Goal: Task Accomplishment & Management: Manage account settings

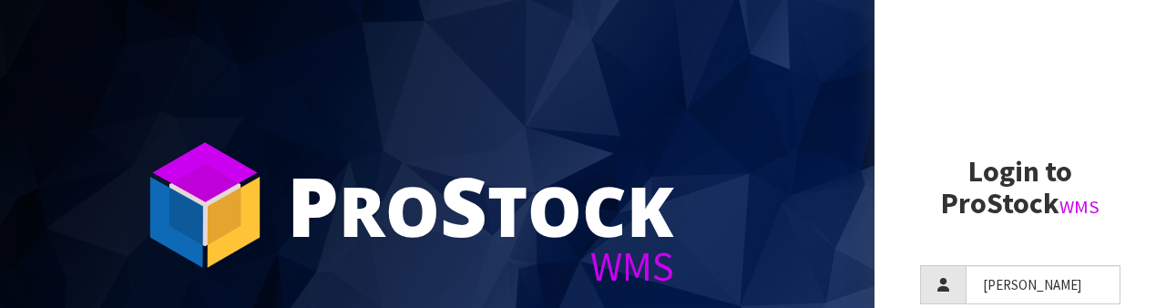
type input "[PERSON_NAME]"
click at [939, 195] on h2 "Login to ProStock WMS" at bounding box center [1020, 188] width 200 height 64
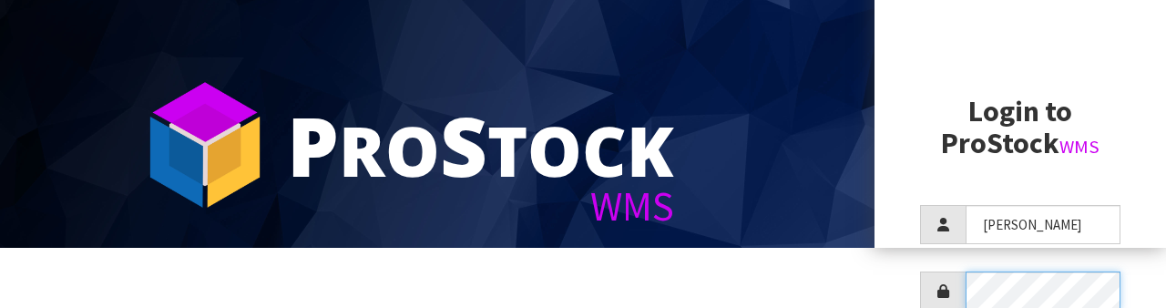
scroll to position [176, 0]
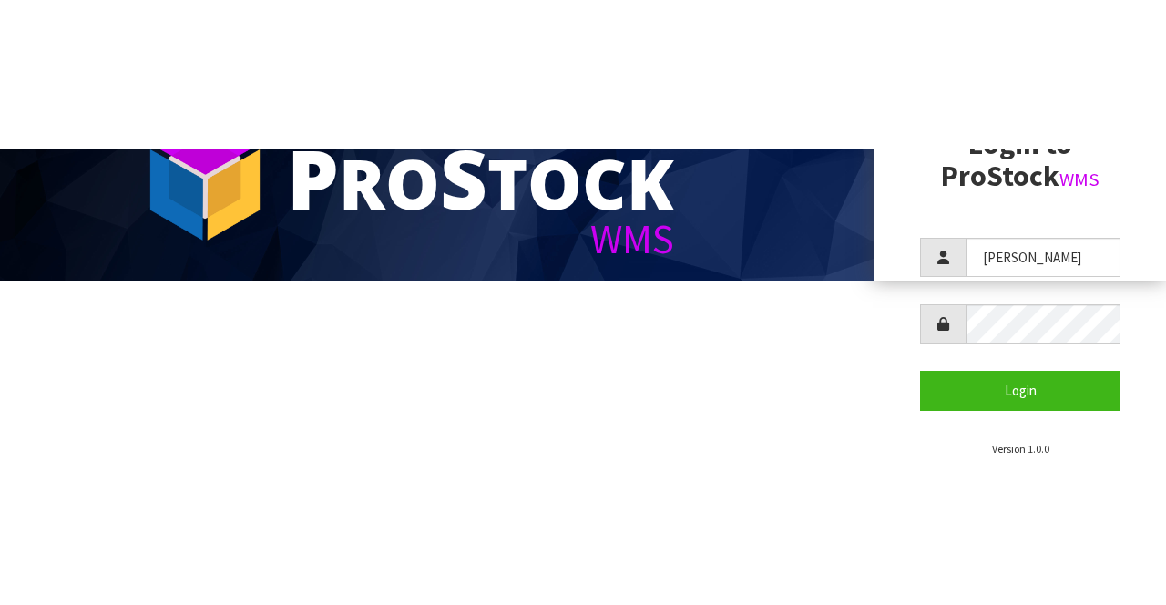
scroll to position [0, 0]
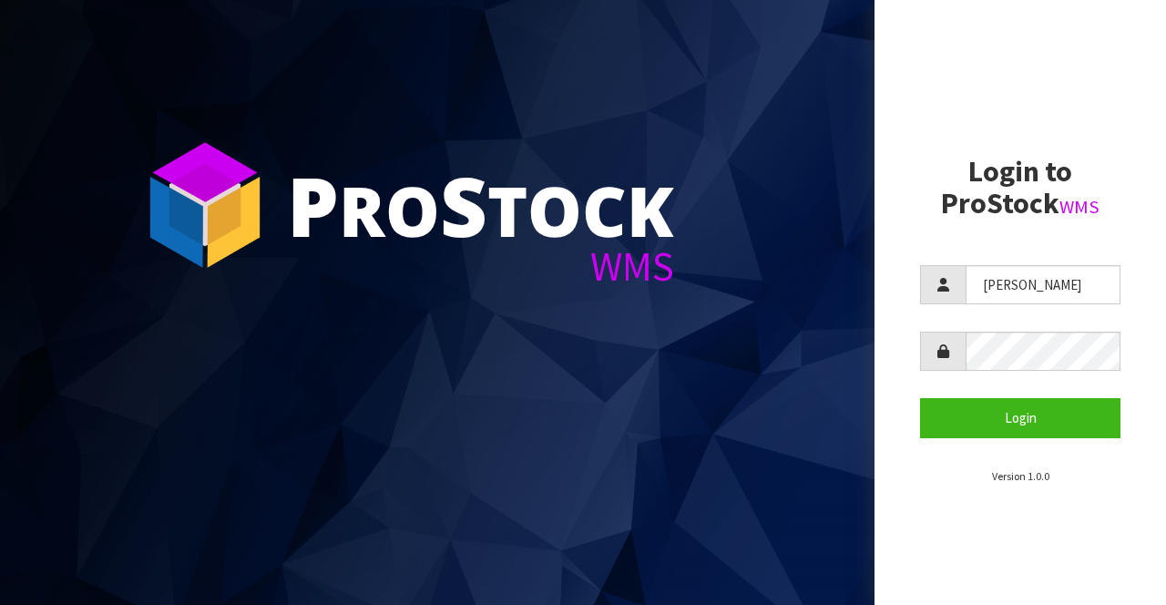
click at [1040, 244] on section "Login to ProStock WMS [PERSON_NAME] Login Version 1.0.0" at bounding box center [1020, 320] width 200 height 329
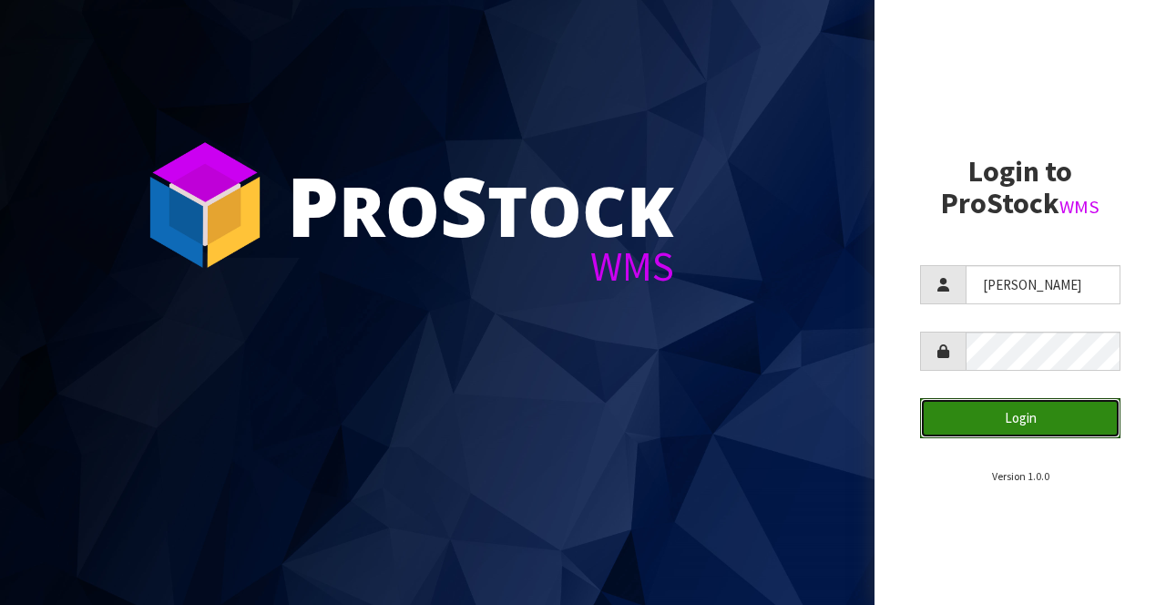
click at [1046, 419] on button "Login" at bounding box center [1020, 417] width 200 height 39
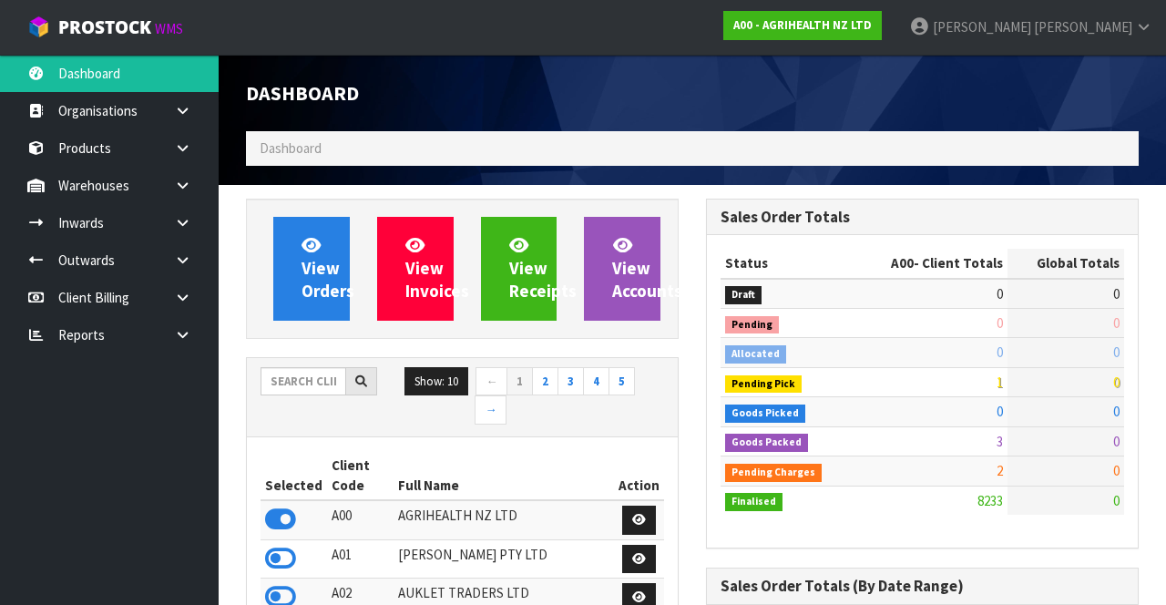
scroll to position [1489, 459]
click at [302, 373] on input "text" at bounding box center [304, 381] width 86 height 28
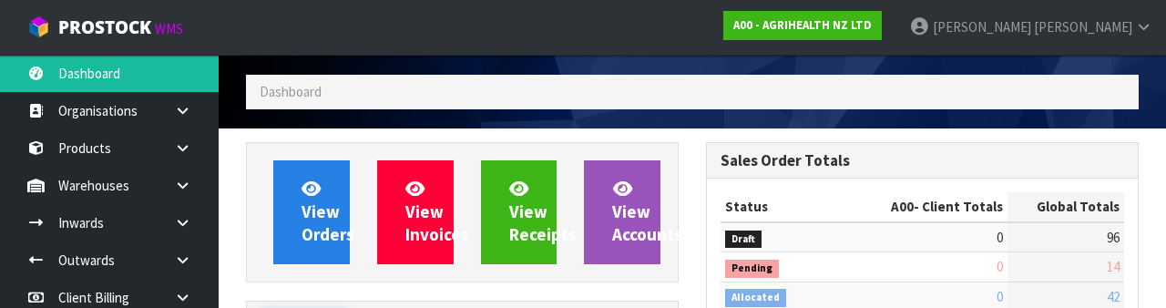
scroll to position [214, 0]
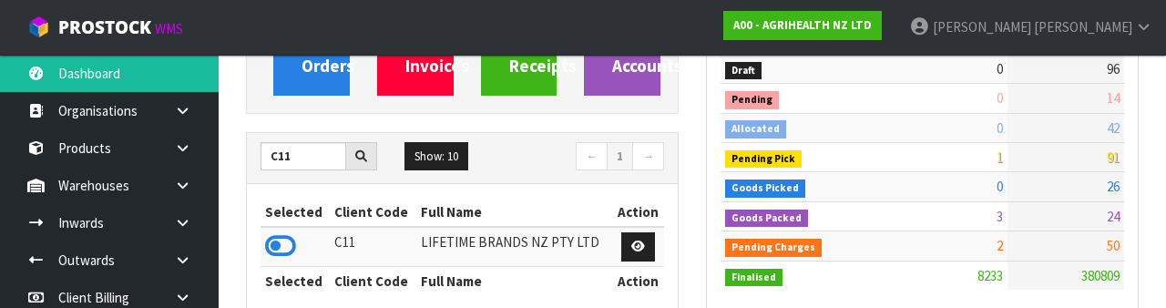
click at [278, 240] on icon at bounding box center [280, 245] width 31 height 27
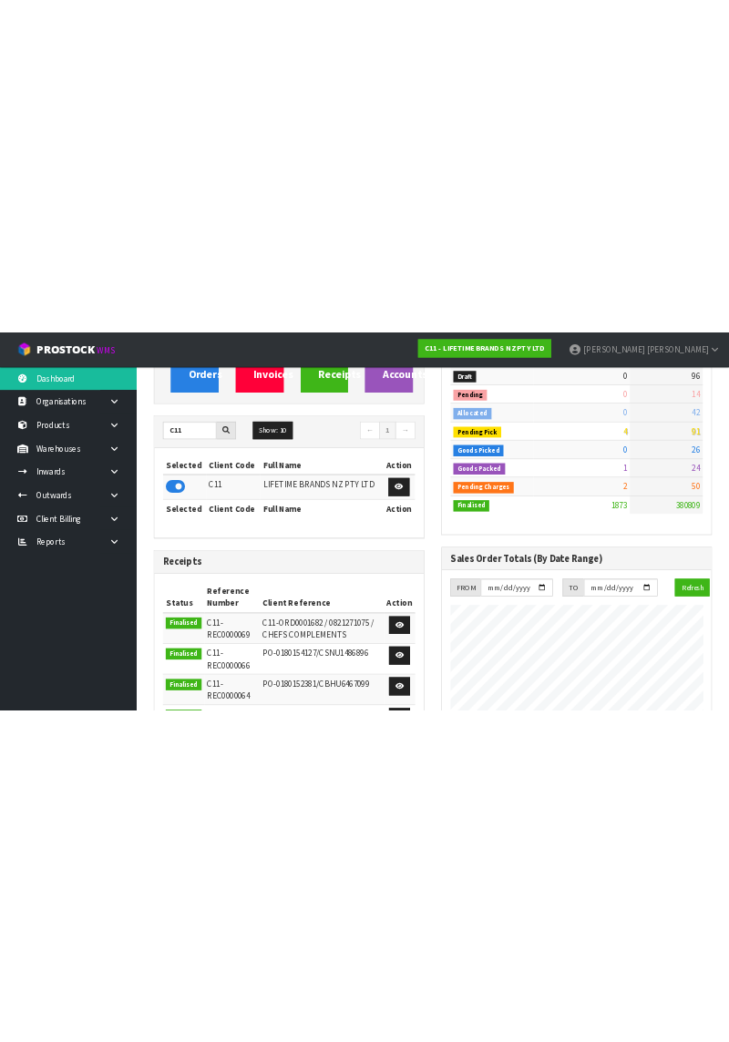
scroll to position [1626, 459]
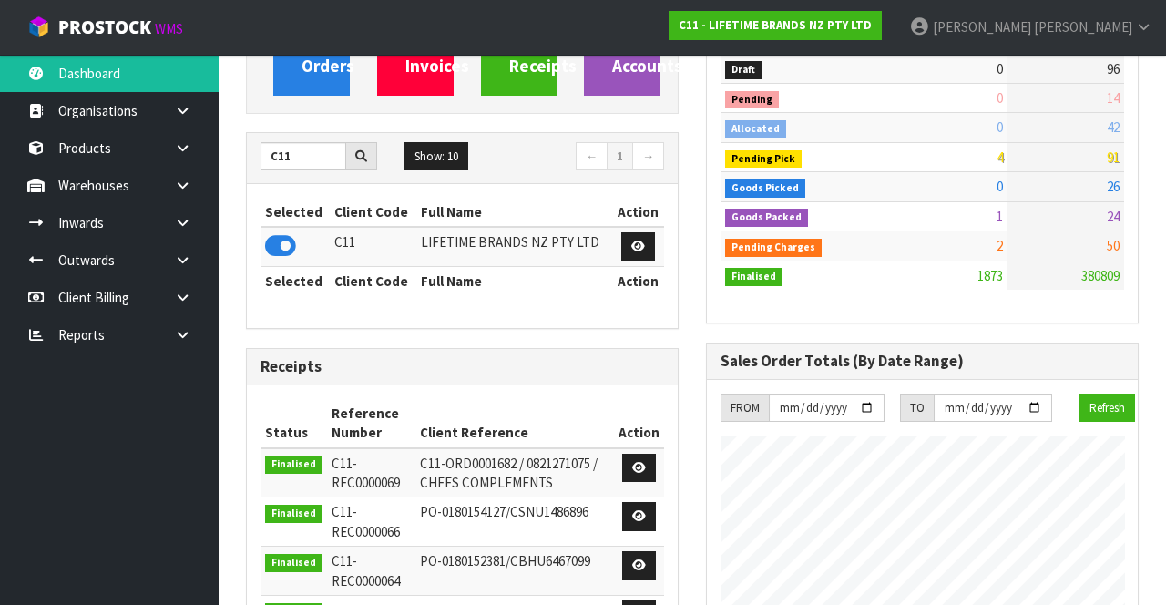
click at [181, 189] on icon at bounding box center [182, 186] width 17 height 14
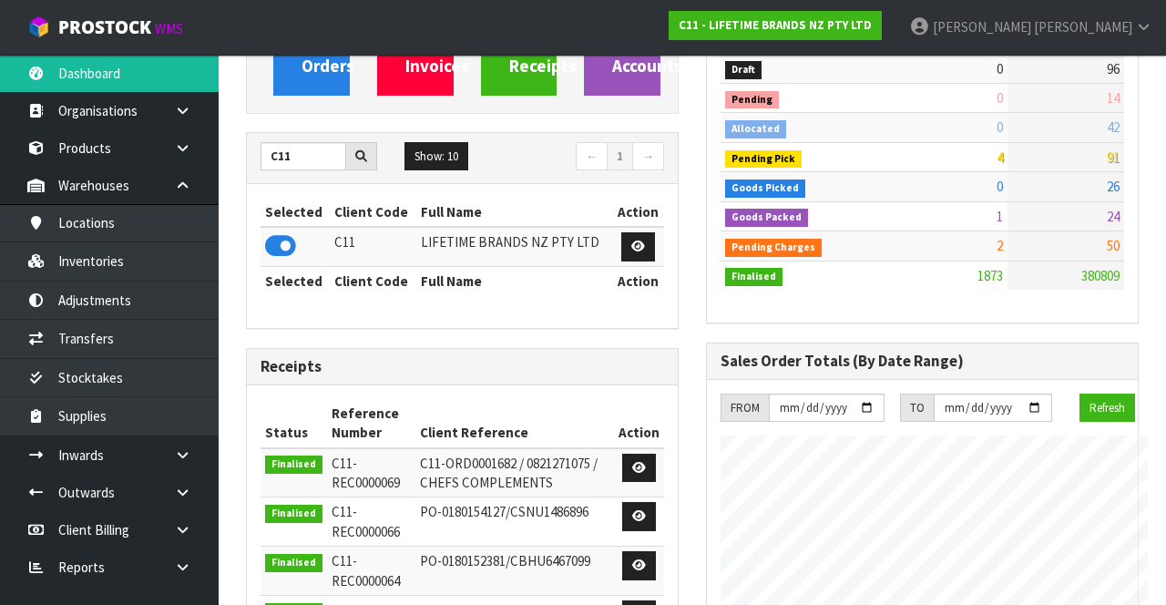
scroll to position [909229, 910394]
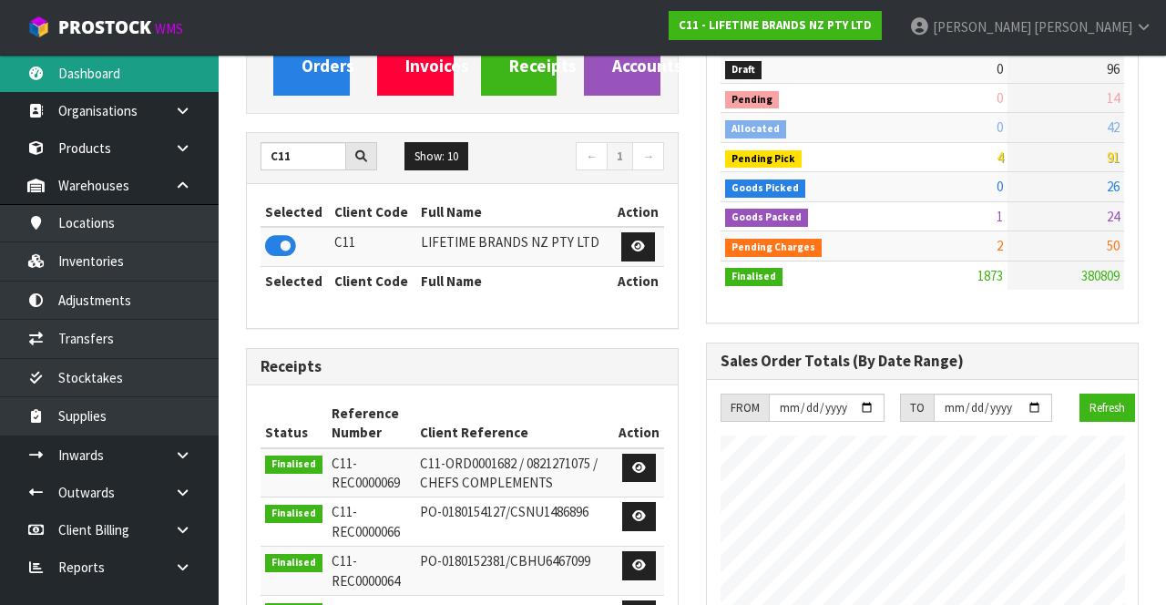
click at [163, 83] on link "Dashboard" at bounding box center [109, 73] width 219 height 37
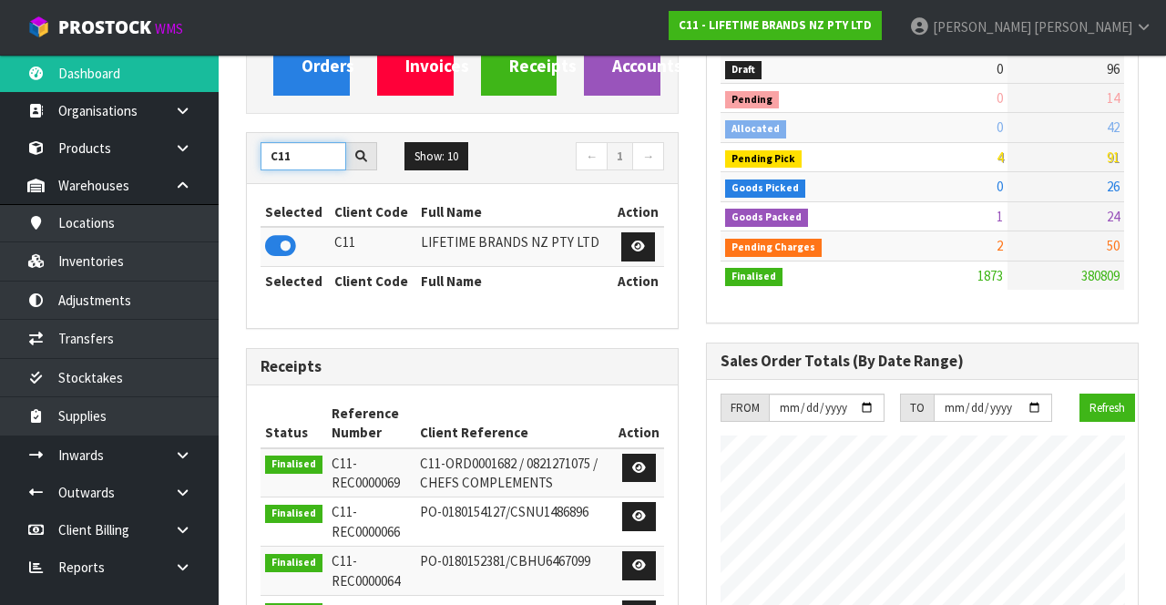
click at [305, 154] on input "C11" at bounding box center [304, 156] width 86 height 28
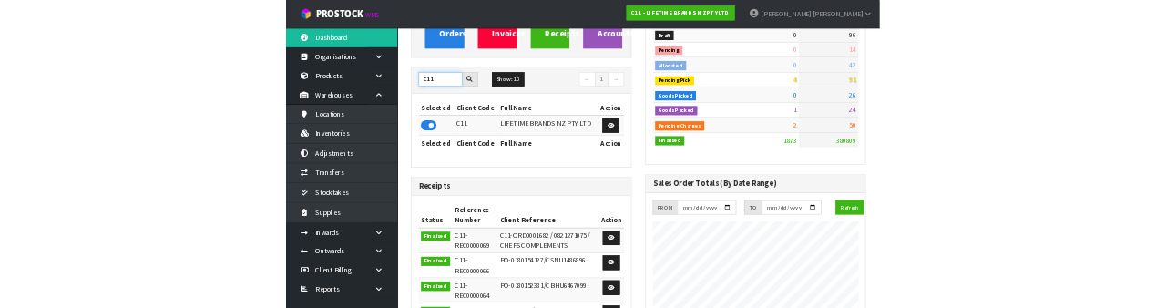
scroll to position [214, 0]
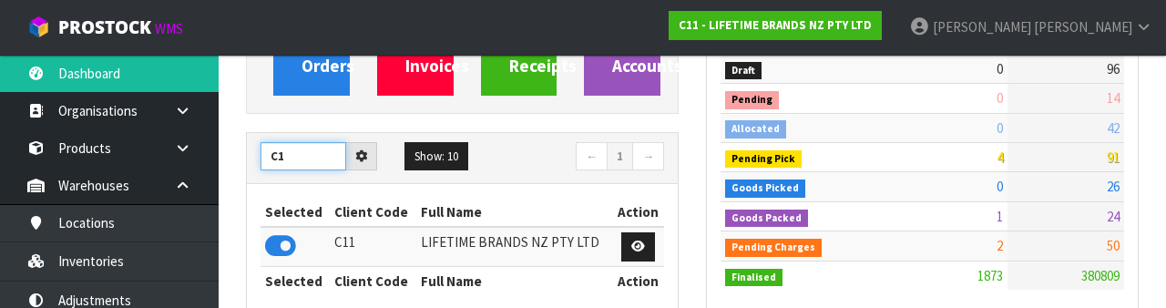
type input "C"
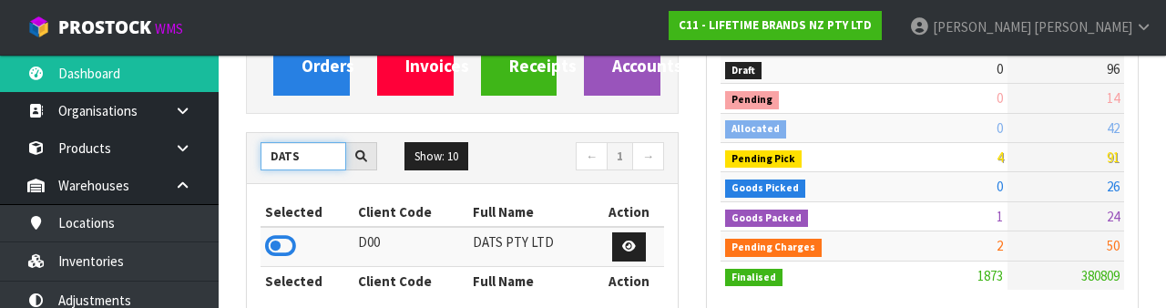
type input "DATS"
click at [295, 248] on icon at bounding box center [280, 245] width 31 height 27
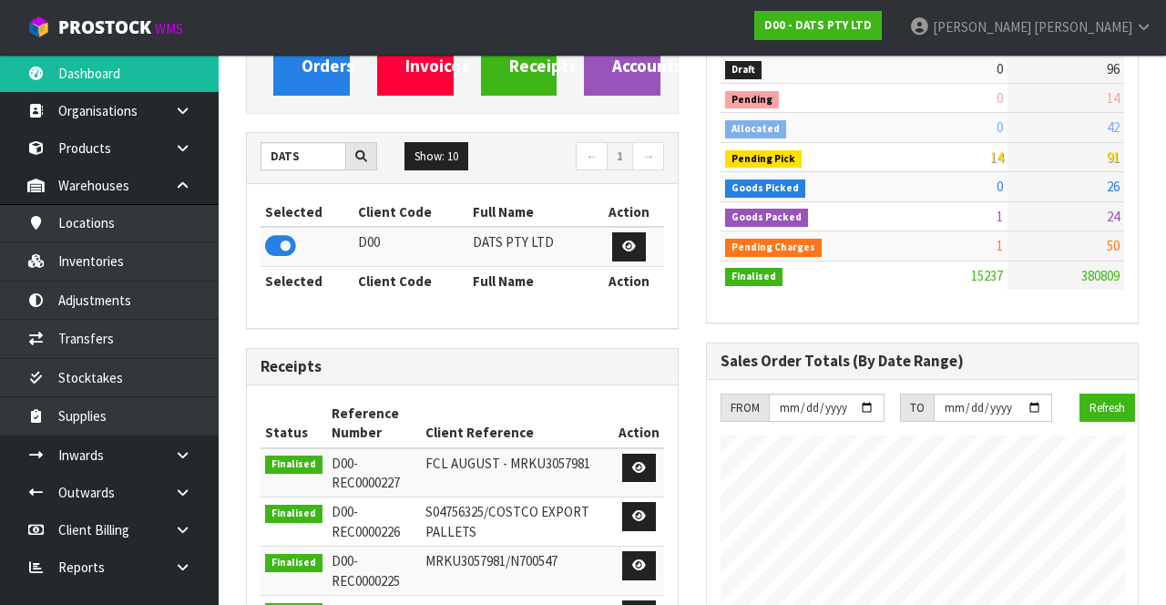
scroll to position [1450, 459]
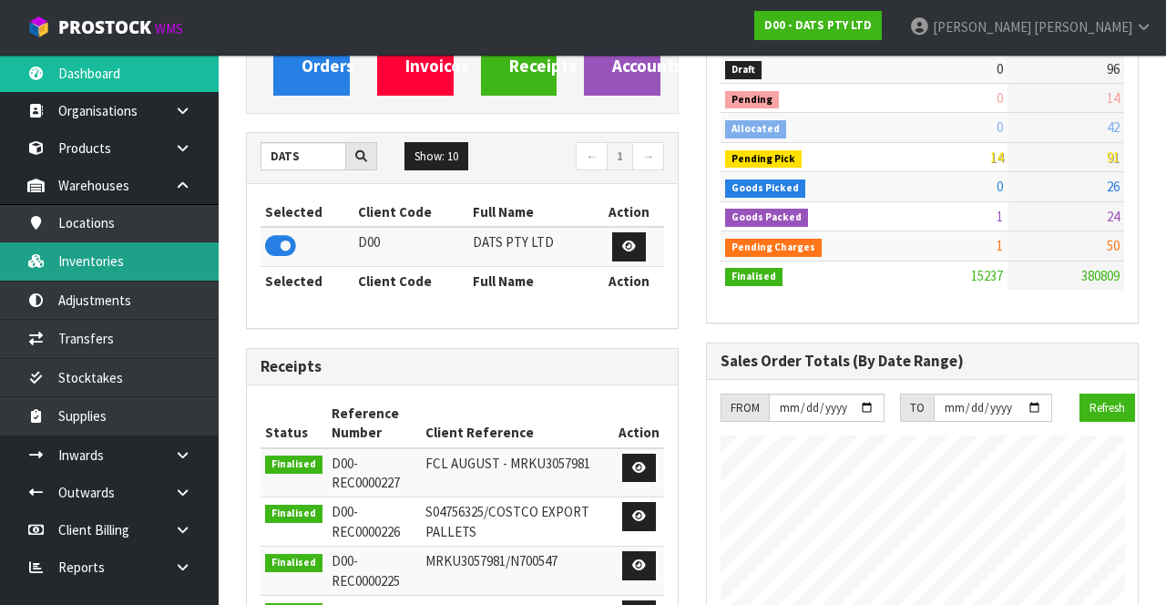
click at [162, 251] on link "Inventories" at bounding box center [109, 260] width 219 height 37
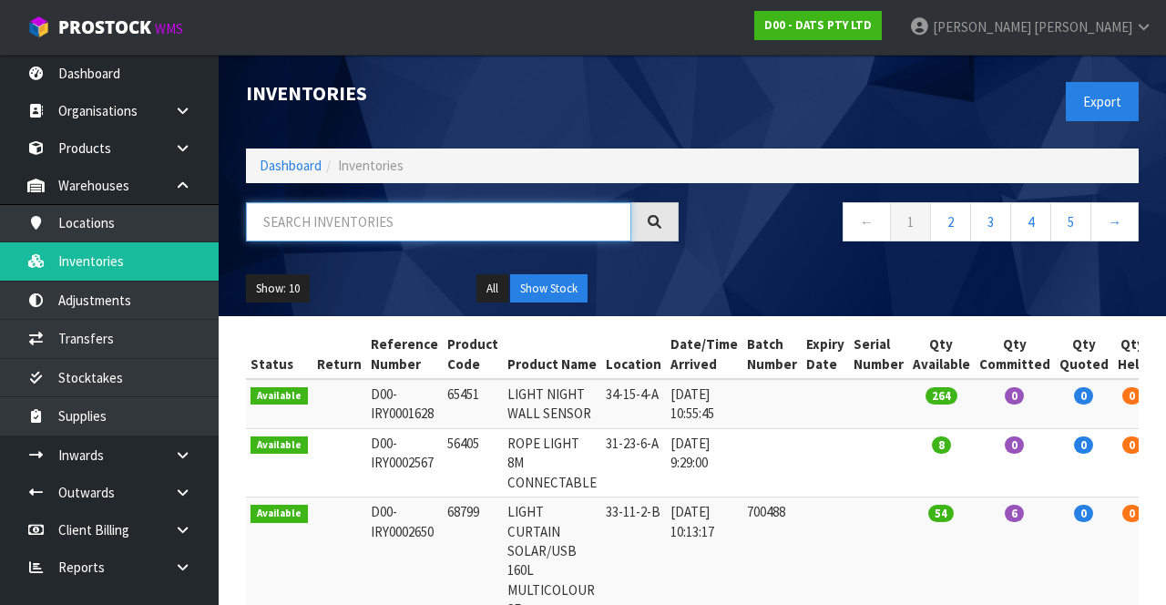
click at [397, 219] on input "text" at bounding box center [438, 221] width 385 height 39
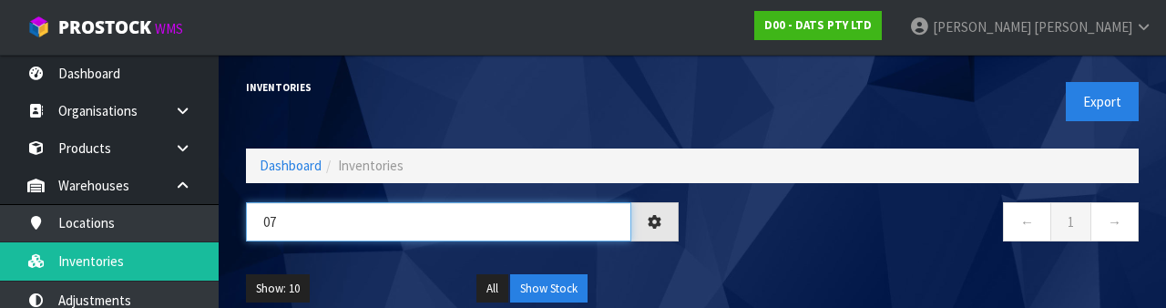
type input "0"
type input "20660048001847"
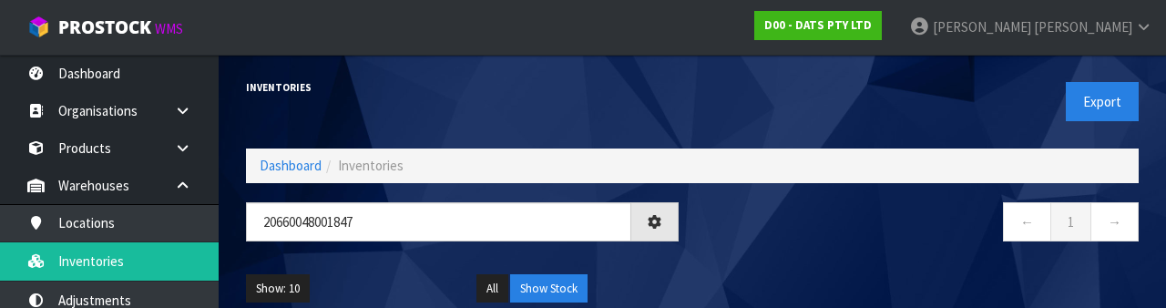
click at [832, 257] on div "← 1 →" at bounding box center [922, 231] width 460 height 58
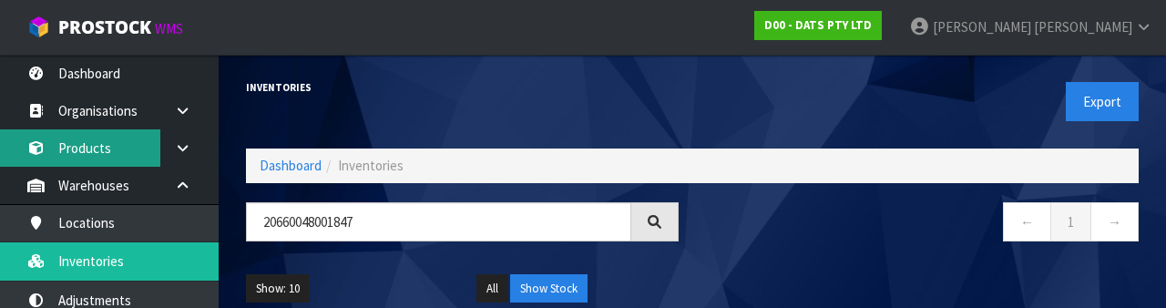
click at [109, 150] on link "Products" at bounding box center [109, 147] width 219 height 37
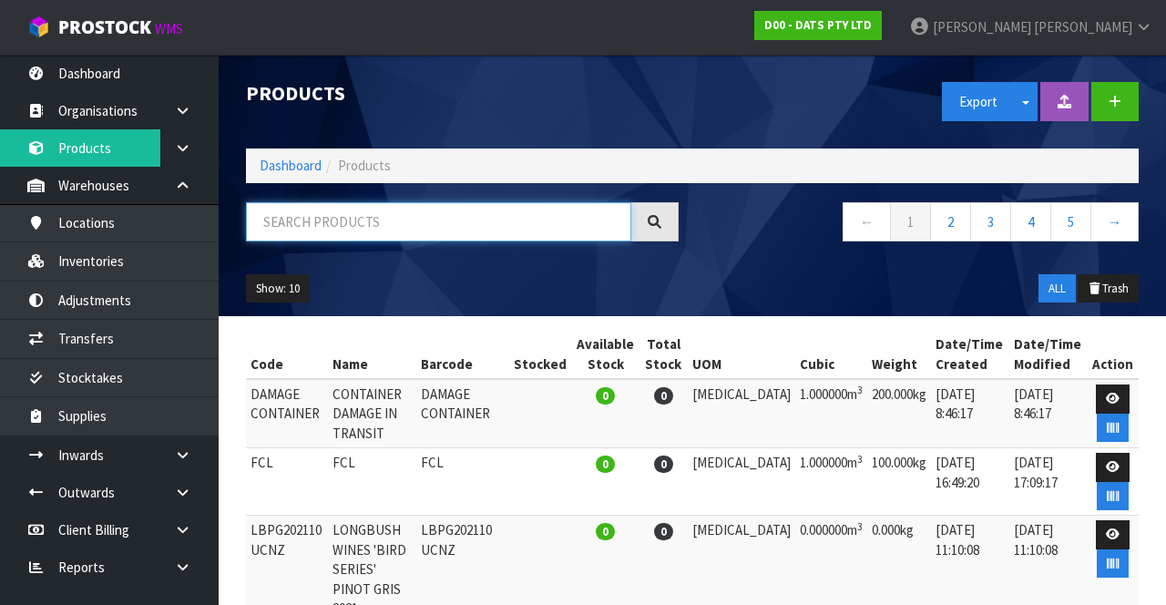
click at [372, 224] on input "text" at bounding box center [438, 221] width 385 height 39
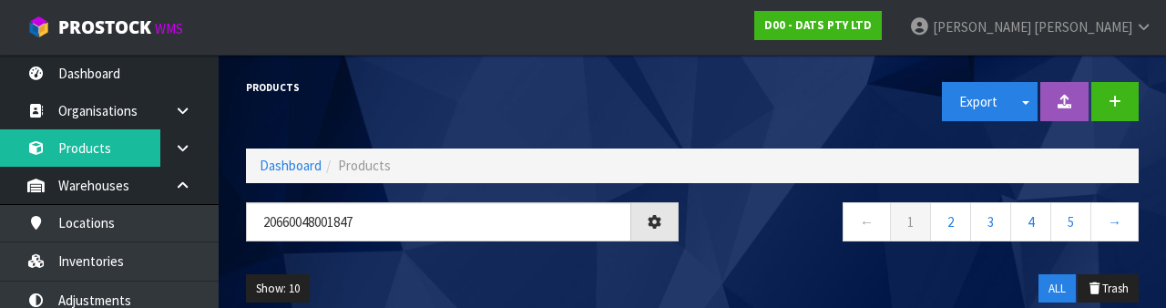
click at [723, 258] on div "← 1 2 3 4 5 →" at bounding box center [922, 231] width 460 height 58
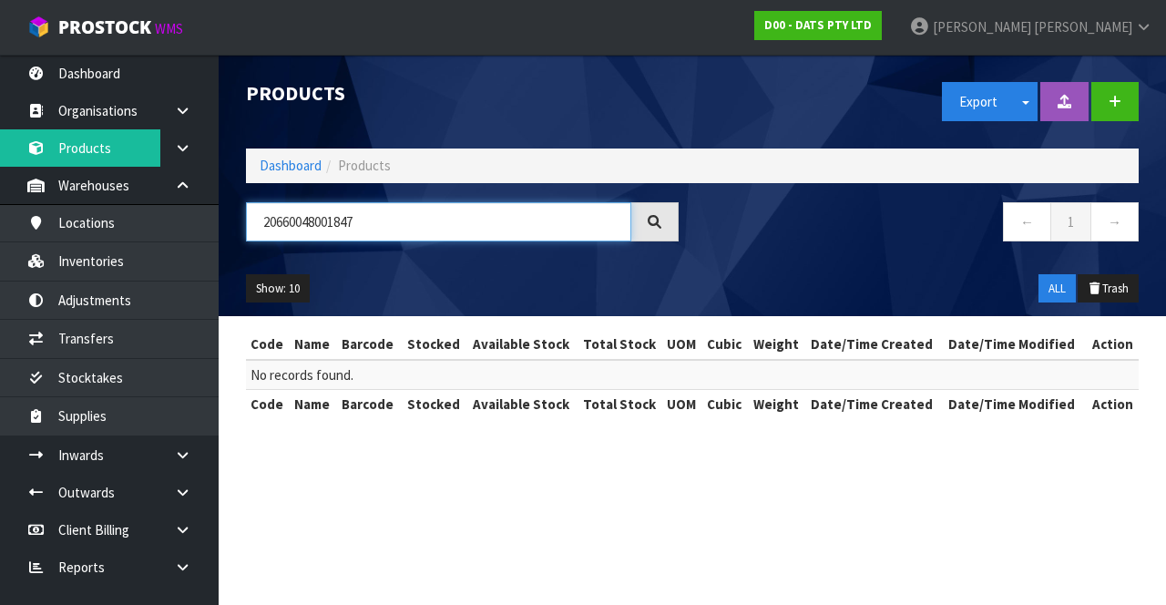
click at [389, 218] on input "20660048001847" at bounding box center [438, 221] width 385 height 39
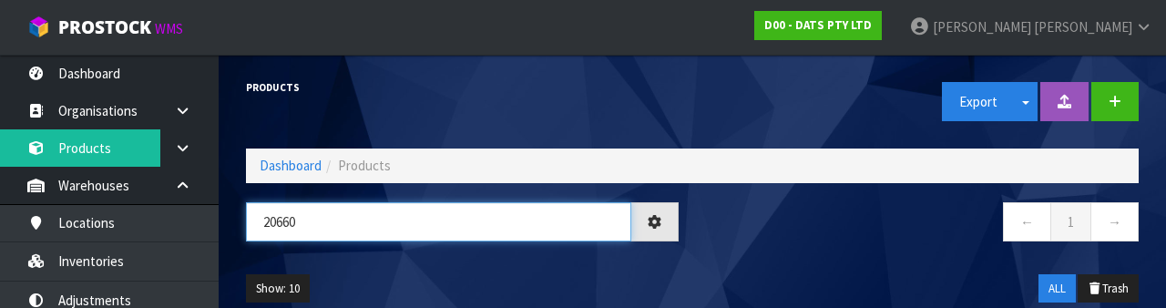
type input "2066"
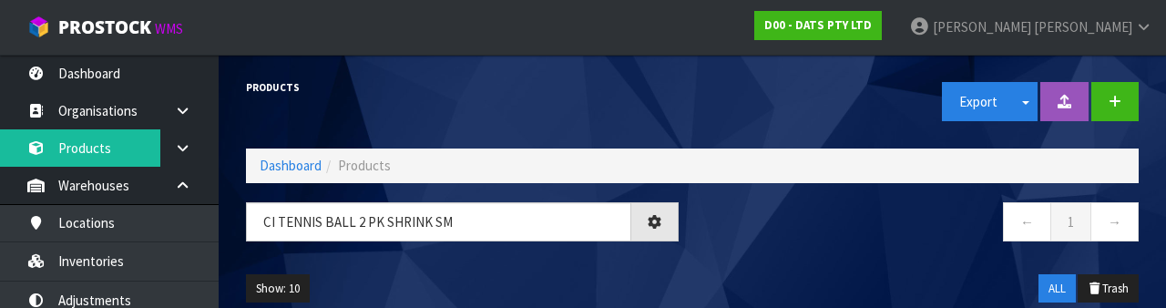
click at [861, 243] on nav "← 1 →" at bounding box center [922, 224] width 433 height 45
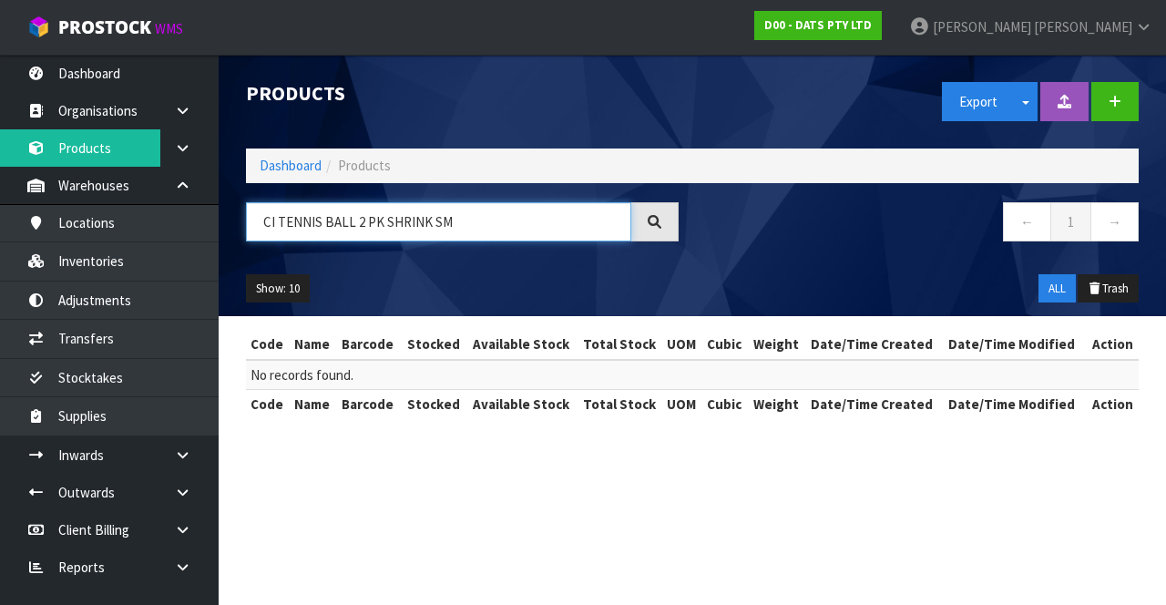
click at [442, 224] on input "CI TENNIS BALL 2 PK SHRINK SM" at bounding box center [438, 221] width 385 height 39
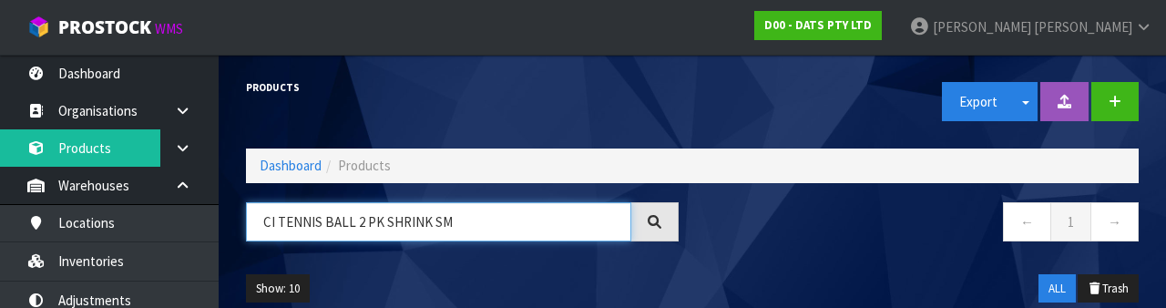
click at [394, 228] on input "CI TENNIS BALL 2 PK SHRINK SM" at bounding box center [438, 221] width 385 height 39
click at [406, 226] on input "CI TENNIS BALL 2 PK SHRINK SM" at bounding box center [438, 221] width 385 height 39
click at [408, 220] on input "CI TENNIS BALL 2 PK SHRINK SM" at bounding box center [438, 221] width 385 height 39
type input "10660048001840"
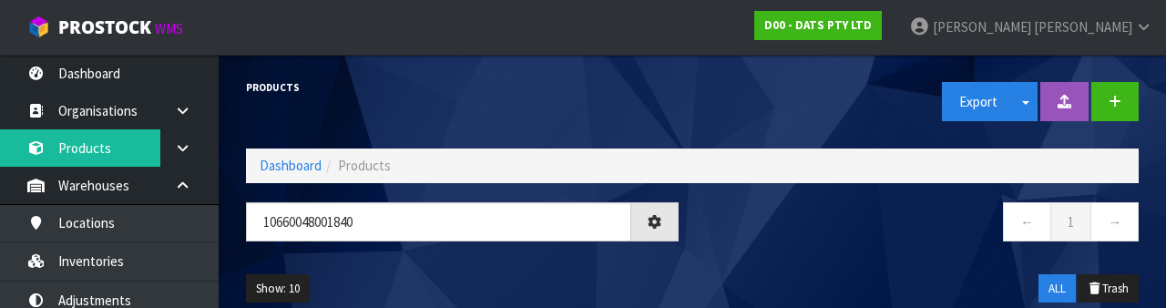
click at [876, 249] on div "← 1 →" at bounding box center [922, 231] width 460 height 58
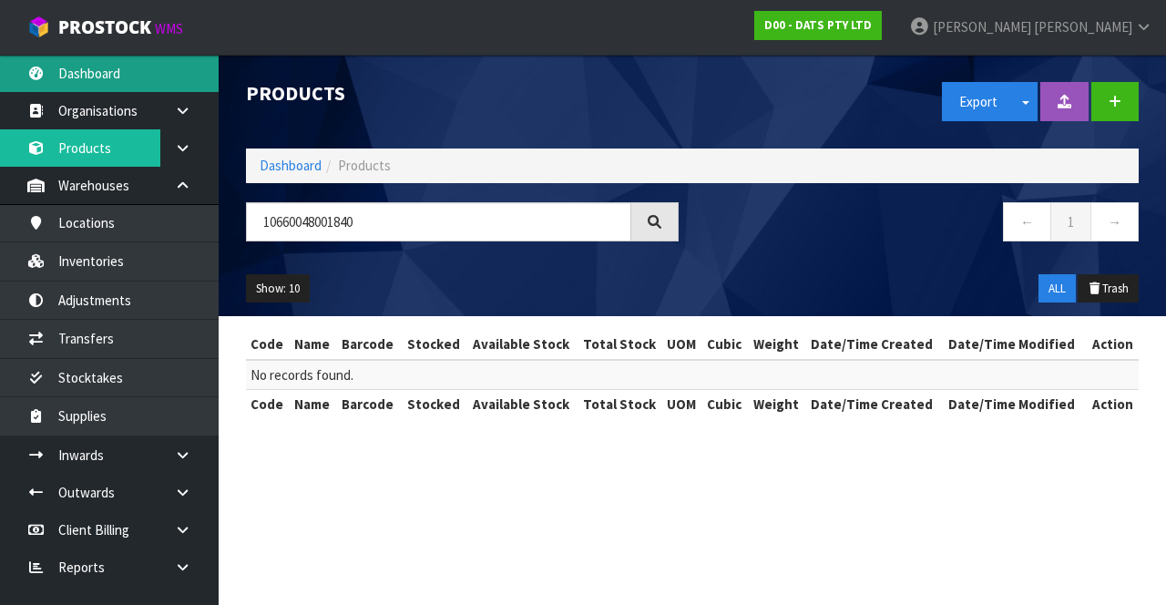
click at [131, 73] on link "Dashboard" at bounding box center [109, 73] width 219 height 37
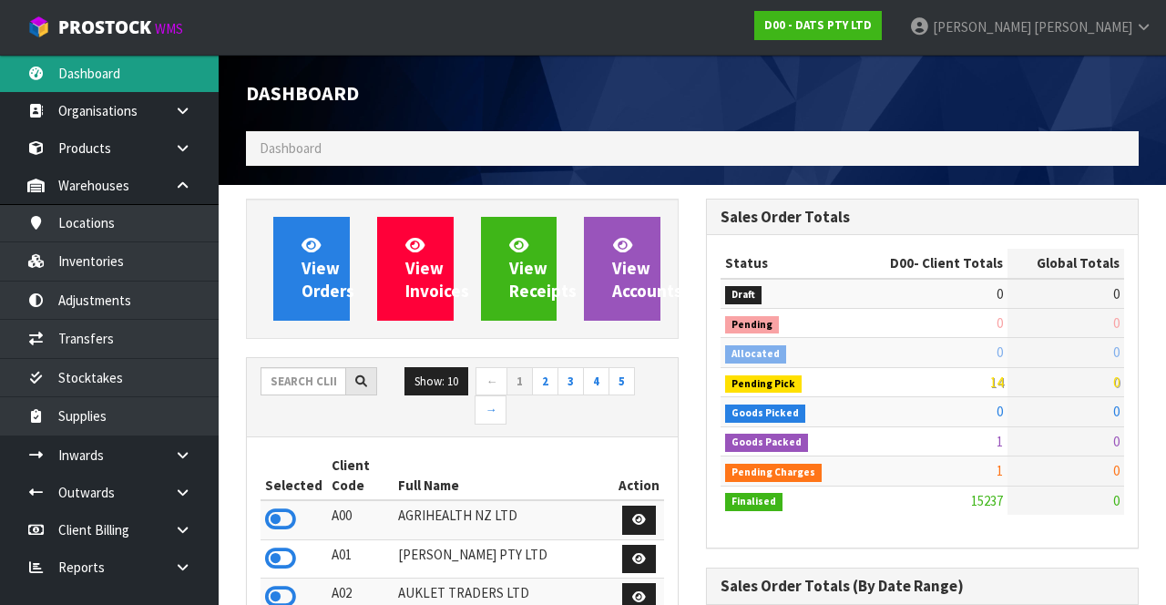
scroll to position [1450, 459]
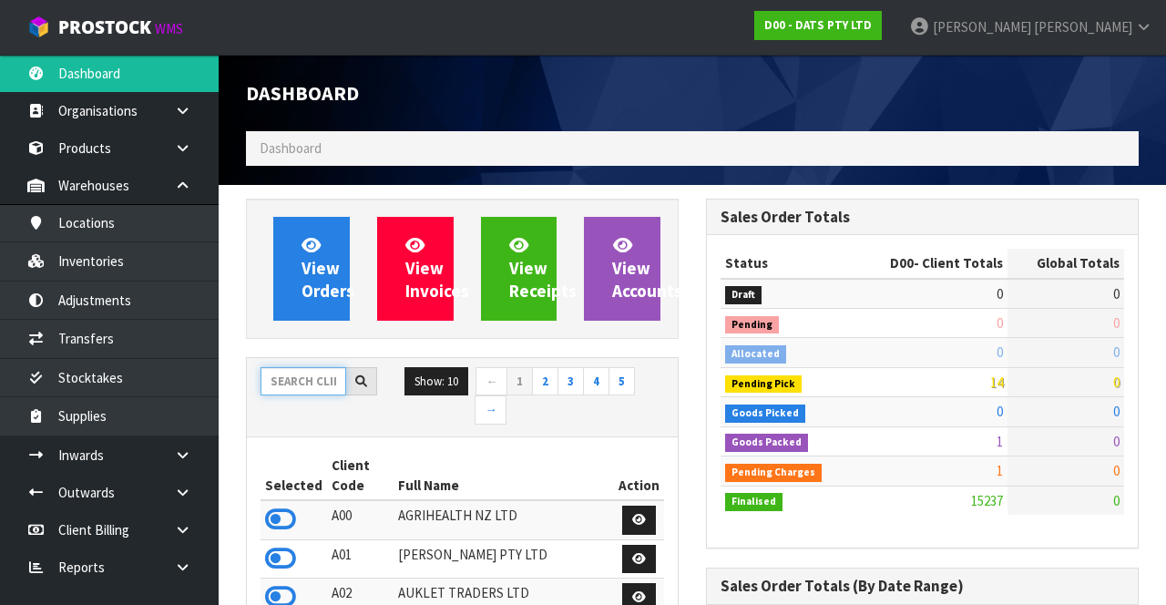
click at [307, 372] on input "text" at bounding box center [304, 381] width 86 height 28
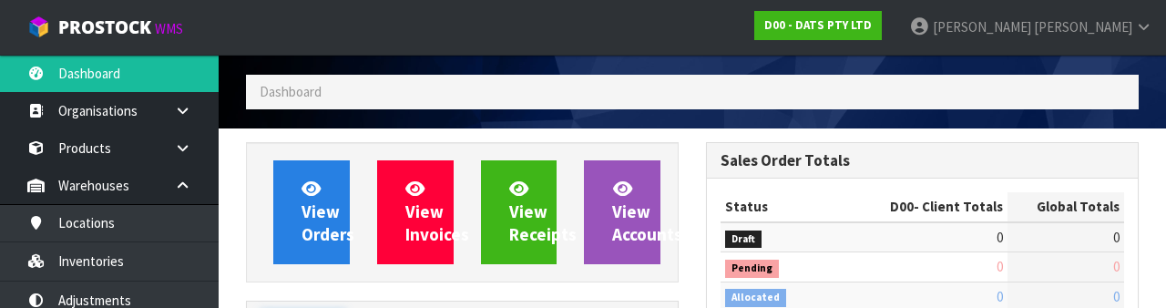
scroll to position [214, 0]
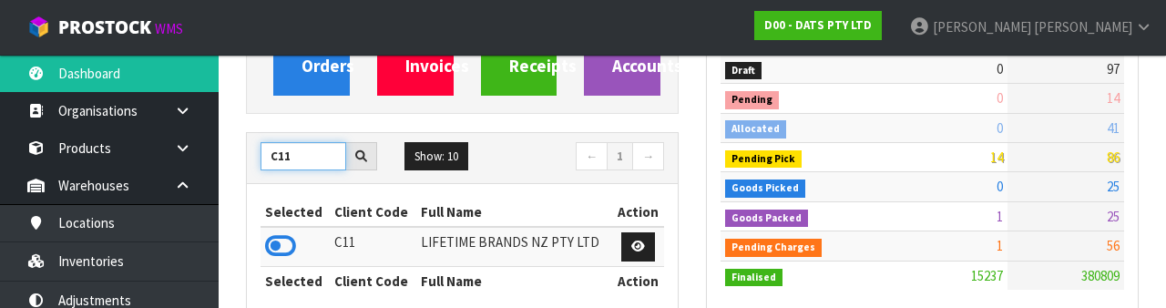
type input "C11"
click at [284, 246] on icon at bounding box center [280, 245] width 31 height 27
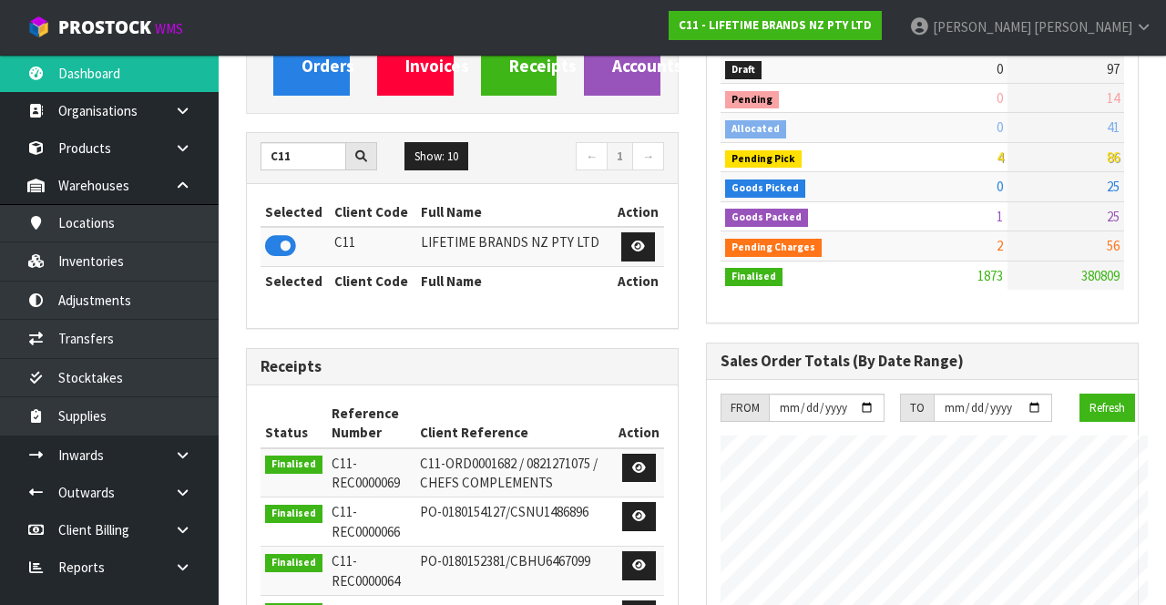
scroll to position [909229, 910394]
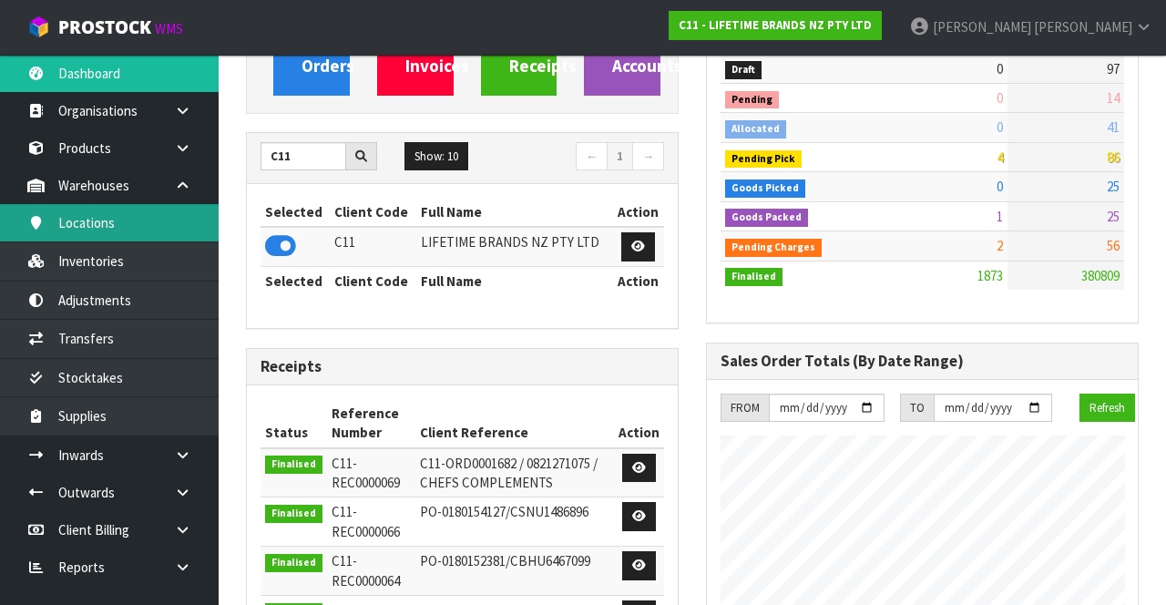
click at [158, 226] on link "Locations" at bounding box center [109, 222] width 219 height 37
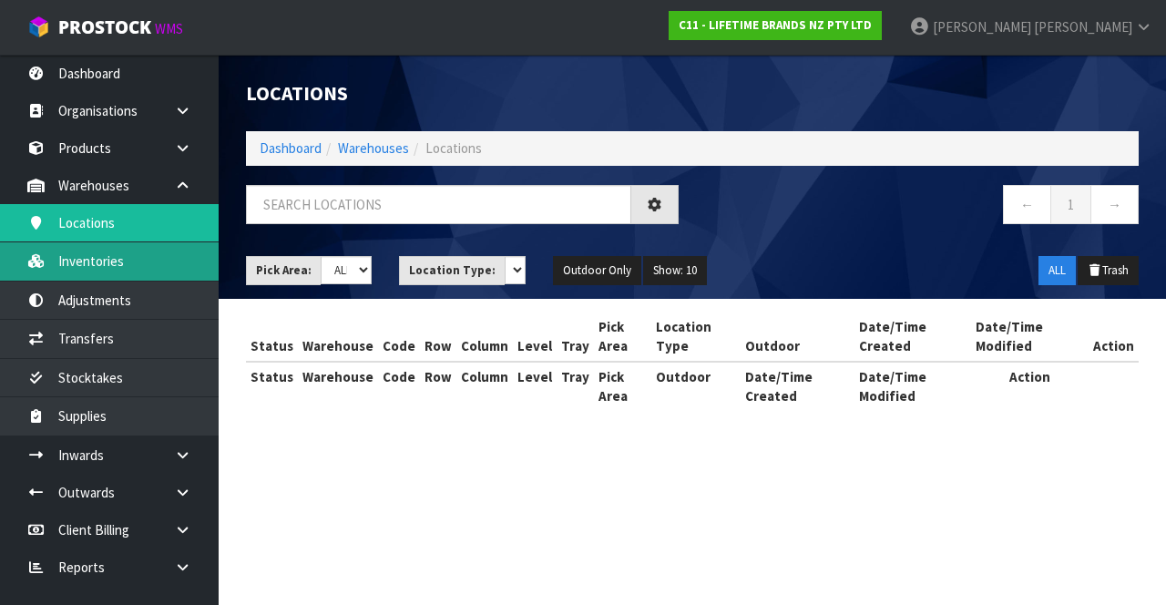
click at [160, 263] on link "Inventories" at bounding box center [109, 260] width 219 height 37
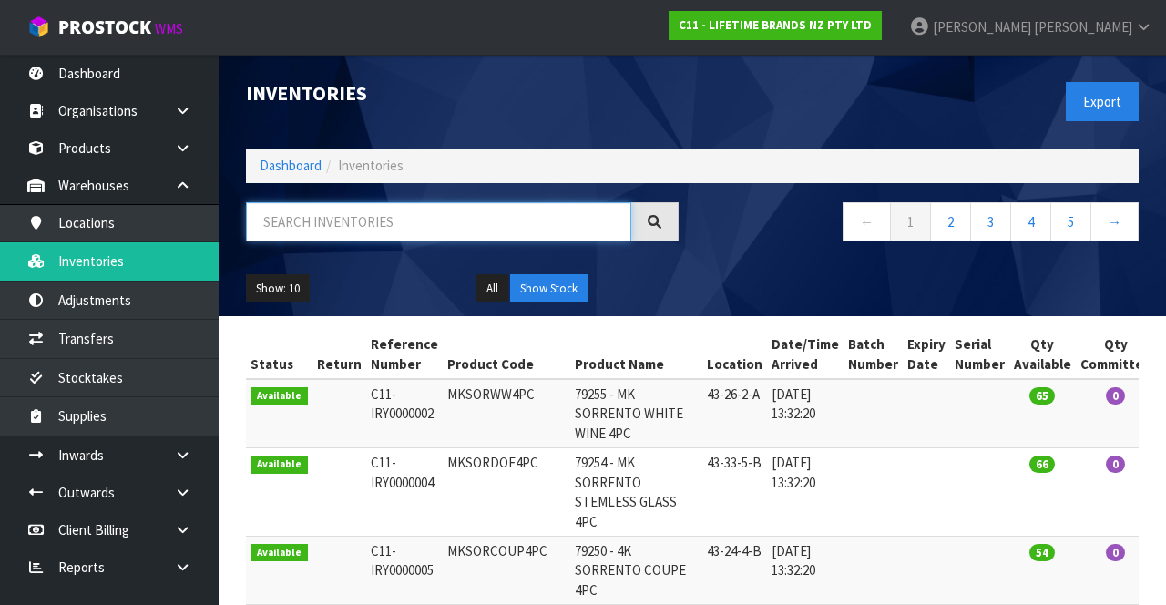
click at [345, 220] on input "text" at bounding box center [438, 221] width 385 height 39
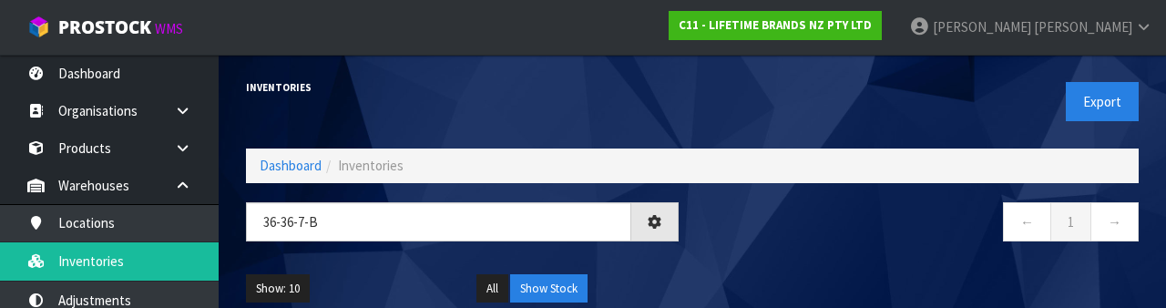
click at [787, 242] on nav "← 1 →" at bounding box center [922, 224] width 433 height 45
type input "36-36-7-B"
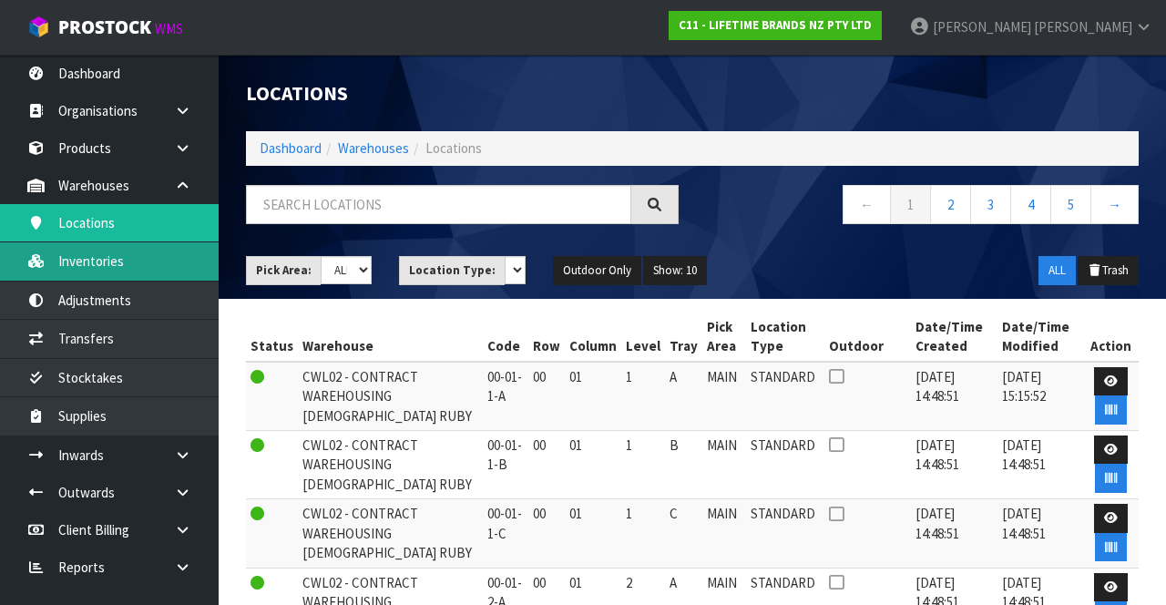
click at [168, 261] on link "Inventories" at bounding box center [109, 260] width 219 height 37
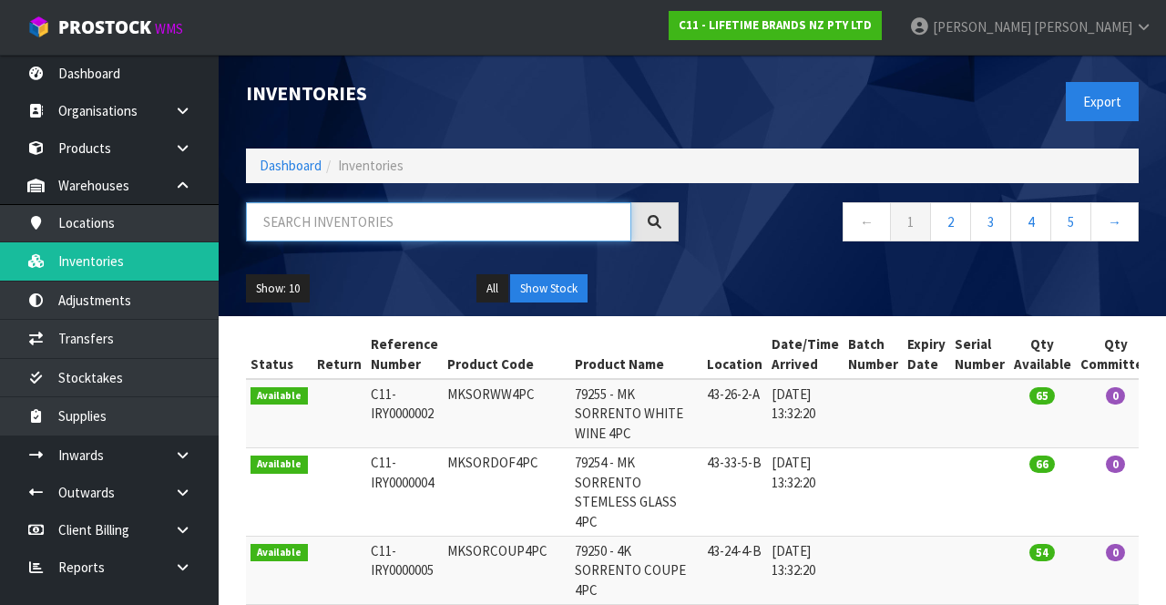
click at [403, 215] on input "text" at bounding box center [438, 221] width 385 height 39
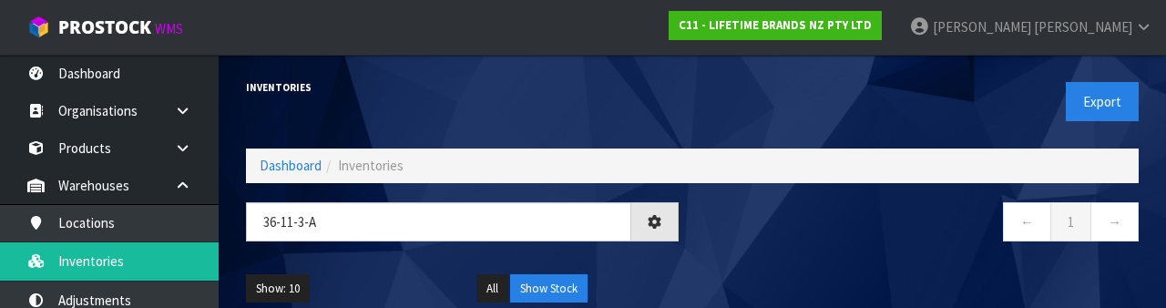
click at [769, 224] on nav "← 1 →" at bounding box center [922, 224] width 433 height 45
type input "36-11-3-A"
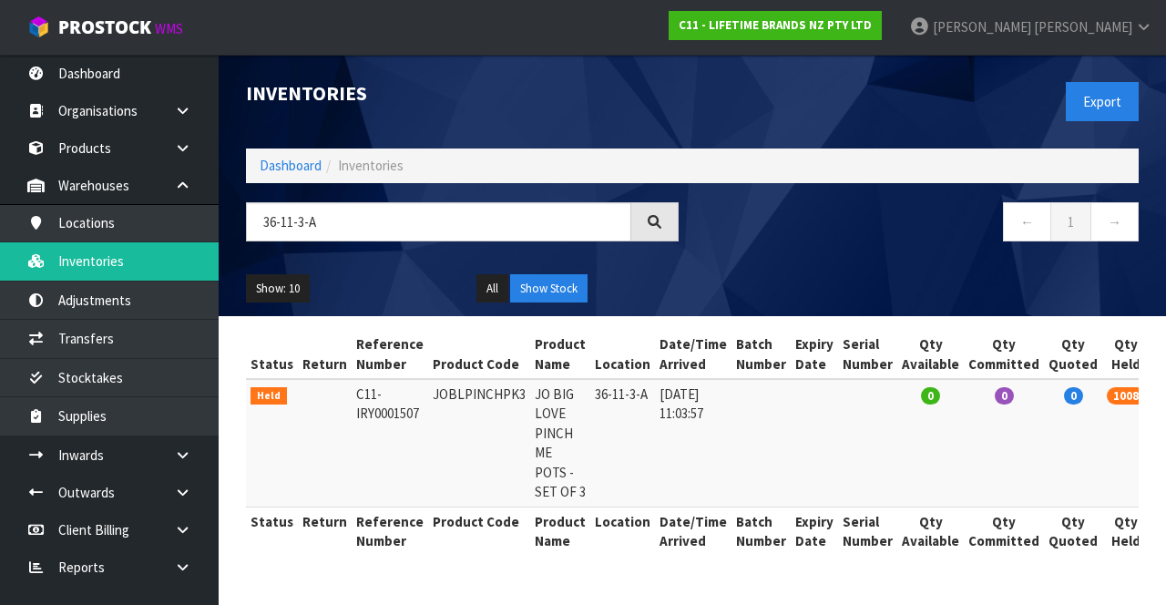
copy td "JOBLPINCHPK3"
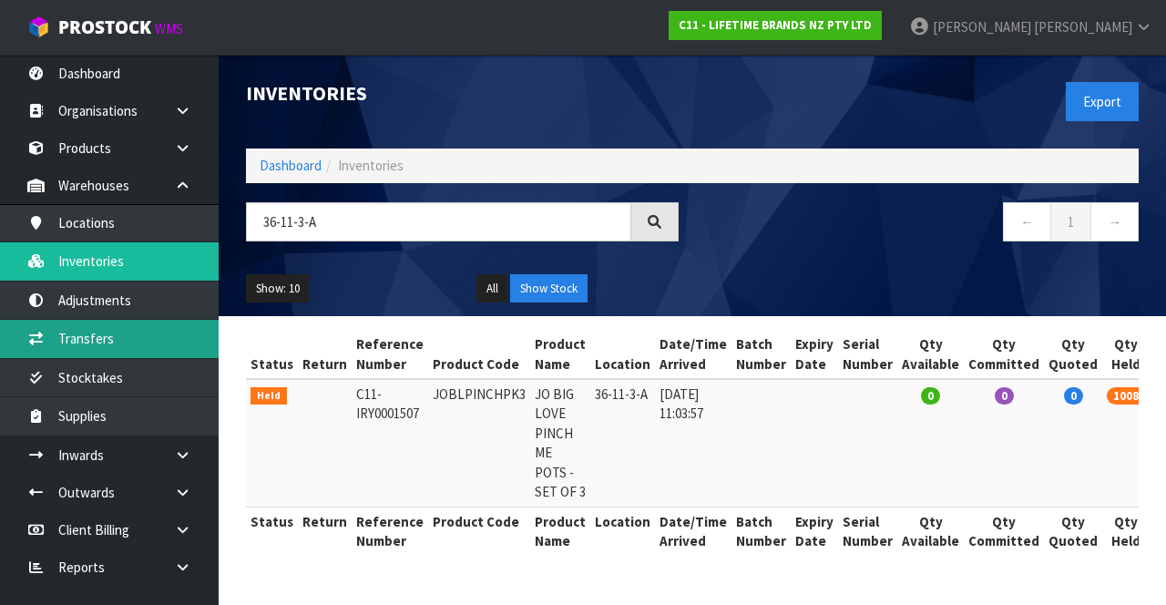
click at [168, 333] on link "Transfers" at bounding box center [109, 338] width 219 height 37
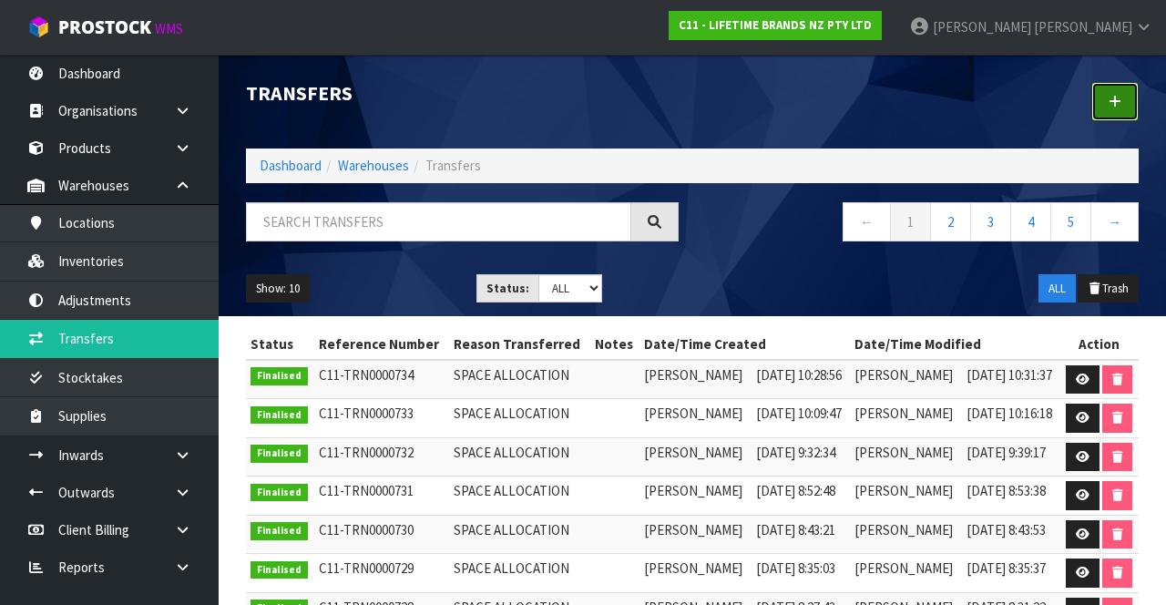
click at [1100, 115] on link at bounding box center [1114, 101] width 47 height 39
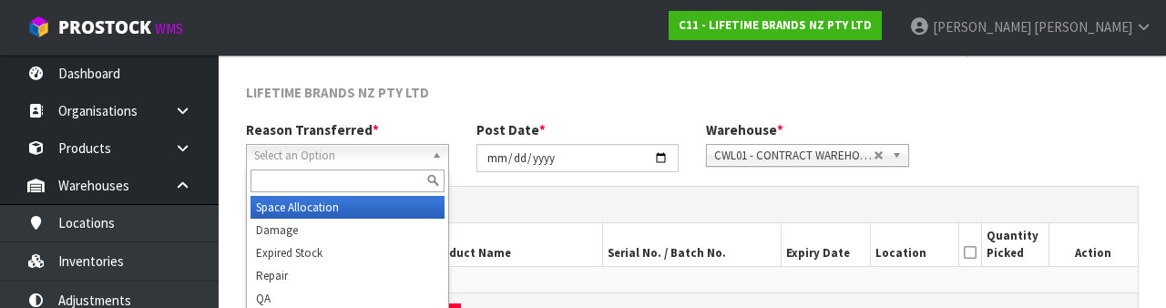
scroll to position [218, 0]
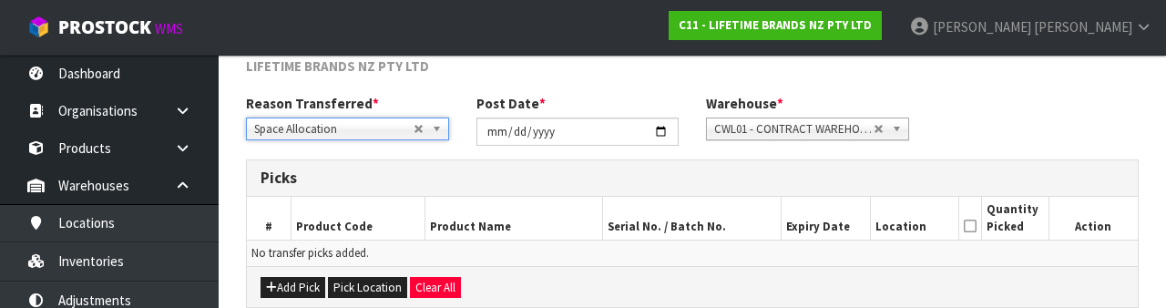
click at [1047, 117] on div "Reason Transferred * Space Allocation Damage Expired Stock Repair QA Space Allo…" at bounding box center [692, 127] width 920 height 66
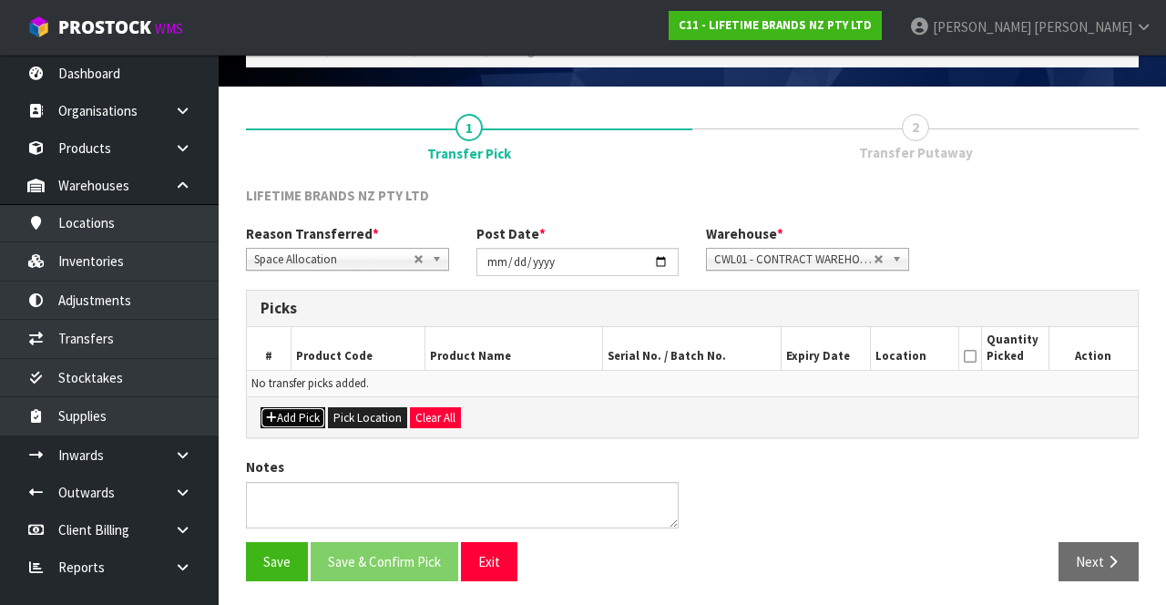
click at [299, 407] on button "Add Pick" at bounding box center [293, 418] width 65 height 22
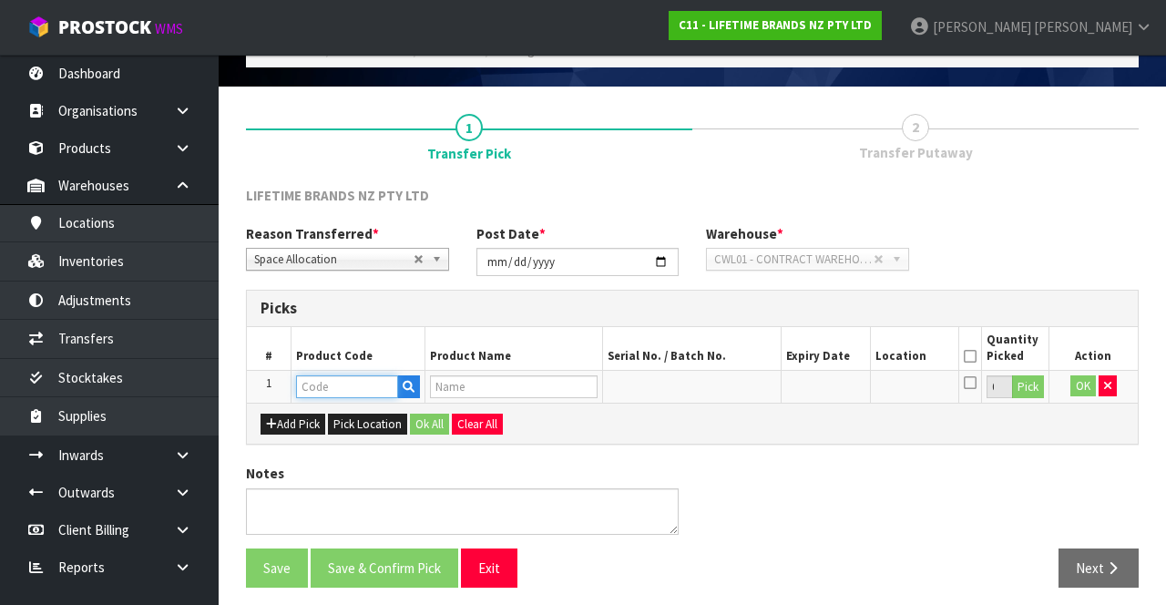
click at [363, 383] on input "text" at bounding box center [347, 386] width 102 height 23
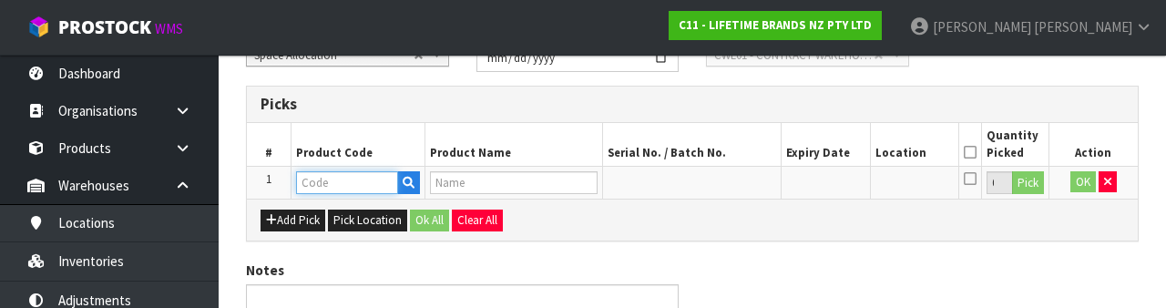
scroll to position [319, 0]
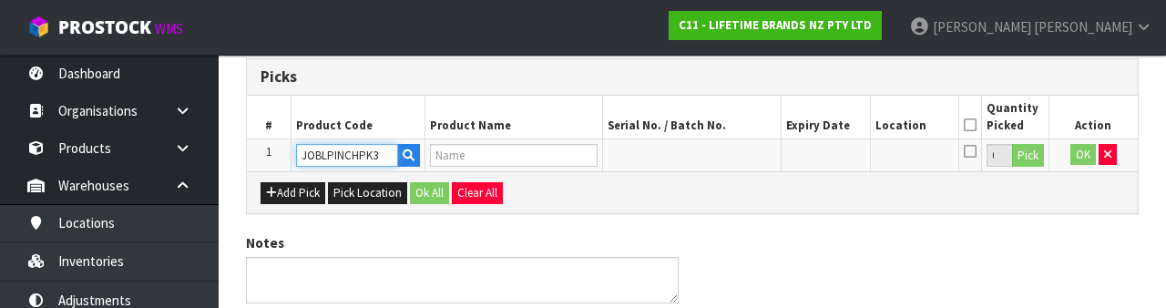
type input "JOBLPINCHPK3"
click at [851, 267] on div "Notes" at bounding box center [692, 275] width 920 height 84
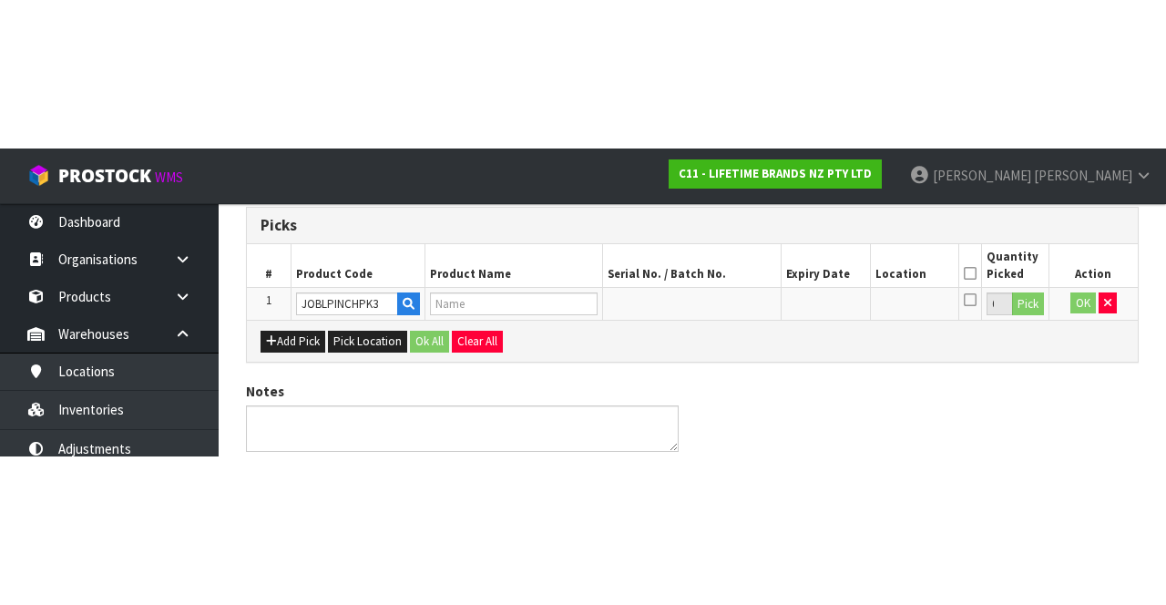
scroll to position [104, 0]
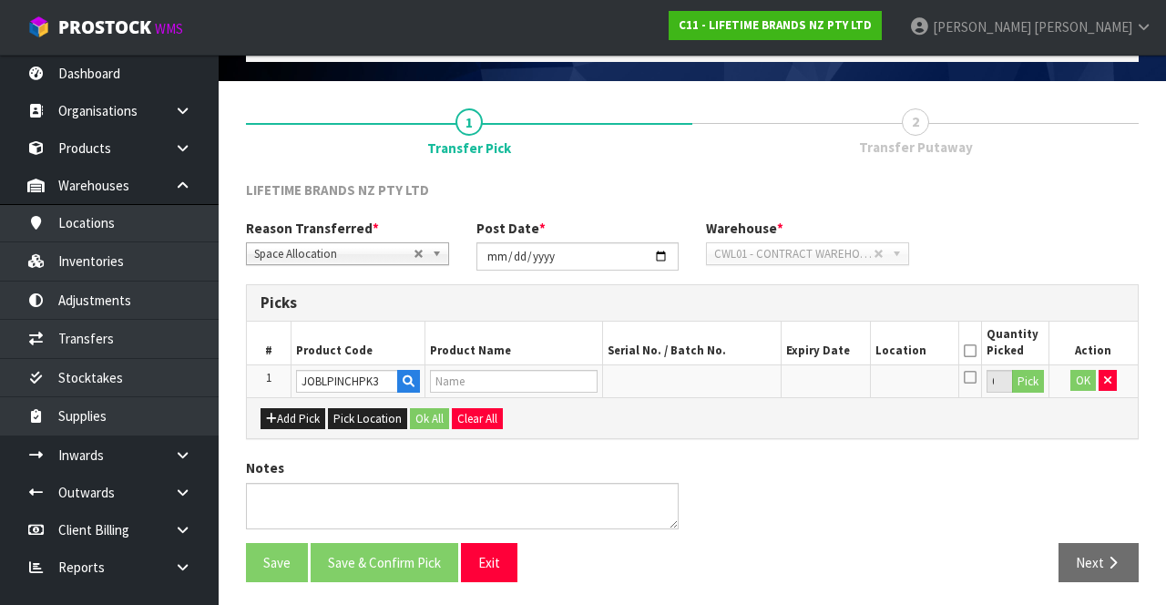
type input "JO BIG LOVE PINCH ME POTS - SET OF 3"
click at [1022, 378] on button "Pick" at bounding box center [1028, 382] width 32 height 24
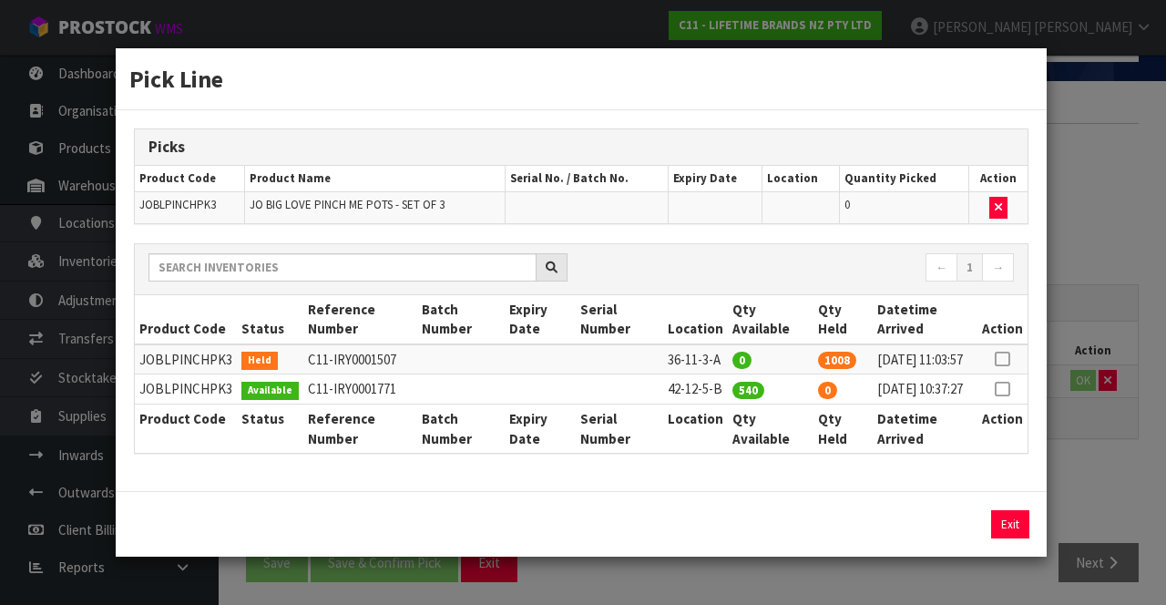
click at [1005, 359] on icon at bounding box center [1002, 359] width 15 height 1
click at [955, 533] on button "Assign Pick" at bounding box center [948, 524] width 75 height 28
type input "1008"
click at [1098, 487] on div "Pick Line Picks Product Code Product Name Serial No. / Batch No. Expiry Date Lo…" at bounding box center [583, 302] width 1166 height 605
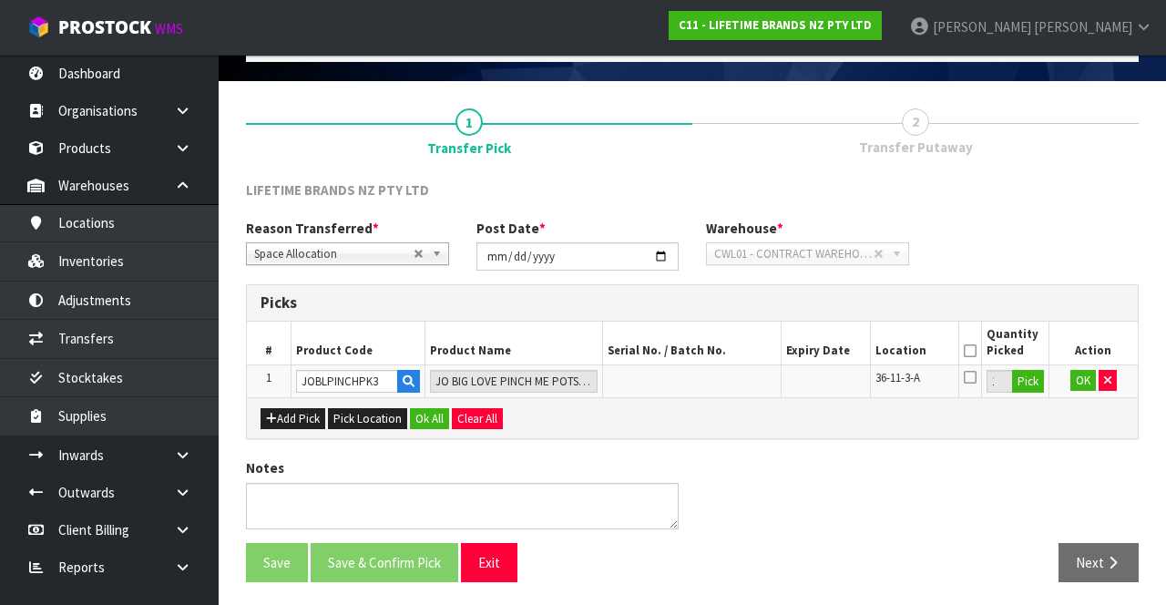
click at [969, 351] on icon at bounding box center [970, 351] width 13 height 1
click at [1074, 378] on button "OK" at bounding box center [1083, 381] width 26 height 22
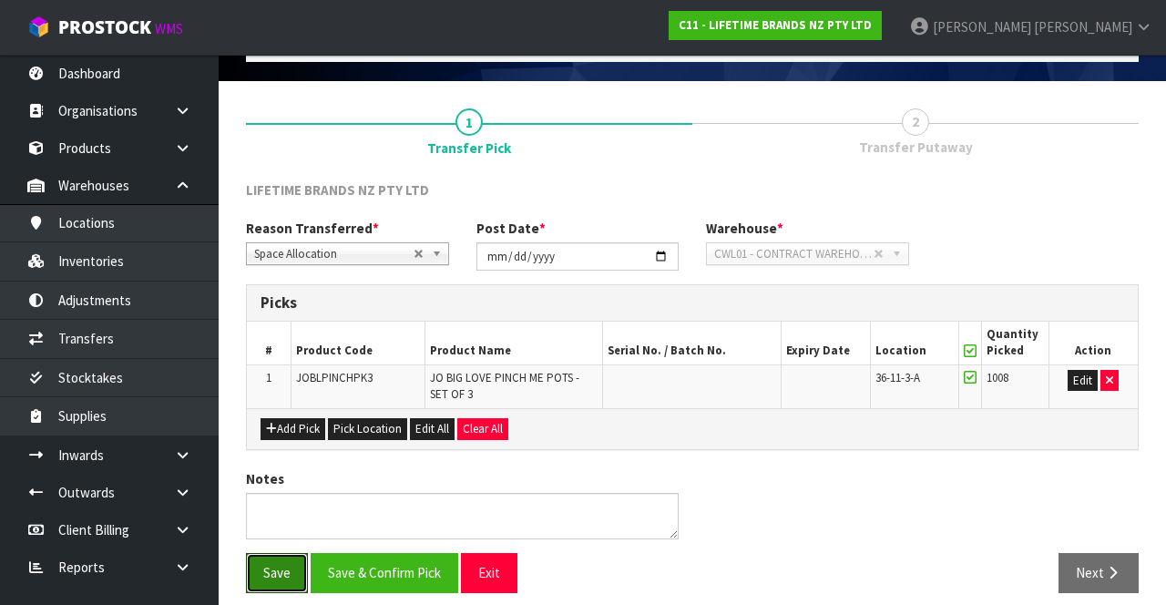
click at [263, 572] on button "Save" at bounding box center [277, 572] width 62 height 39
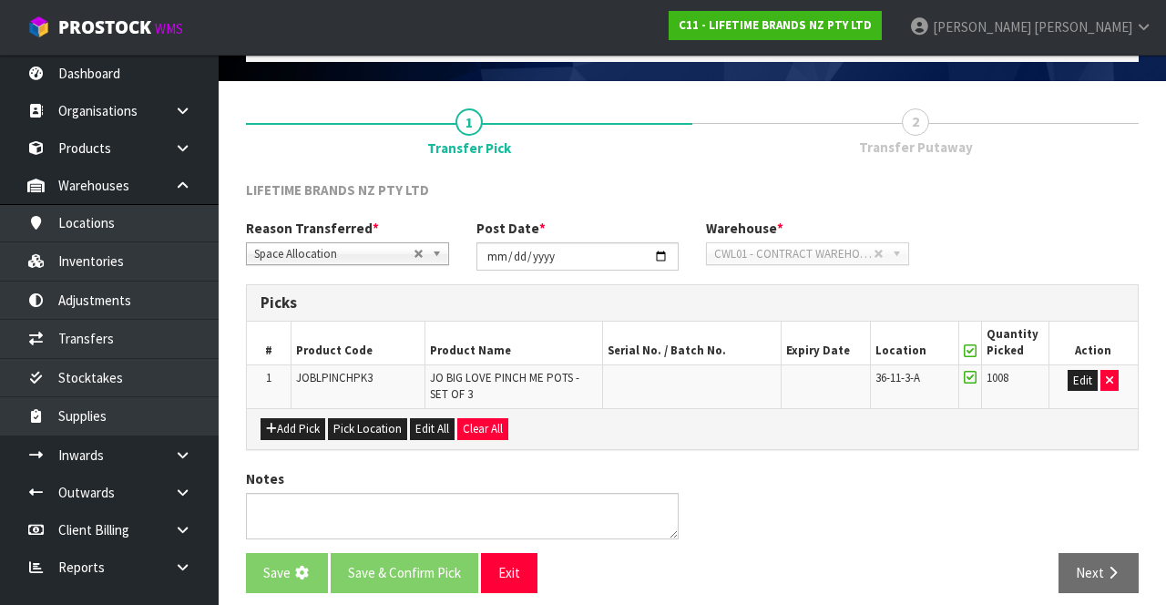
scroll to position [0, 0]
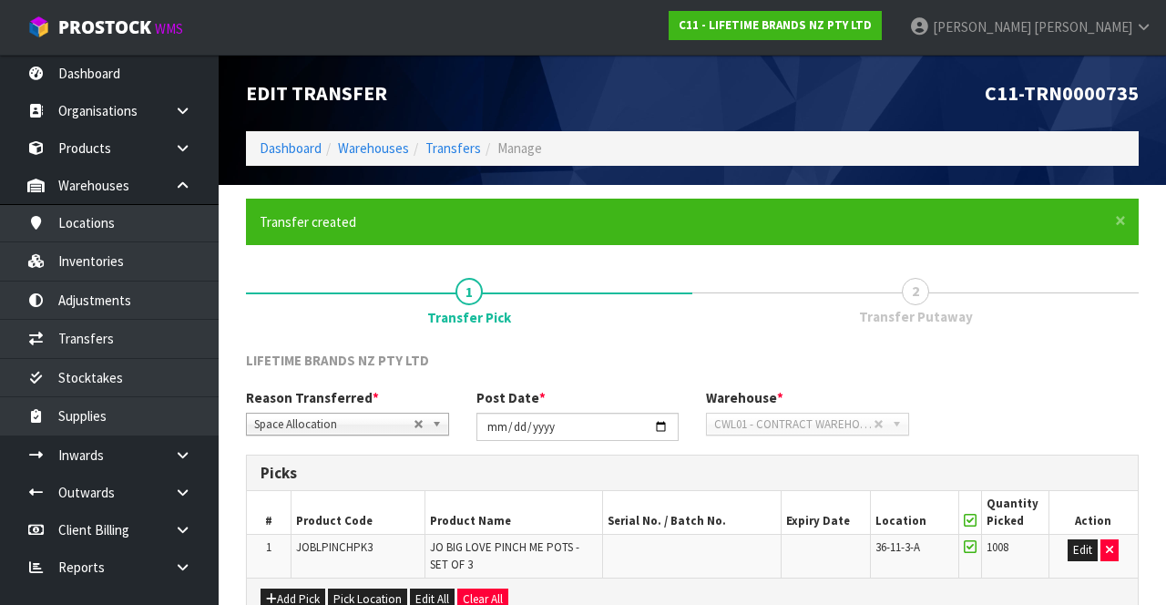
click at [1133, 574] on td "Edit" at bounding box center [1092, 556] width 89 height 43
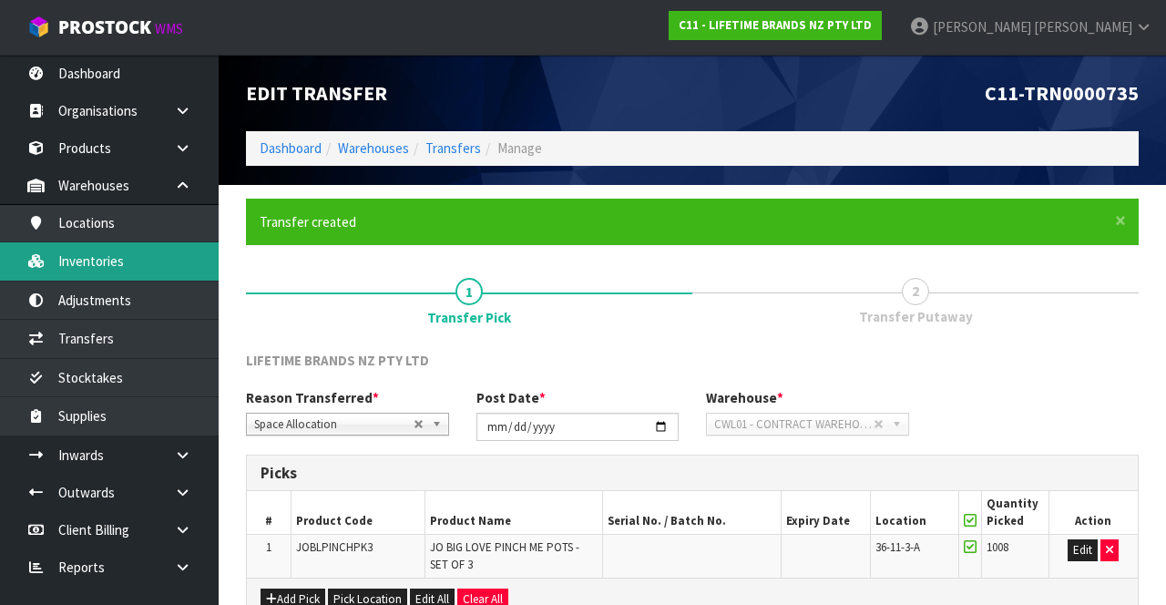
click at [146, 270] on link "Inventories" at bounding box center [109, 260] width 219 height 37
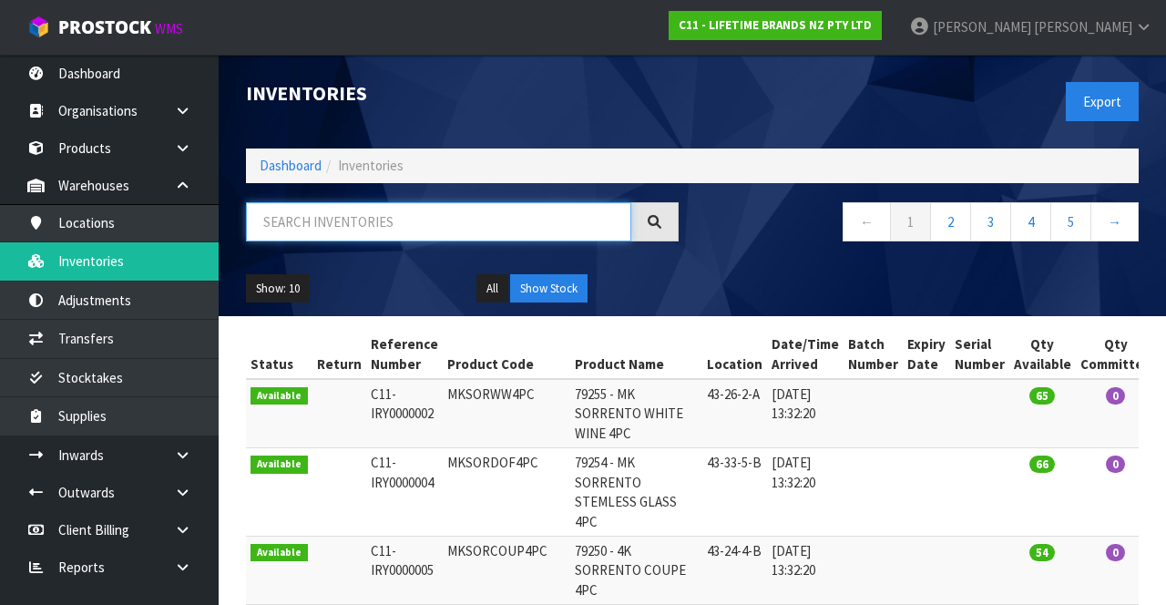
click at [442, 224] on input "text" at bounding box center [438, 221] width 385 height 39
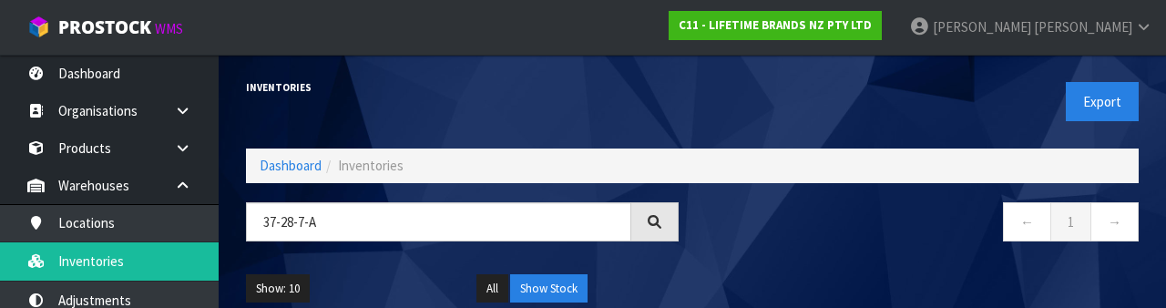
click at [804, 225] on nav "← 1 →" at bounding box center [922, 224] width 433 height 45
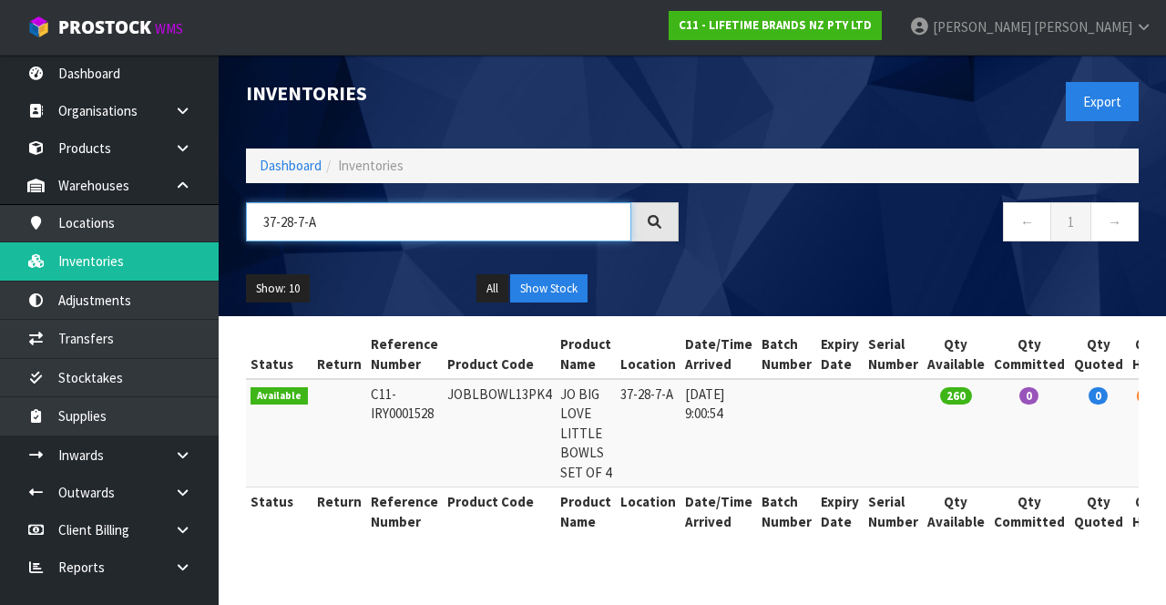
click at [355, 223] on input "37-28-7-A" at bounding box center [438, 221] width 385 height 39
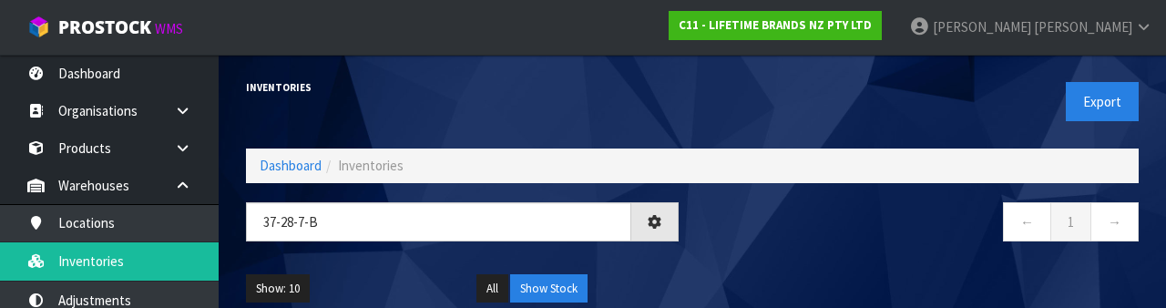
click at [793, 227] on nav "← 1 →" at bounding box center [922, 224] width 433 height 45
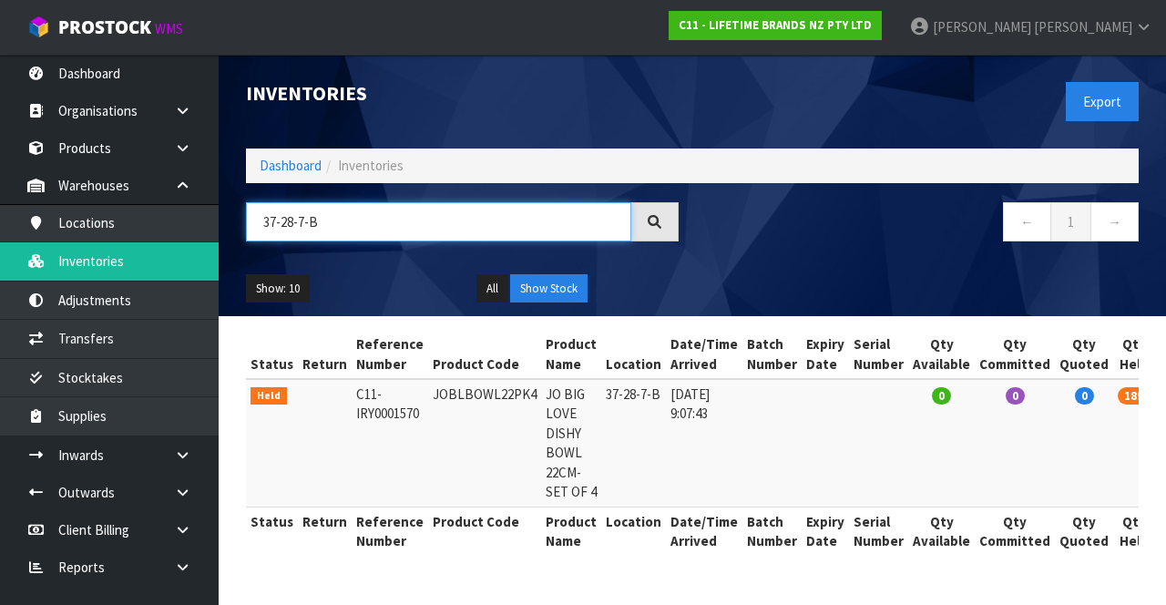
click at [288, 224] on input "37-28-7-B" at bounding box center [438, 221] width 385 height 39
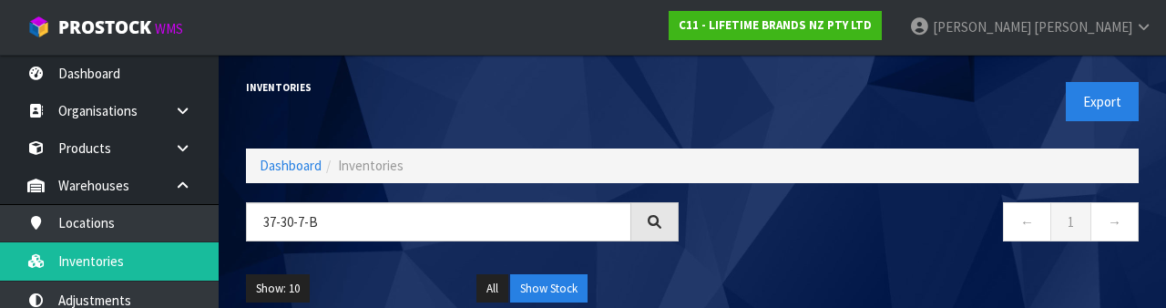
click at [848, 221] on nav "← 1 →" at bounding box center [922, 224] width 433 height 45
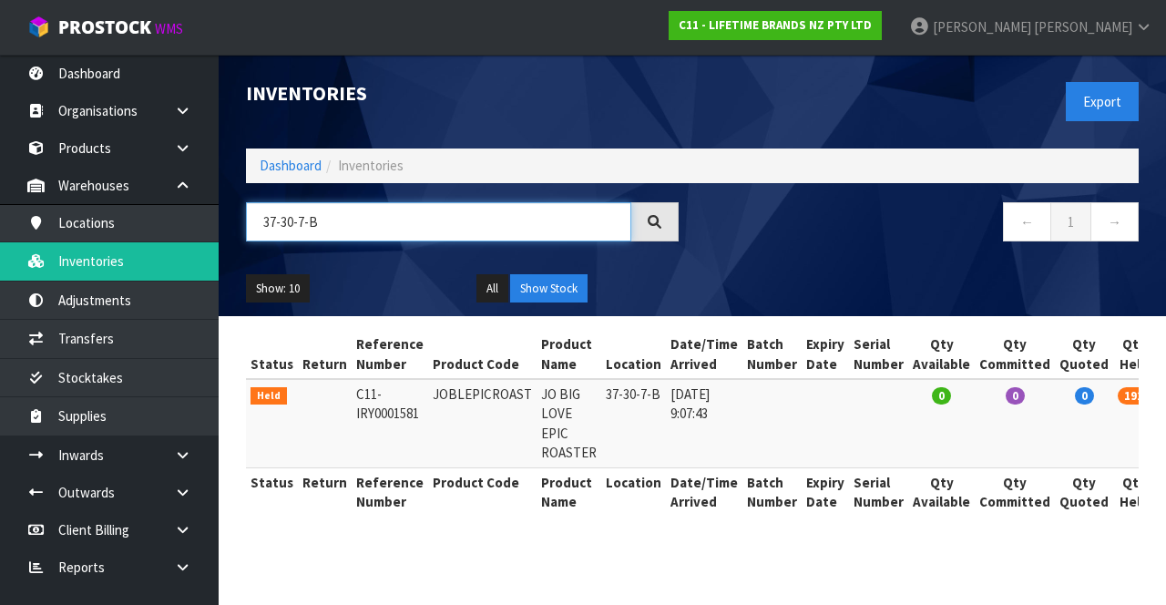
click at [288, 226] on input "37-30-7-B" at bounding box center [438, 221] width 385 height 39
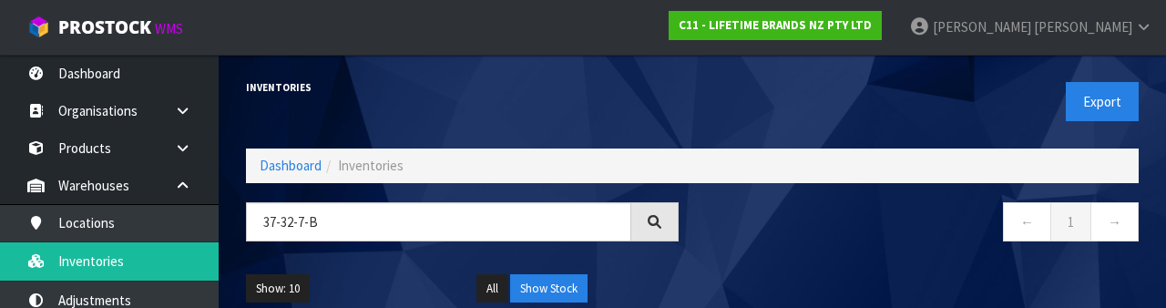
click at [905, 245] on nav "← 1 →" at bounding box center [922, 224] width 433 height 45
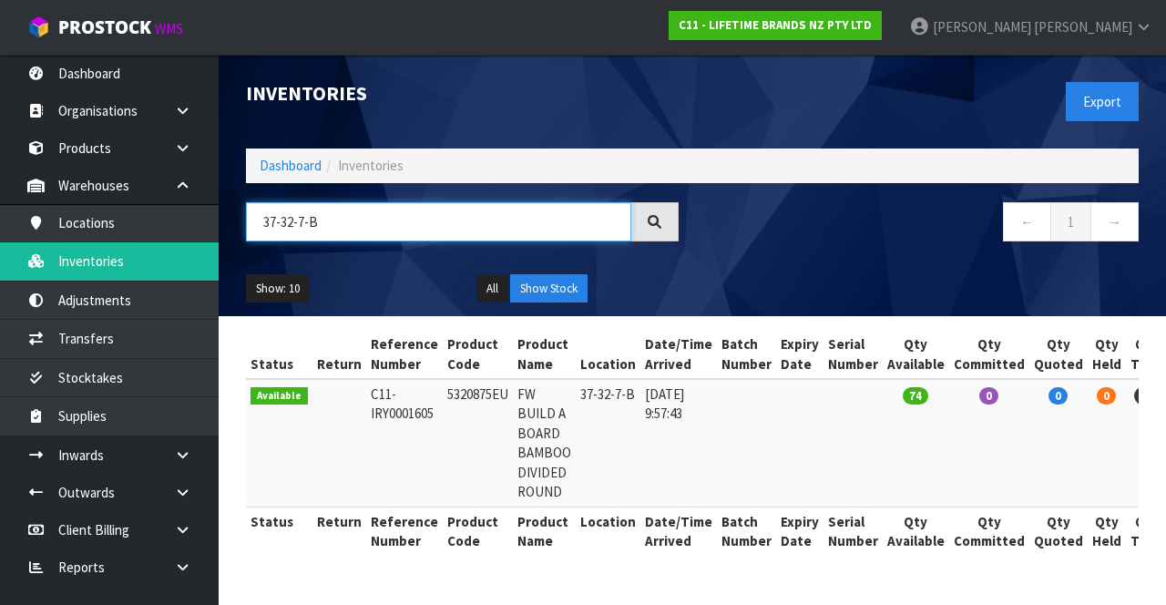
click at [355, 216] on input "37-32-7-B" at bounding box center [438, 221] width 385 height 39
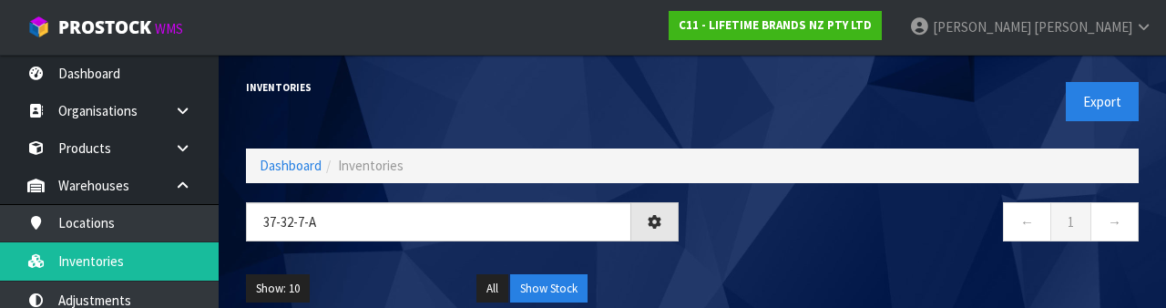
click at [845, 241] on nav "← 1 →" at bounding box center [922, 224] width 433 height 45
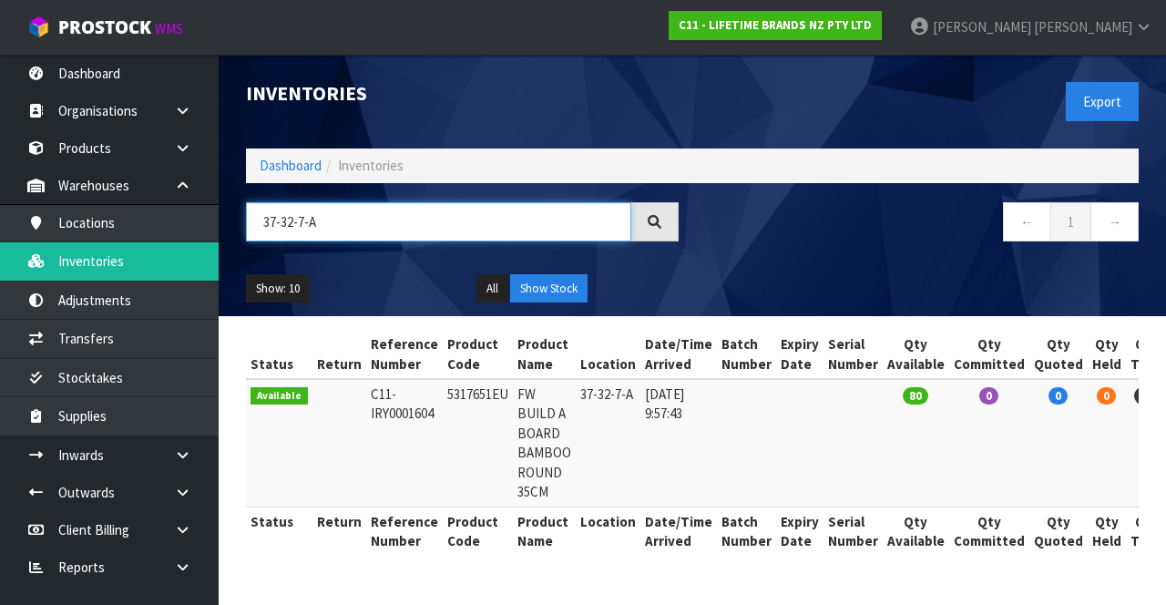
click at [290, 225] on input "37-32-7-A" at bounding box center [438, 221] width 385 height 39
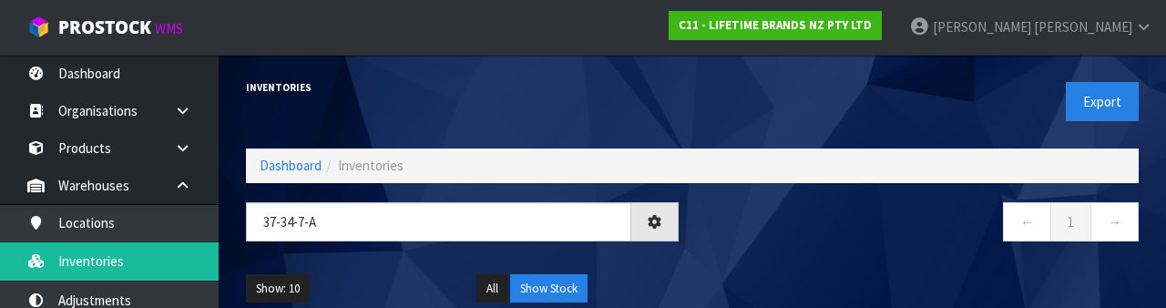
click at [846, 239] on nav "← 1 →" at bounding box center [922, 224] width 433 height 45
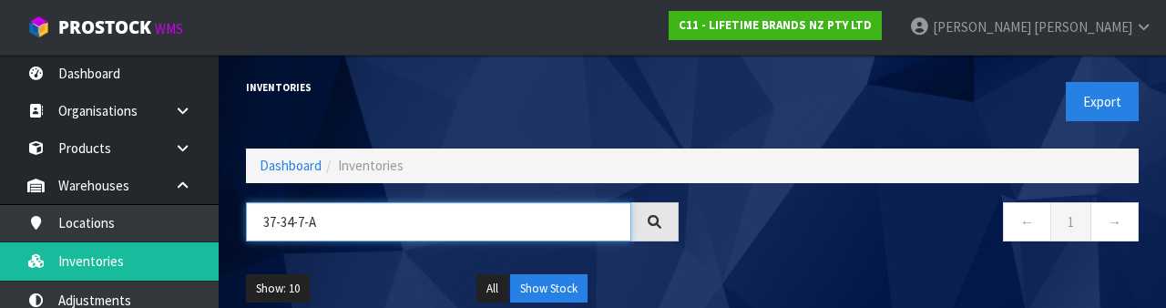
click at [371, 225] on input "37-34-7-A" at bounding box center [438, 221] width 385 height 39
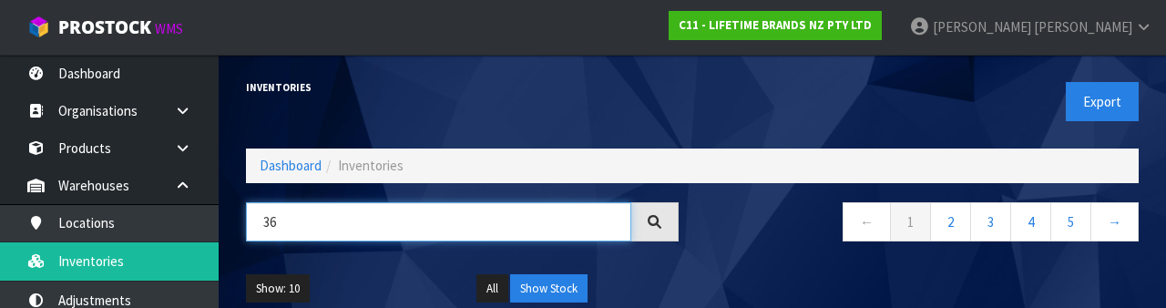
type input "36"
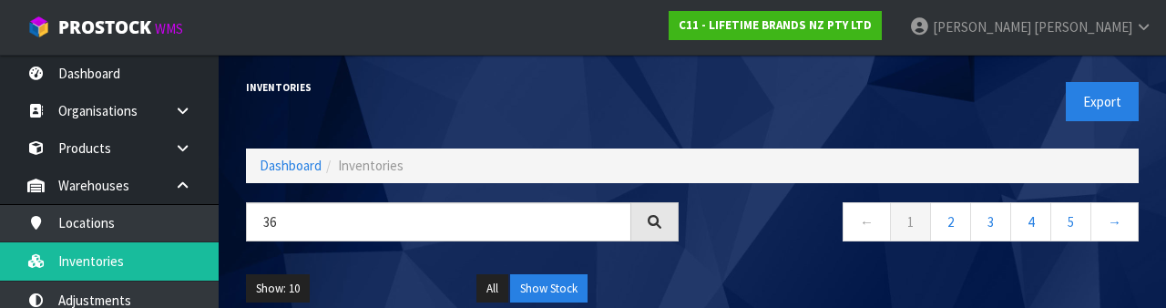
click at [634, 92] on h1 "Inventories" at bounding box center [462, 87] width 433 height 11
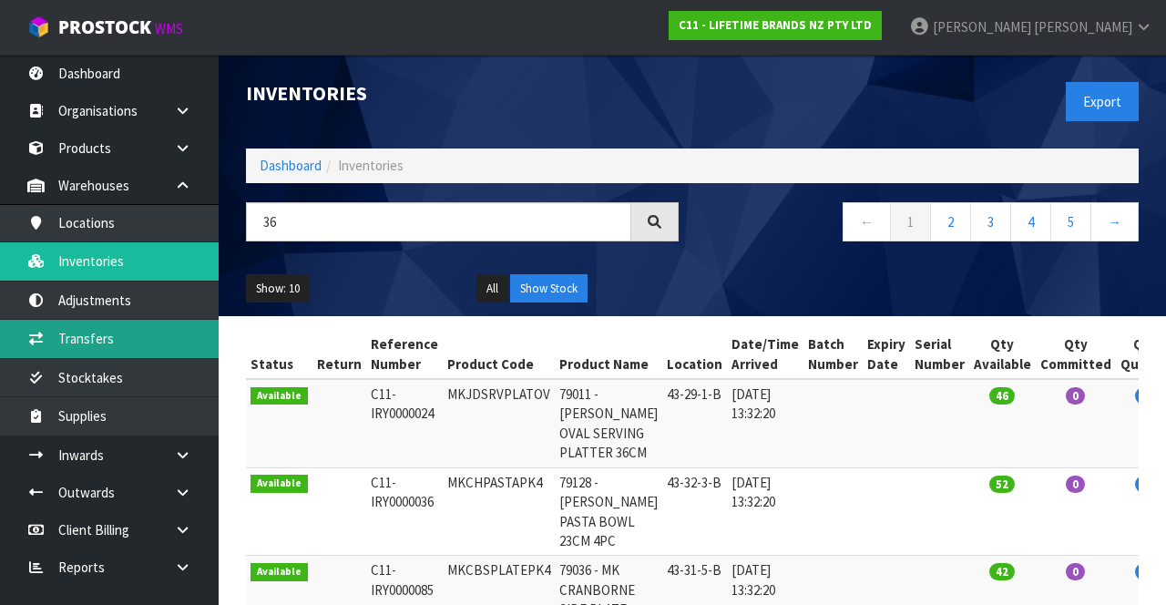
click at [147, 339] on link "Transfers" at bounding box center [109, 338] width 219 height 37
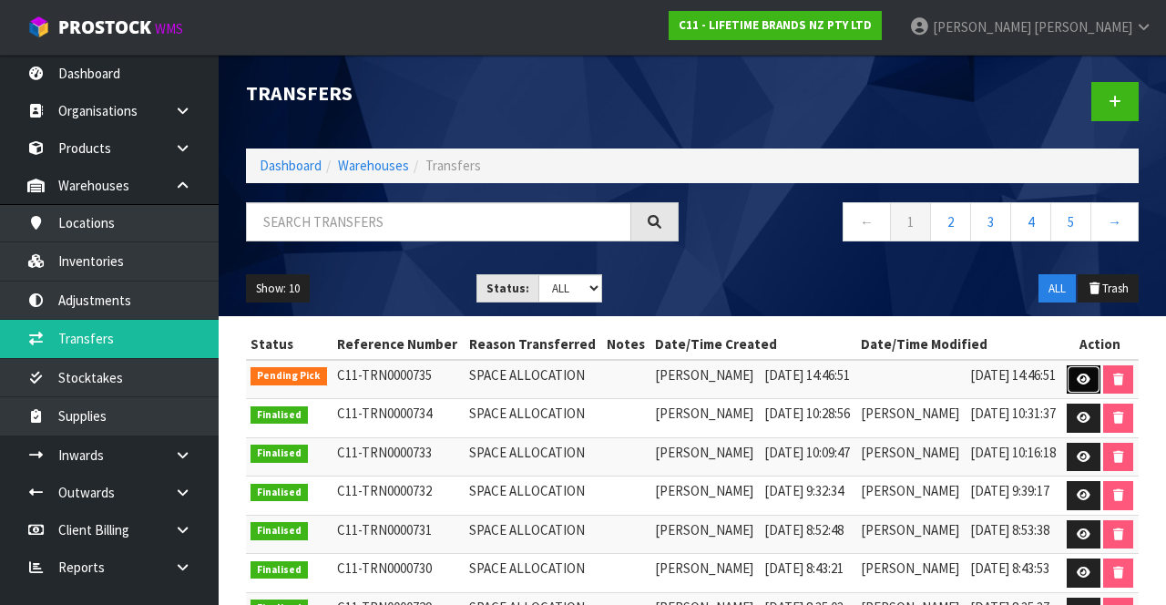
click at [1090, 385] on icon at bounding box center [1084, 379] width 14 height 12
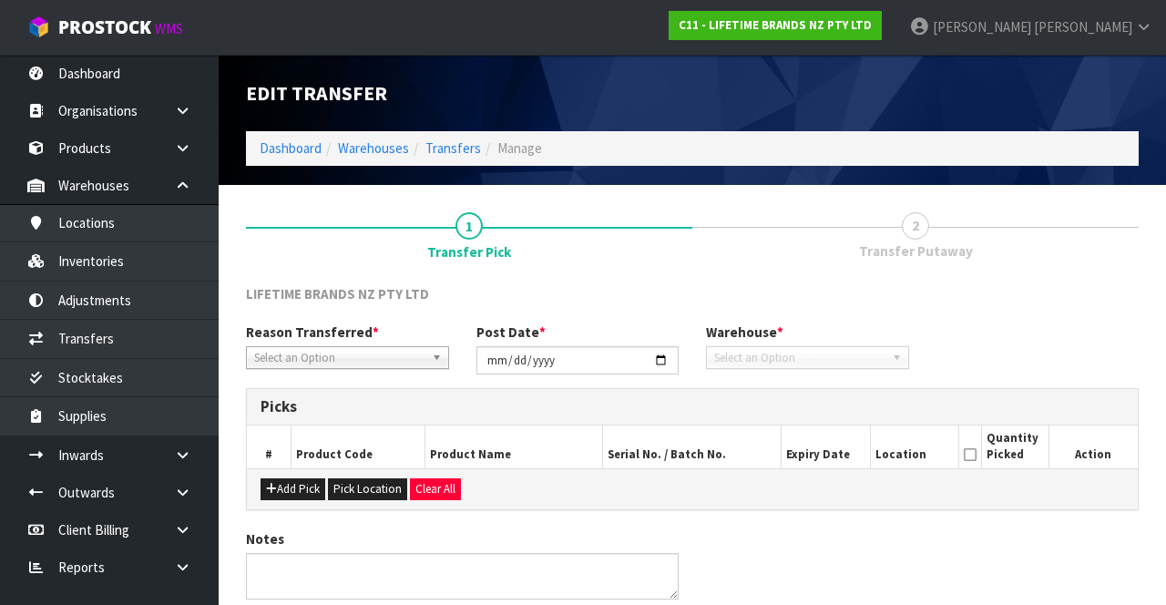
type input "[DATE]"
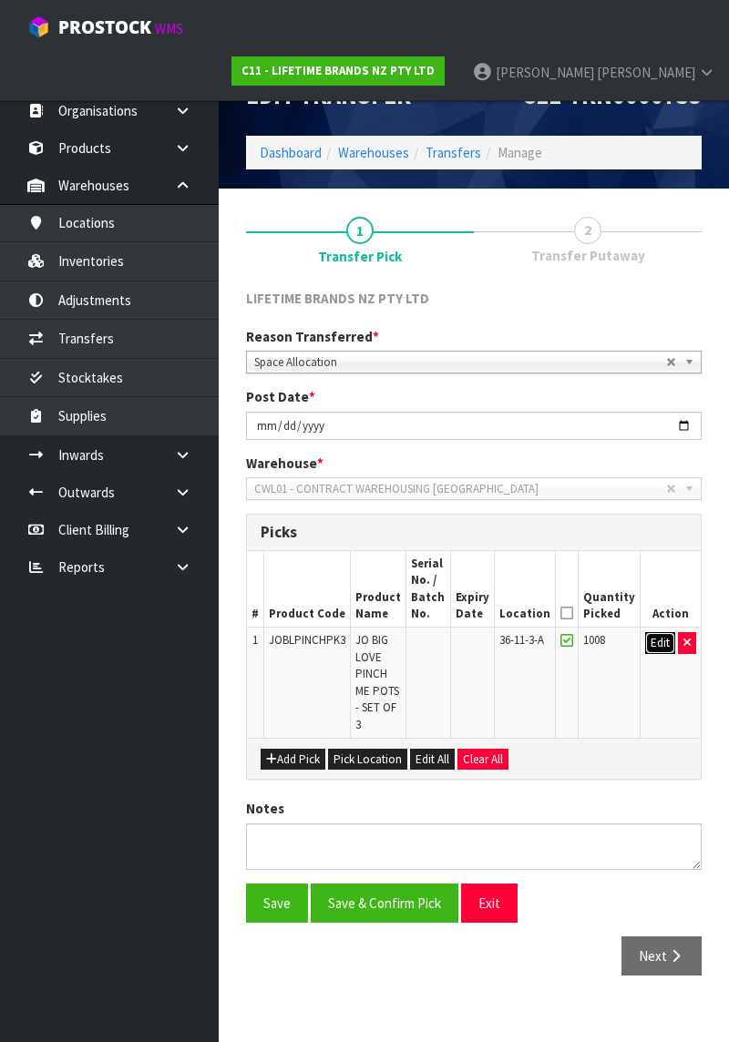
click at [669, 604] on button "Edit" at bounding box center [660, 643] width 30 height 22
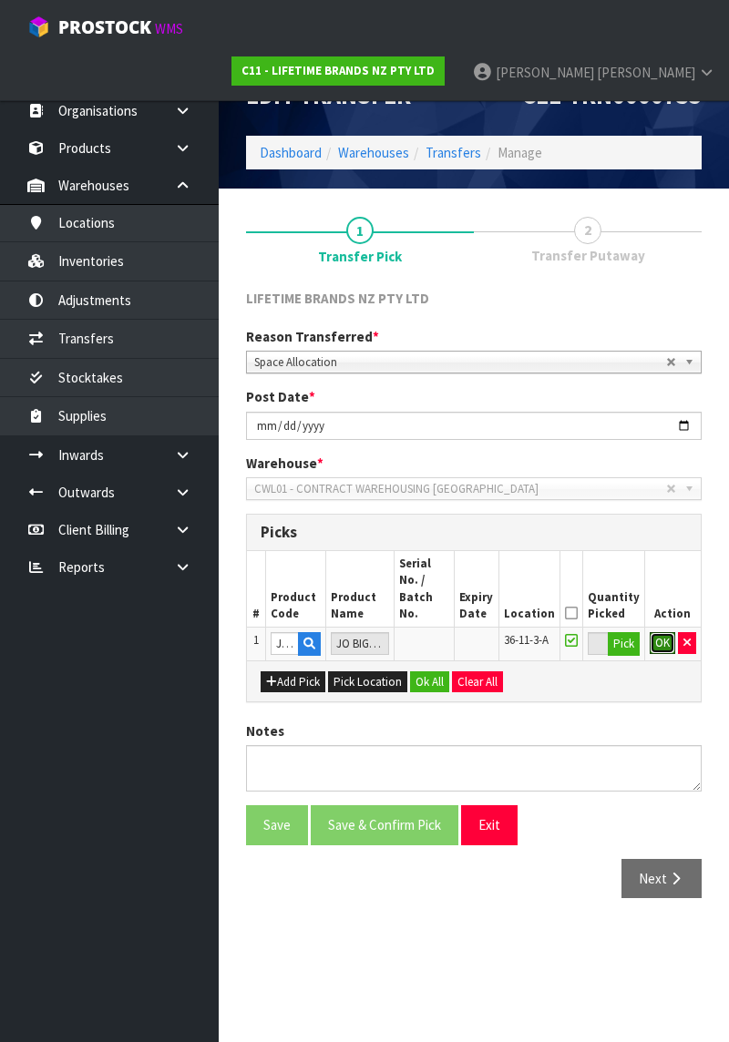
click at [674, 604] on button "OK" at bounding box center [662, 643] width 26 height 22
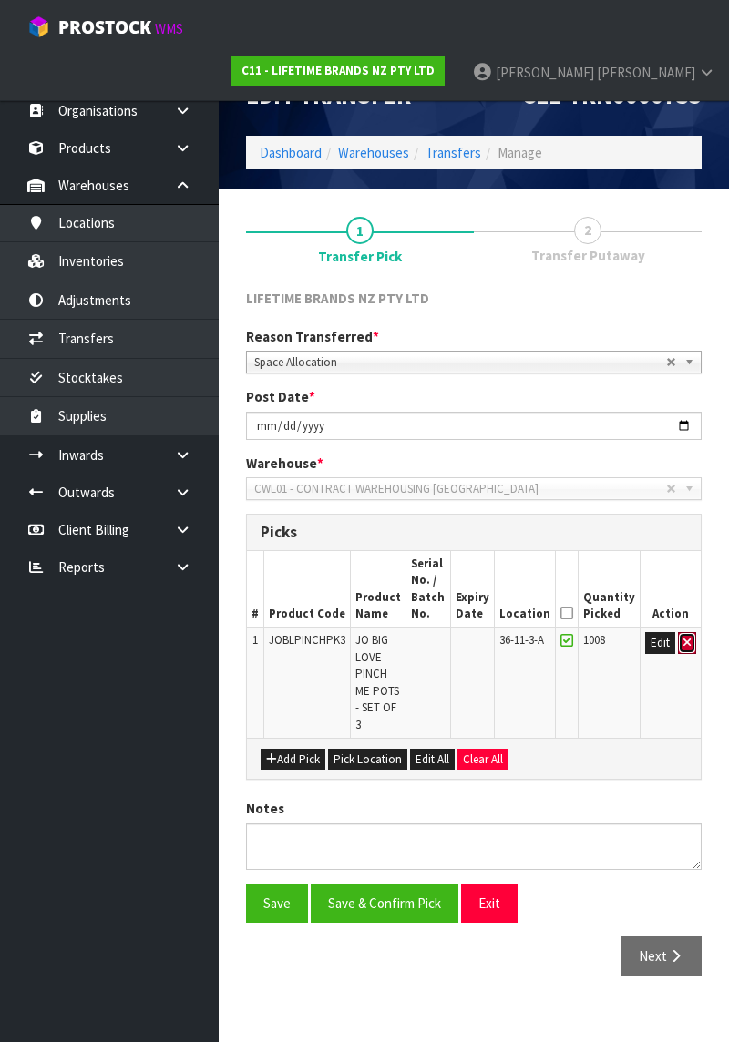
click at [683, 604] on button "button" at bounding box center [687, 643] width 18 height 22
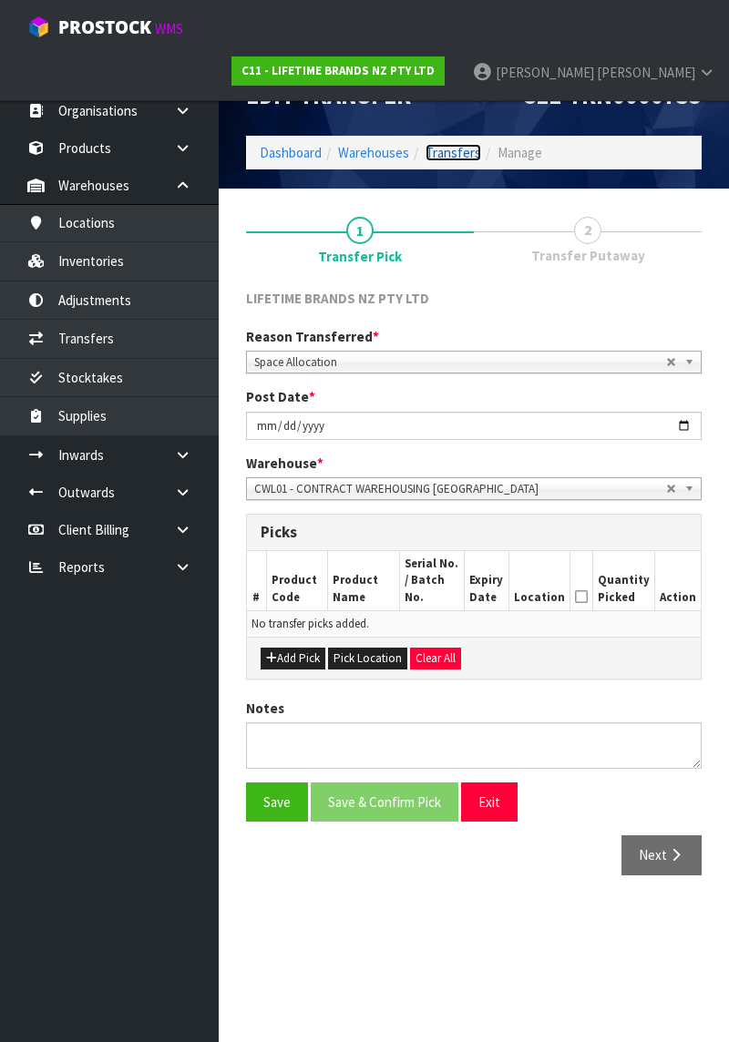
click at [456, 155] on link "Transfers" at bounding box center [453, 152] width 56 height 17
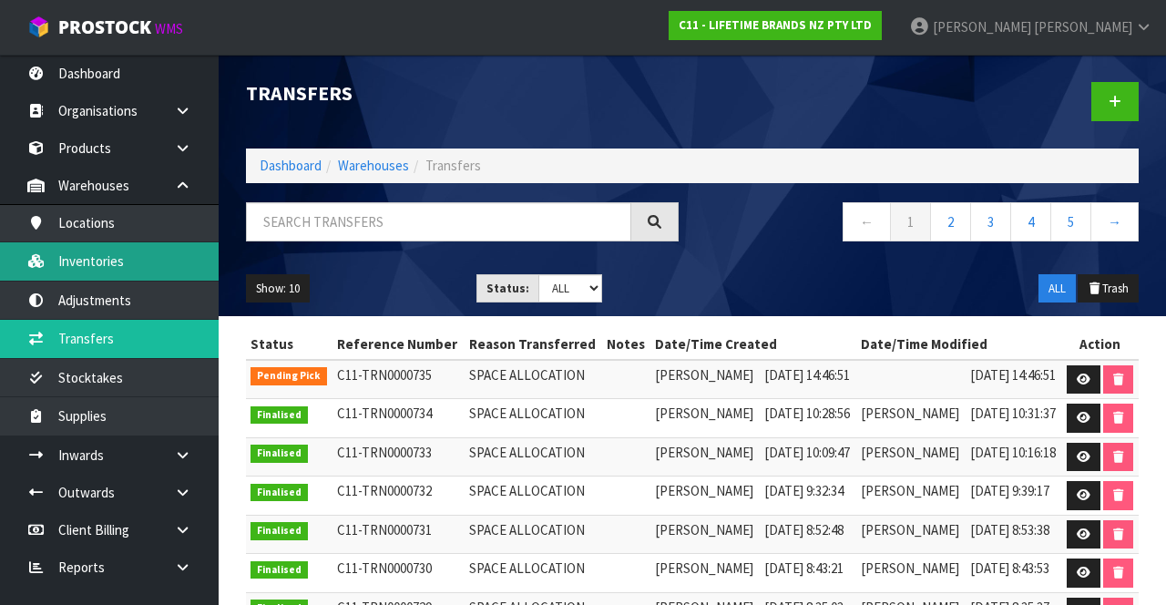
click at [149, 258] on link "Inventories" at bounding box center [109, 260] width 219 height 37
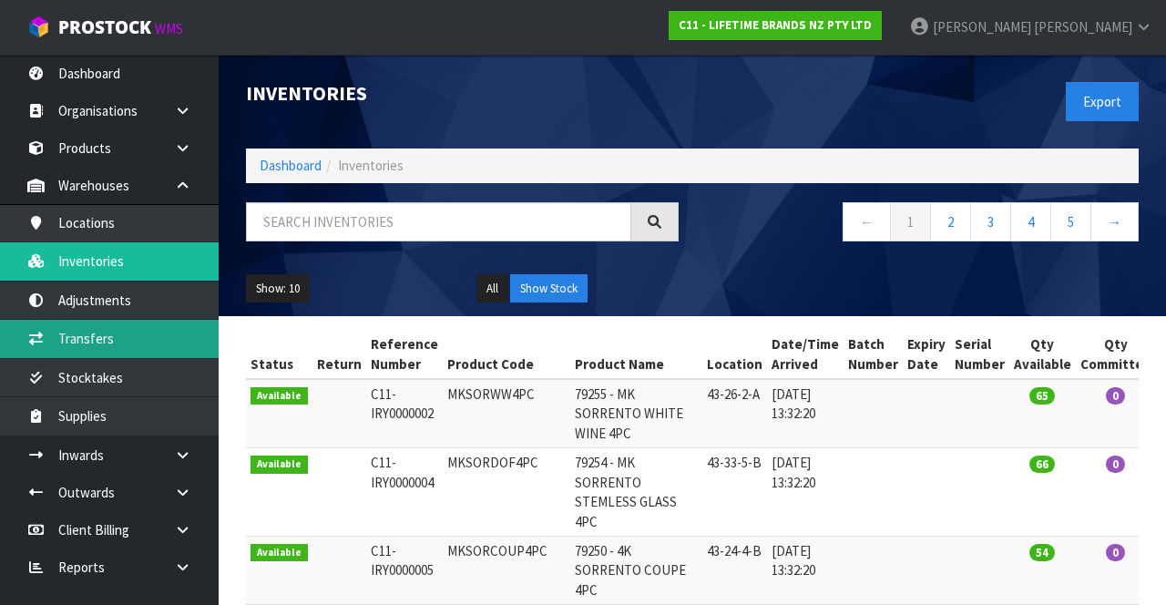
click at [158, 341] on link "Transfers" at bounding box center [109, 338] width 219 height 37
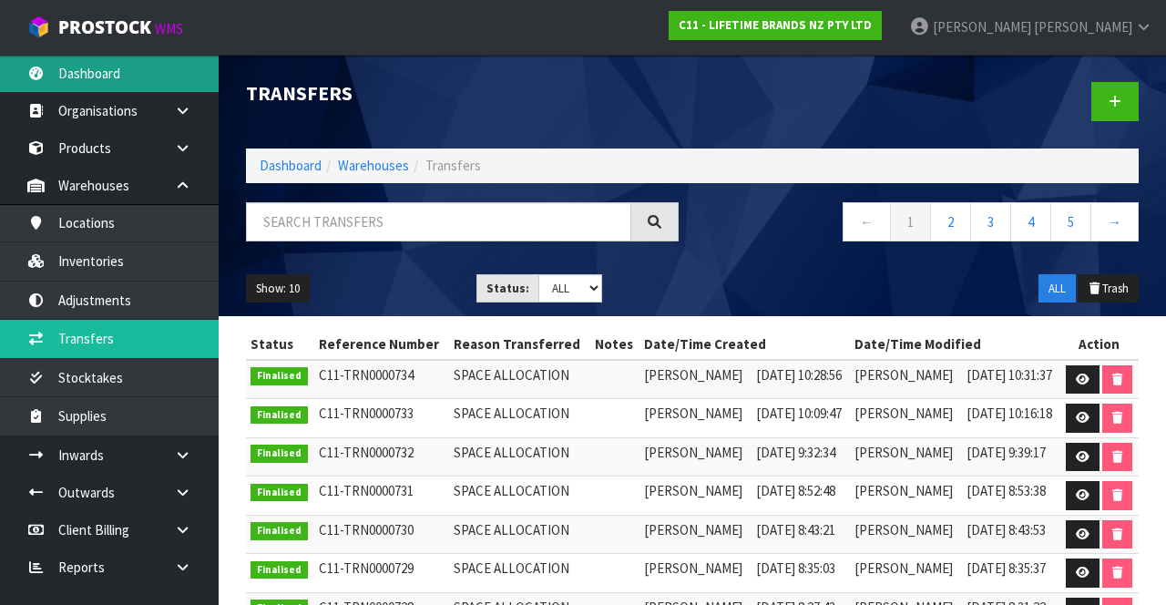
click at [133, 78] on link "Dashboard" at bounding box center [109, 73] width 219 height 37
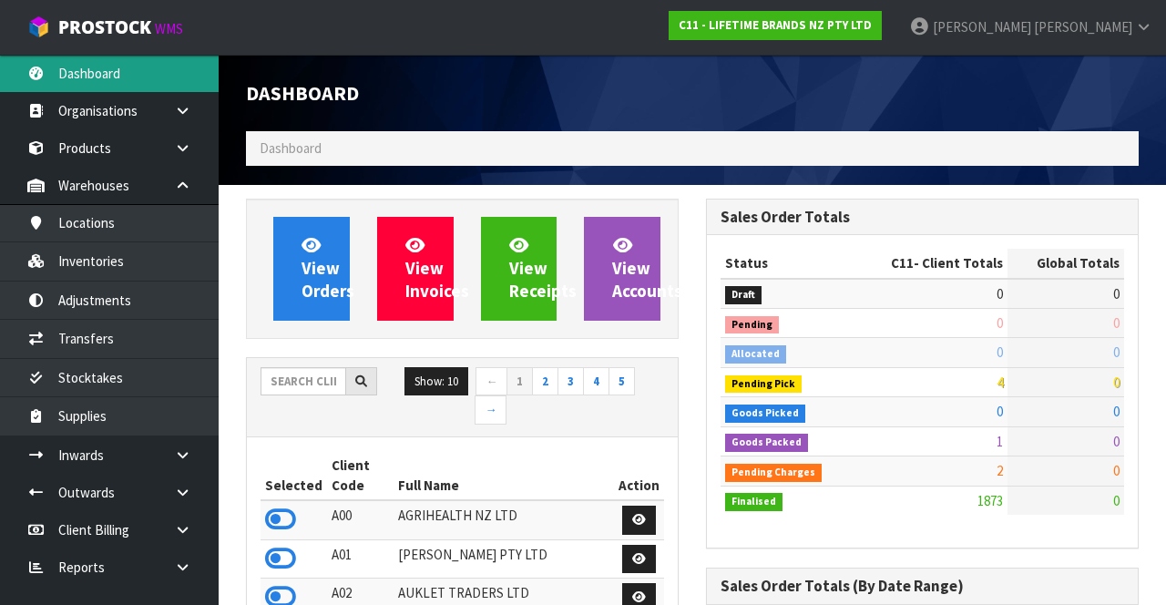
scroll to position [1626, 459]
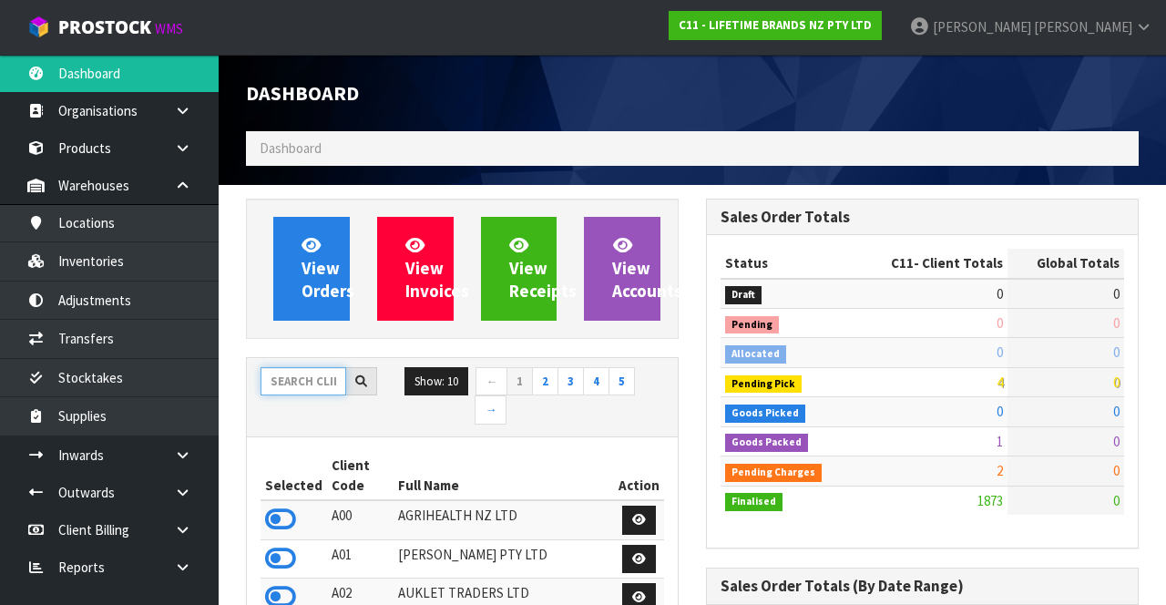
click at [302, 381] on input "text" at bounding box center [304, 381] width 86 height 28
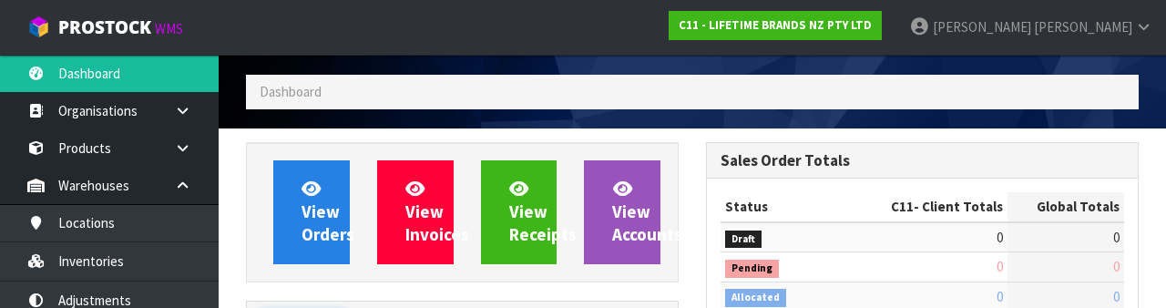
scroll to position [214, 0]
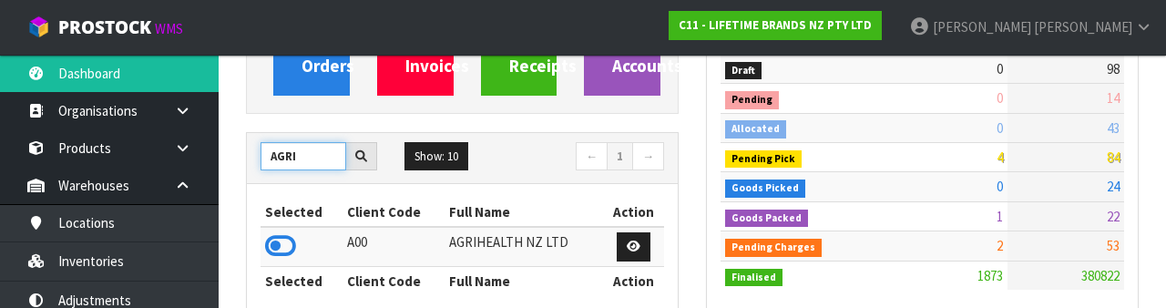
type input "AGRI"
click at [279, 246] on icon at bounding box center [280, 245] width 31 height 27
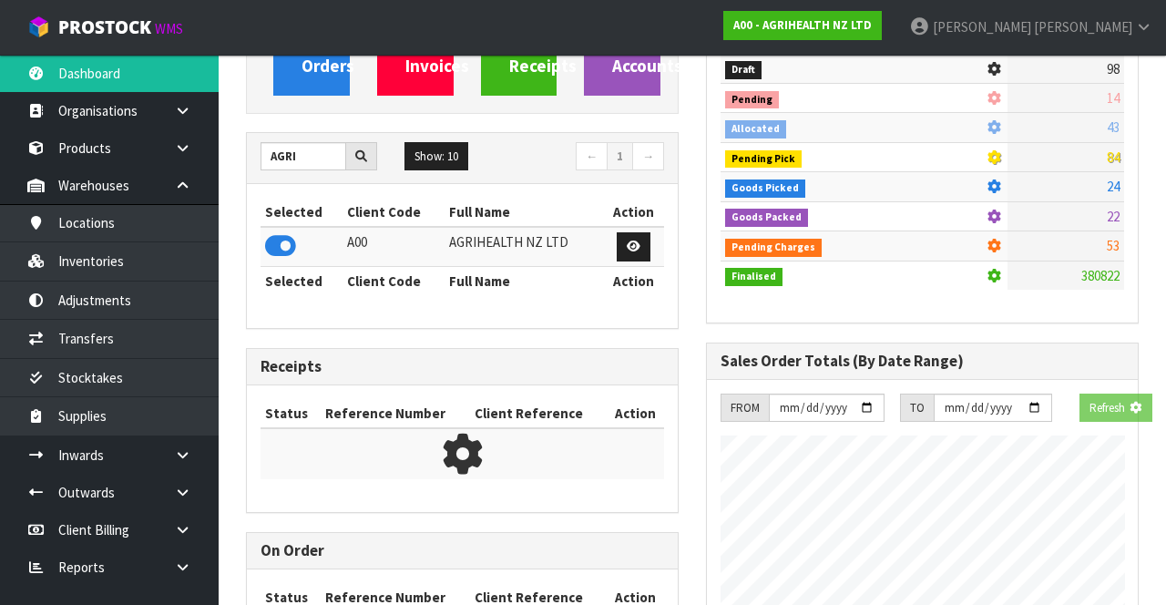
scroll to position [1489, 459]
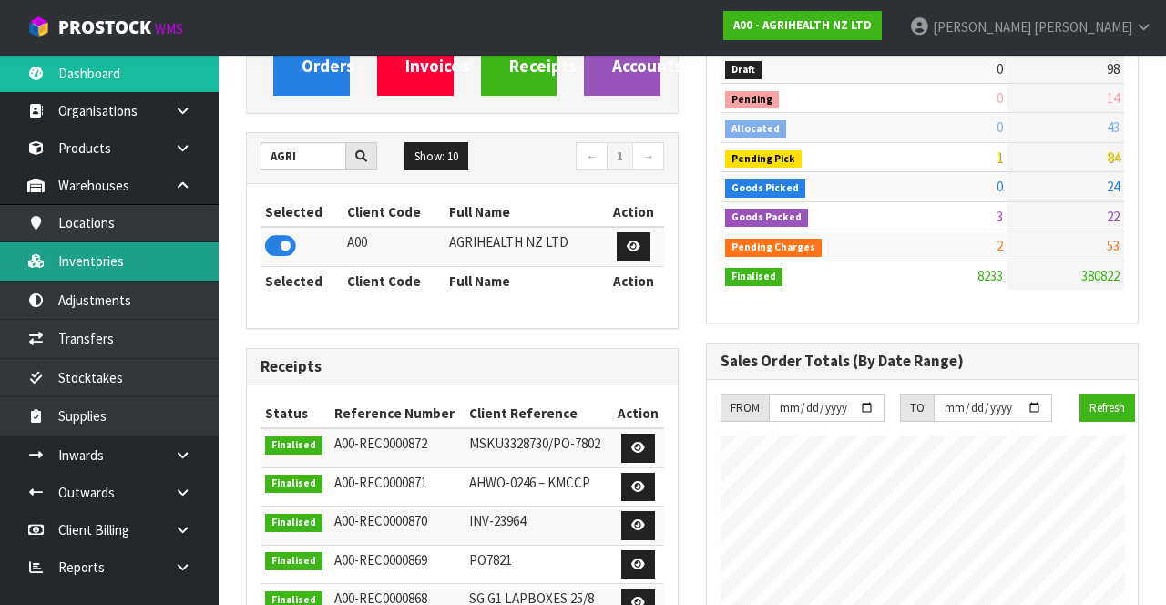
click at [153, 266] on link "Inventories" at bounding box center [109, 260] width 219 height 37
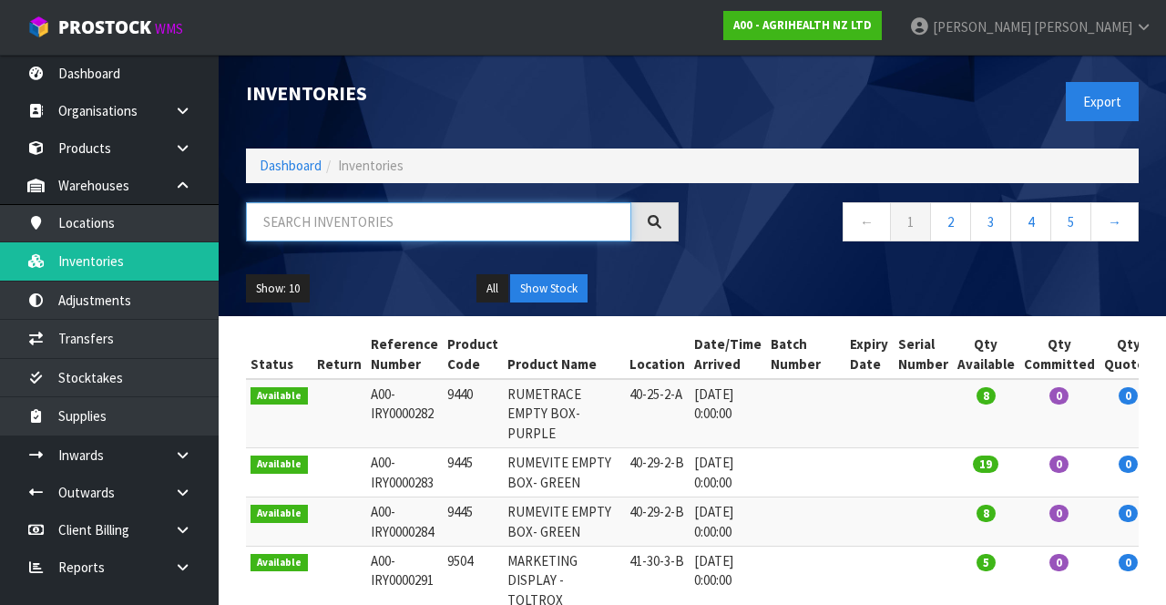
click at [393, 219] on input "text" at bounding box center [438, 221] width 385 height 39
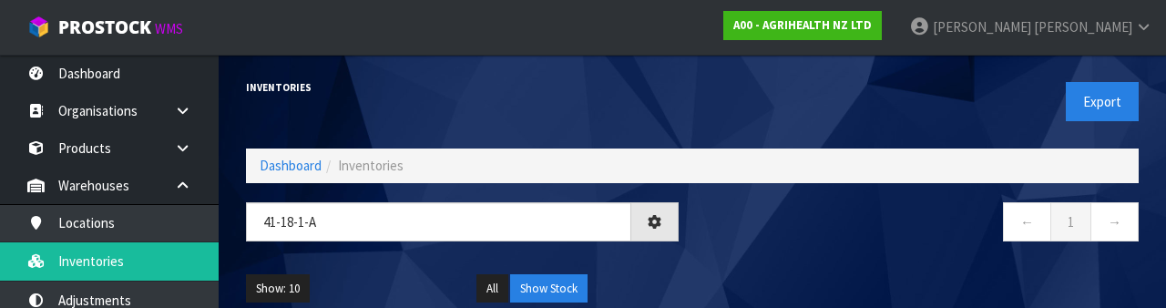
click at [774, 240] on nav "← 1 →" at bounding box center [922, 224] width 433 height 45
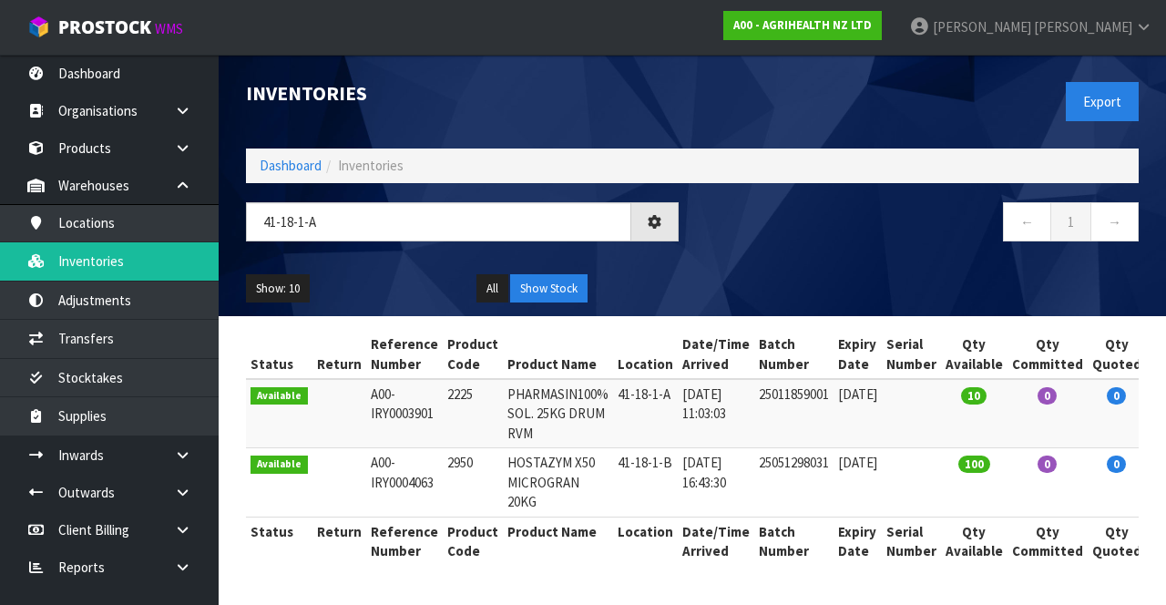
type input "41-18-1-A"
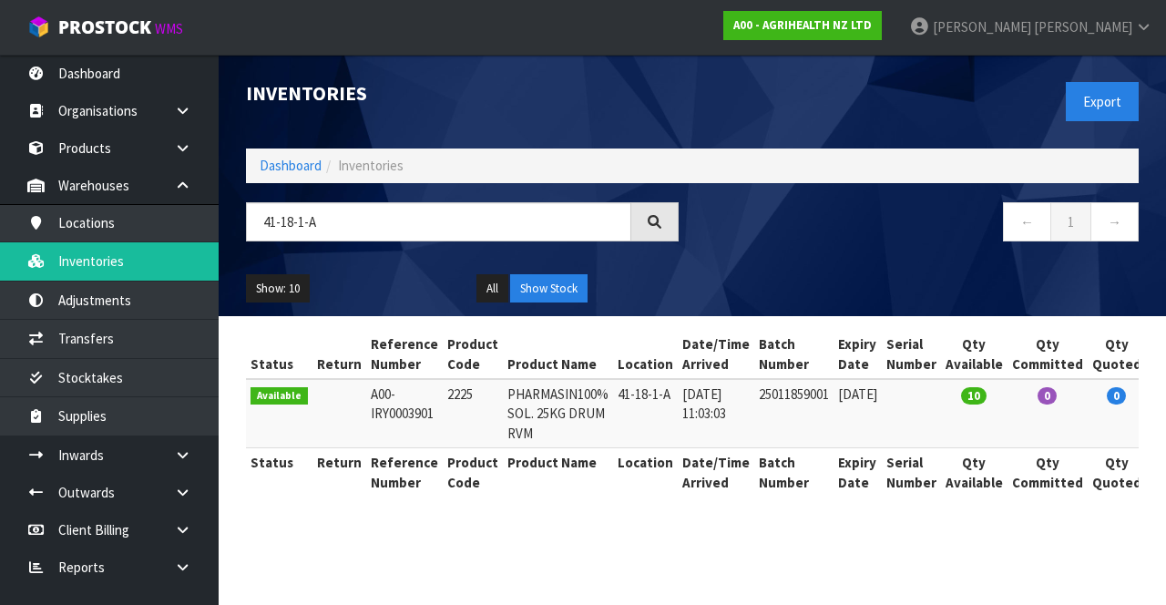
copy td "2225"
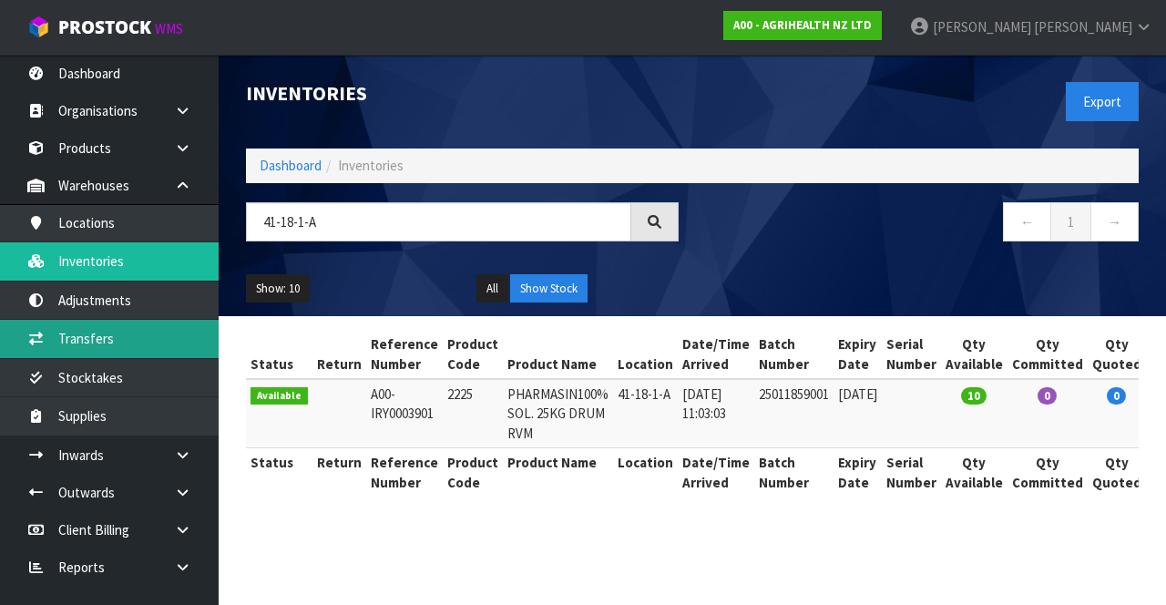
click at [157, 342] on link "Transfers" at bounding box center [109, 338] width 219 height 37
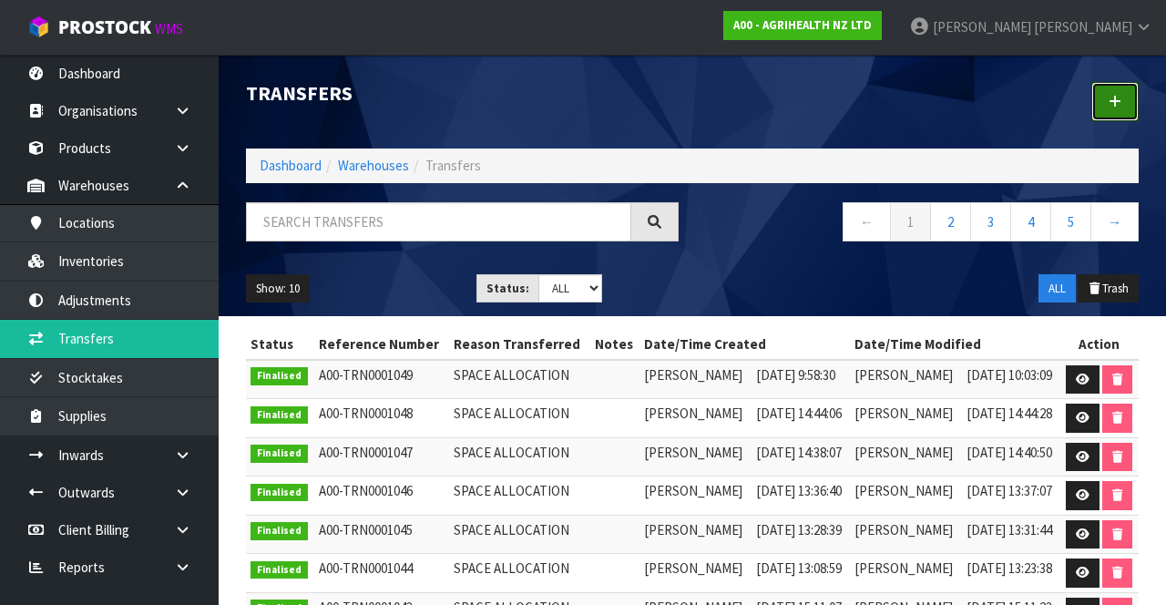
click at [1108, 109] on link at bounding box center [1114, 101] width 47 height 39
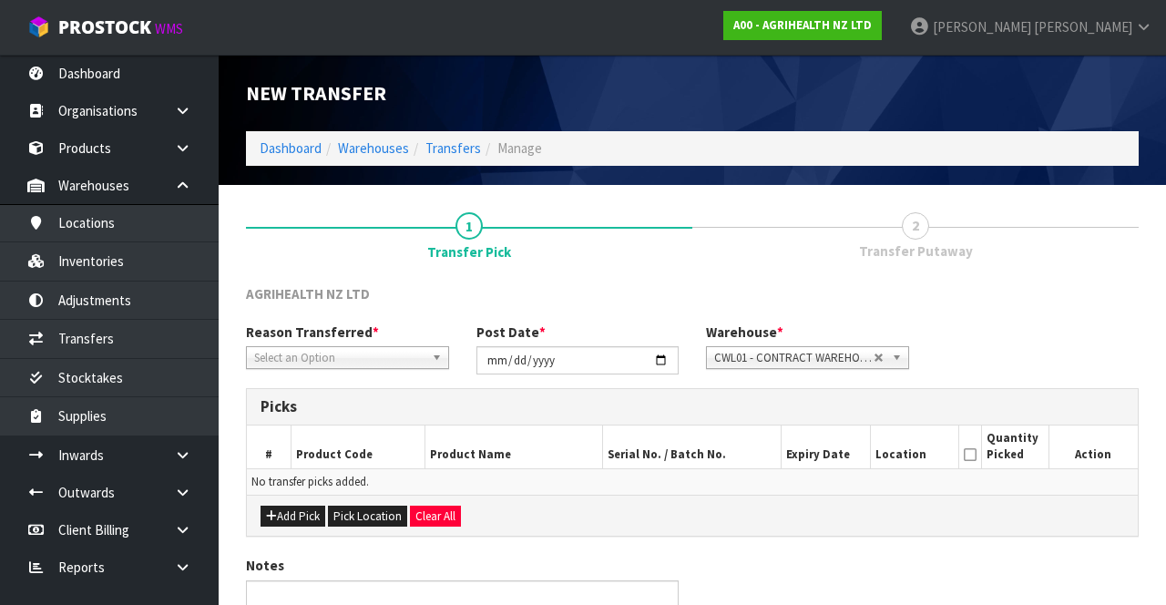
click at [382, 365] on span "Select an Option" at bounding box center [339, 358] width 170 height 22
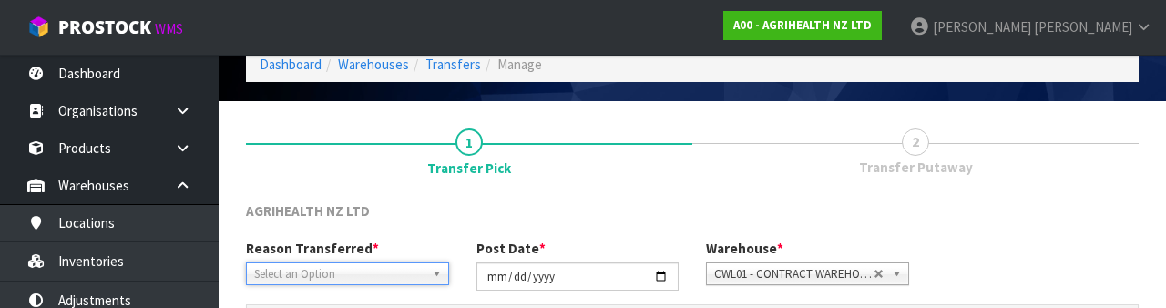
scroll to position [218, 0]
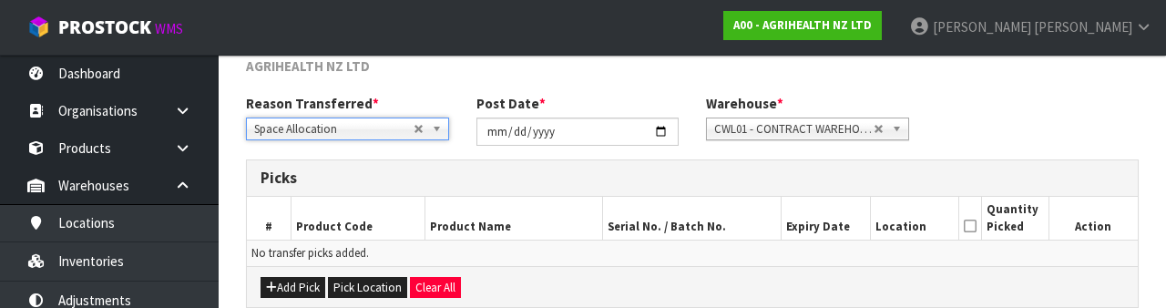
click at [996, 97] on div "Reason Transferred * Space Allocation Damage Expired Stock Repair QA Space Allo…" at bounding box center [692, 127] width 920 height 66
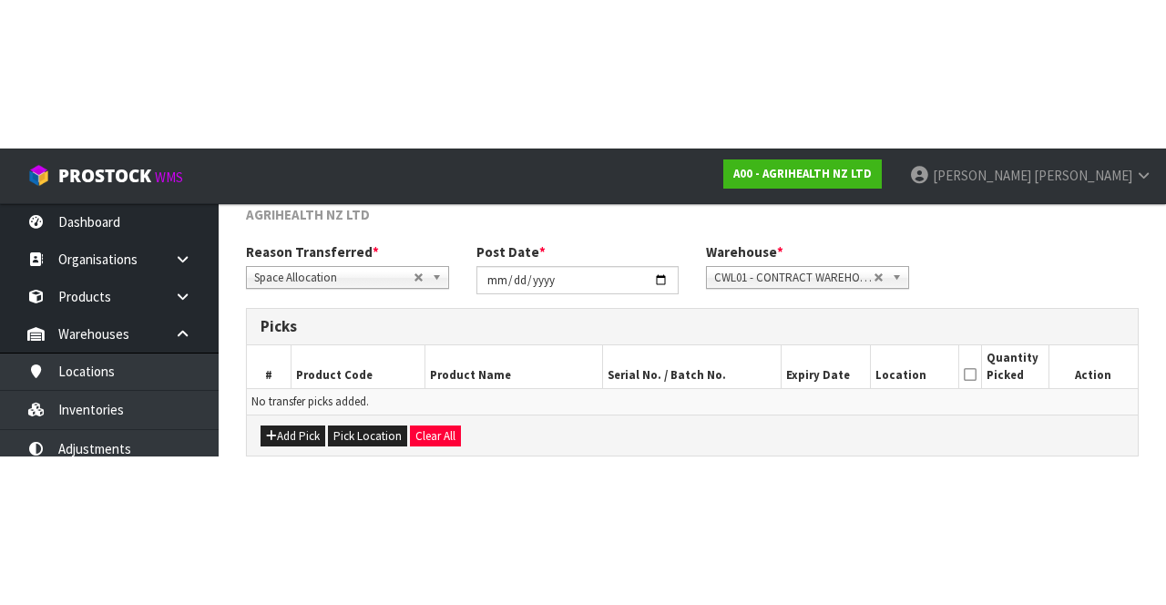
scroll to position [98, 0]
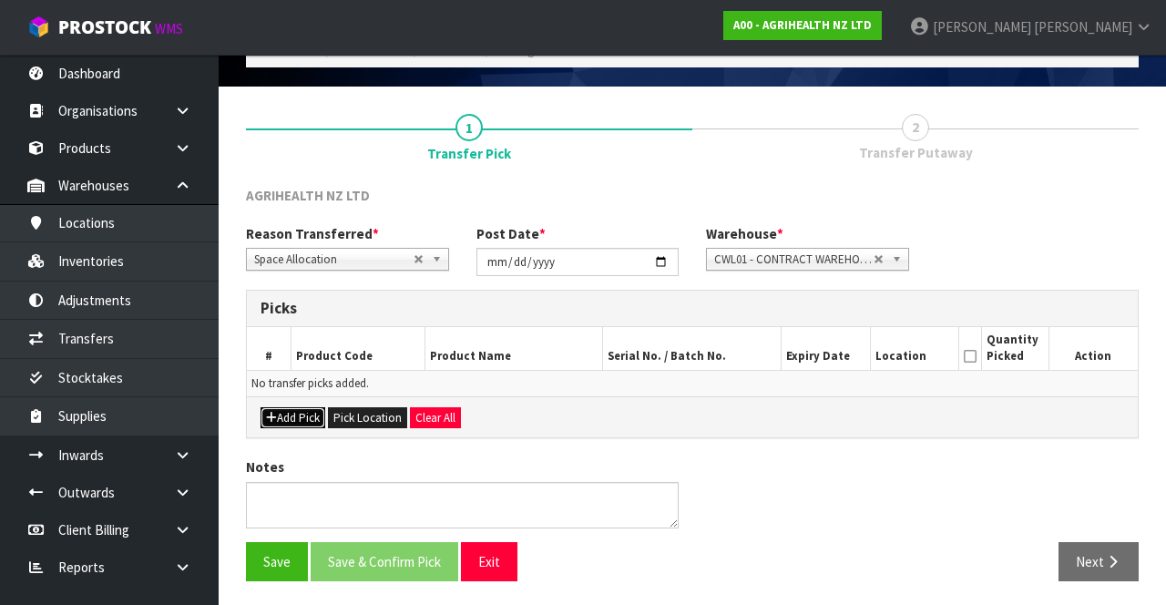
click at [288, 420] on button "Add Pick" at bounding box center [293, 418] width 65 height 22
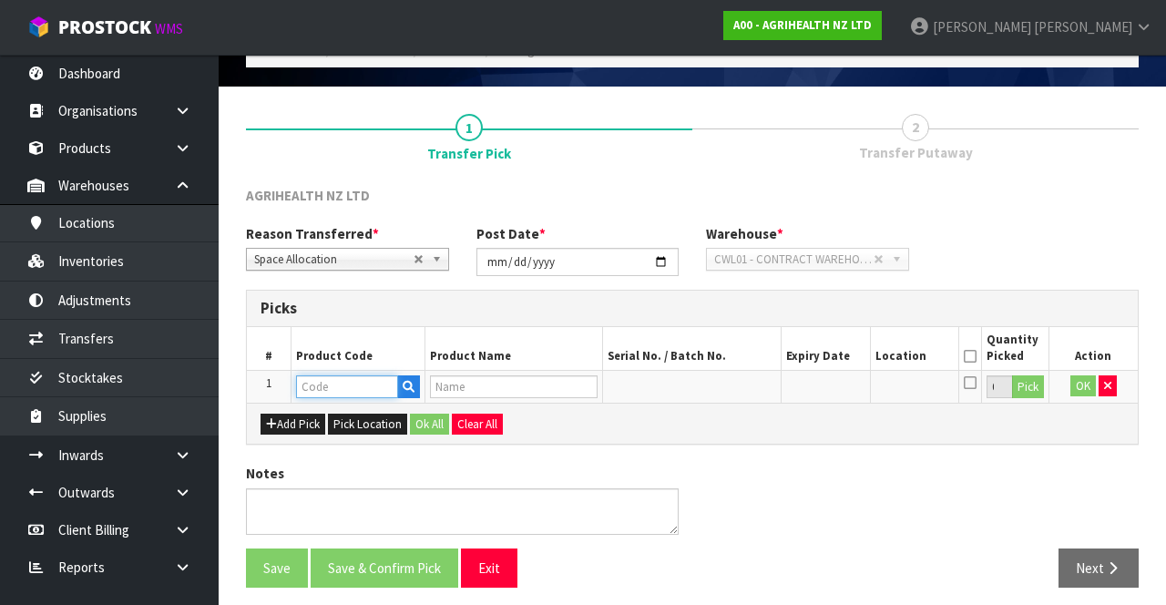
click at [355, 384] on input "text" at bounding box center [347, 386] width 102 height 23
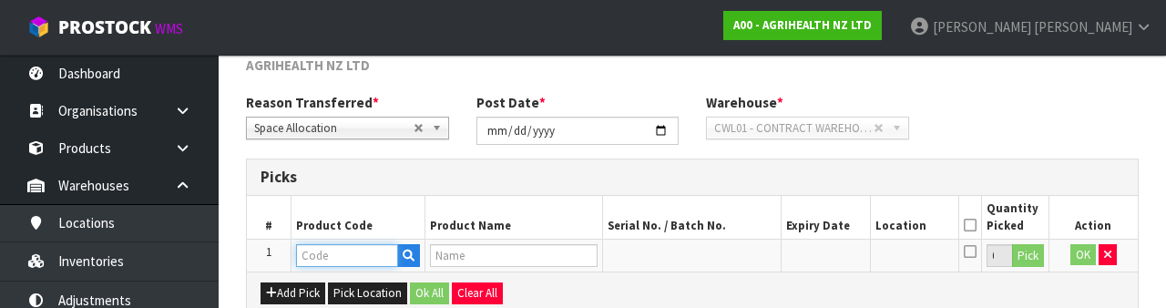
scroll to position [319, 0]
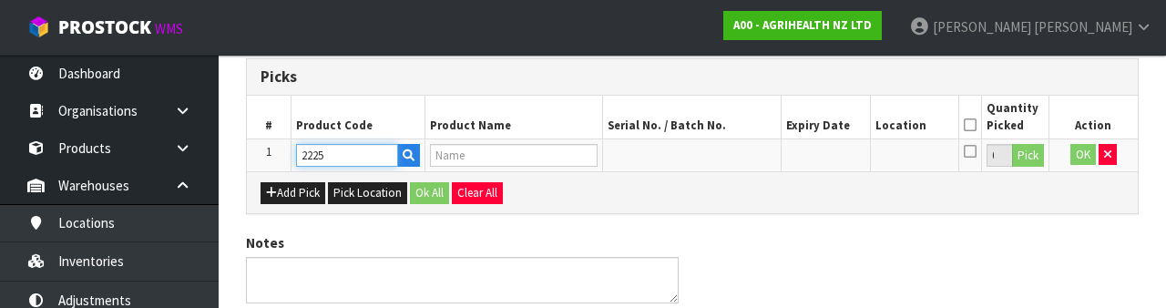
type input "2225"
click at [851, 267] on div "Notes" at bounding box center [692, 275] width 920 height 84
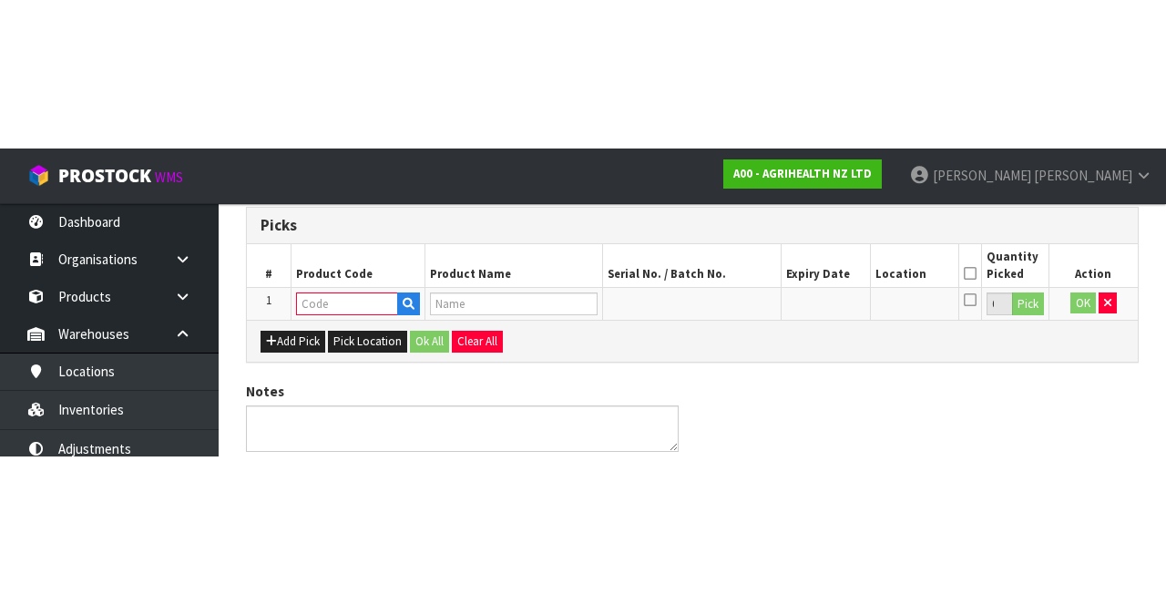
scroll to position [104, 0]
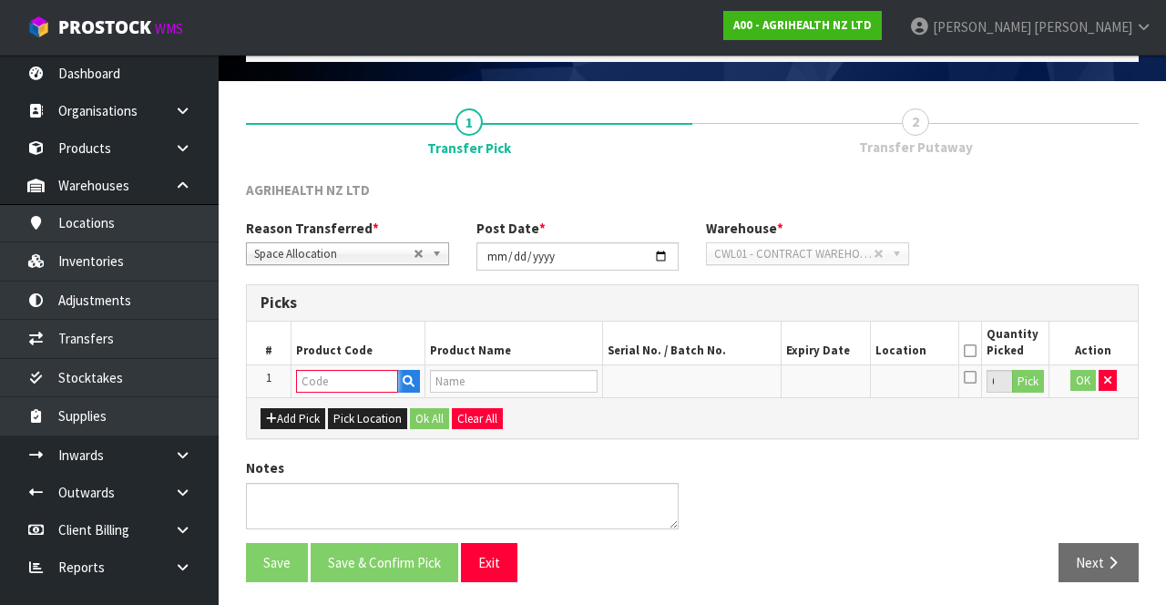
click at [355, 372] on input "text" at bounding box center [347, 381] width 102 height 23
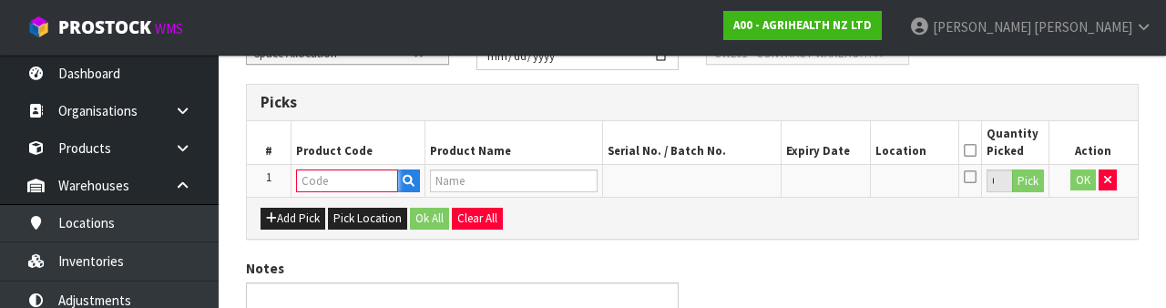
scroll to position [319, 0]
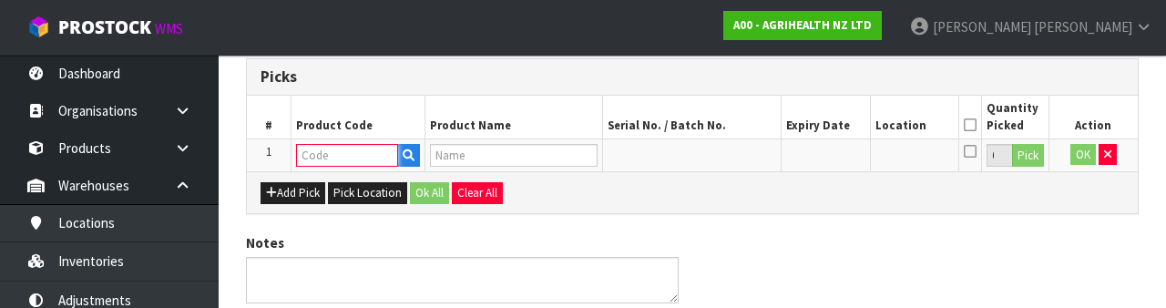
paste input "2225"
type input "2225"
type input "PHARMASIN100% SOL. 25KG DRUM RVM"
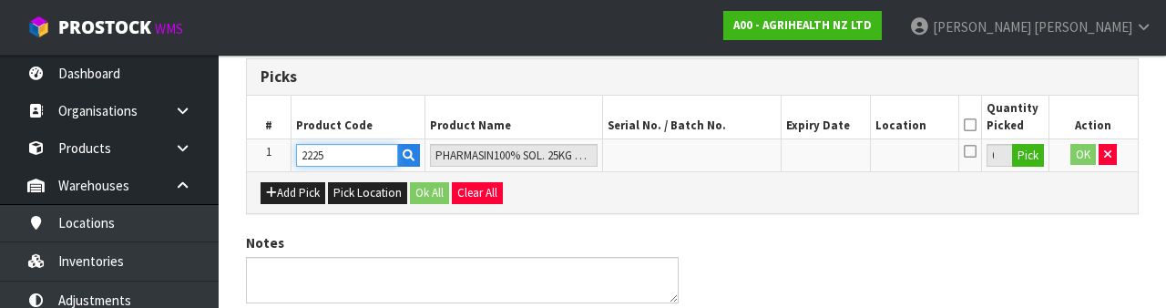
type input "2225"
click at [1027, 158] on button "Pick" at bounding box center [1028, 156] width 32 height 24
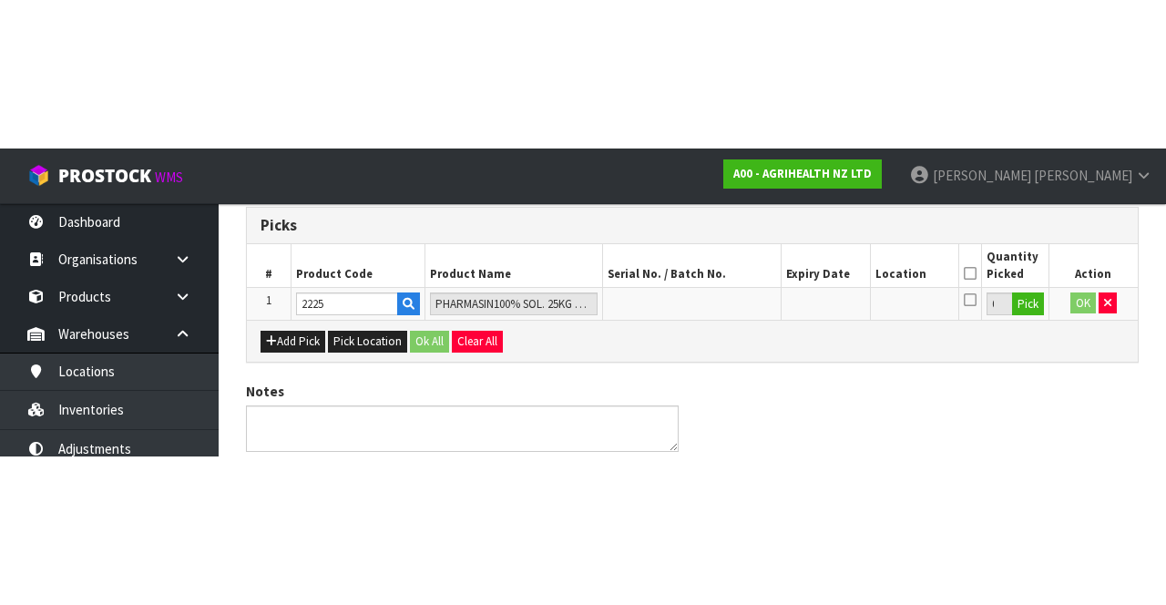
scroll to position [104, 0]
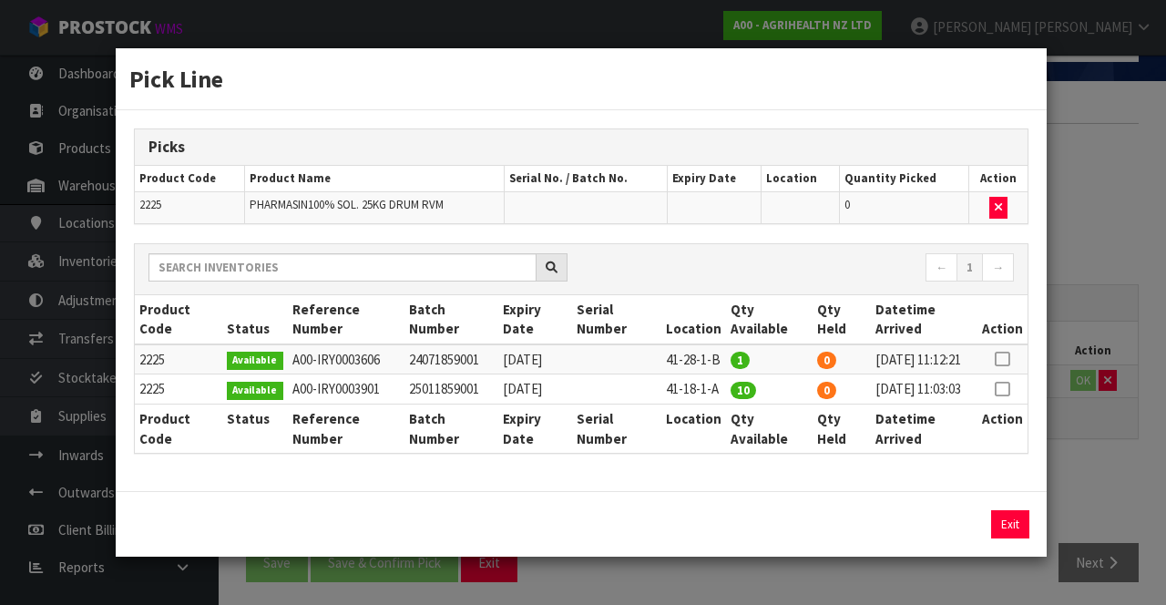
click at [1005, 390] on icon at bounding box center [1002, 389] width 15 height 1
click at [955, 538] on button "Assign Pick" at bounding box center [948, 524] width 75 height 28
type input "10"
click at [1097, 482] on div "Pick Line Picks Product Code Product Name Serial No. / Batch No. Expiry Date Lo…" at bounding box center [583, 302] width 1166 height 605
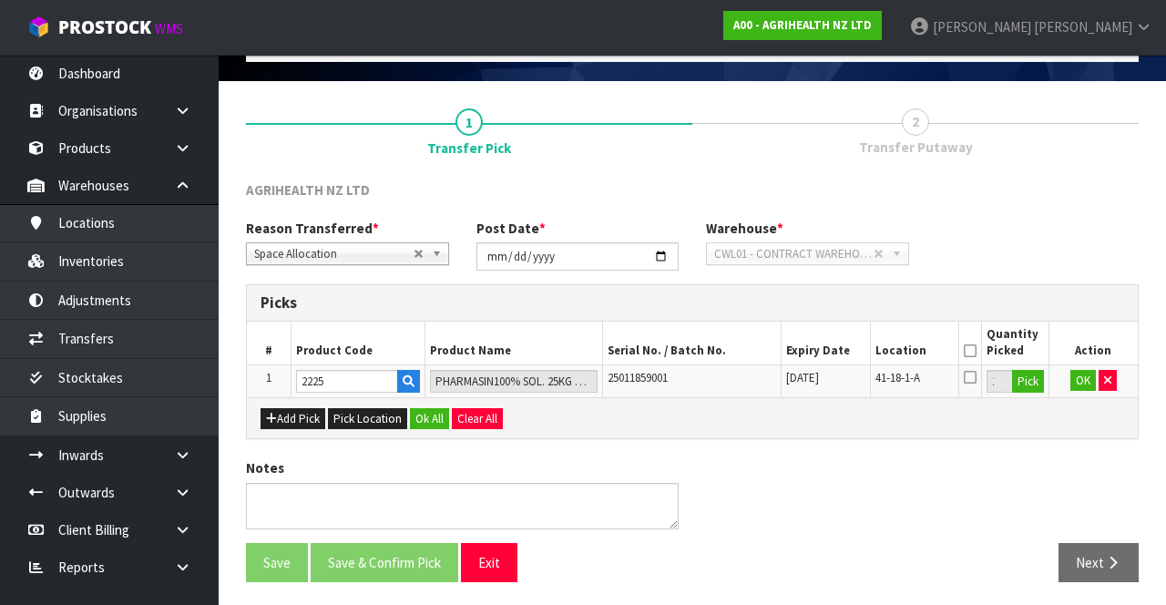
click at [970, 351] on icon at bounding box center [970, 351] width 13 height 1
click at [1080, 376] on button "OK" at bounding box center [1083, 381] width 26 height 22
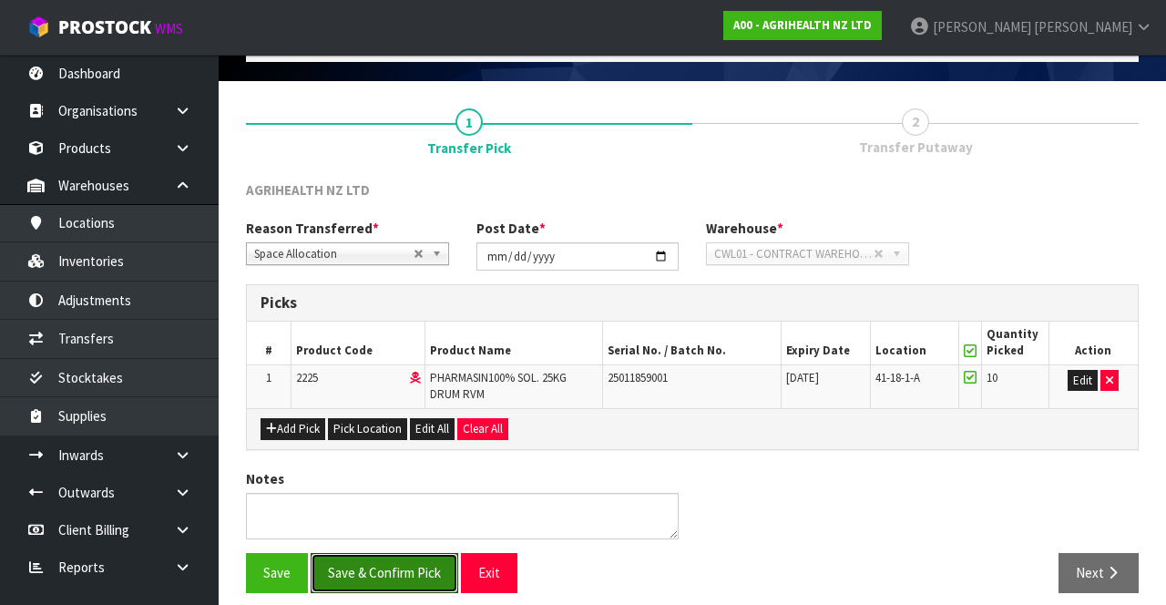
click at [399, 576] on button "Save & Confirm Pick" at bounding box center [385, 572] width 148 height 39
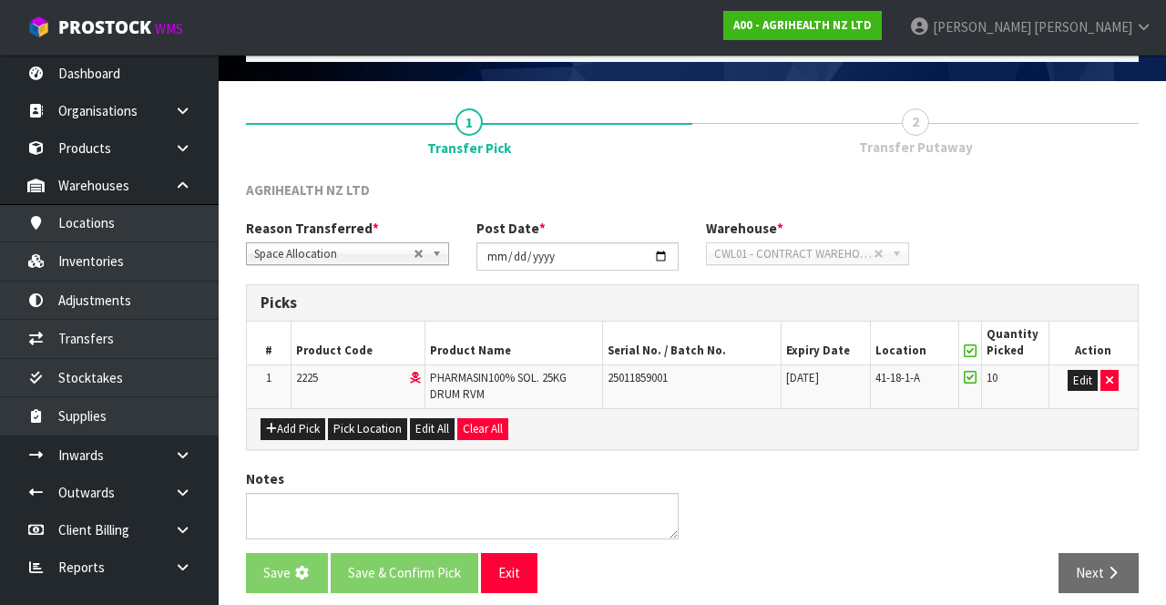
scroll to position [0, 0]
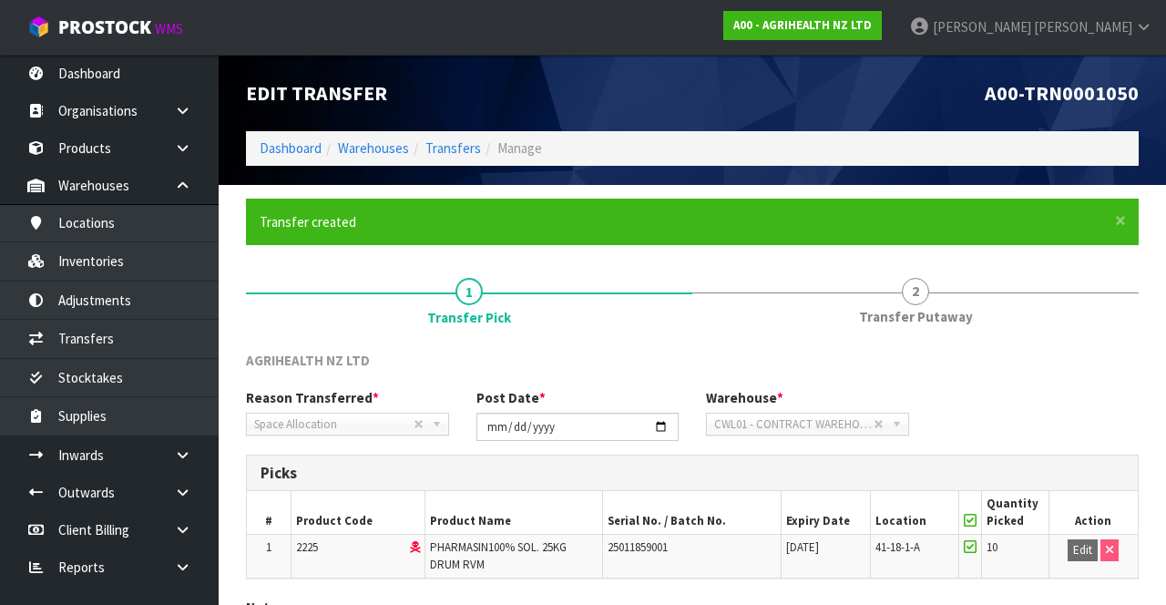
click at [921, 315] on span "Transfer Putaway" at bounding box center [916, 316] width 114 height 19
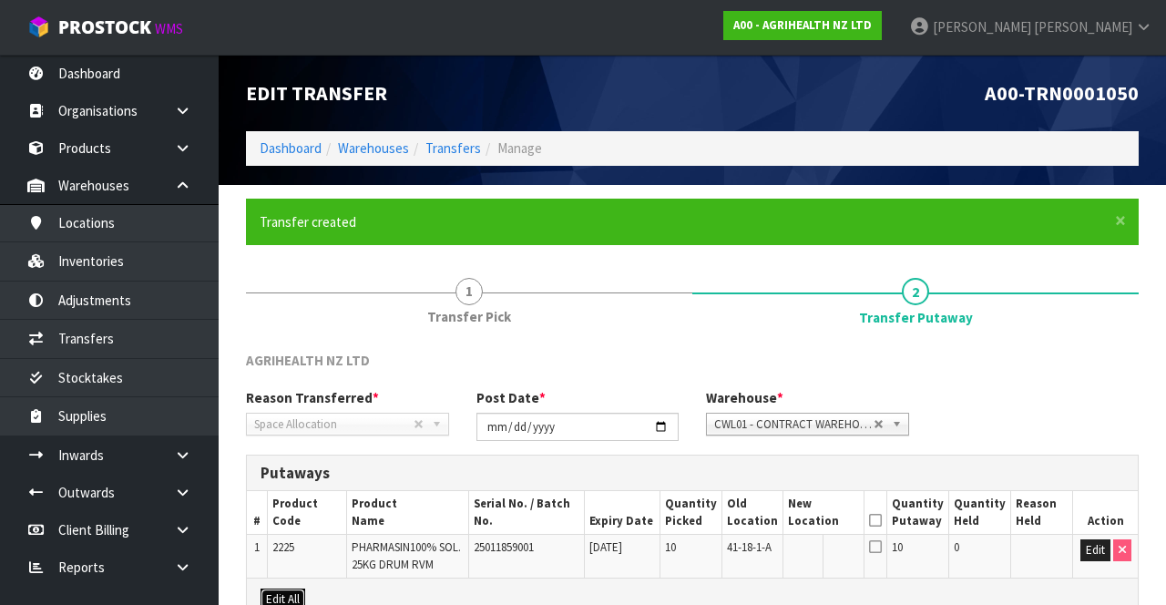
click at [296, 588] on button "Edit All" at bounding box center [283, 599] width 45 height 22
click at [811, 545] on input "text" at bounding box center [813, 550] width 49 height 23
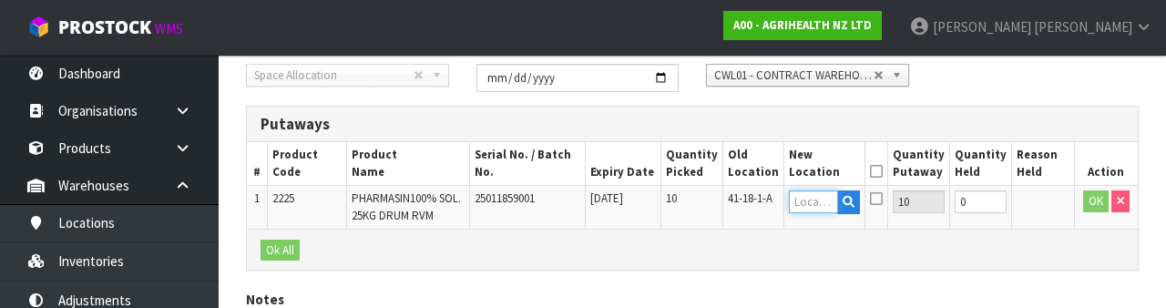
scroll to position [384, 0]
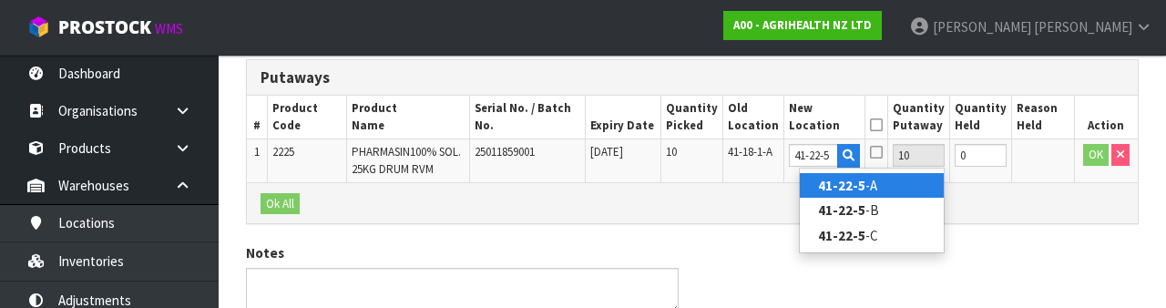
click at [905, 182] on link "41-22-5 -A" at bounding box center [872, 185] width 144 height 25
type input "41-22-5-A"
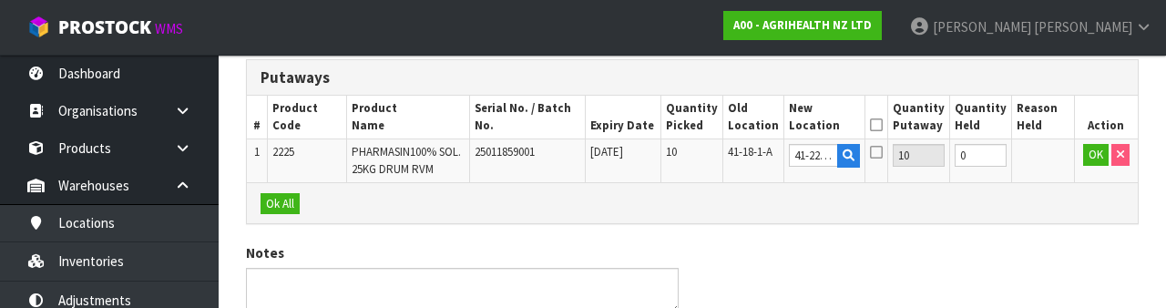
click at [883, 125] on icon at bounding box center [876, 125] width 13 height 1
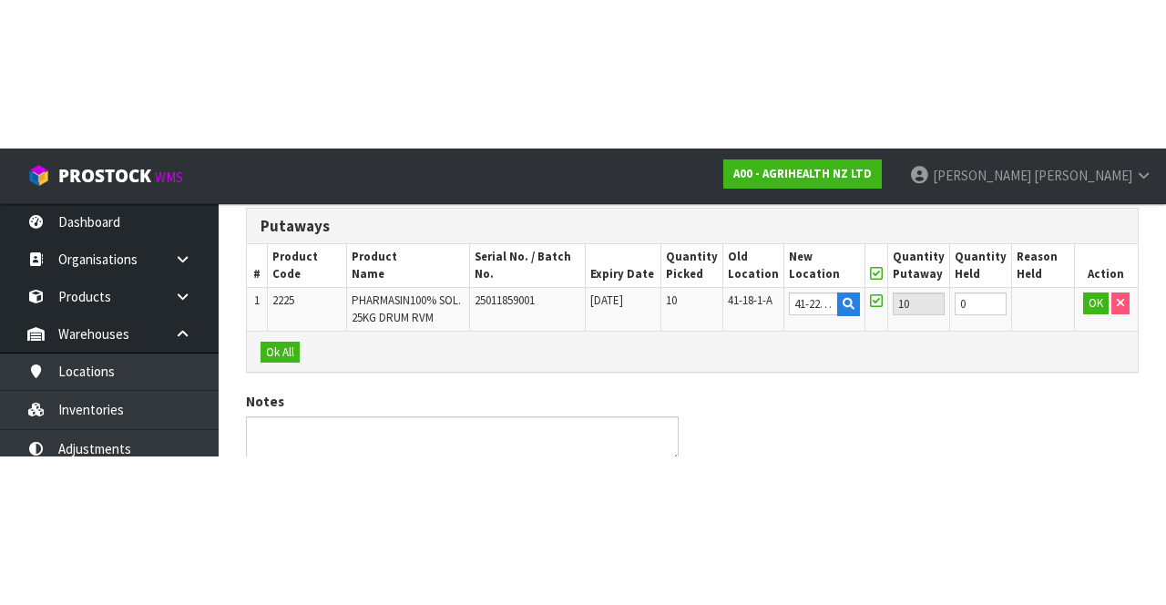
scroll to position [180, 0]
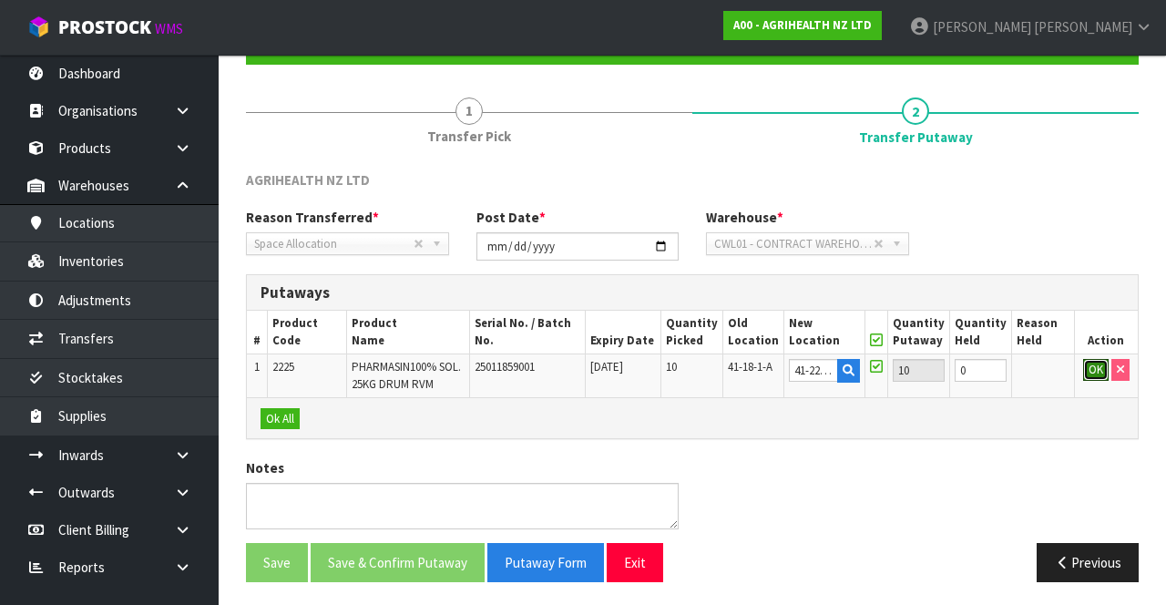
click at [1085, 370] on button "OK" at bounding box center [1096, 370] width 26 height 22
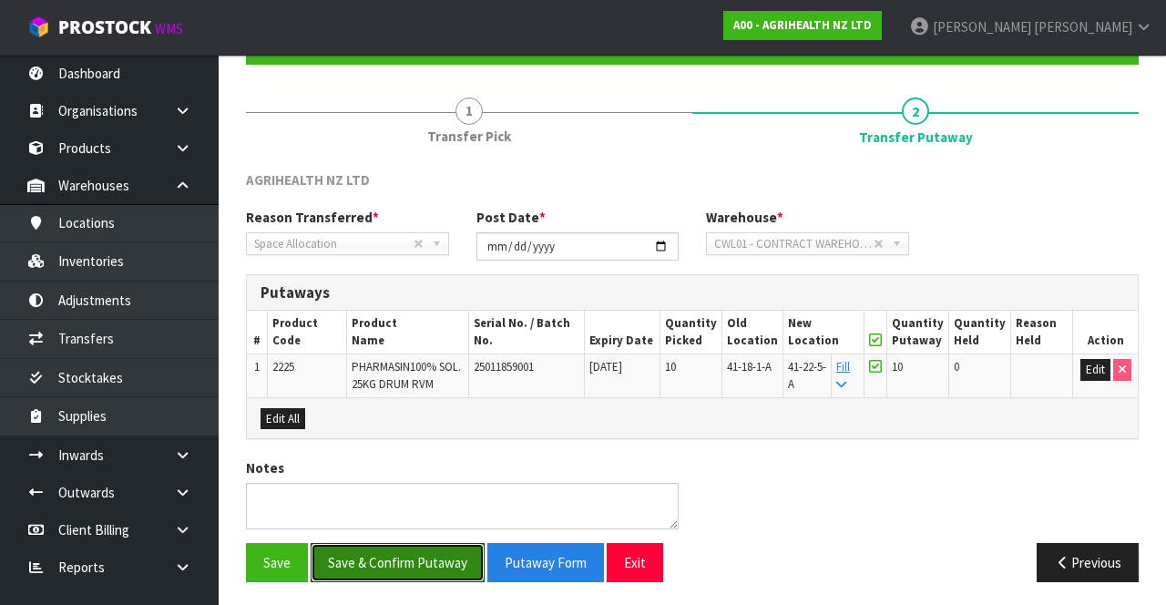
click at [408, 550] on button "Save & Confirm Putaway" at bounding box center [398, 562] width 174 height 39
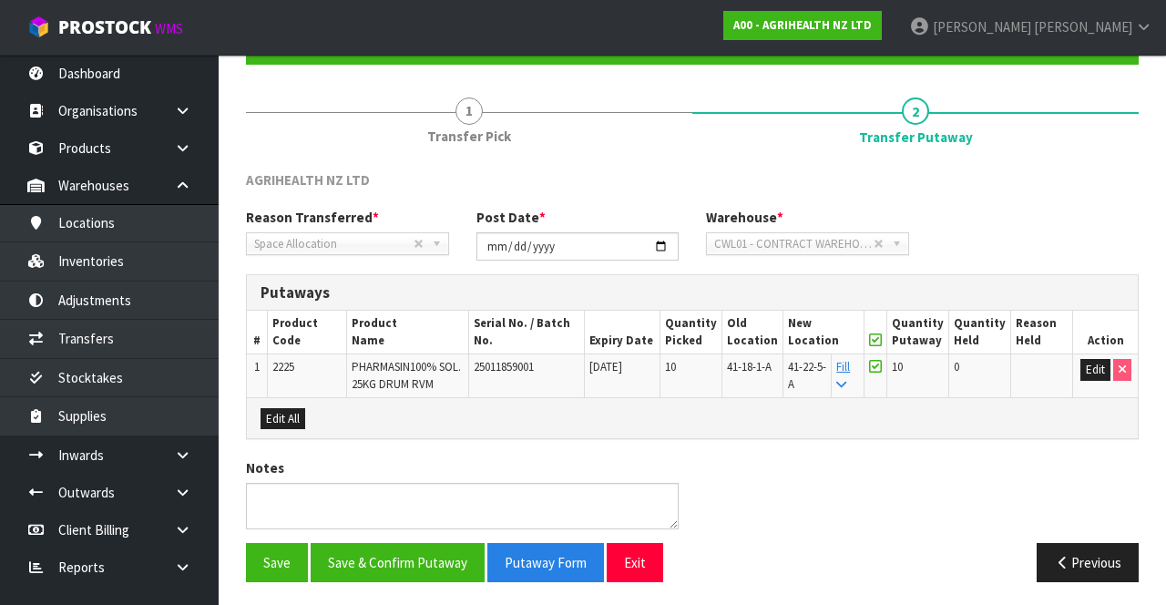
scroll to position [0, 0]
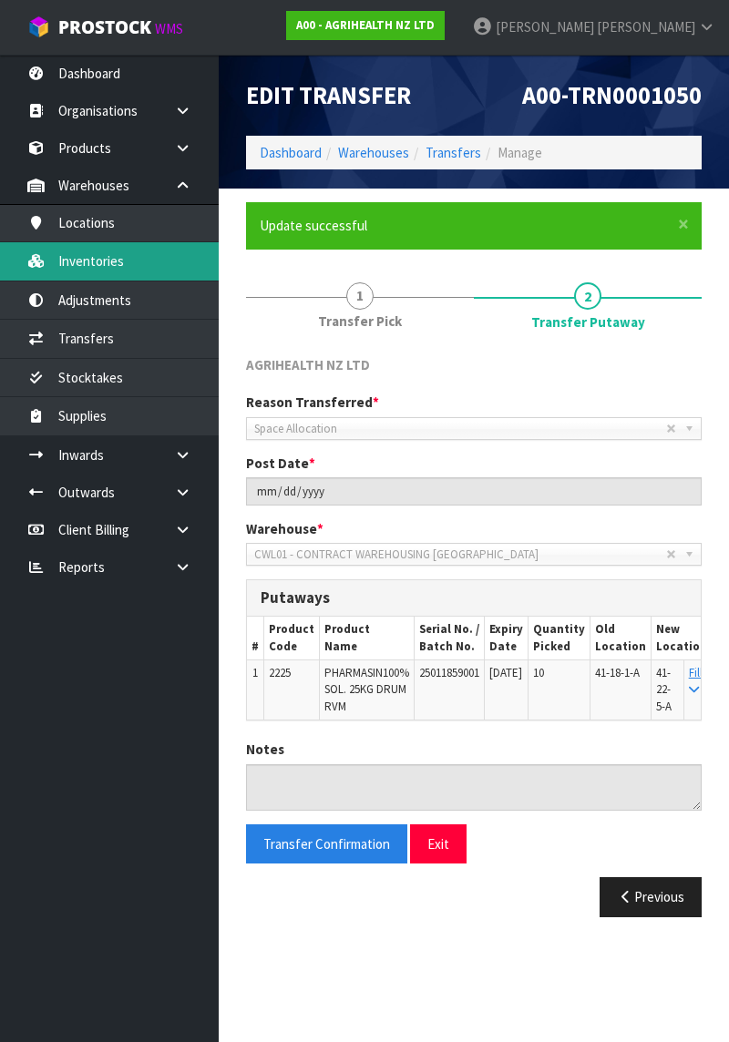
click at [160, 264] on link "Inventories" at bounding box center [109, 260] width 219 height 37
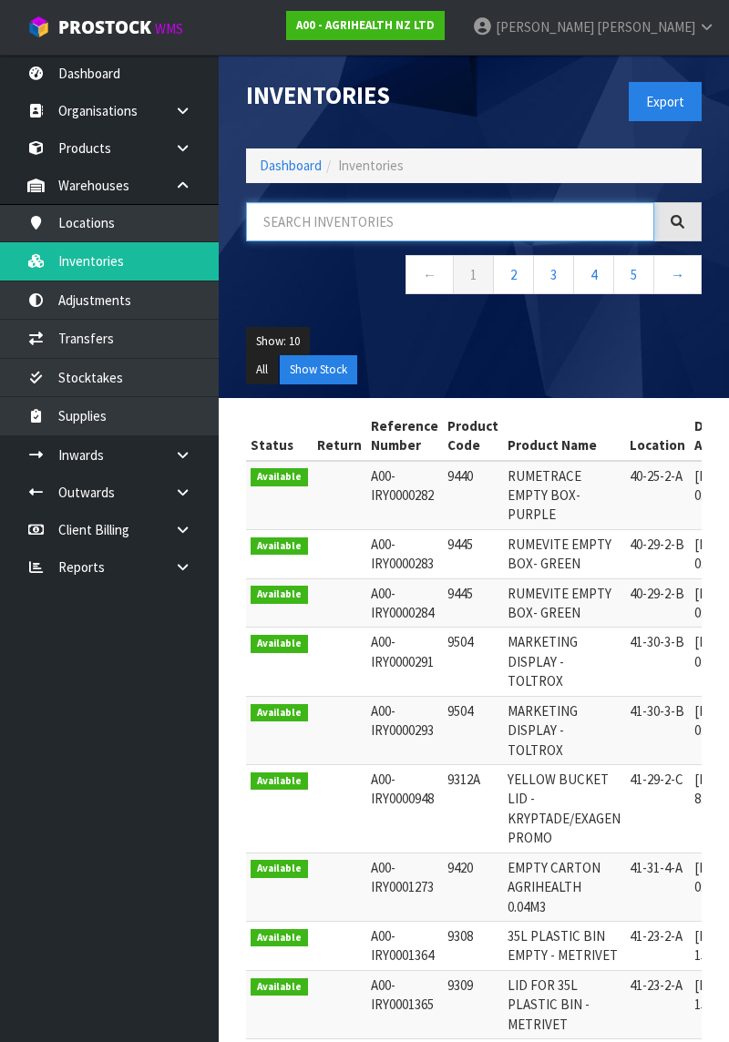
click at [388, 223] on input "text" at bounding box center [450, 221] width 408 height 39
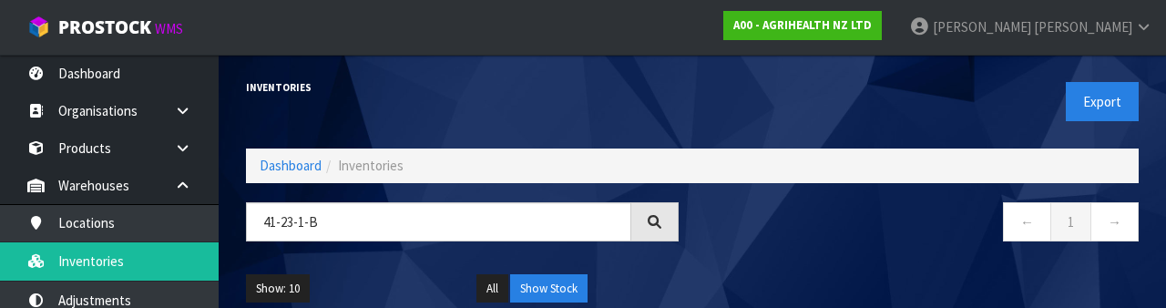
click at [871, 246] on nav "← 1 →" at bounding box center [922, 224] width 433 height 45
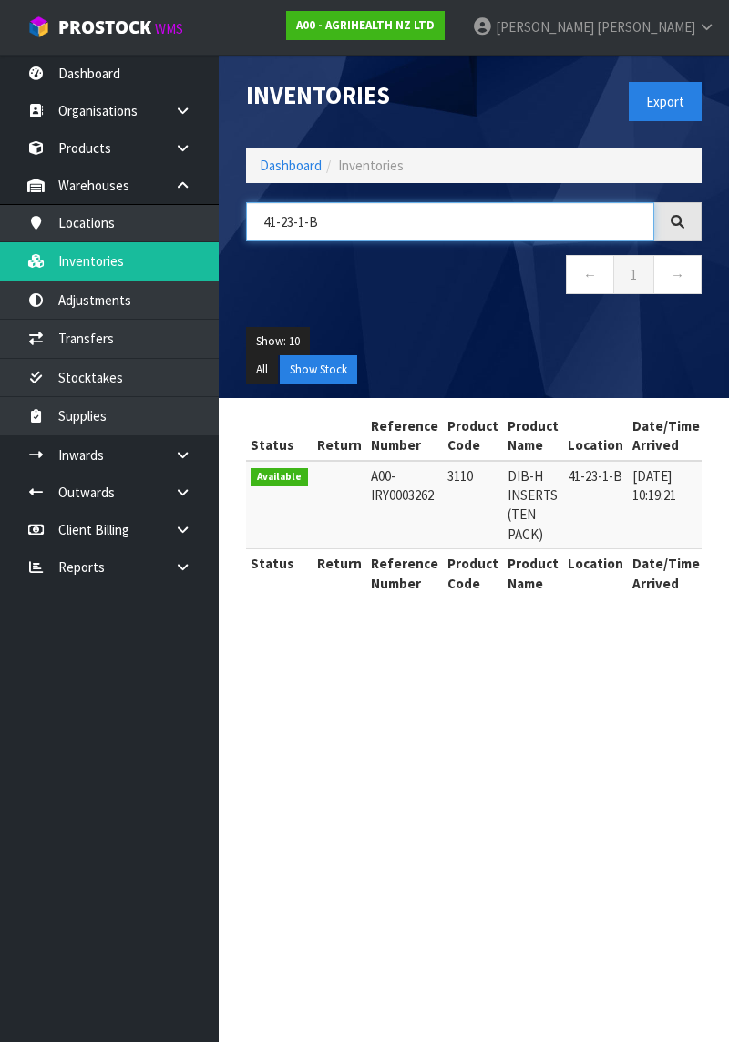
click at [352, 217] on input "41-23-1-B" at bounding box center [450, 221] width 408 height 39
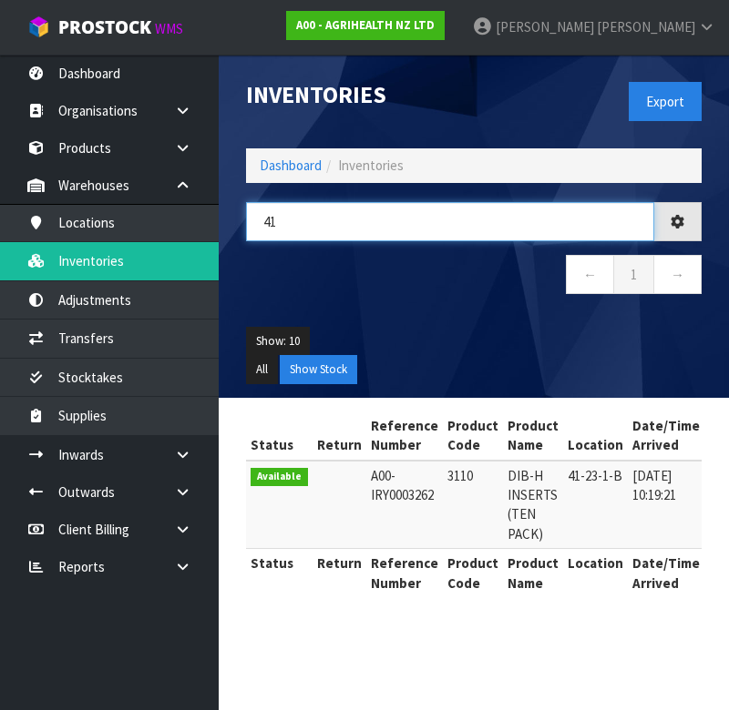
type input "4"
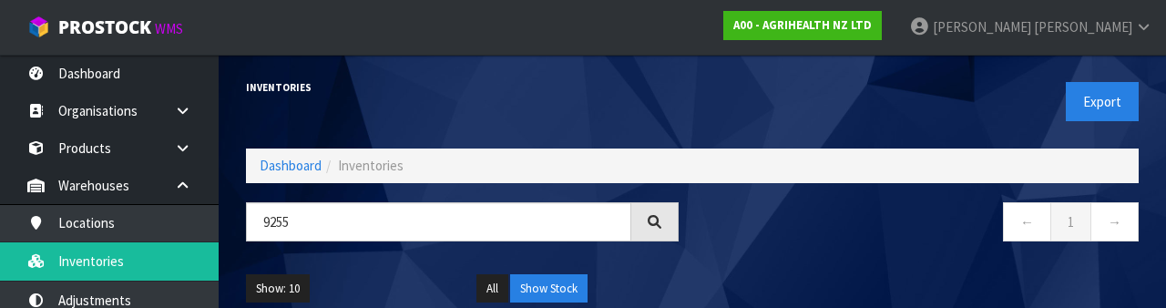
click at [904, 242] on nav "← 1 →" at bounding box center [922, 224] width 433 height 45
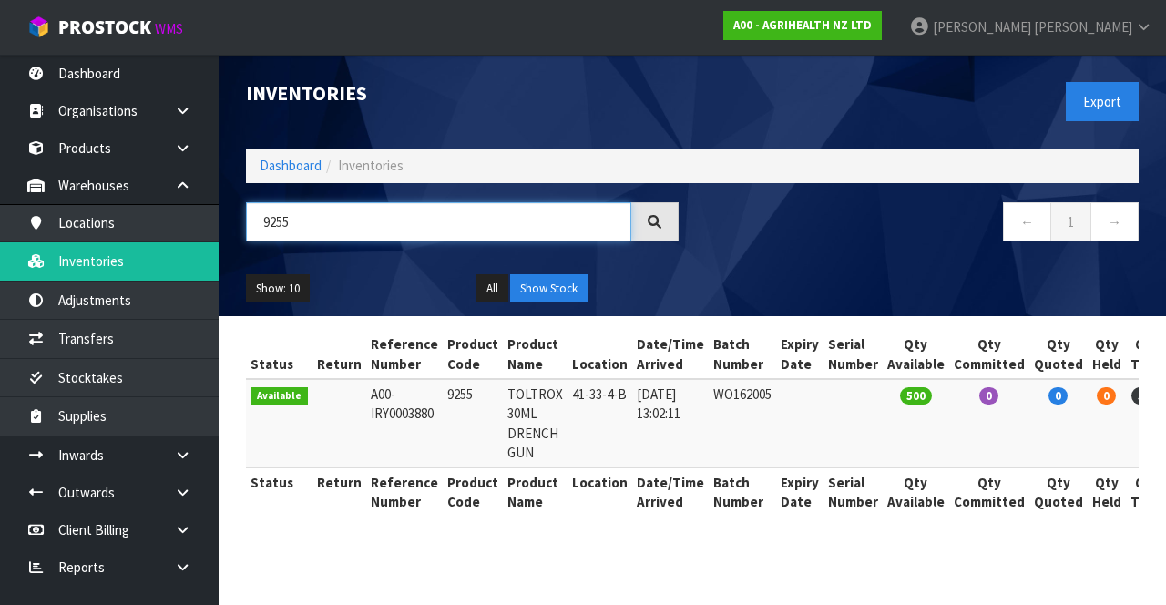
click at [310, 216] on input "9255" at bounding box center [438, 221] width 385 height 39
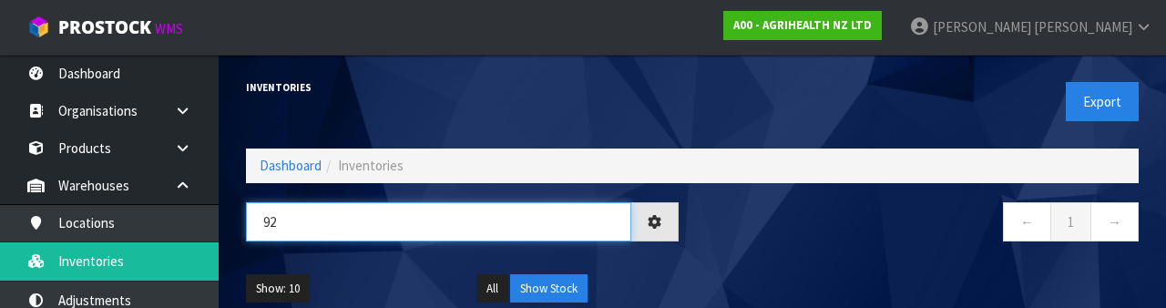
type input "9"
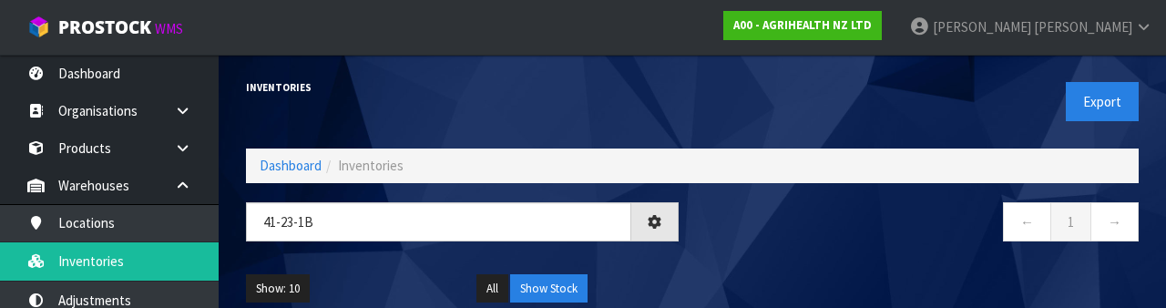
click at [792, 255] on div "← 1 →" at bounding box center [922, 231] width 460 height 58
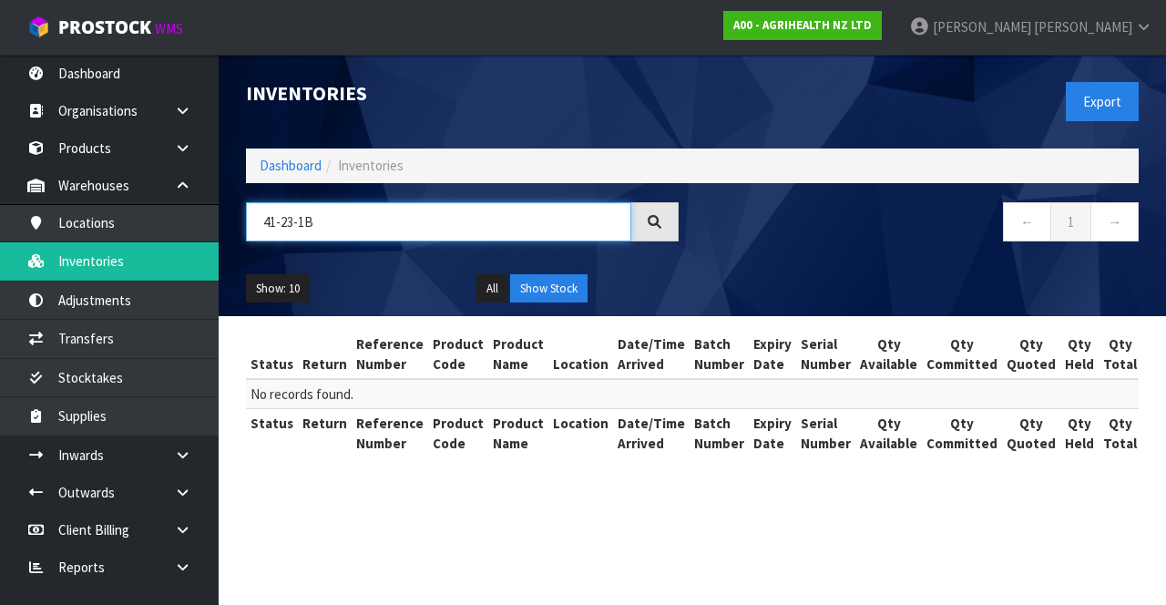
click at [355, 213] on input "41-23-1B" at bounding box center [438, 221] width 385 height 39
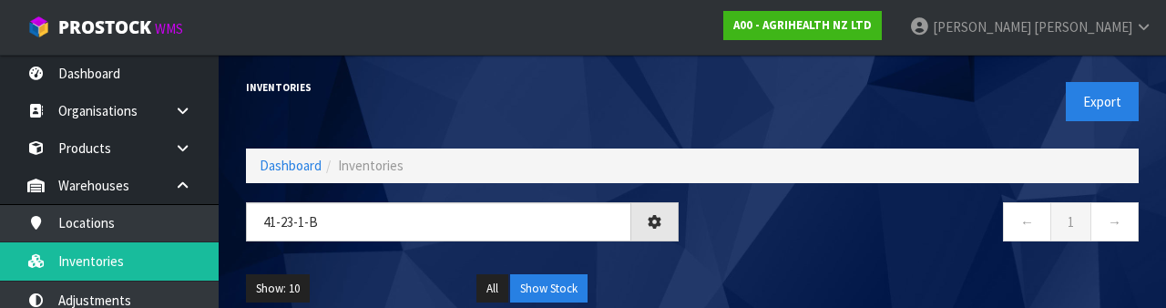
click at [825, 272] on div "Show: 10 5 10 25 50 All Show Stock" at bounding box center [692, 289] width 920 height 56
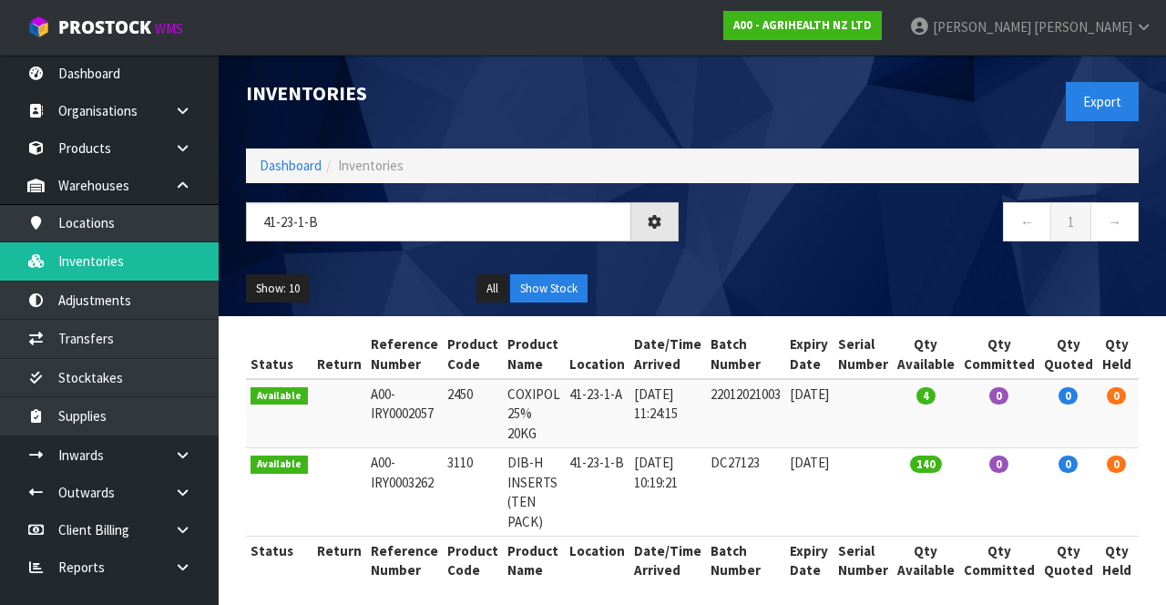
type input "41-23-1-B"
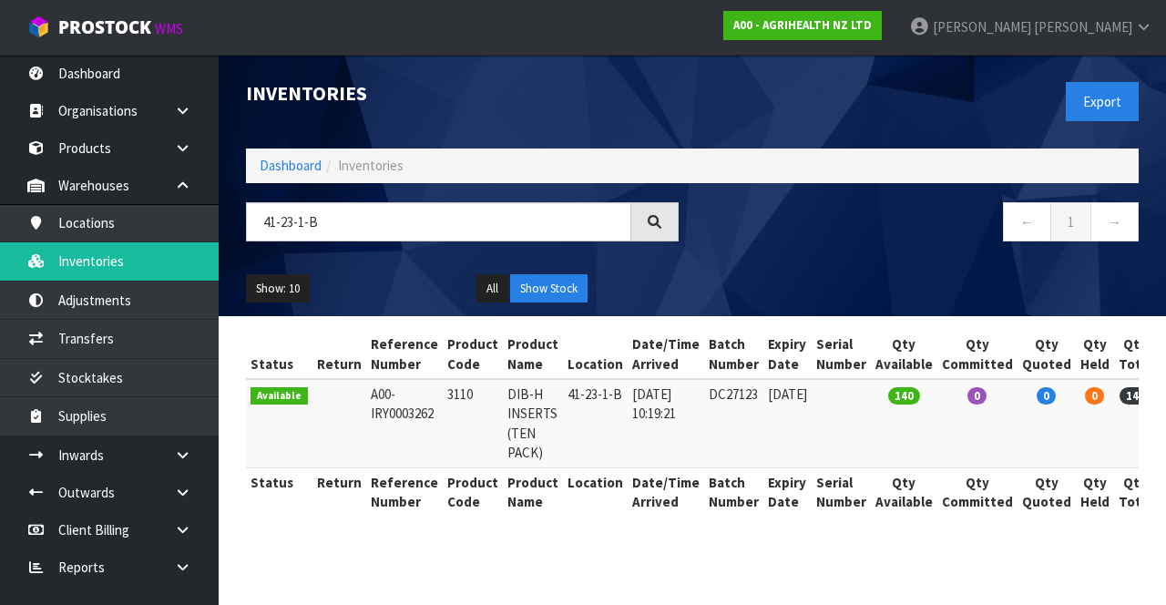
copy td "3110"
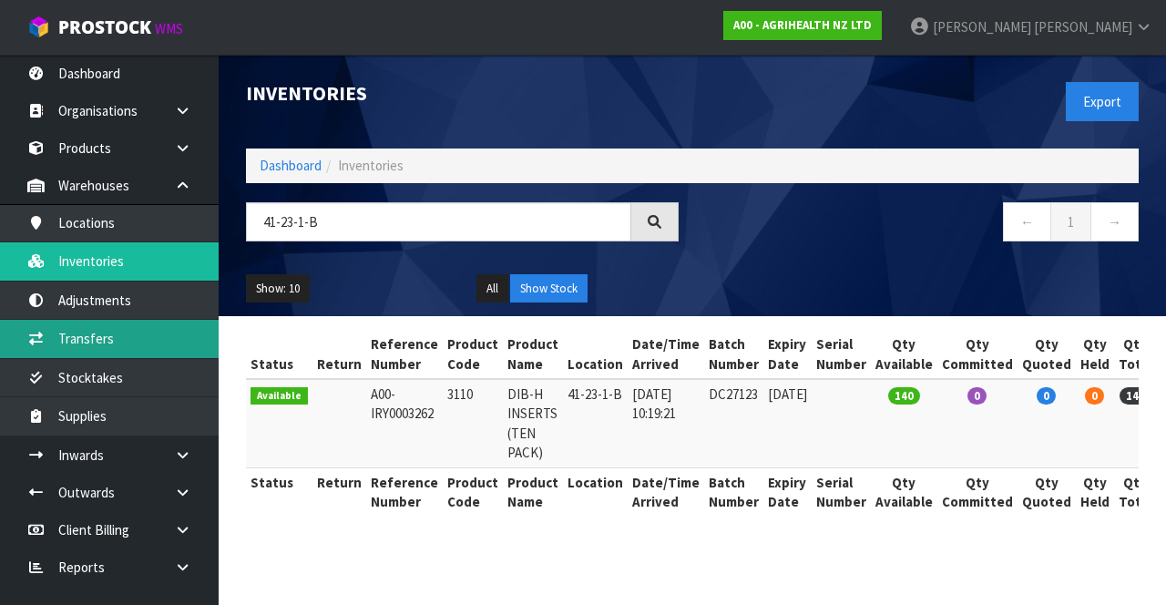
click at [160, 322] on link "Transfers" at bounding box center [109, 338] width 219 height 37
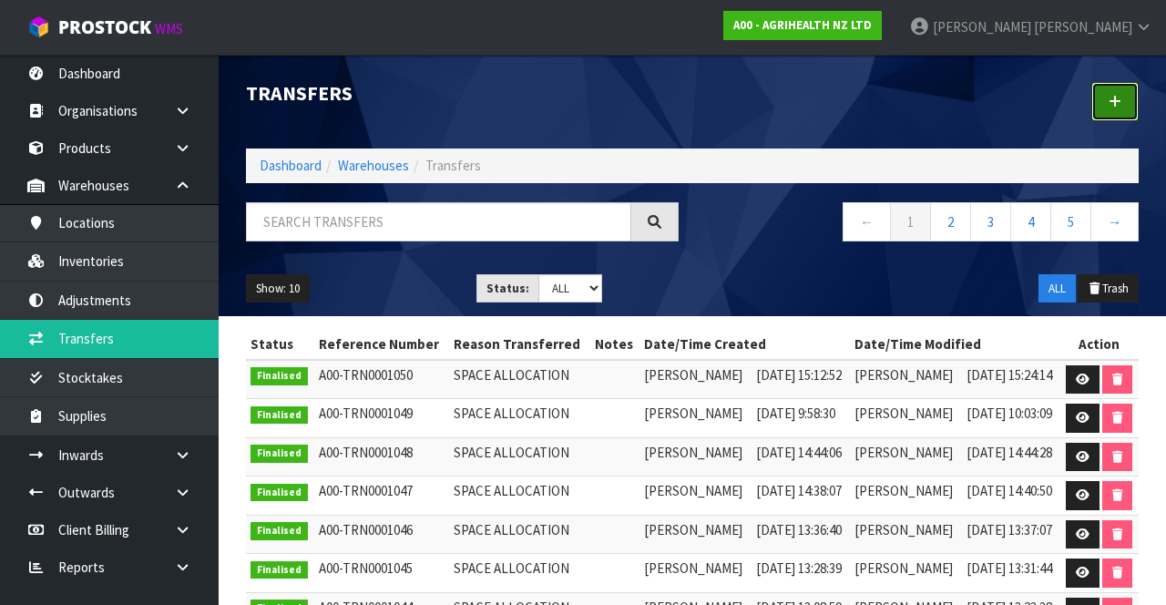
click at [1125, 111] on link at bounding box center [1114, 101] width 47 height 39
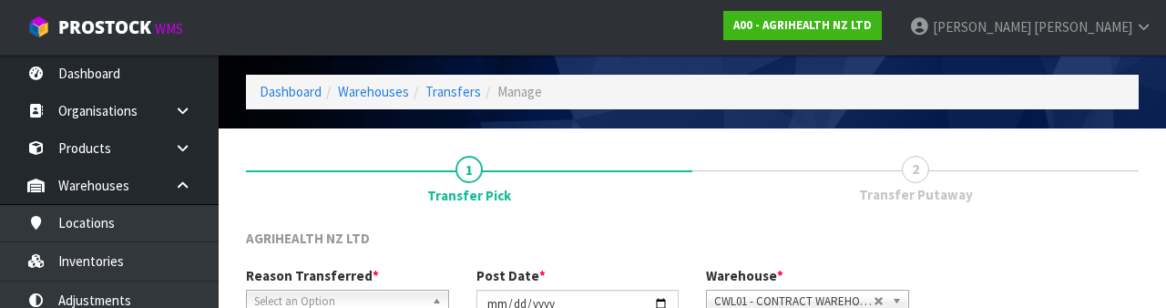
scroll to position [218, 0]
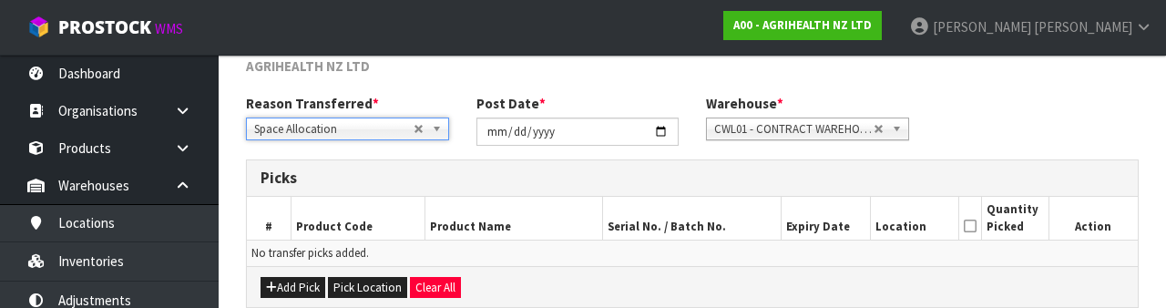
click at [1064, 124] on div "Reason Transferred * Space Allocation Damage Expired Stock Repair QA Space Allo…" at bounding box center [692, 127] width 920 height 66
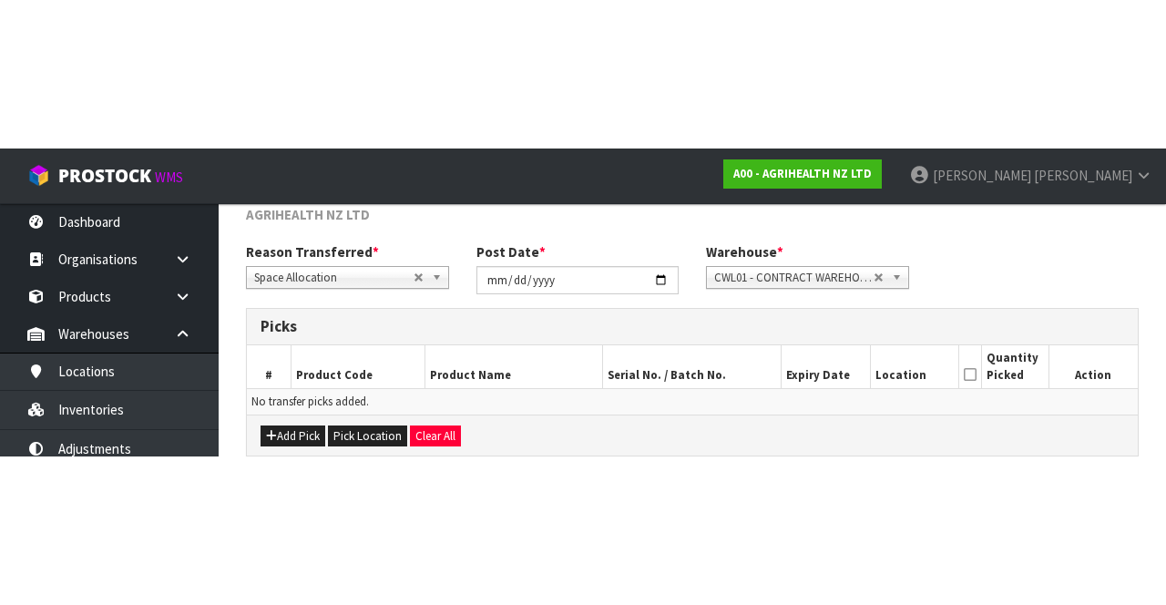
scroll to position [98, 0]
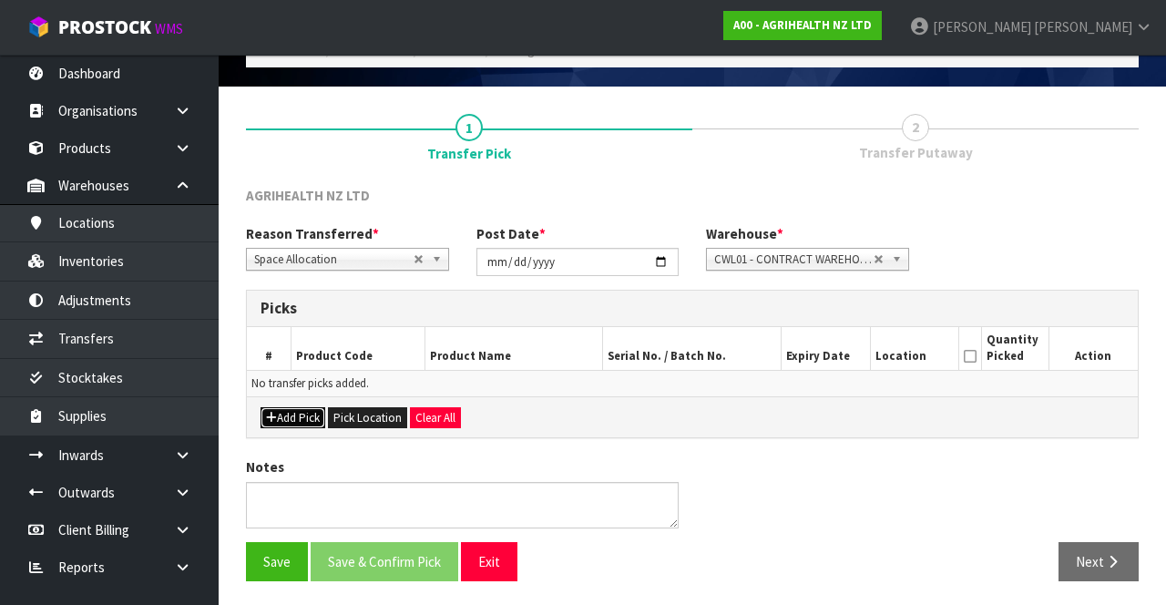
click at [292, 411] on button "Add Pick" at bounding box center [293, 418] width 65 height 22
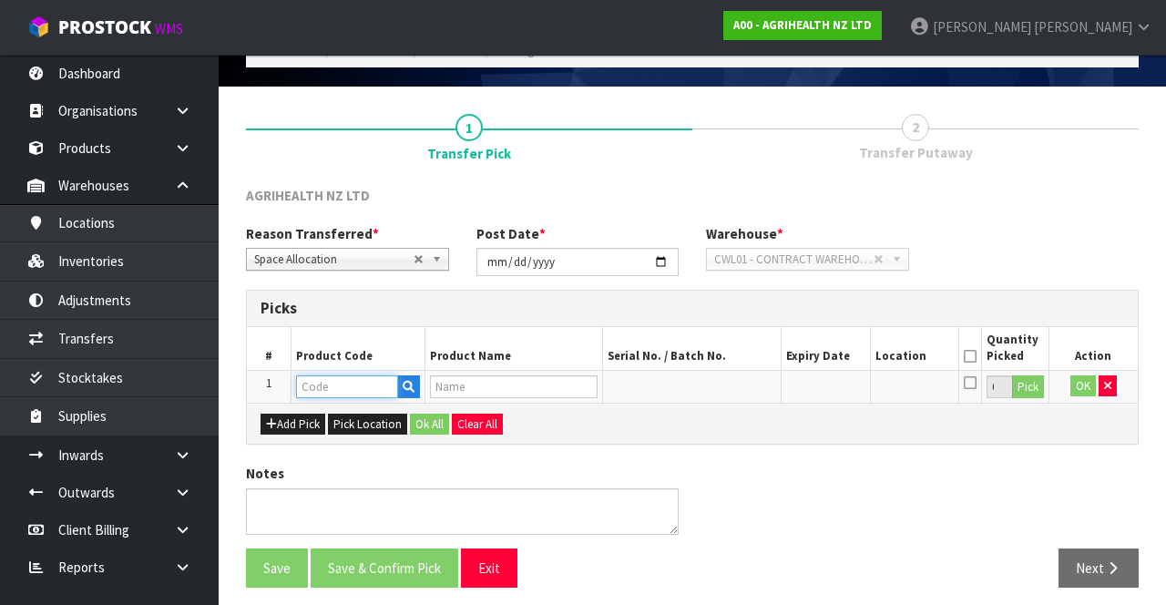
click at [360, 383] on input "text" at bounding box center [347, 386] width 102 height 23
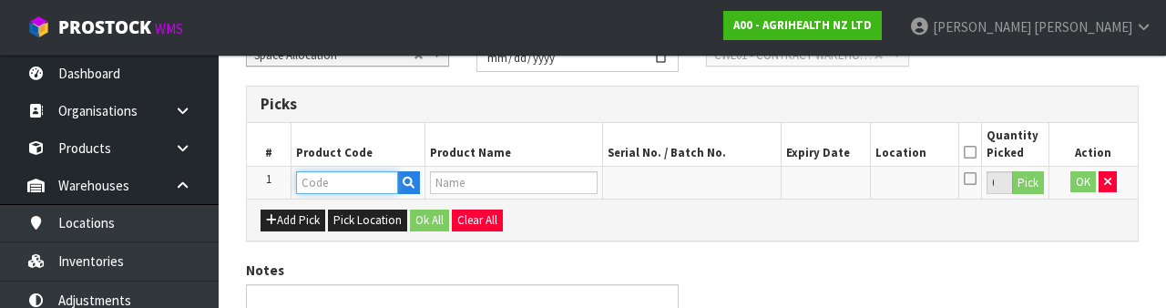
scroll to position [319, 0]
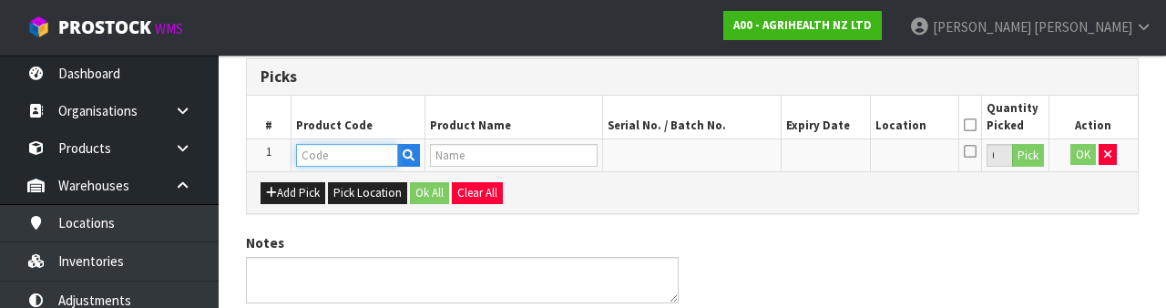
type input "3110"
type input "DIB-H INSERTS (TEN PACK)"
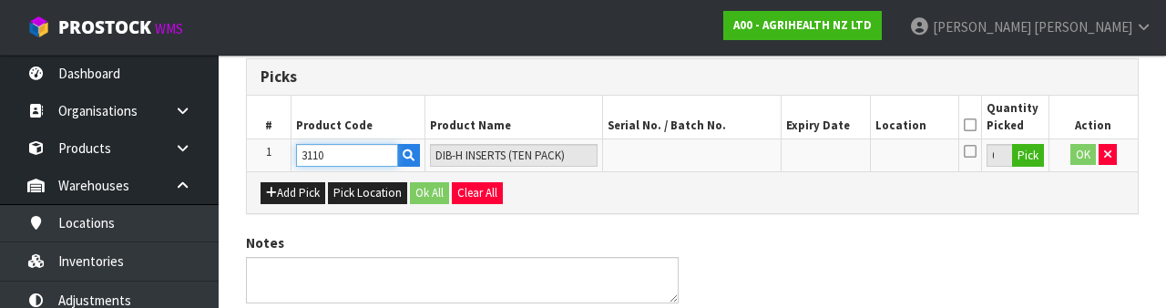
type input "3110"
click at [1033, 152] on button "Pick" at bounding box center [1028, 156] width 32 height 24
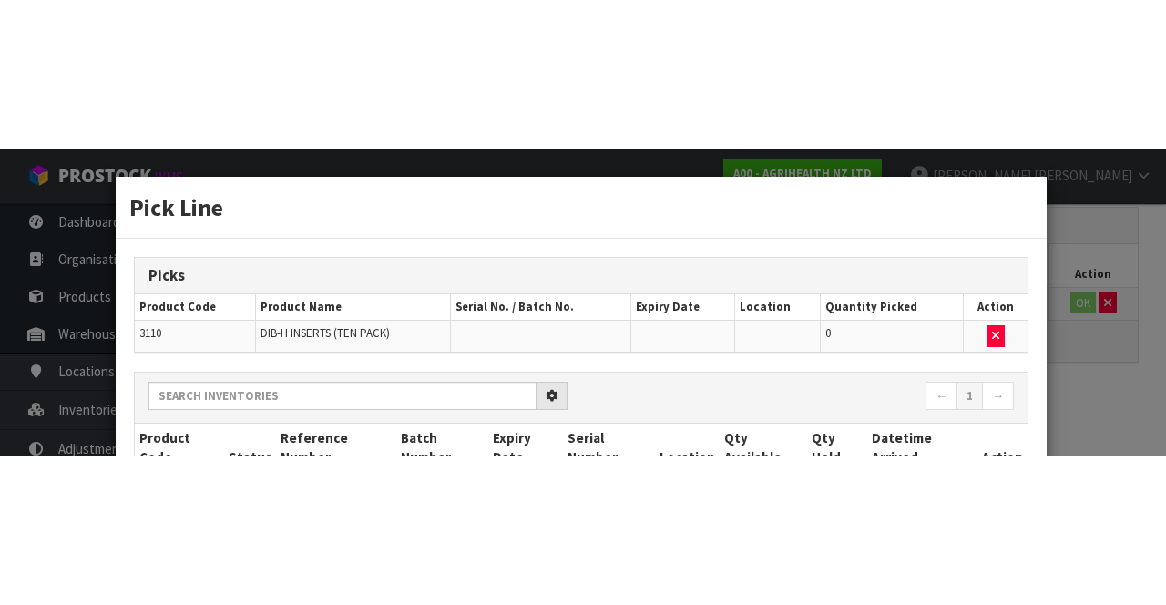
scroll to position [104, 0]
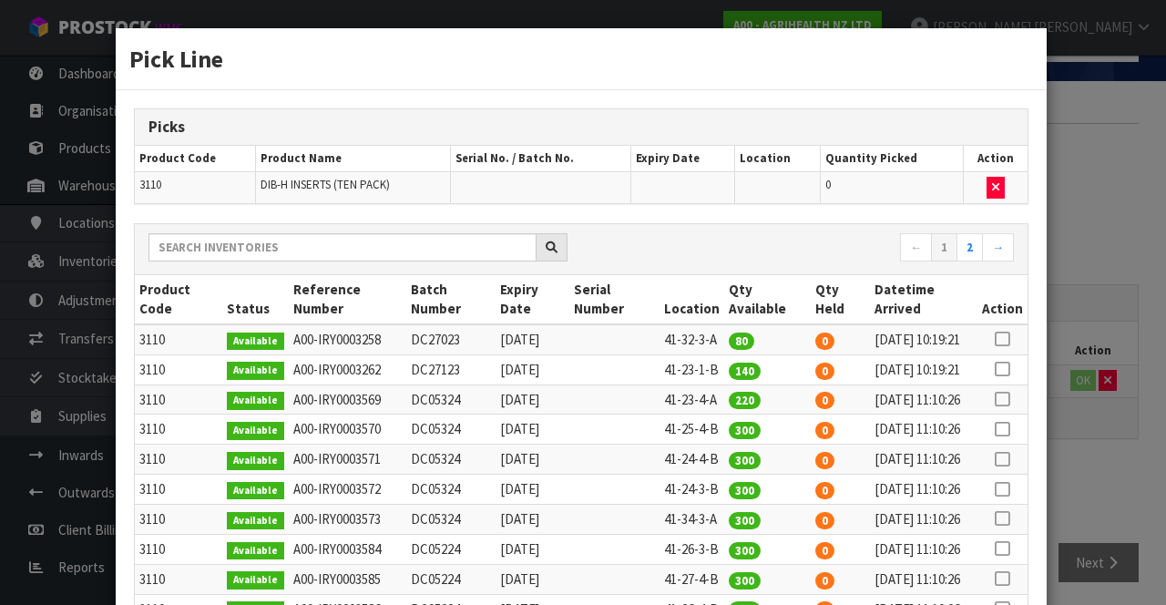
click at [1004, 370] on icon at bounding box center [1002, 369] width 15 height 1
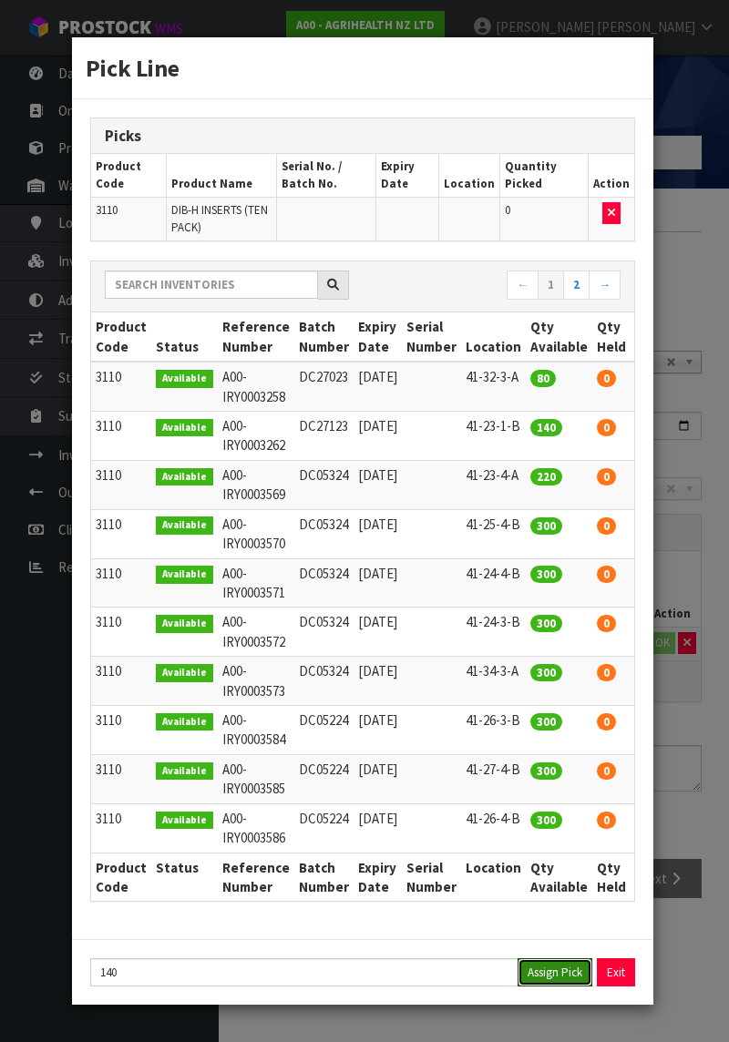
click at [547, 604] on button "Assign Pick" at bounding box center [554, 972] width 75 height 28
type input "140"
click at [682, 604] on div "Pick Line Picks Product Code Product Name Serial No. / Batch No. Expiry Date Lo…" at bounding box center [364, 521] width 729 height 1042
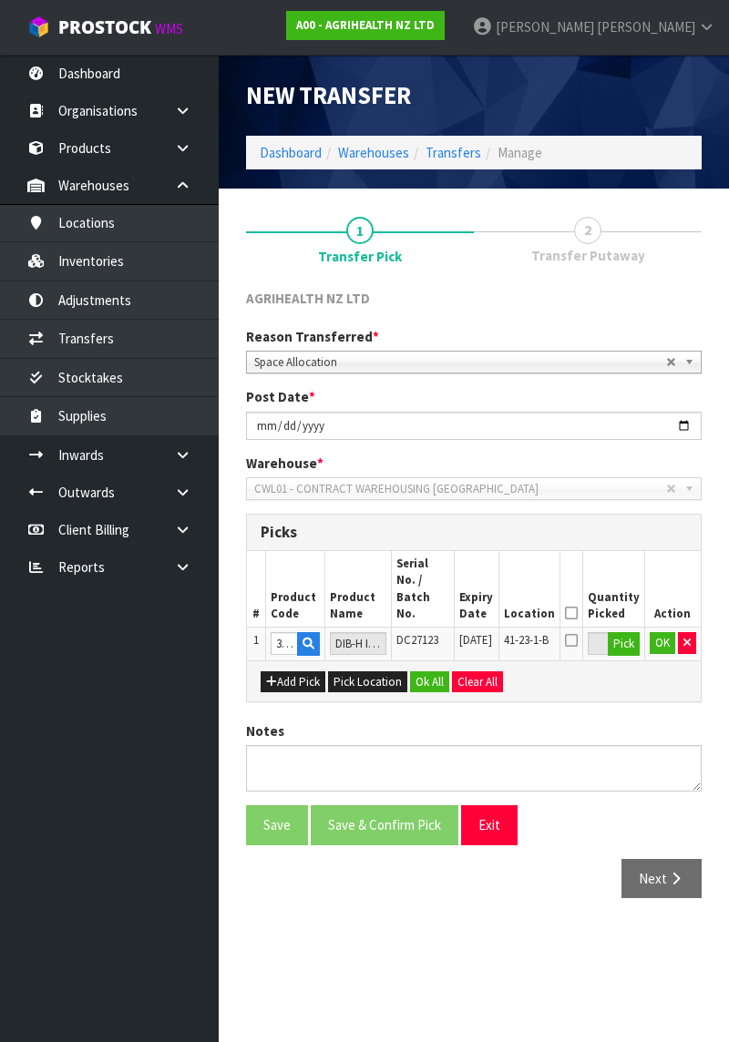
click at [574, 604] on icon at bounding box center [571, 613] width 13 height 1
click at [653, 604] on button "OK" at bounding box center [662, 643] width 26 height 22
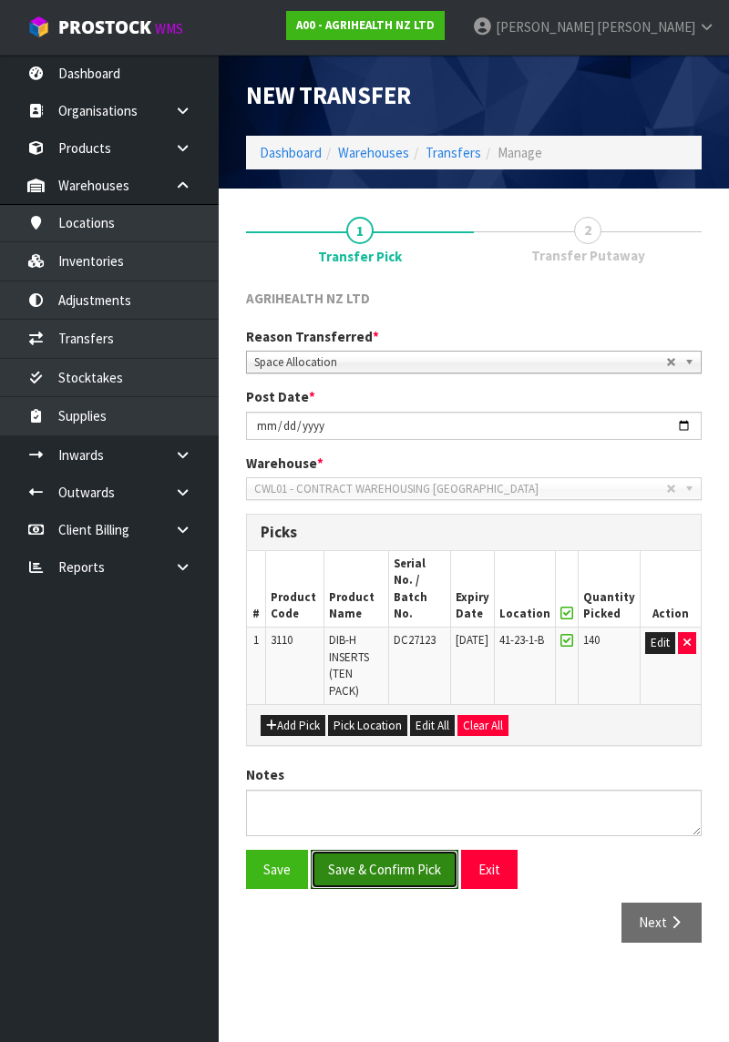
click at [408, 604] on button "Save & Confirm Pick" at bounding box center [385, 869] width 148 height 39
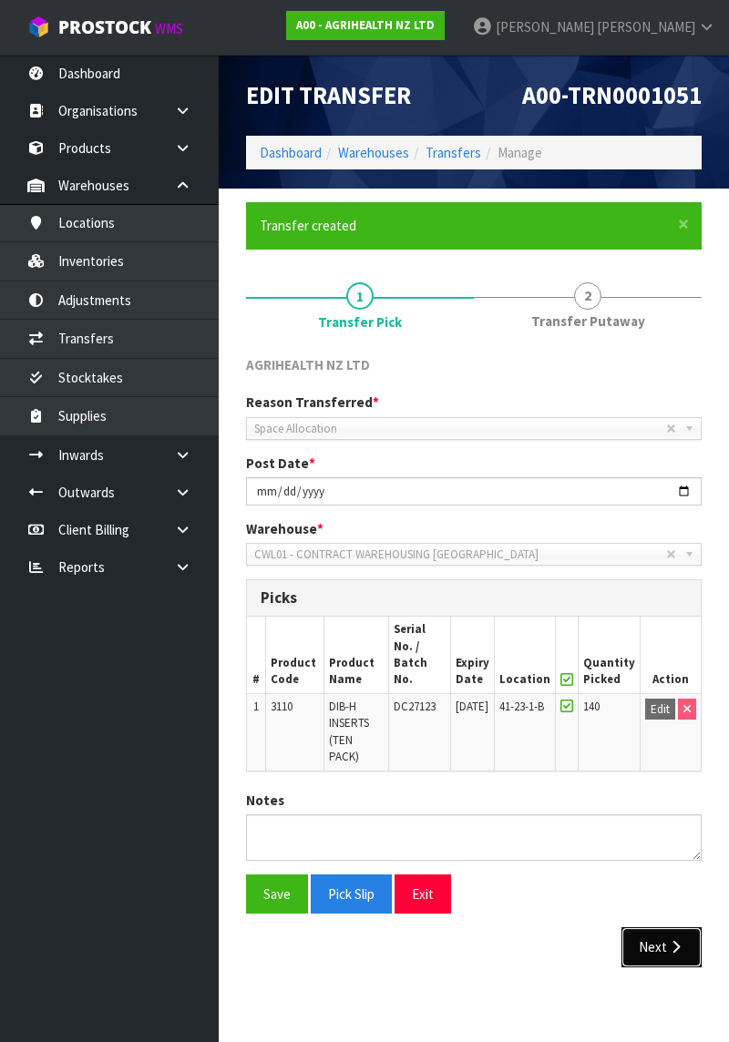
click at [654, 604] on button "Next" at bounding box center [661, 946] width 80 height 39
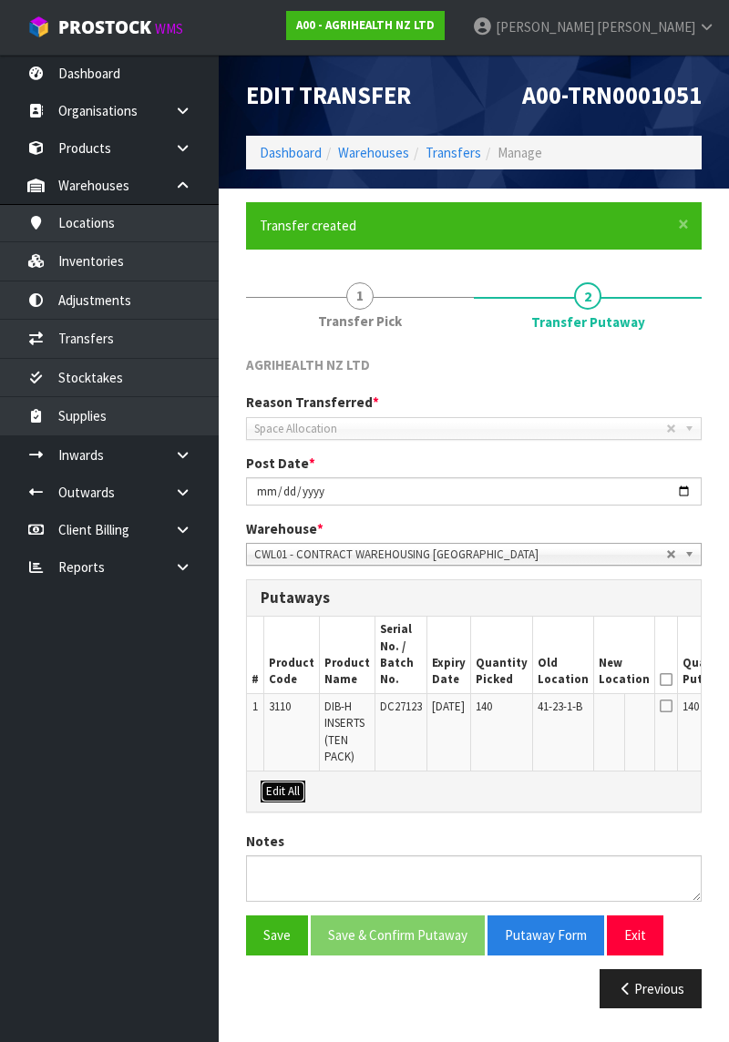
click at [293, 604] on button "Edit All" at bounding box center [283, 792] width 45 height 22
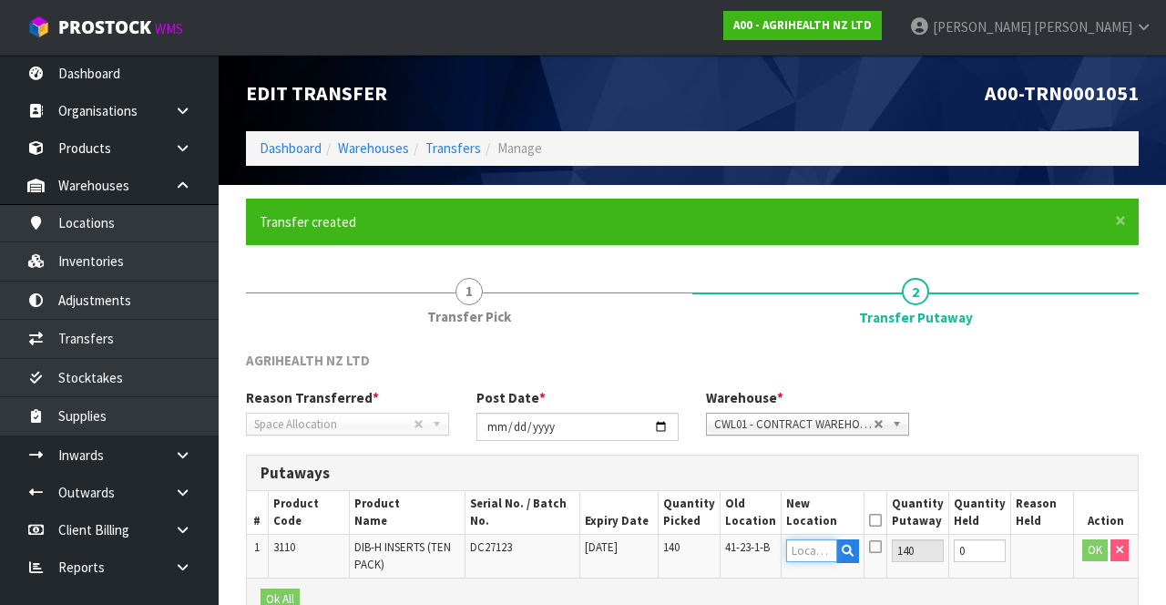
click at [827, 551] on input "text" at bounding box center [811, 550] width 51 height 23
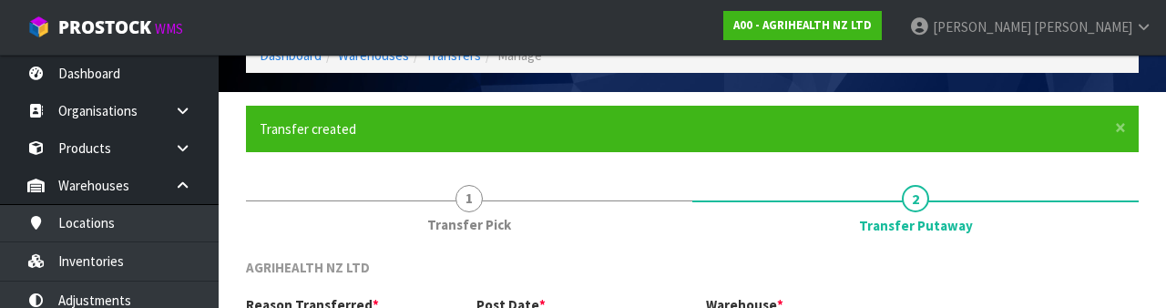
scroll to position [384, 0]
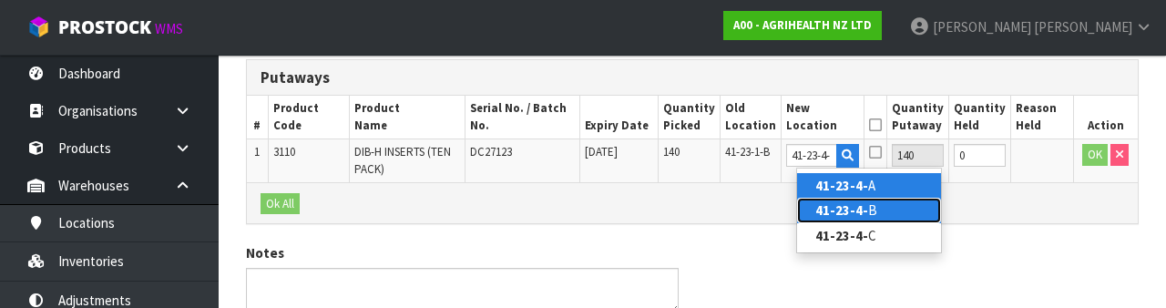
click at [902, 208] on link "41-23-4- B" at bounding box center [869, 210] width 144 height 25
type input "41-23-4-B"
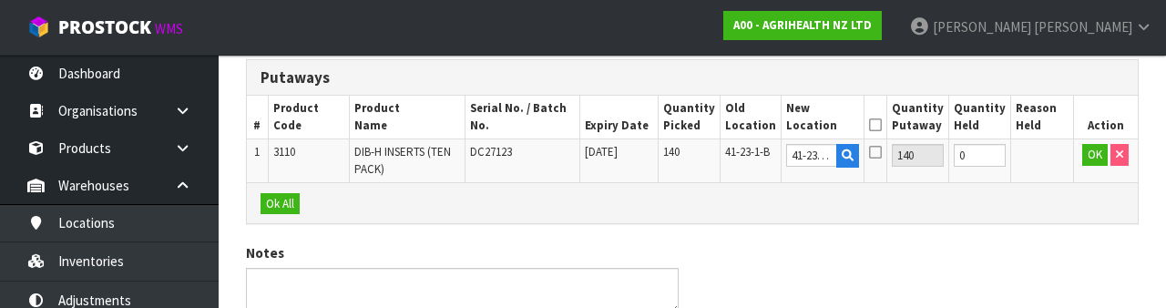
click at [882, 125] on icon at bounding box center [875, 125] width 13 height 1
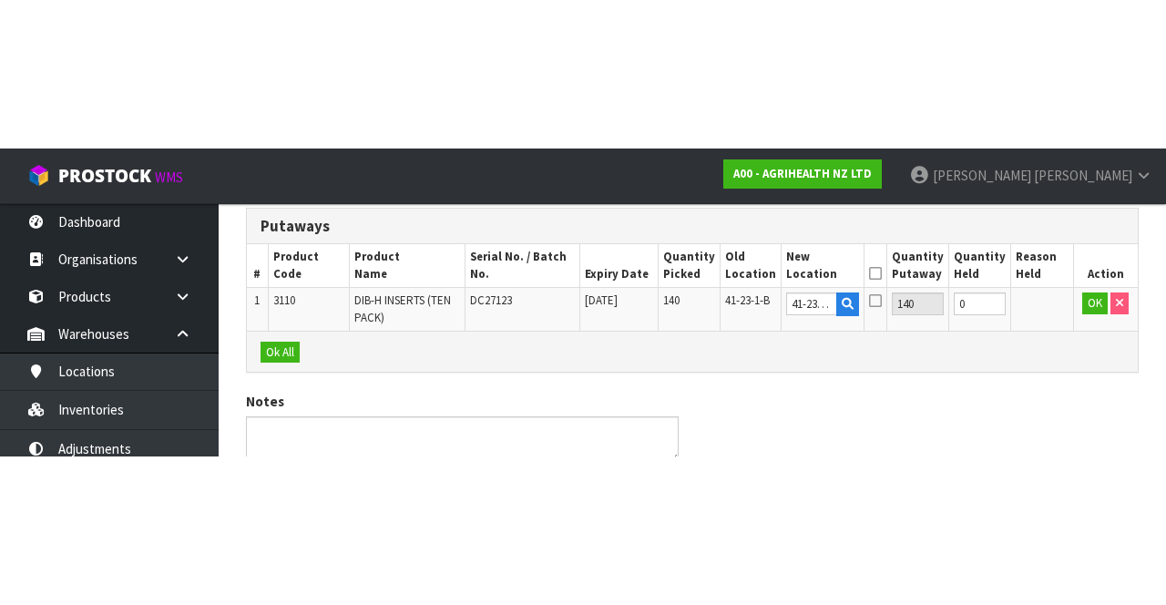
scroll to position [180, 0]
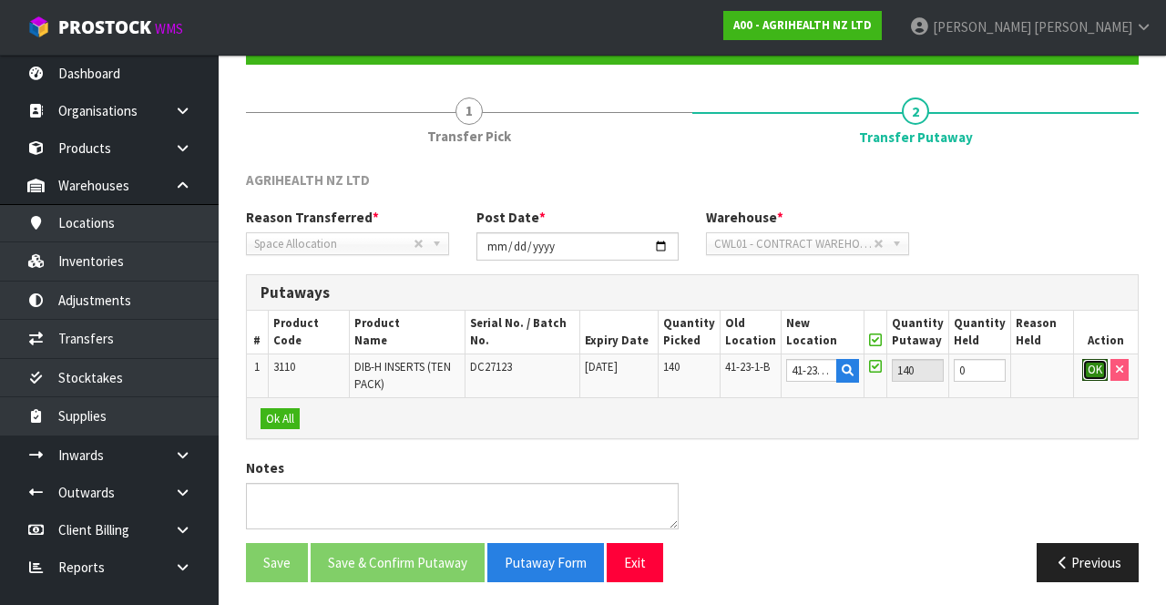
click at [1086, 365] on button "OK" at bounding box center [1095, 370] width 26 height 22
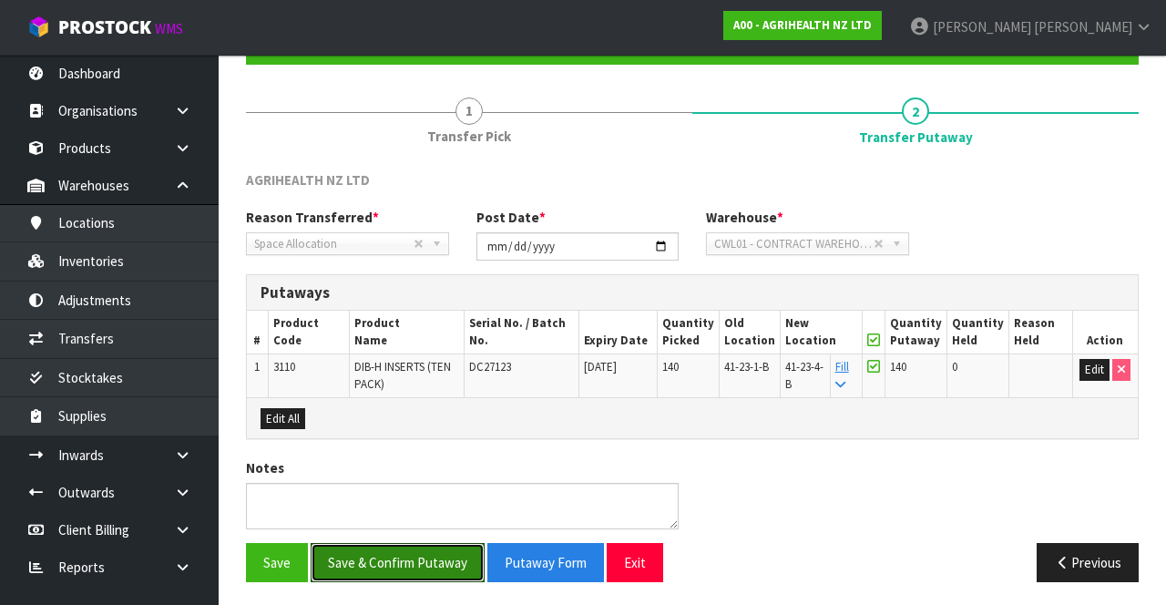
click at [430, 553] on button "Save & Confirm Putaway" at bounding box center [398, 562] width 174 height 39
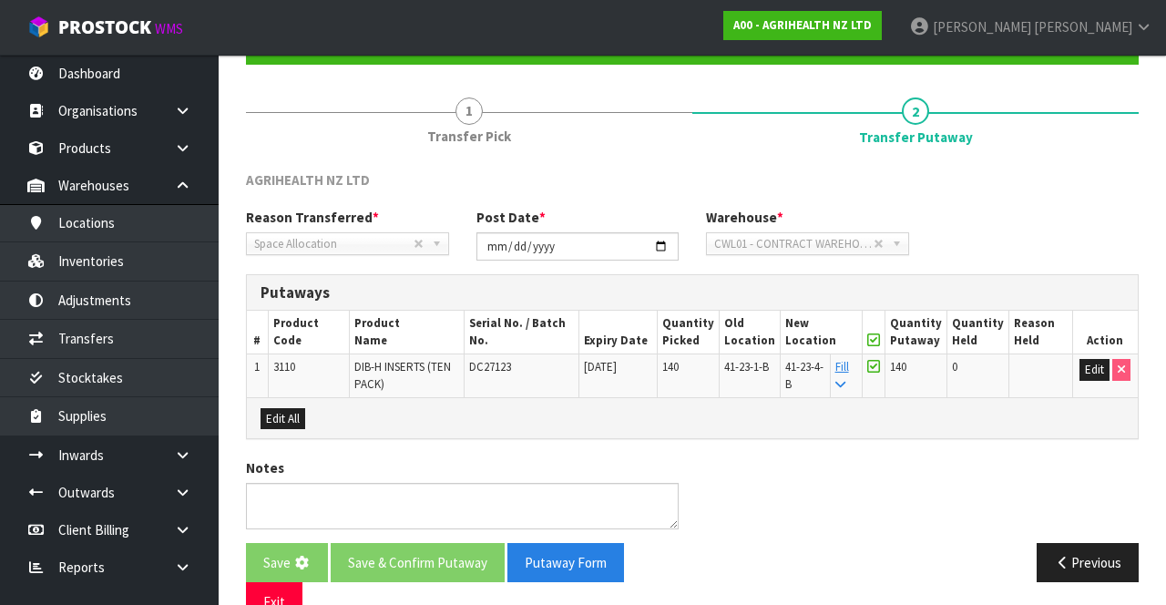
scroll to position [0, 0]
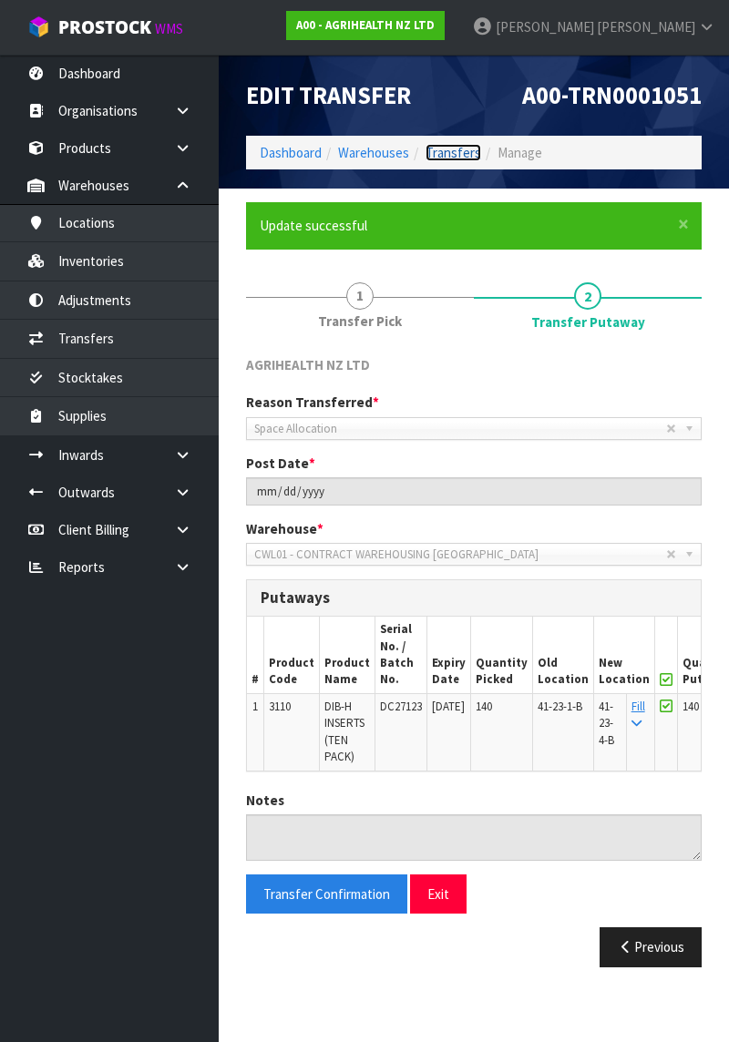
click at [465, 149] on link "Transfers" at bounding box center [453, 152] width 56 height 17
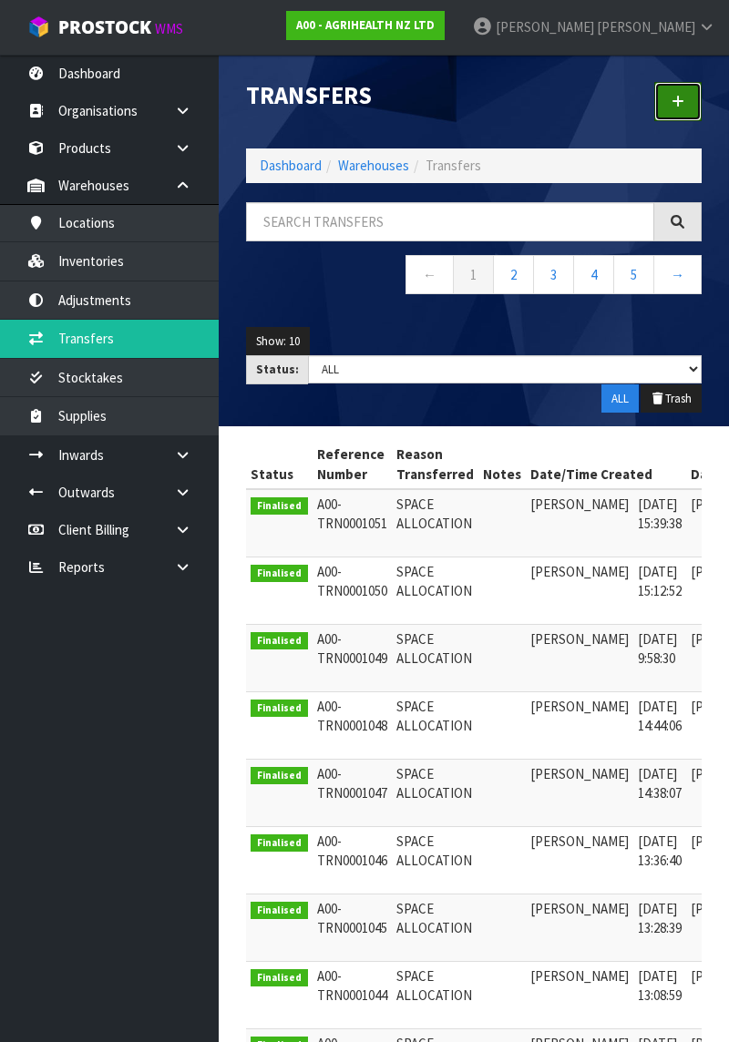
click at [668, 108] on link at bounding box center [677, 101] width 47 height 39
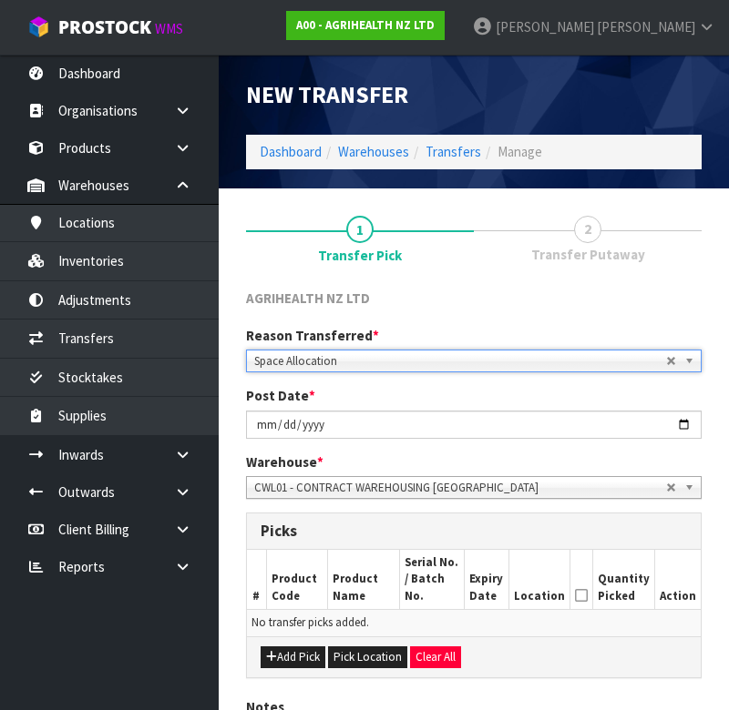
click at [481, 291] on div "AGRIHEALTH NZ LTD" at bounding box center [473, 301] width 483 height 24
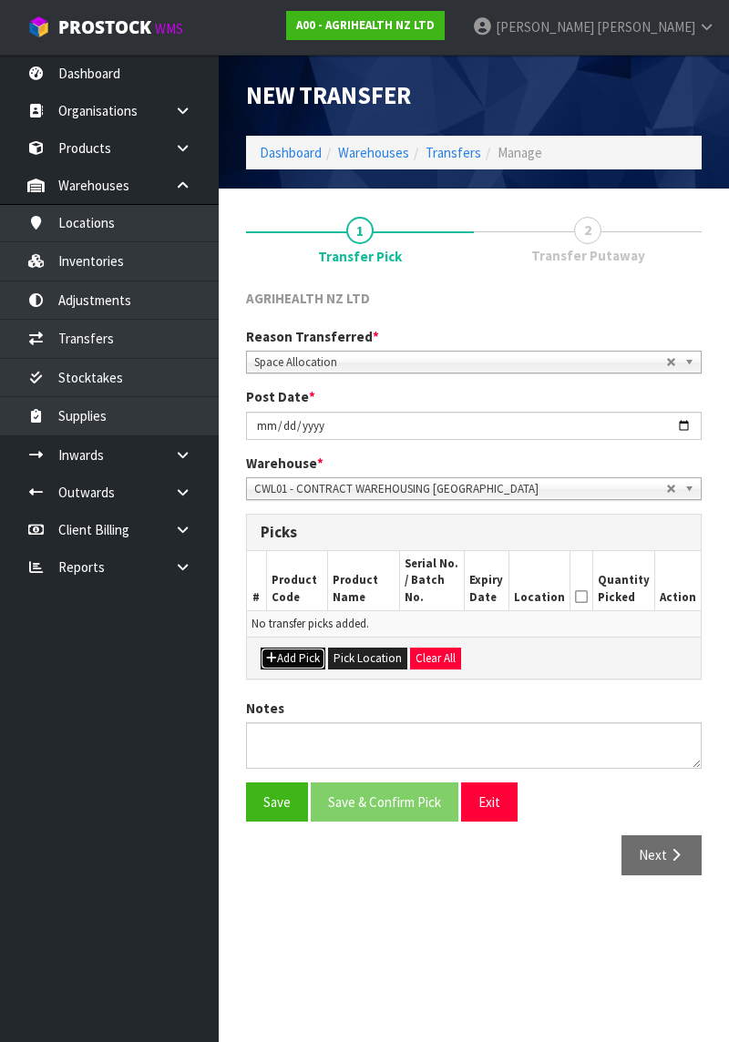
click at [296, 604] on button "Add Pick" at bounding box center [293, 659] width 65 height 22
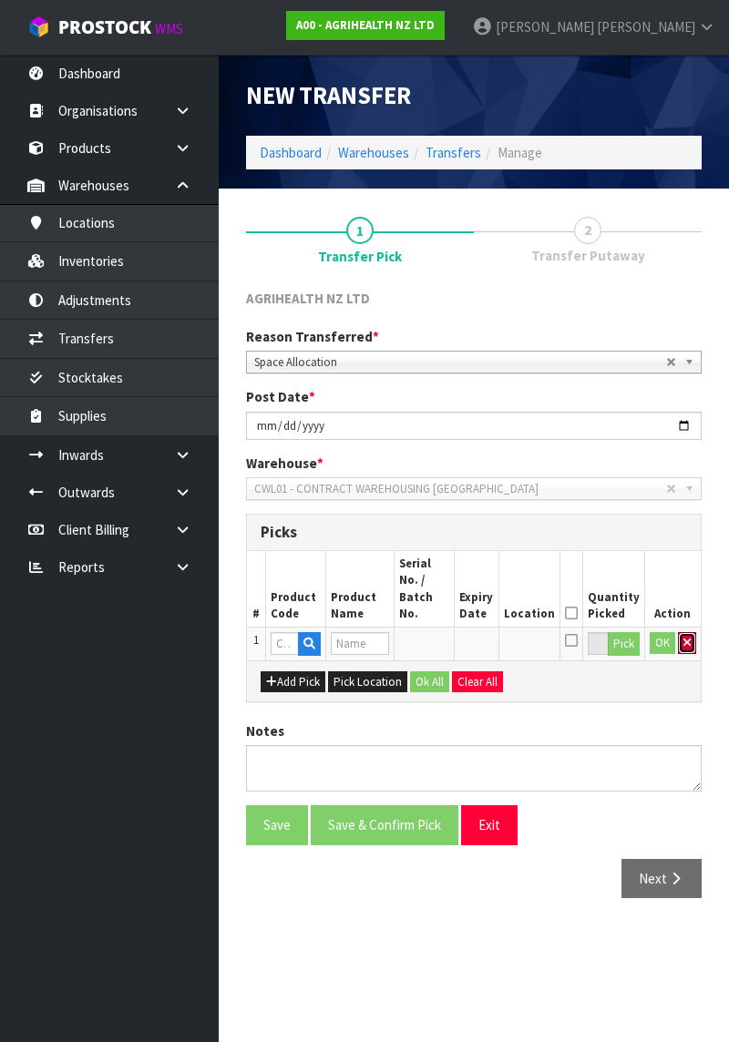
click at [690, 604] on icon "button" at bounding box center [686, 643] width 7 height 12
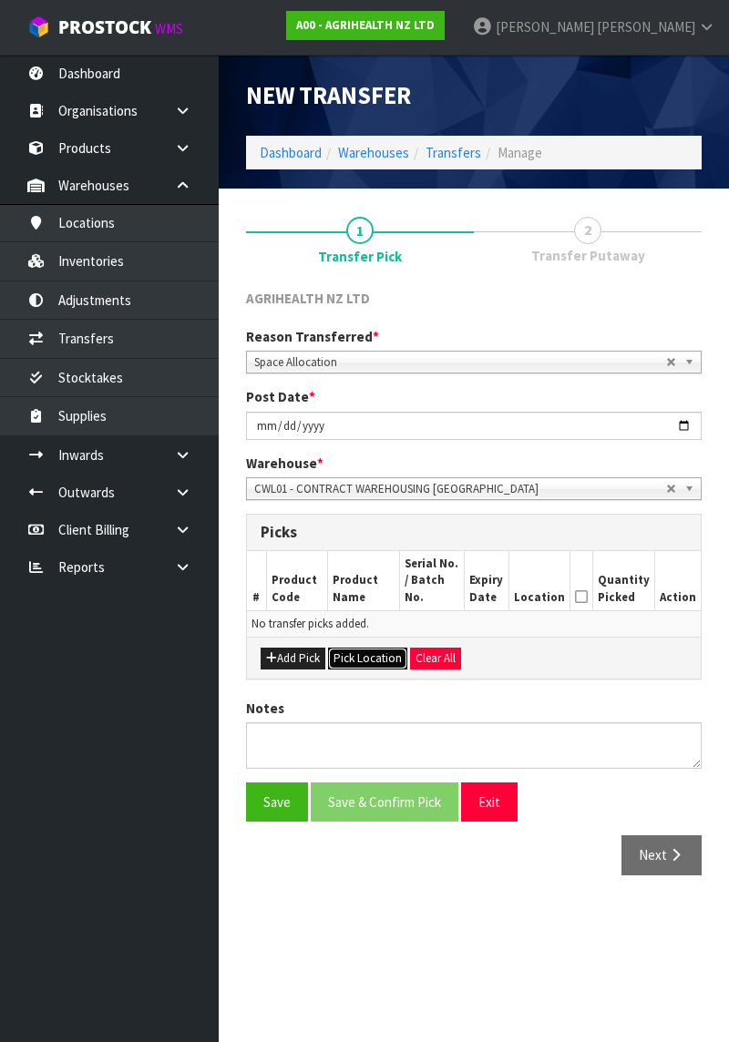
click at [379, 604] on button "Pick Location" at bounding box center [367, 659] width 79 height 22
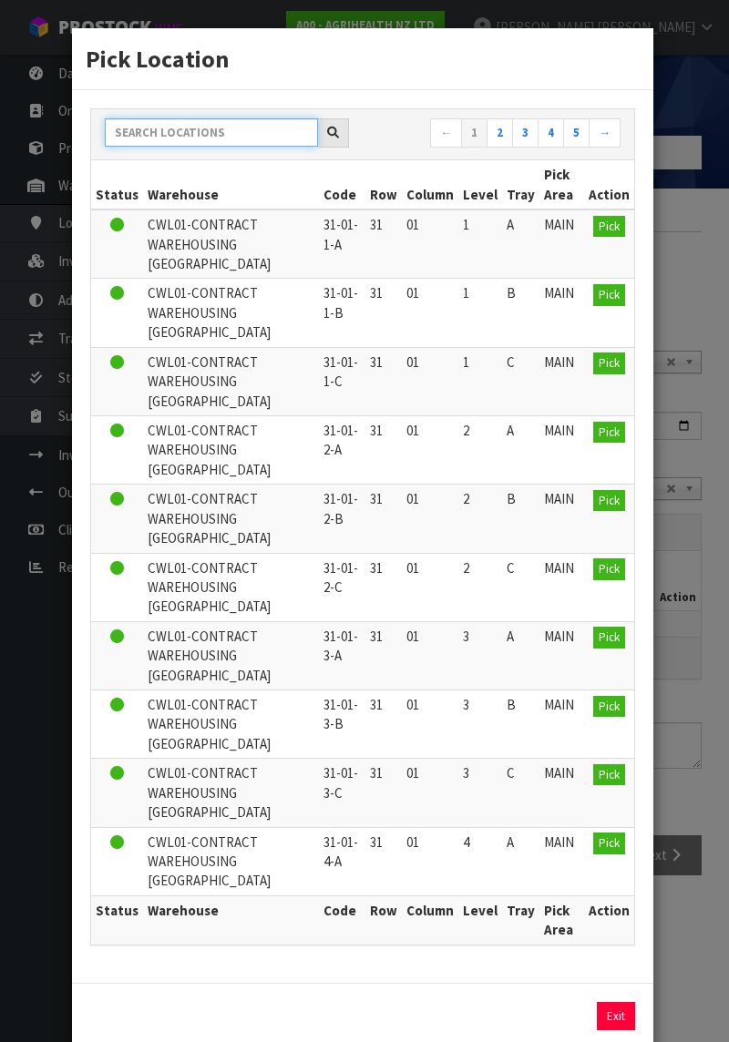
click at [230, 147] on input "text" at bounding box center [211, 132] width 213 height 28
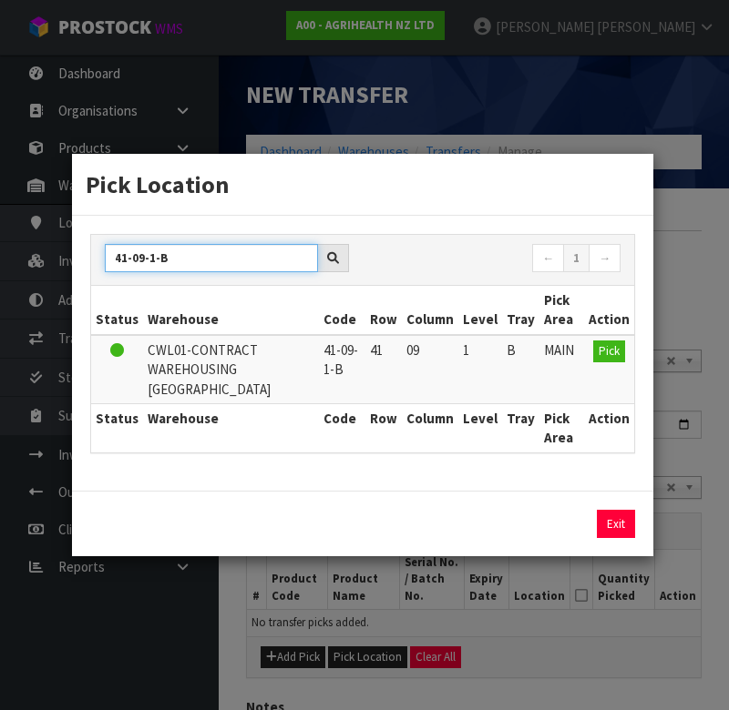
type input "41-09-1-B"
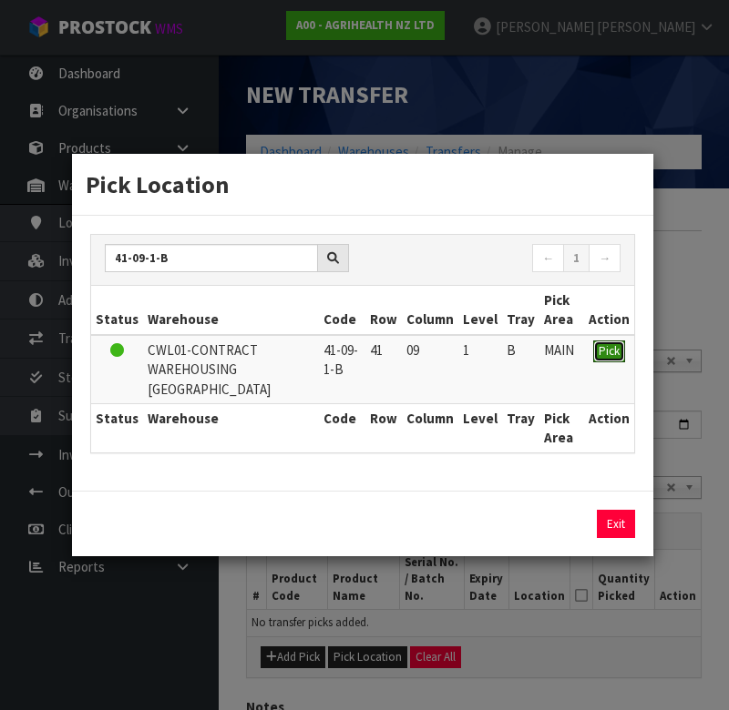
click at [596, 362] on button "Pick" at bounding box center [609, 352] width 32 height 22
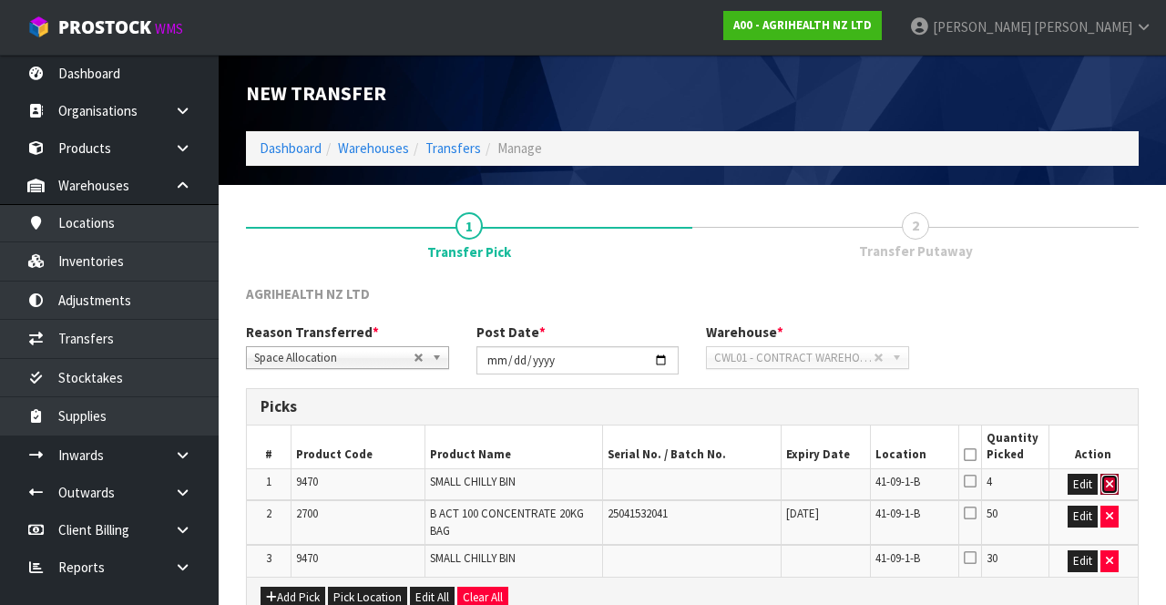
click at [1110, 482] on icon "button" at bounding box center [1109, 484] width 7 height 12
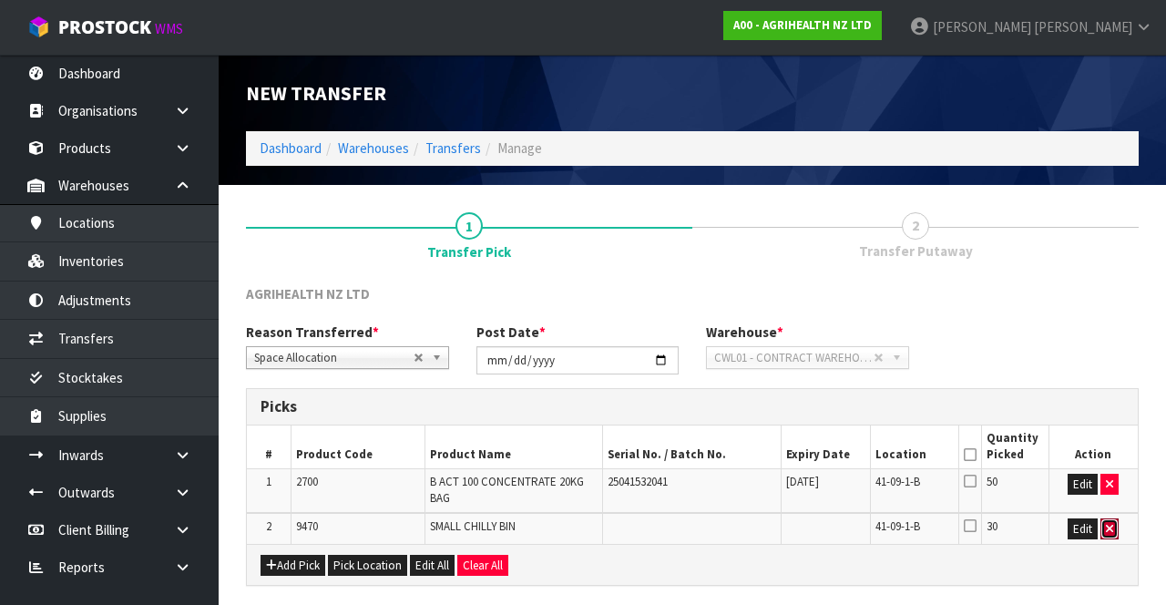
click at [1111, 526] on icon "button" at bounding box center [1109, 529] width 7 height 12
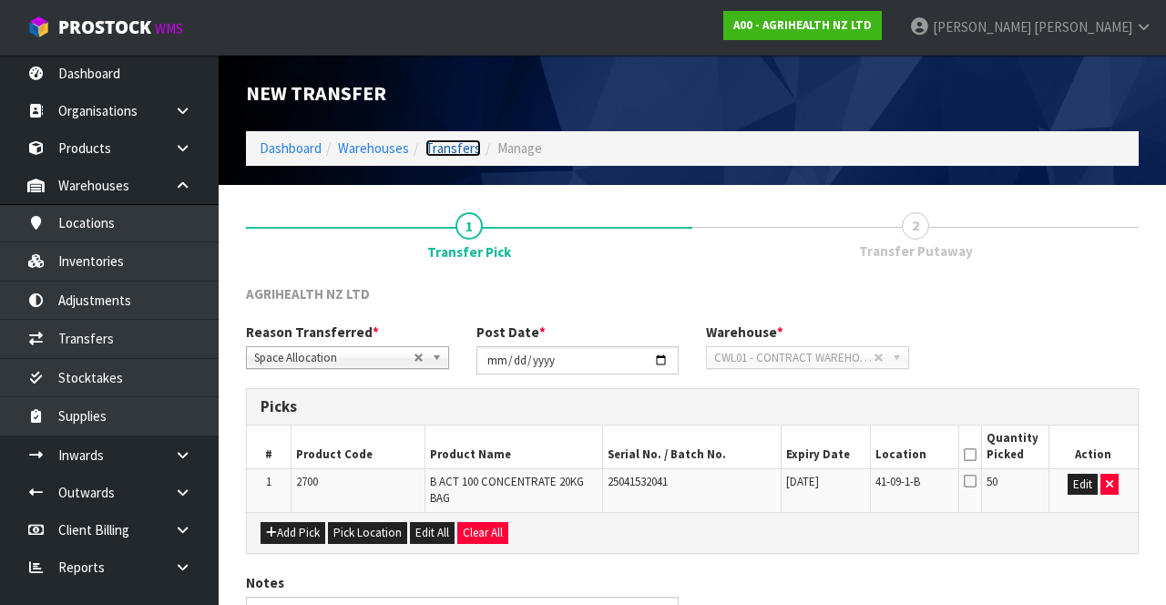
click at [448, 149] on link "Transfers" at bounding box center [453, 147] width 56 height 17
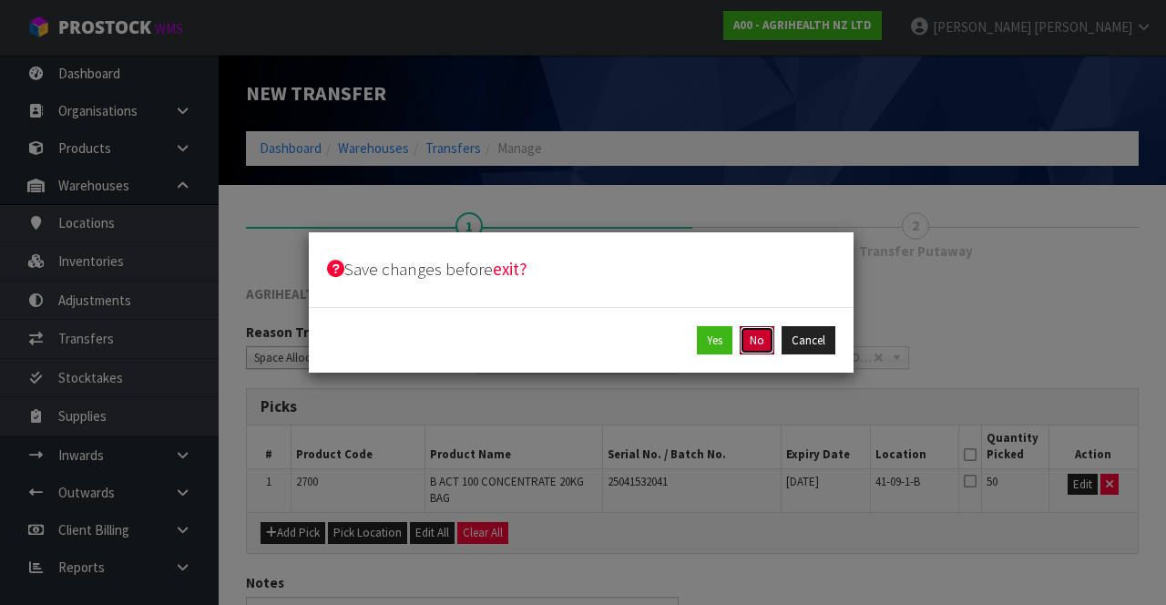
click at [760, 350] on button "No" at bounding box center [757, 340] width 35 height 29
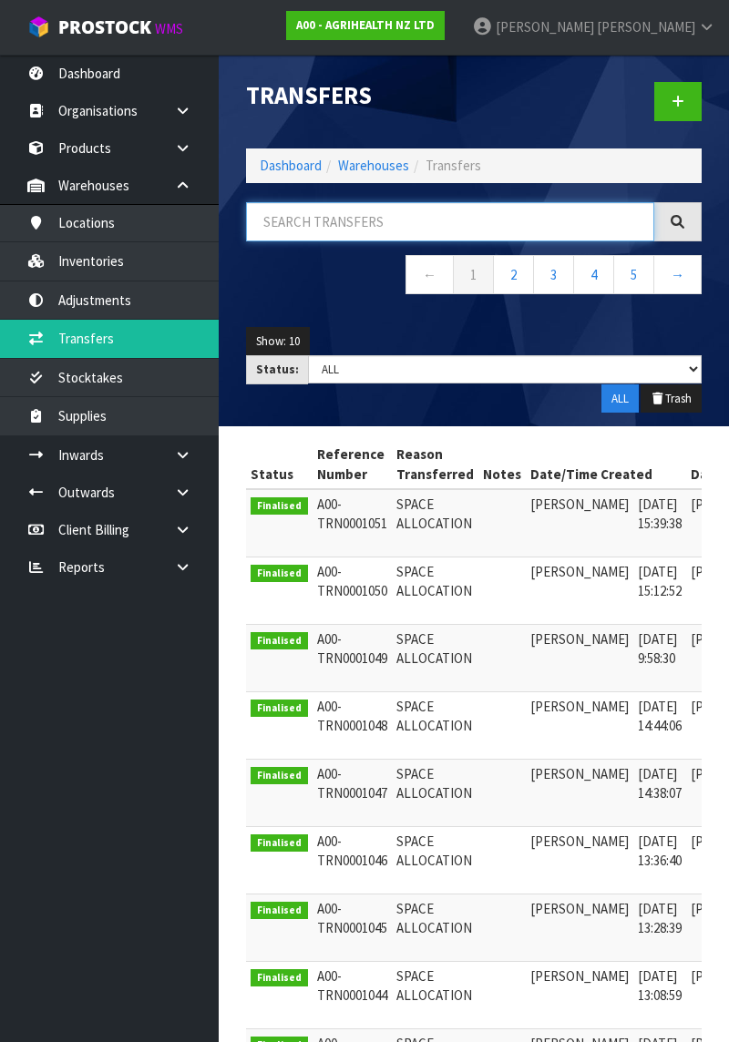
click at [372, 215] on input "text" at bounding box center [450, 221] width 408 height 39
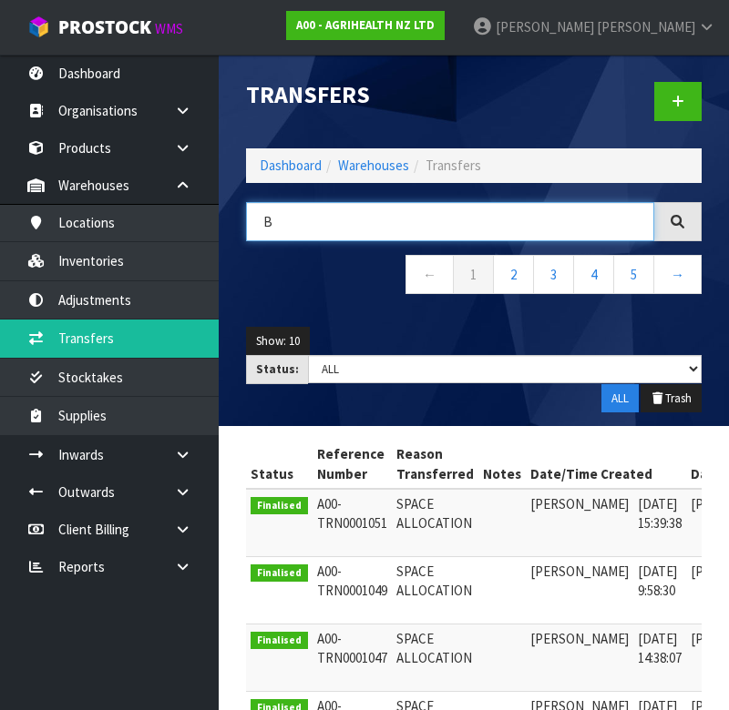
type input "B"
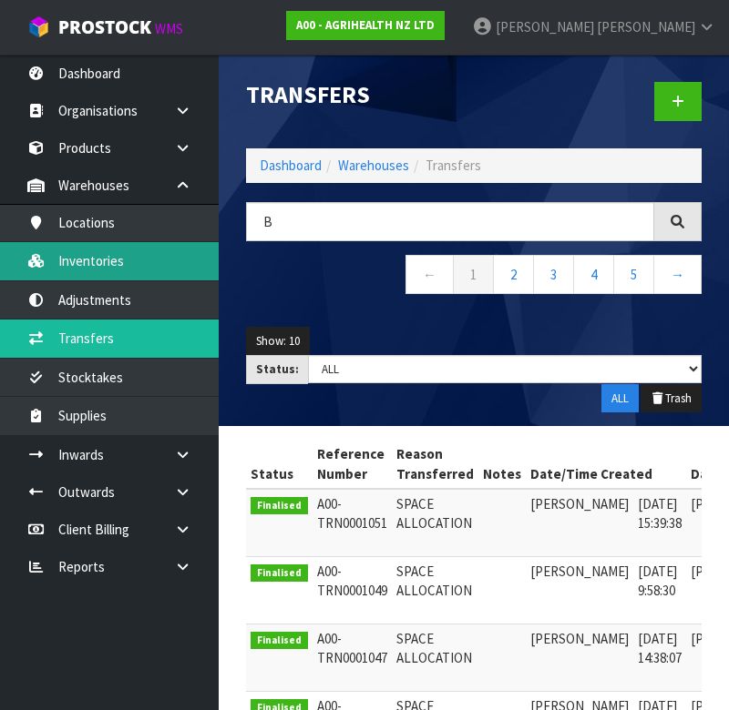
click at [155, 253] on link "Inventories" at bounding box center [109, 260] width 219 height 37
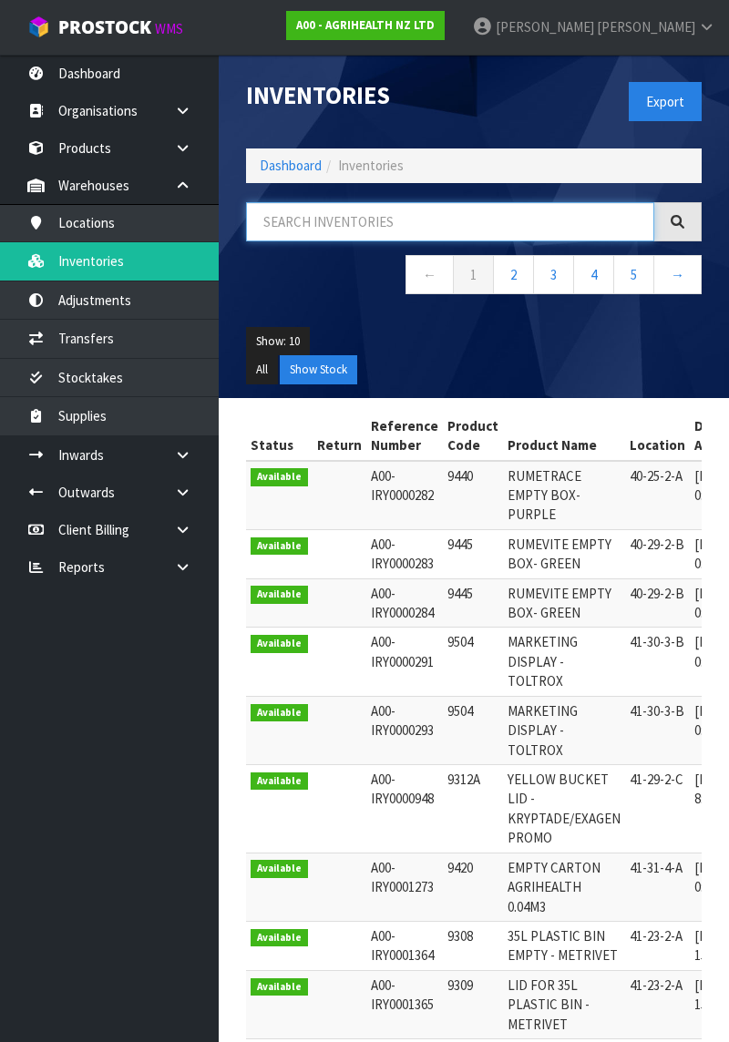
click at [365, 220] on input "text" at bounding box center [450, 221] width 408 height 39
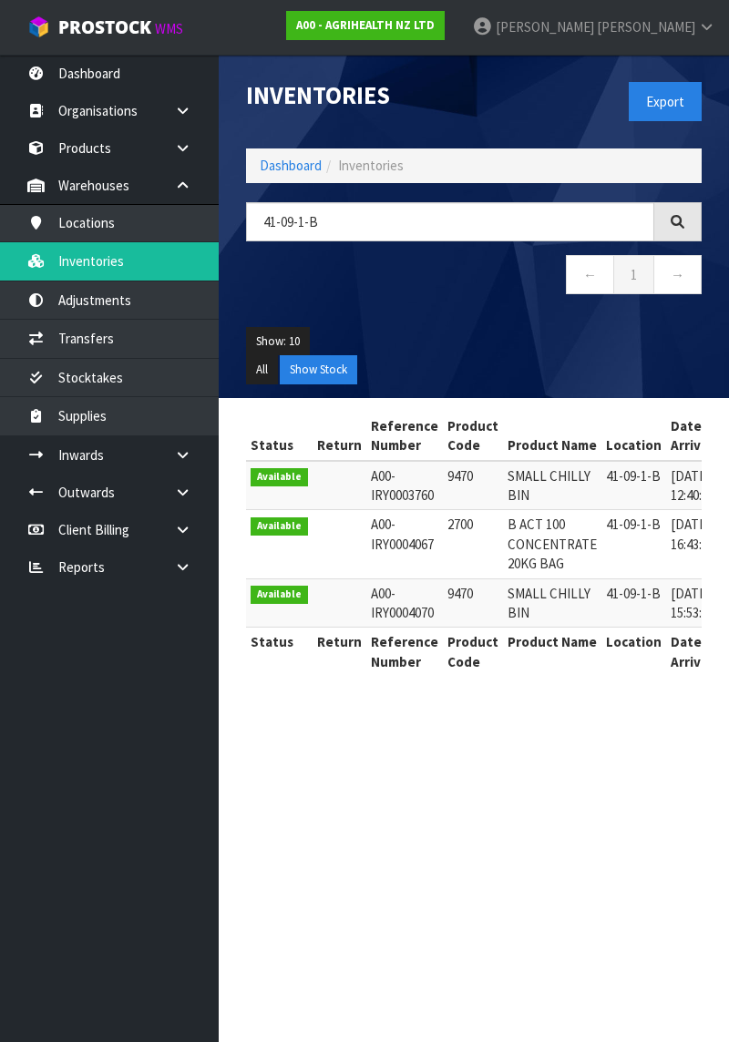
copy td "2700"
click at [346, 218] on input "41-09-1-B" at bounding box center [450, 221] width 408 height 39
click at [346, 217] on input "41-09-1-B" at bounding box center [450, 221] width 408 height 39
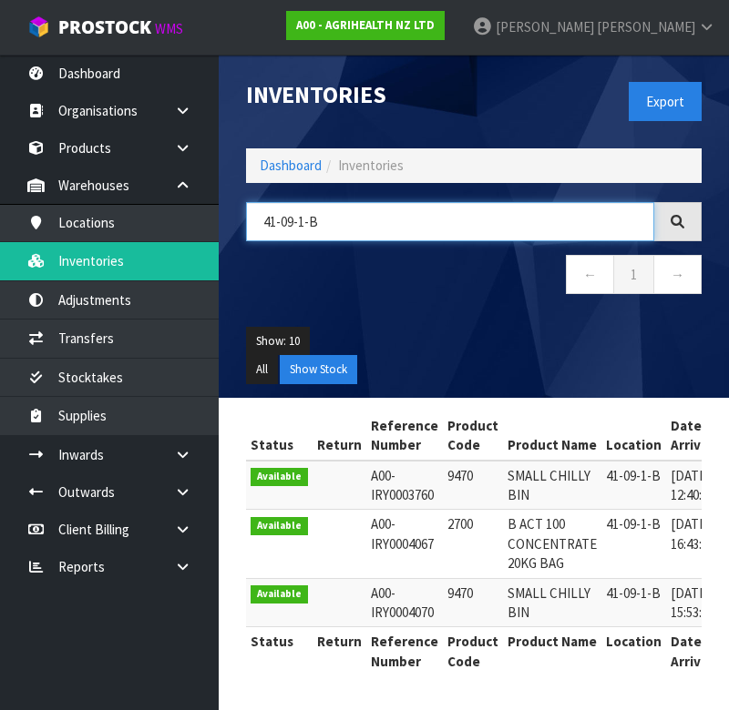
click at [305, 219] on input "41-09-1-B" at bounding box center [450, 221] width 408 height 39
click at [306, 219] on input "41-09-1-B" at bounding box center [450, 221] width 408 height 39
paste input "2700"
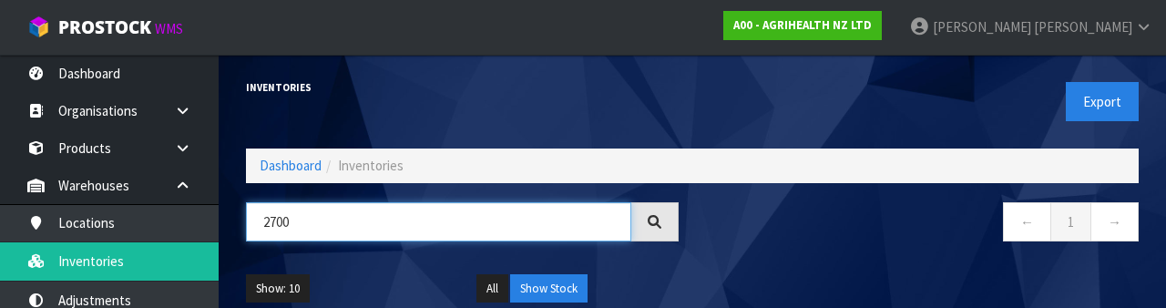
type input "2700"
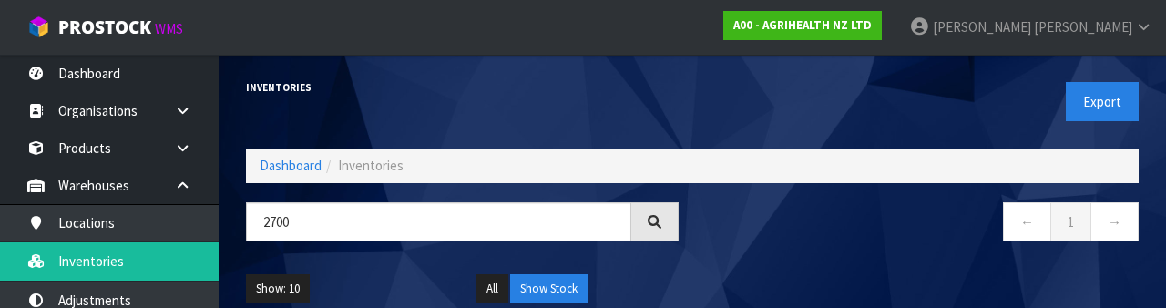
click at [878, 234] on nav "← 1 →" at bounding box center [922, 224] width 433 height 45
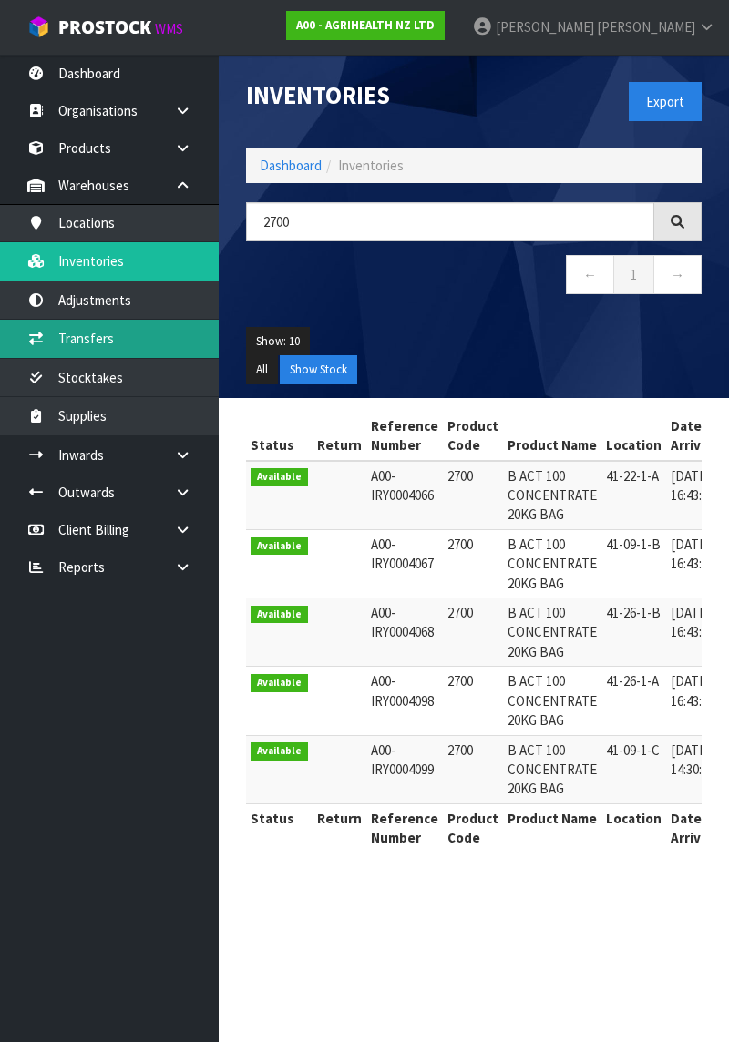
click at [162, 331] on link "Transfers" at bounding box center [109, 338] width 219 height 37
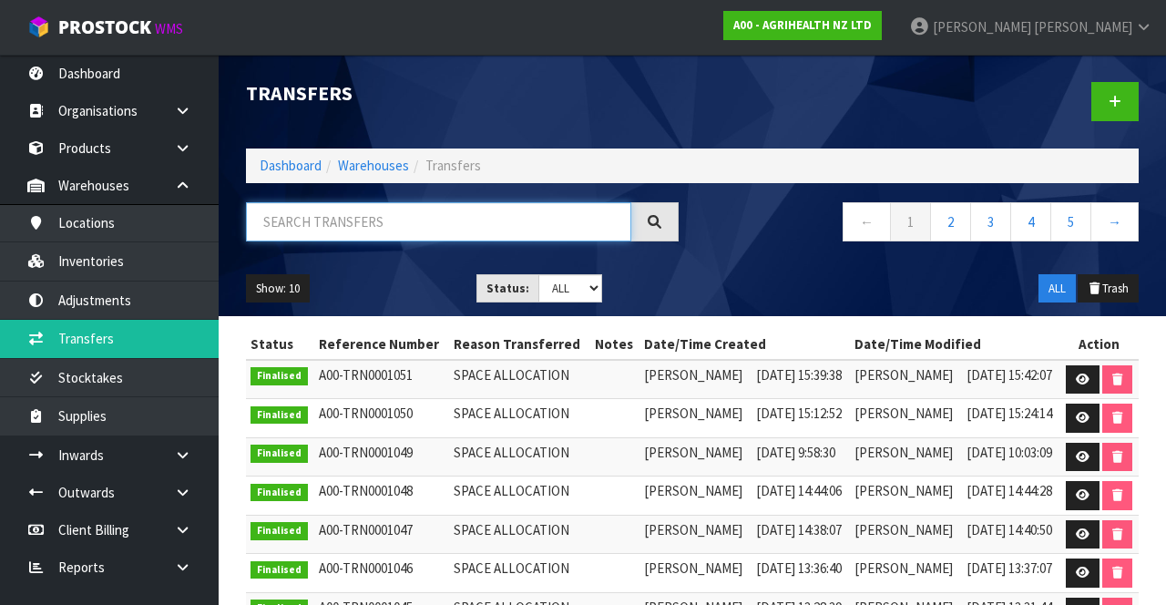
click at [401, 224] on input "text" at bounding box center [438, 221] width 385 height 39
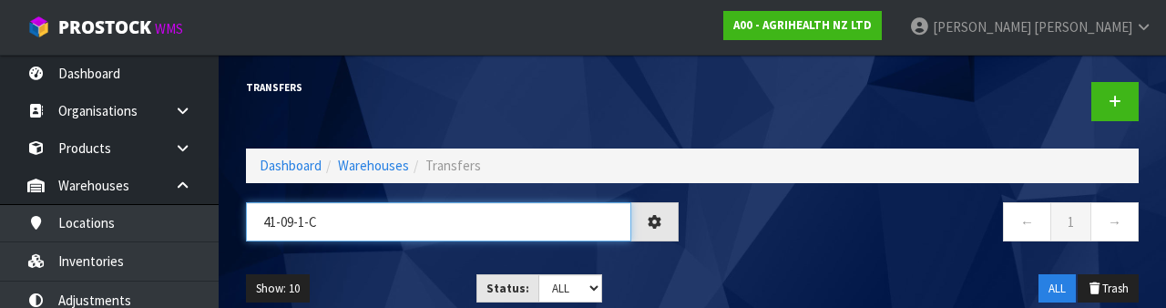
type input "41-09-1-C"
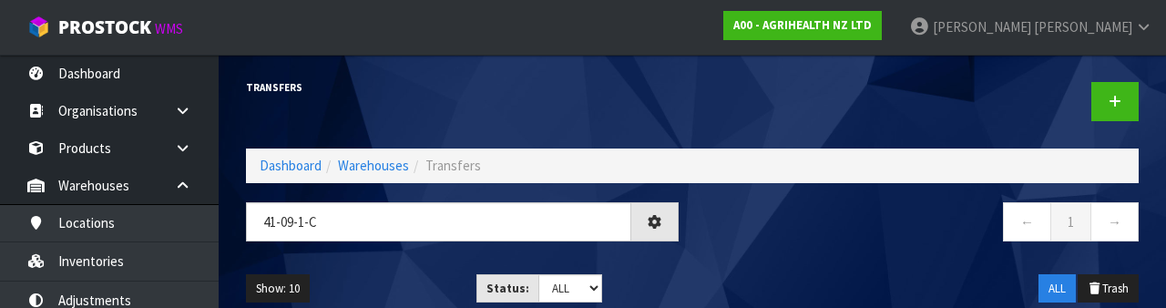
click at [900, 244] on nav "← 1 →" at bounding box center [922, 224] width 433 height 45
click at [1104, 107] on link at bounding box center [1114, 101] width 47 height 39
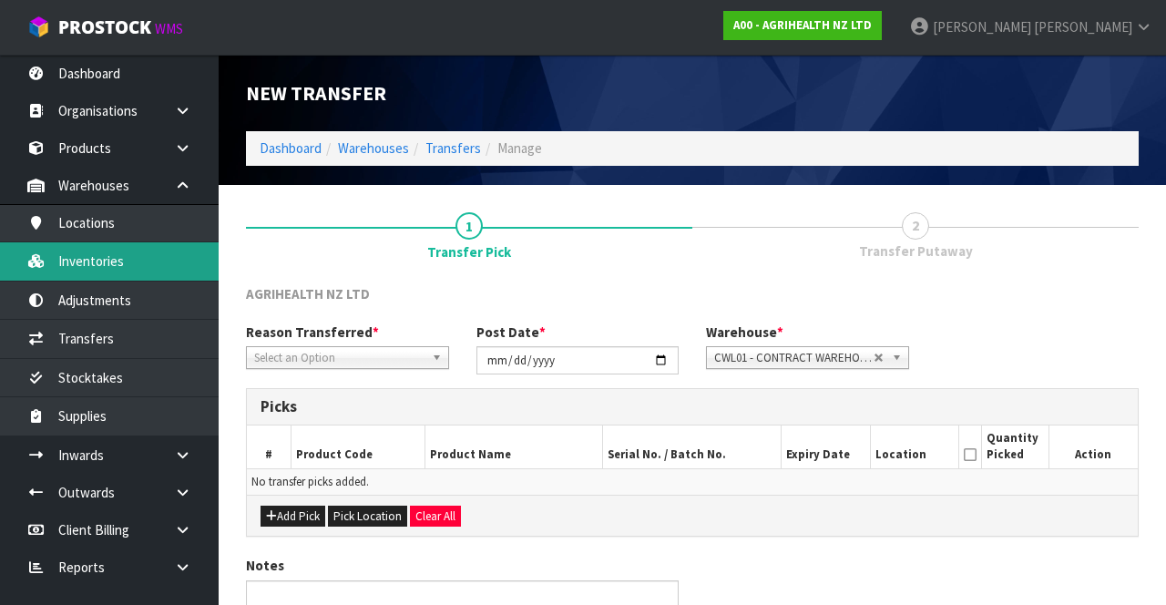
click at [145, 264] on link "Inventories" at bounding box center [109, 260] width 219 height 37
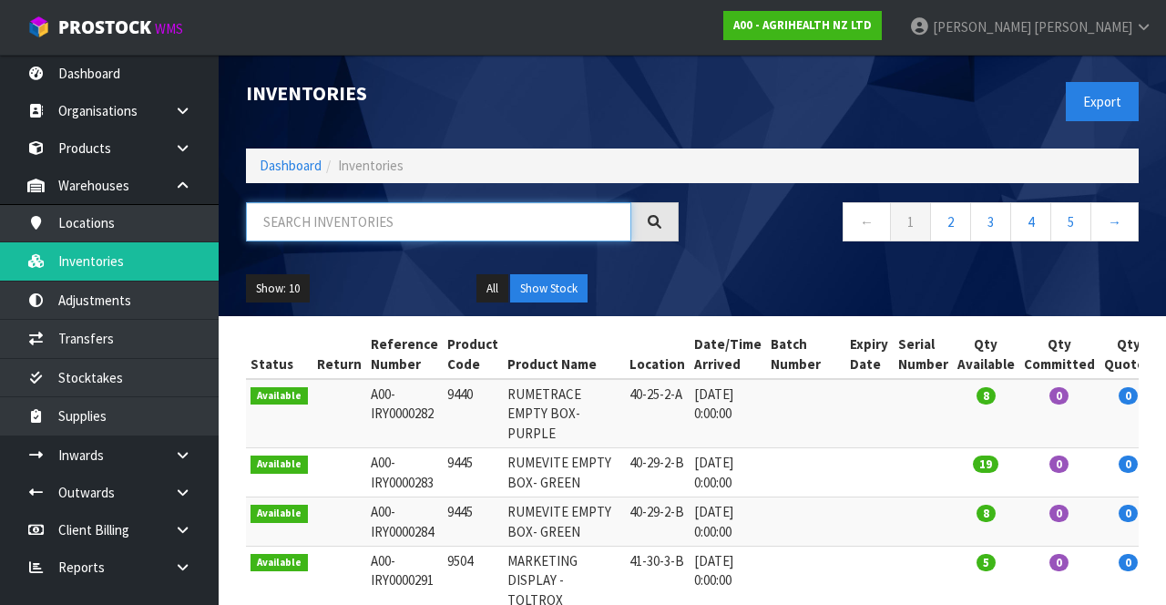
paste input "41-09-1-C"
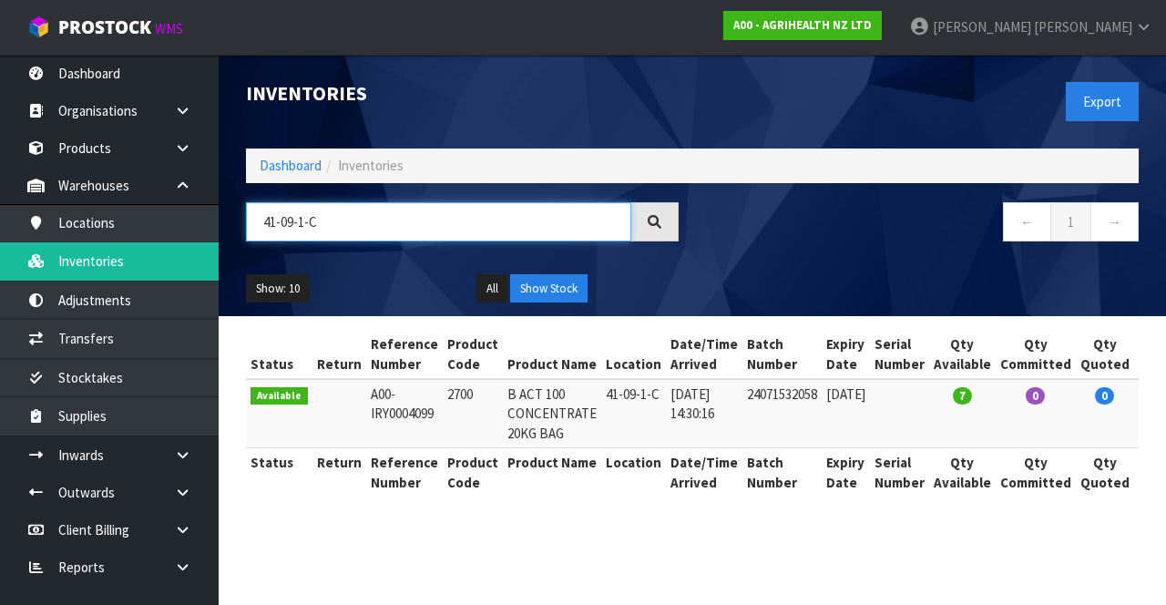
type input "41-09-1-C"
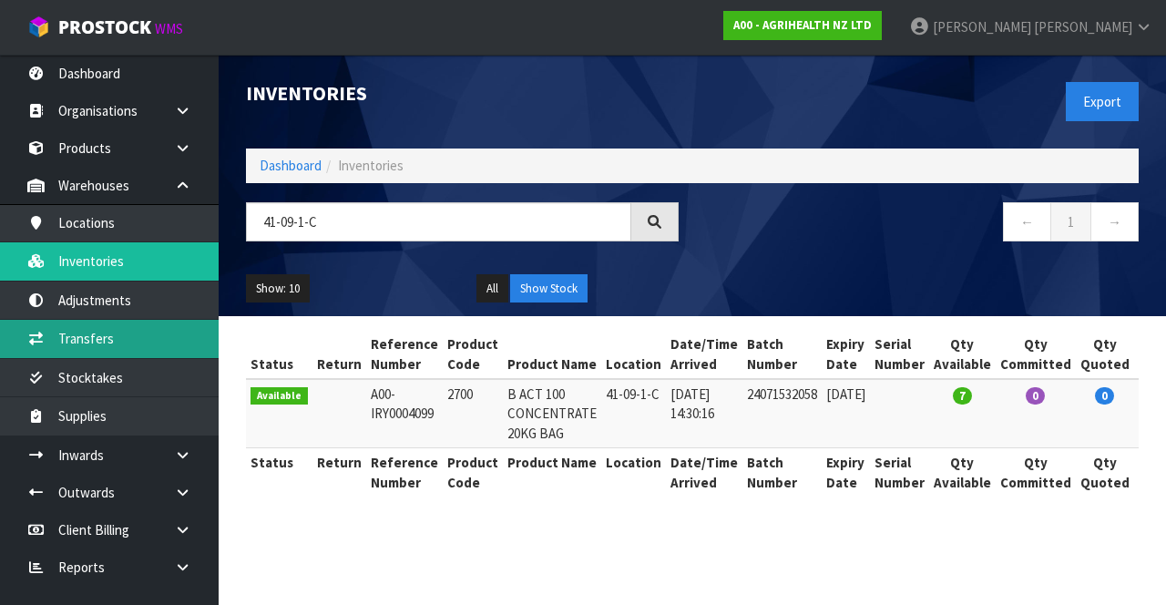
click at [158, 341] on link "Transfers" at bounding box center [109, 338] width 219 height 37
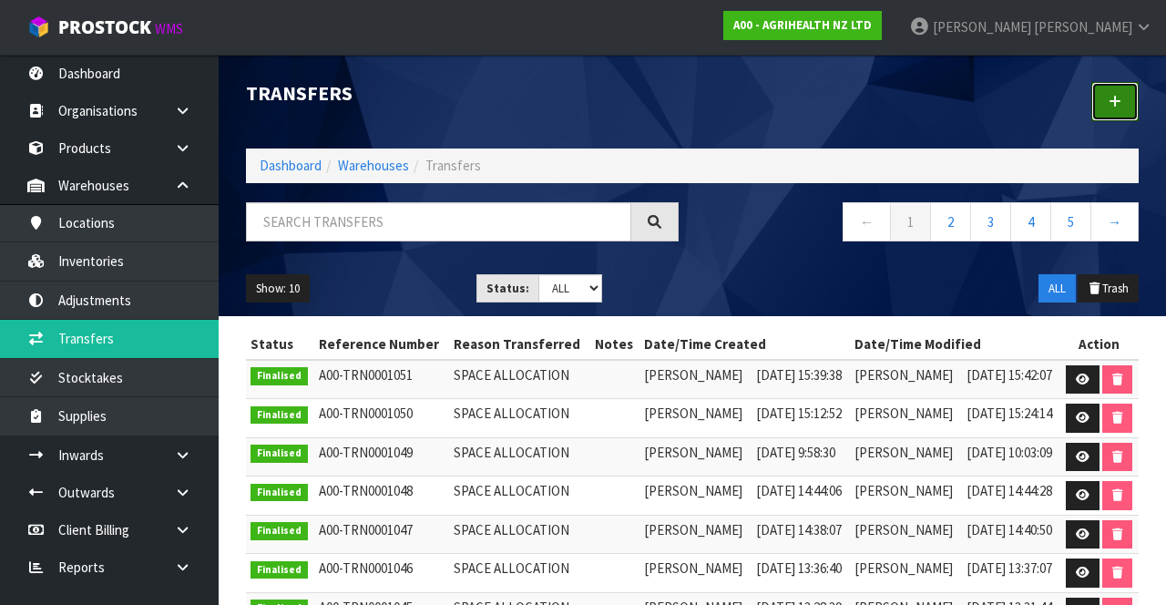
click at [1125, 106] on link at bounding box center [1114, 101] width 47 height 39
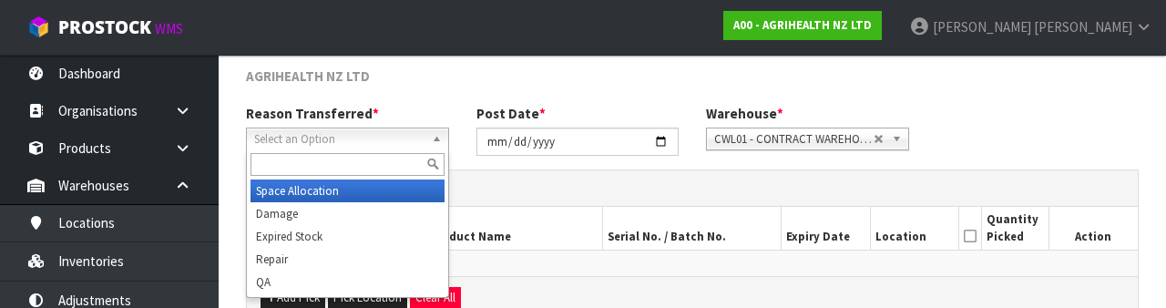
scroll to position [218, 0]
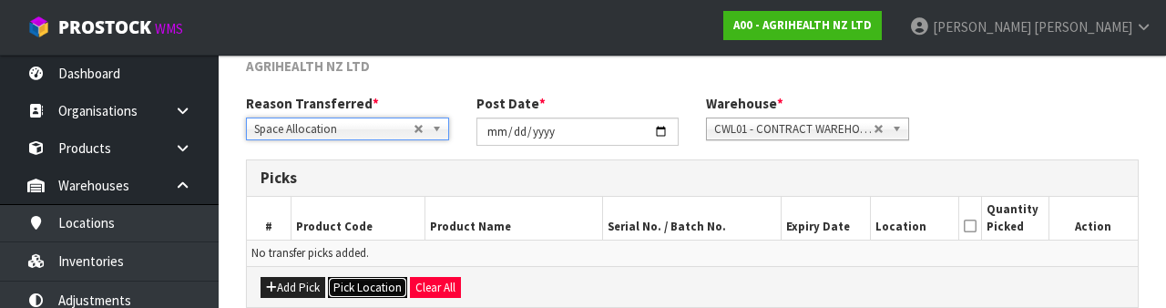
click at [369, 284] on button "Pick Location" at bounding box center [367, 288] width 79 height 22
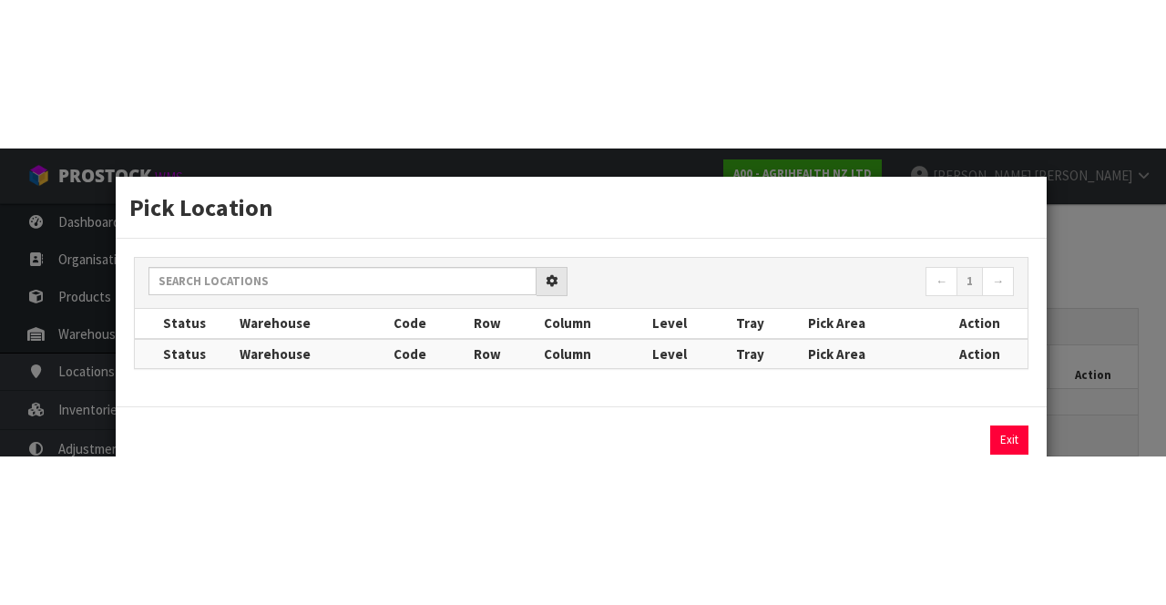
scroll to position [98, 0]
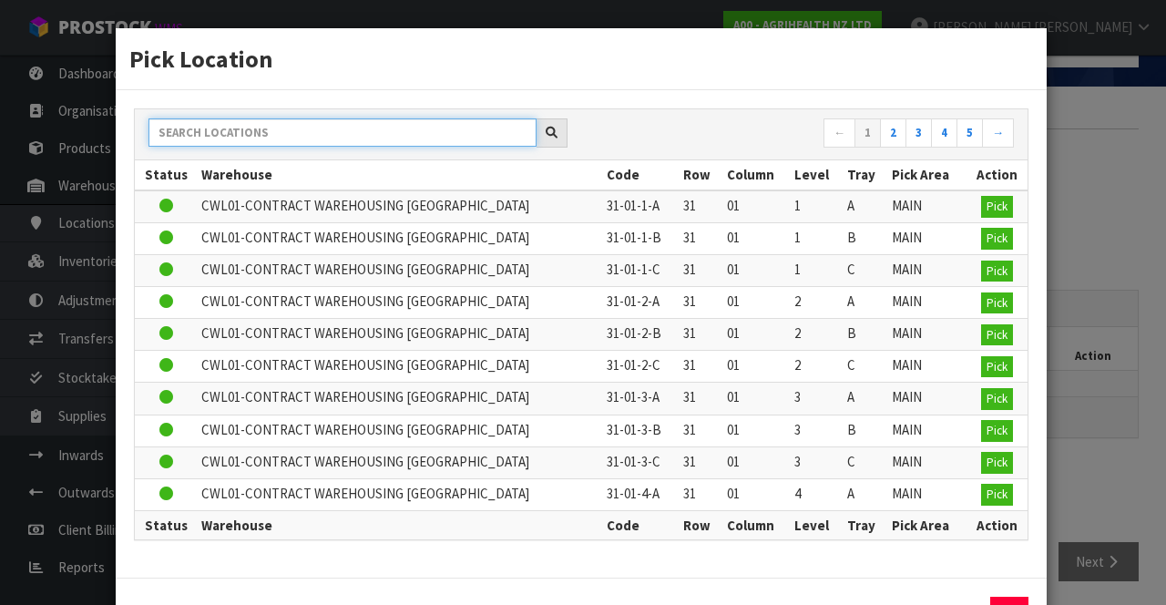
click at [404, 133] on input "text" at bounding box center [342, 132] width 388 height 28
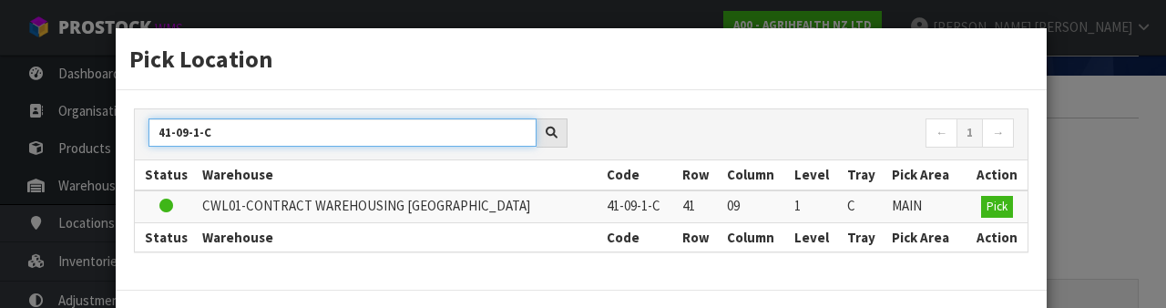
type input "41-09-1-C"
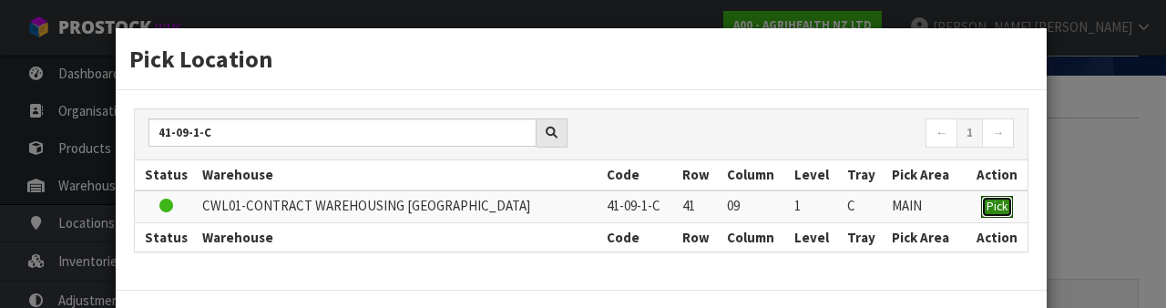
click at [998, 208] on span "Pick" at bounding box center [996, 206] width 21 height 15
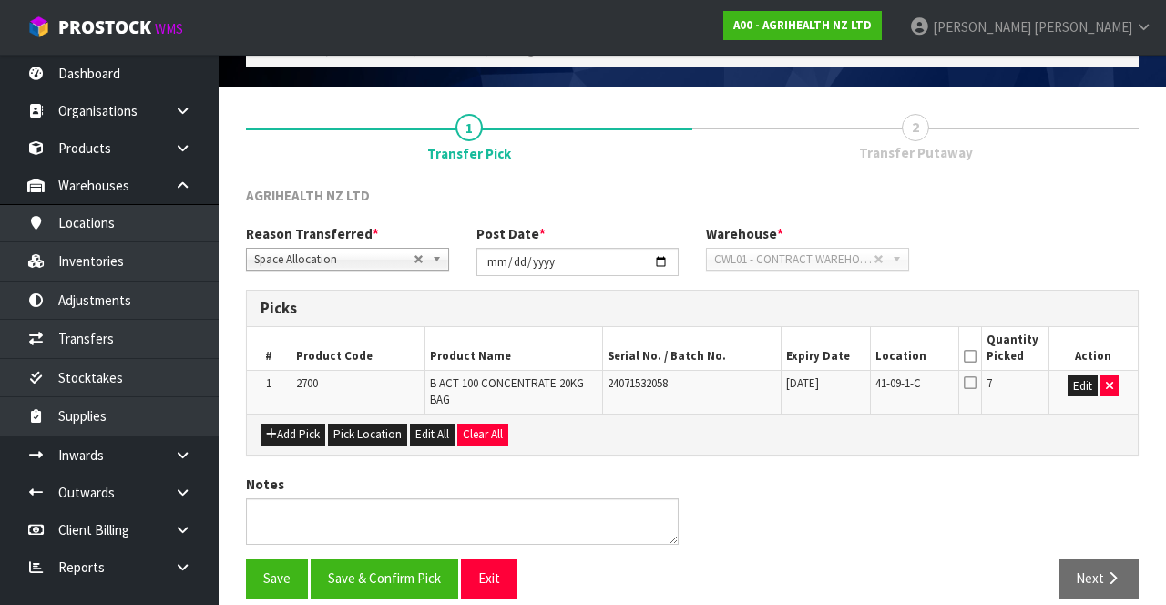
click at [975, 356] on icon at bounding box center [970, 356] width 13 height 1
click at [374, 432] on button "Pick Location" at bounding box center [367, 435] width 79 height 22
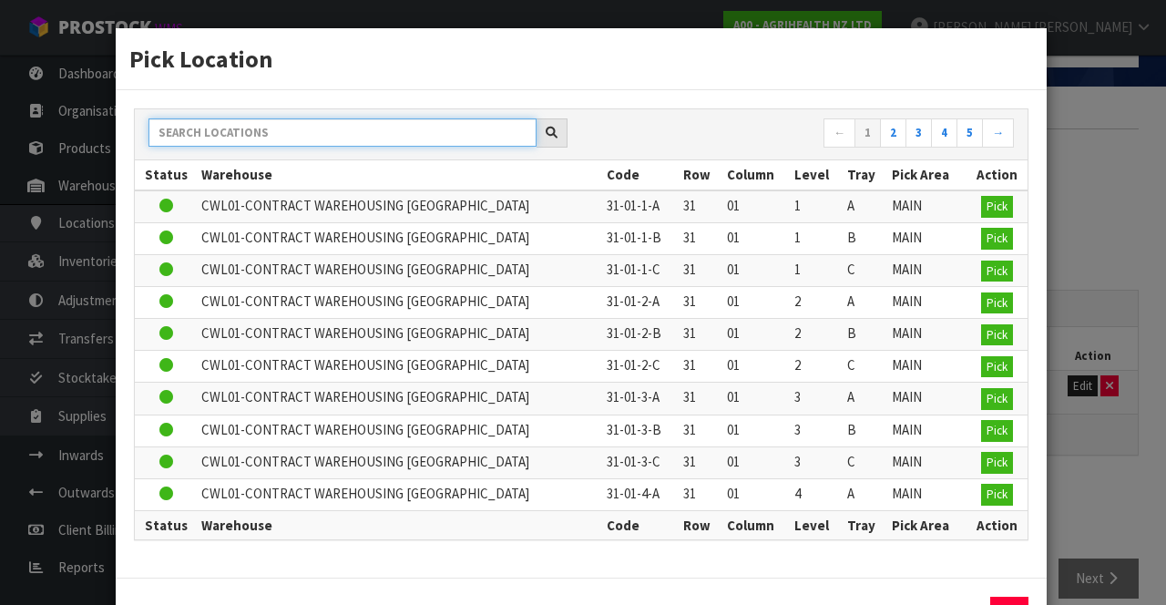
click at [362, 133] on input "text" at bounding box center [342, 132] width 388 height 28
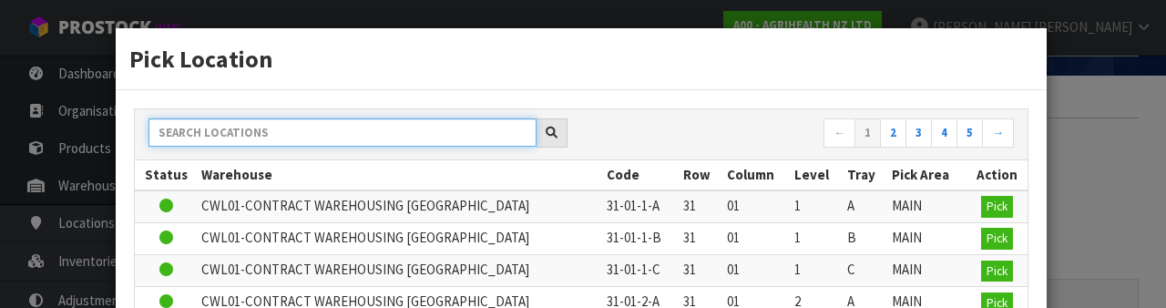
paste input "41-09-1-C"
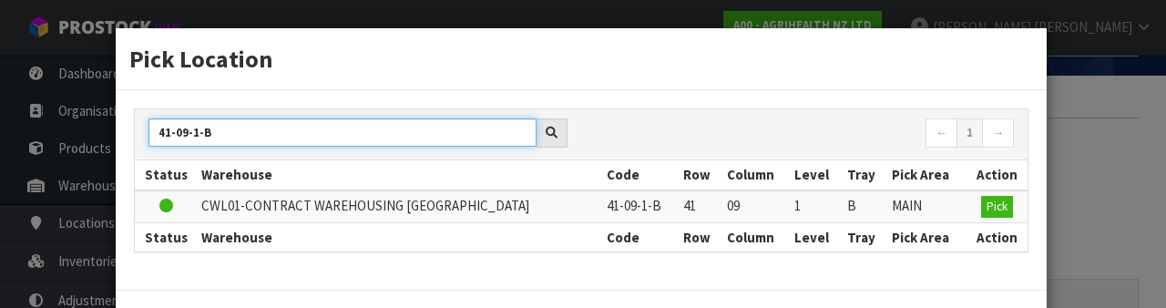
type input "41-09-1-B"
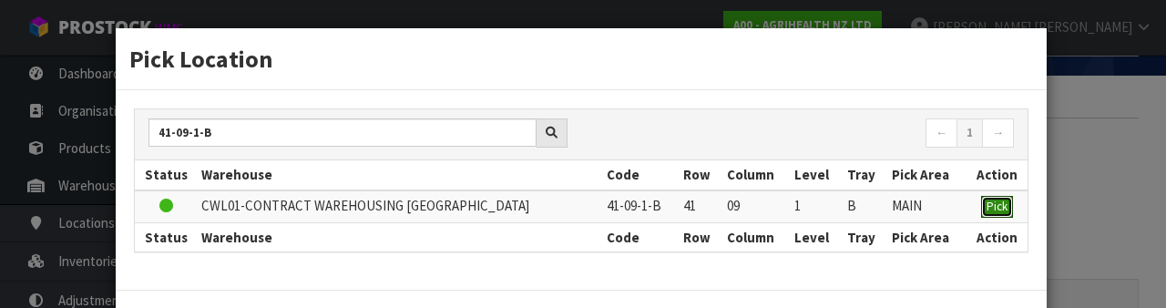
click at [994, 207] on span "Pick" at bounding box center [996, 206] width 21 height 15
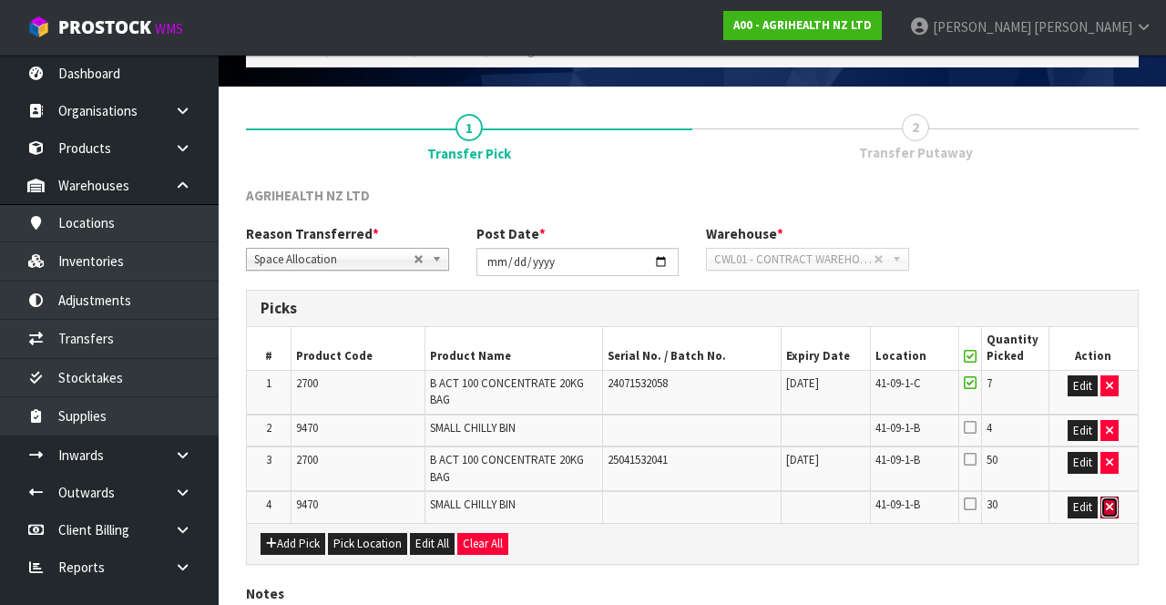
click at [1111, 505] on icon "button" at bounding box center [1109, 507] width 7 height 12
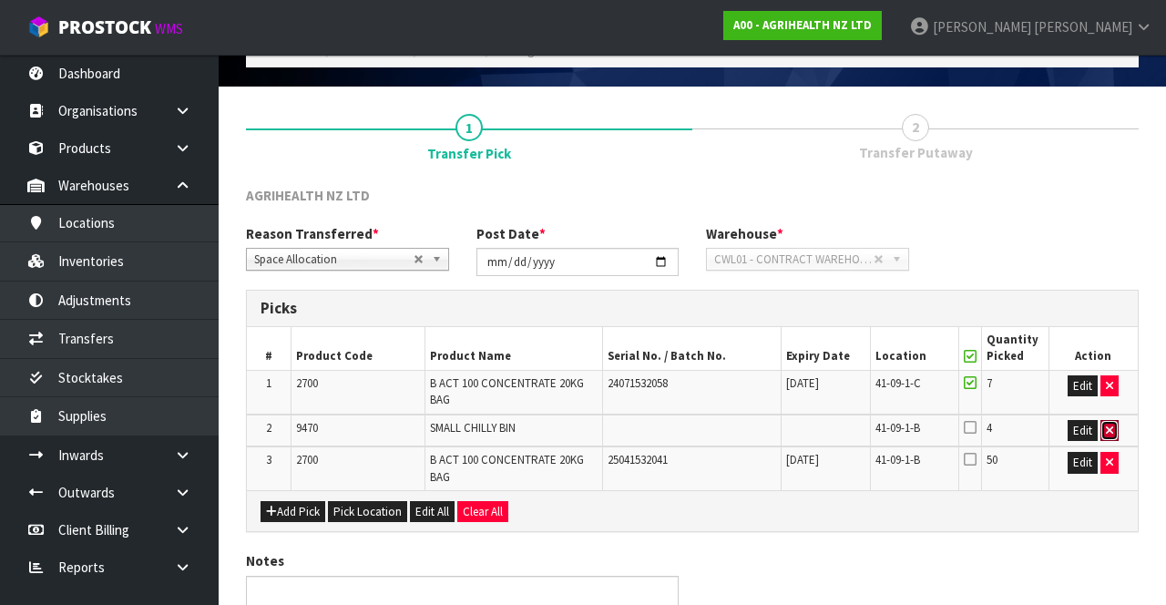
click at [1109, 432] on icon "button" at bounding box center [1109, 430] width 7 height 12
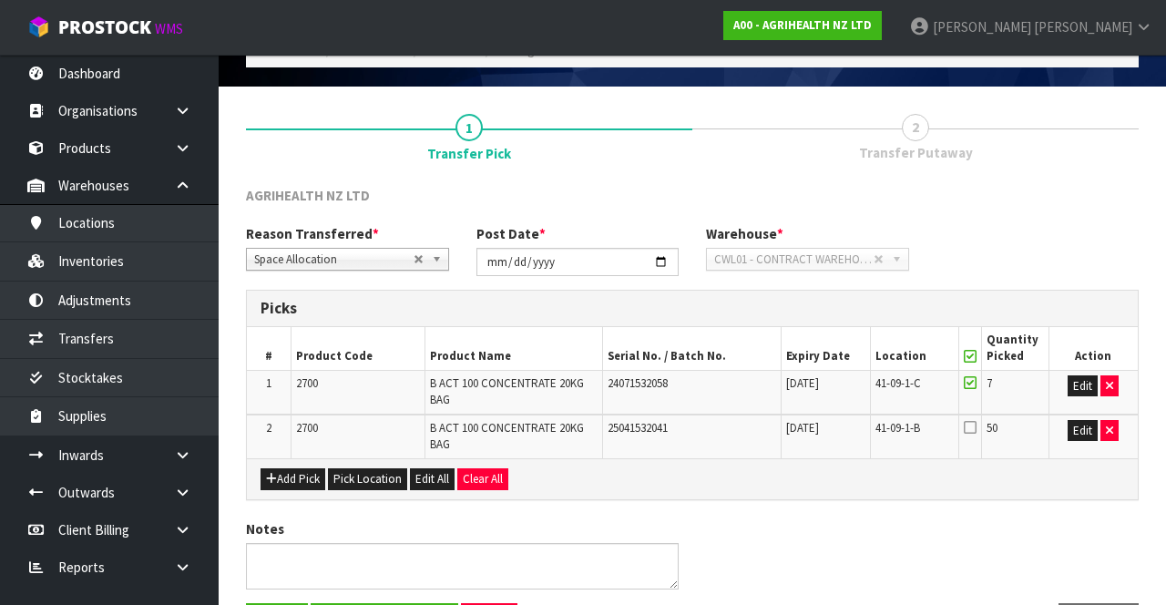
click at [970, 428] on icon at bounding box center [970, 427] width 13 height 15
click at [0, 0] on input "checkbox" at bounding box center [0, 0] width 0 height 0
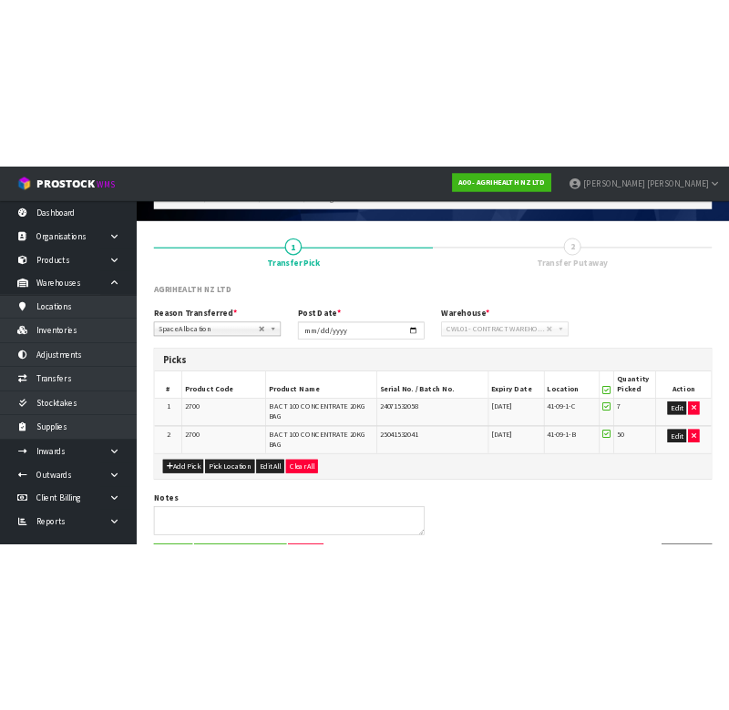
scroll to position [0, 0]
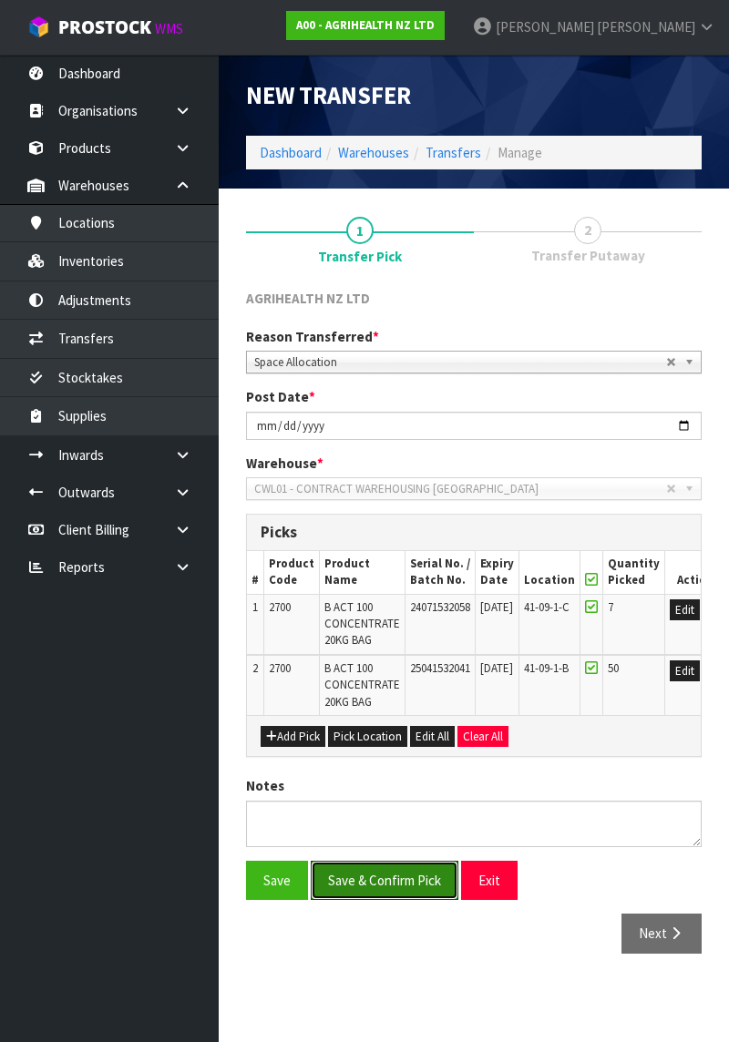
click at [397, 604] on button "Save & Confirm Pick" at bounding box center [385, 880] width 148 height 39
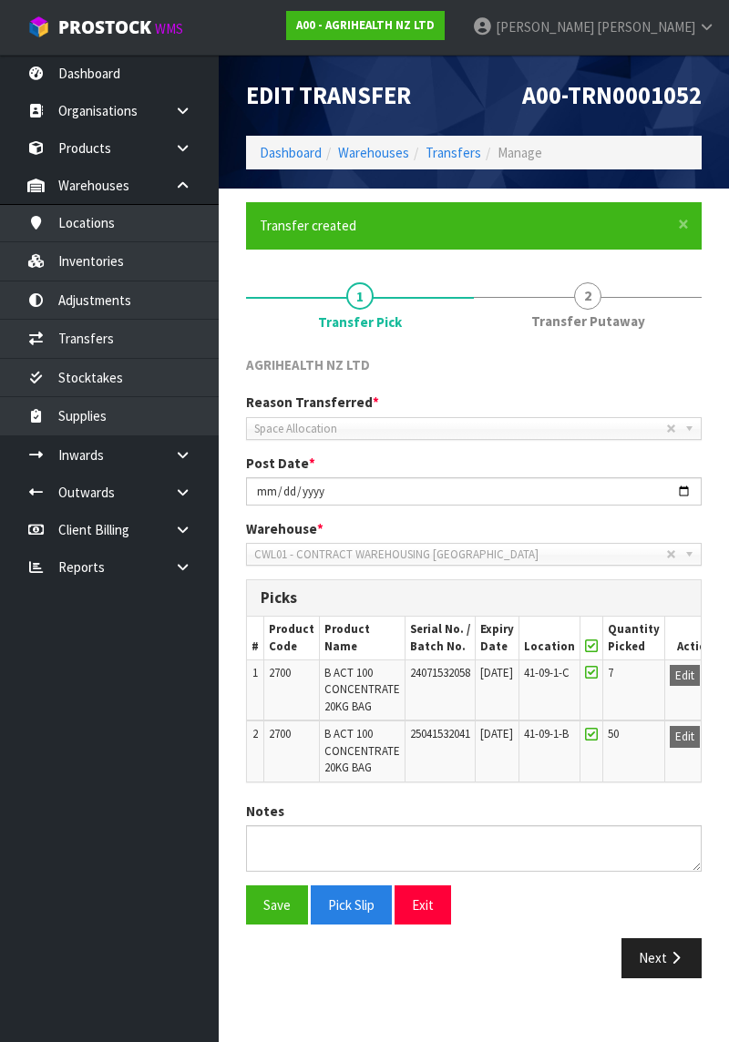
click at [596, 290] on span "2" at bounding box center [587, 295] width 27 height 27
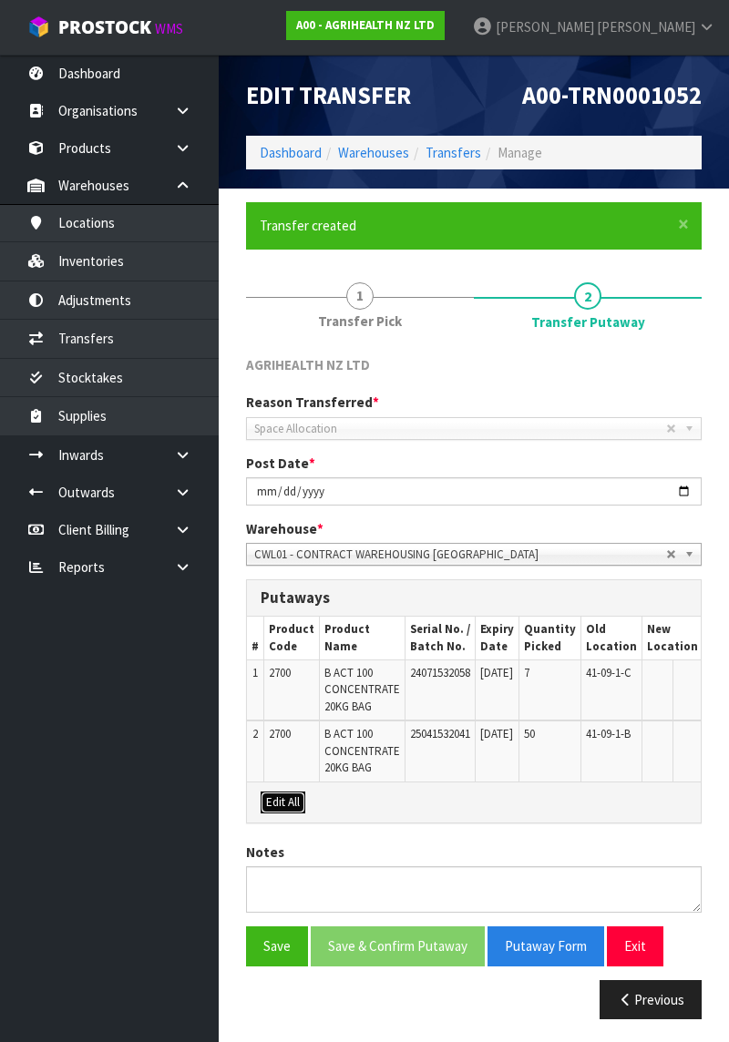
click at [281, 604] on button "Edit All" at bounding box center [283, 803] width 45 height 22
click at [657, 604] on input "text" at bounding box center [661, 676] width 29 height 23
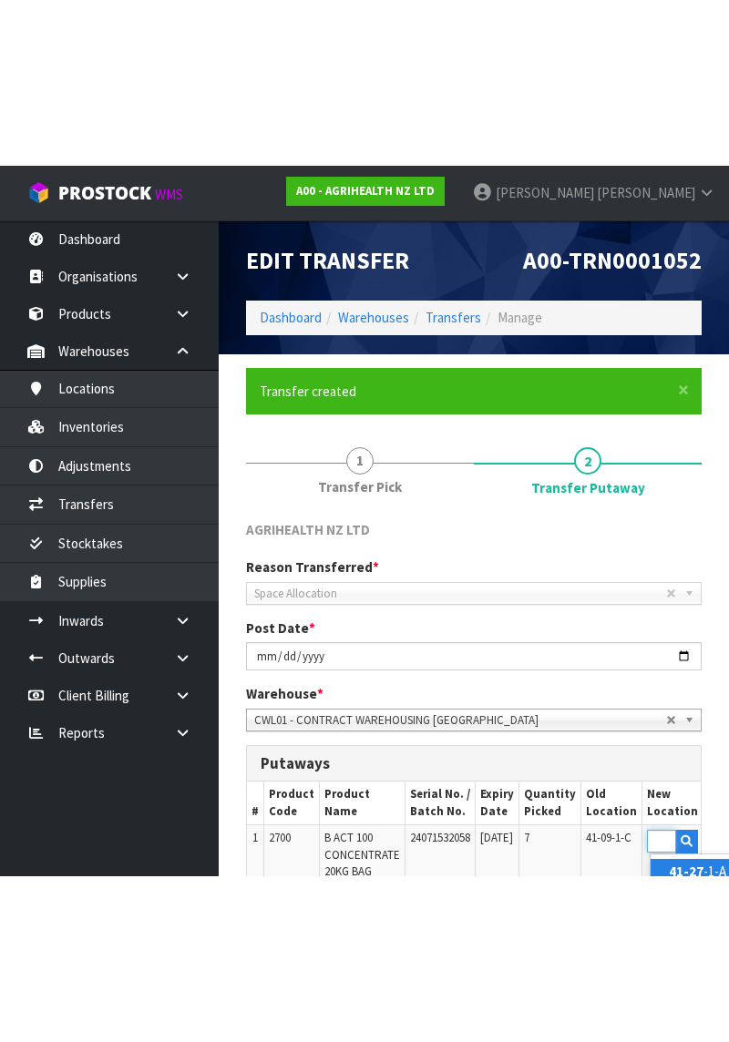
scroll to position [0, 24]
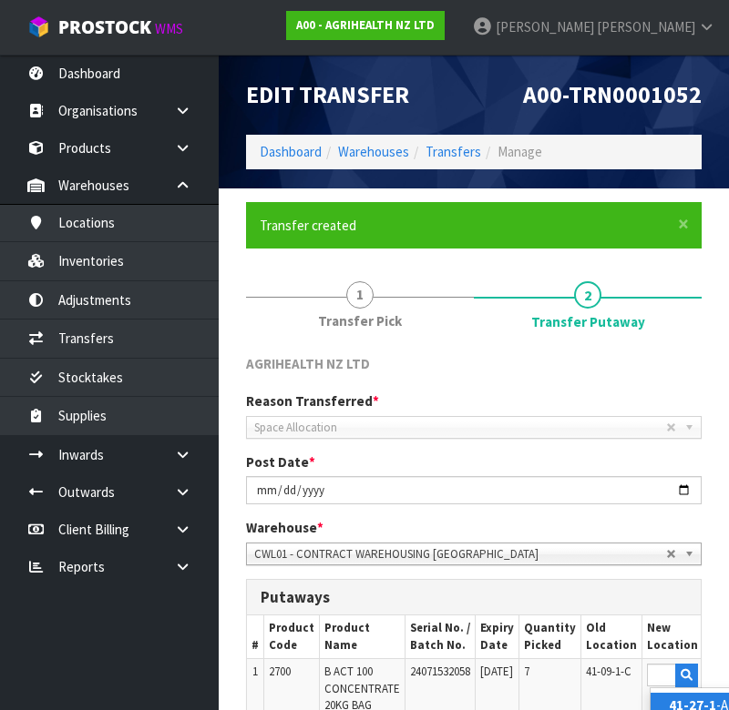
click at [681, 604] on strong "41-27-1" at bounding box center [692, 705] width 47 height 17
type input "41-27-1-A"
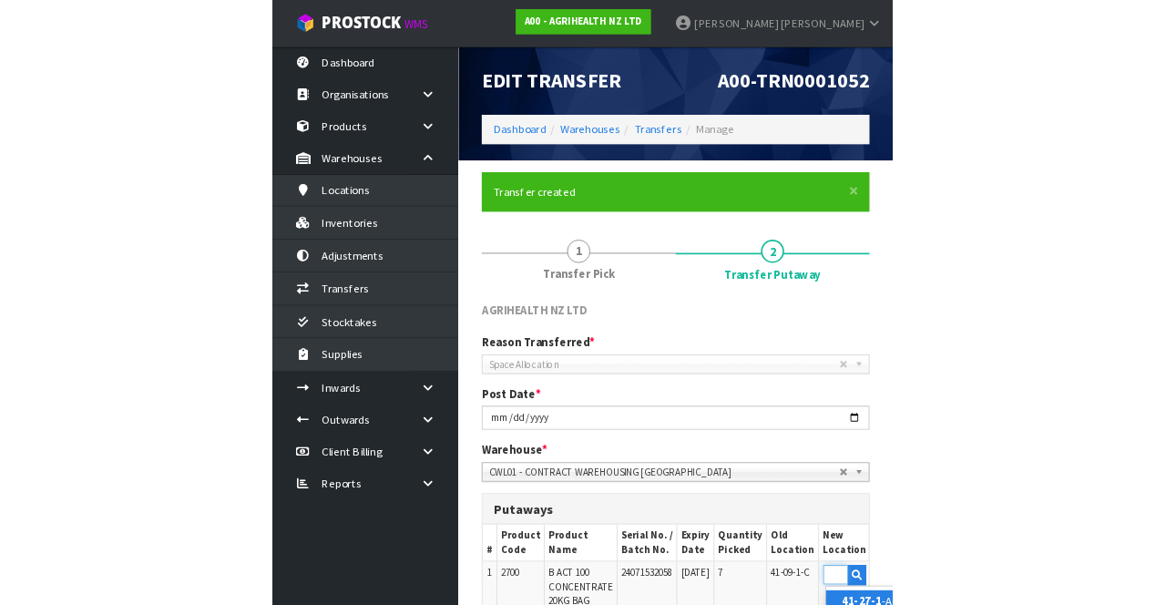
scroll to position [0, 0]
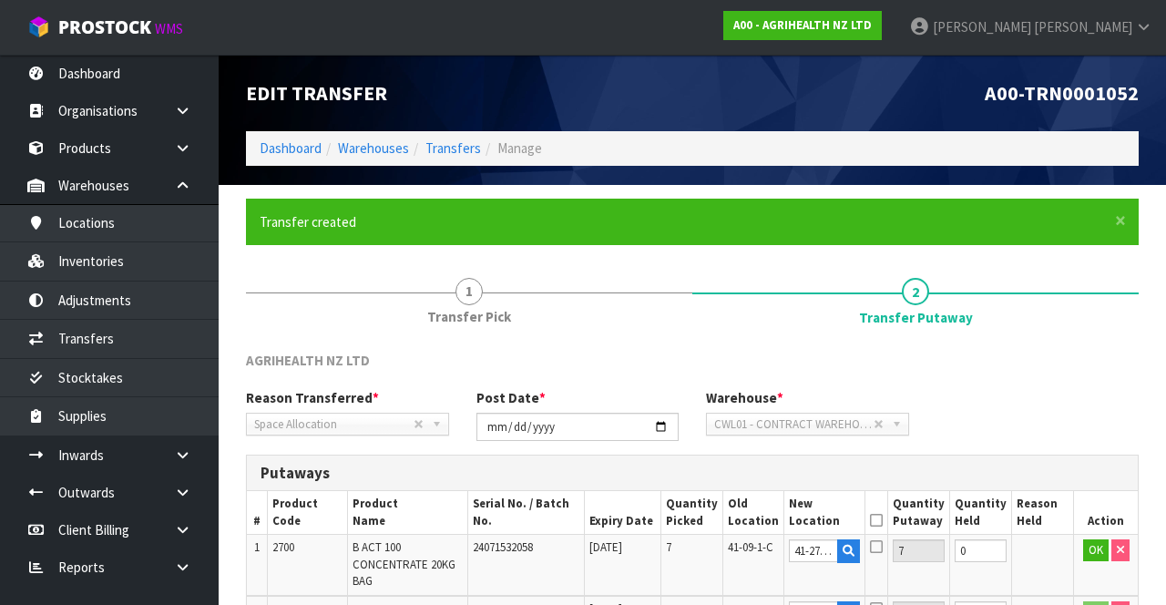
click at [883, 545] on icon at bounding box center [876, 546] width 13 height 15
click at [0, 0] on input "checkbox" at bounding box center [0, 0] width 0 height 0
click at [1086, 547] on button "OK" at bounding box center [1096, 550] width 26 height 22
click at [1082, 547] on button "Edit" at bounding box center [1095, 550] width 30 height 22
click at [836, 546] on input "41-27-1-A" at bounding box center [813, 550] width 49 height 23
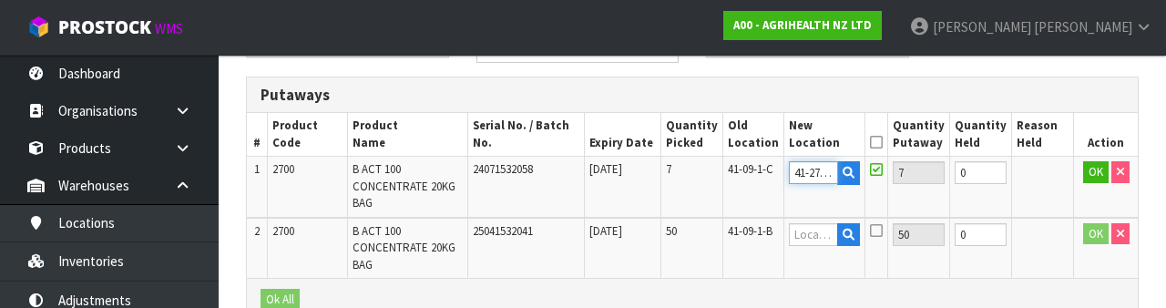
scroll to position [384, 0]
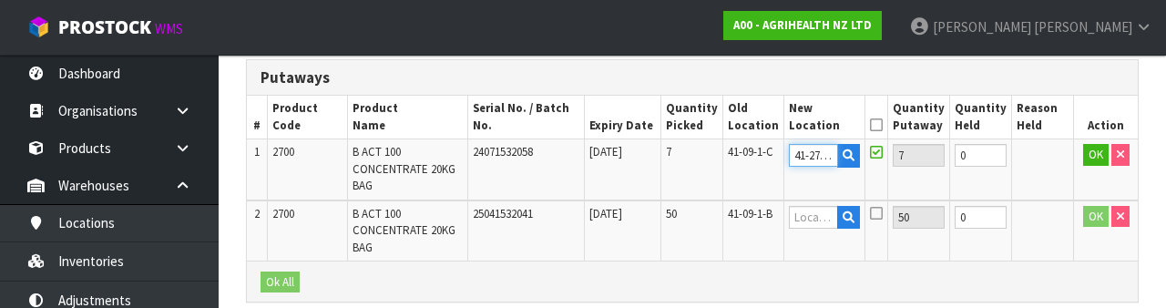
type input "41-27-2-A"
click at [1091, 150] on button "OK" at bounding box center [1096, 155] width 26 height 22
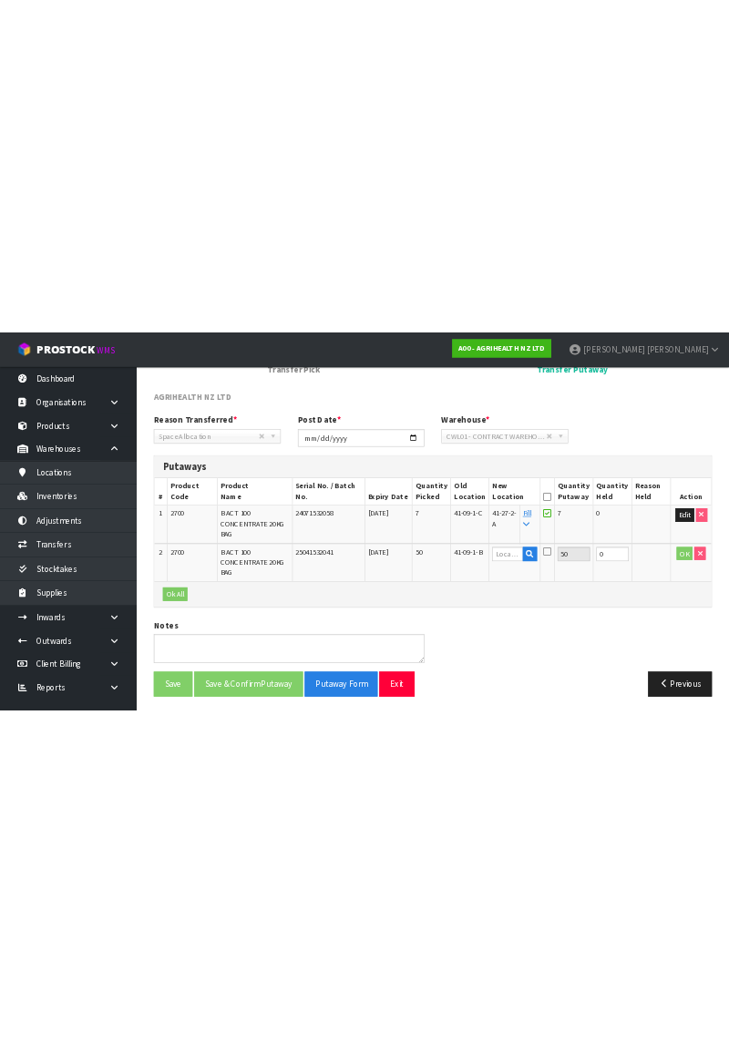
scroll to position [0, 0]
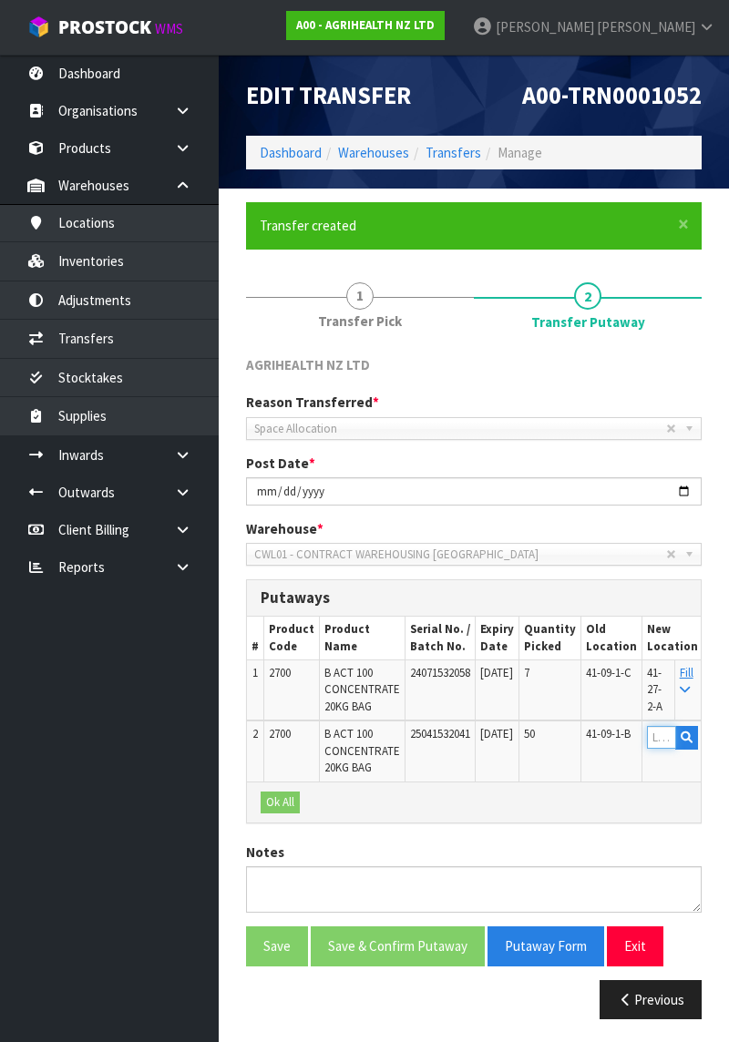
click at [659, 604] on input "text" at bounding box center [661, 737] width 29 height 23
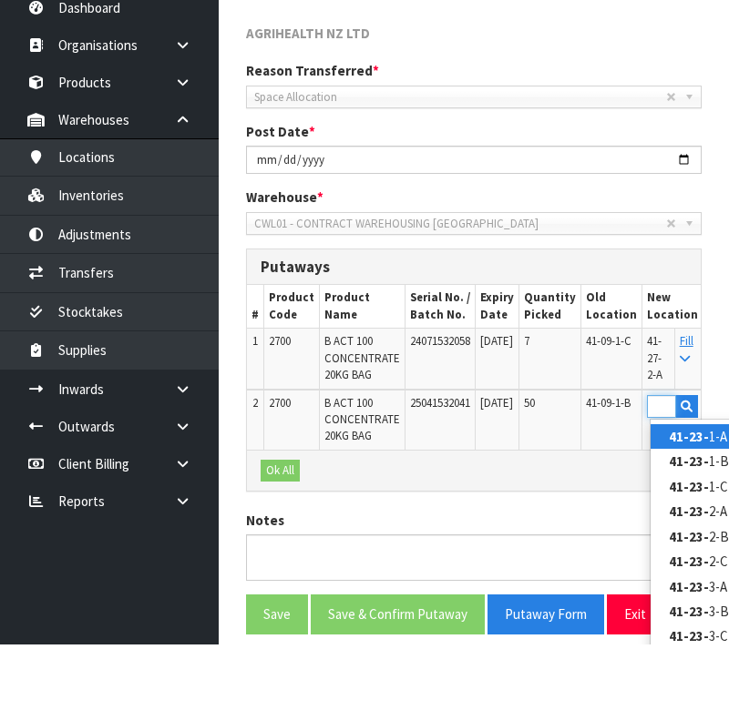
scroll to position [0, 27]
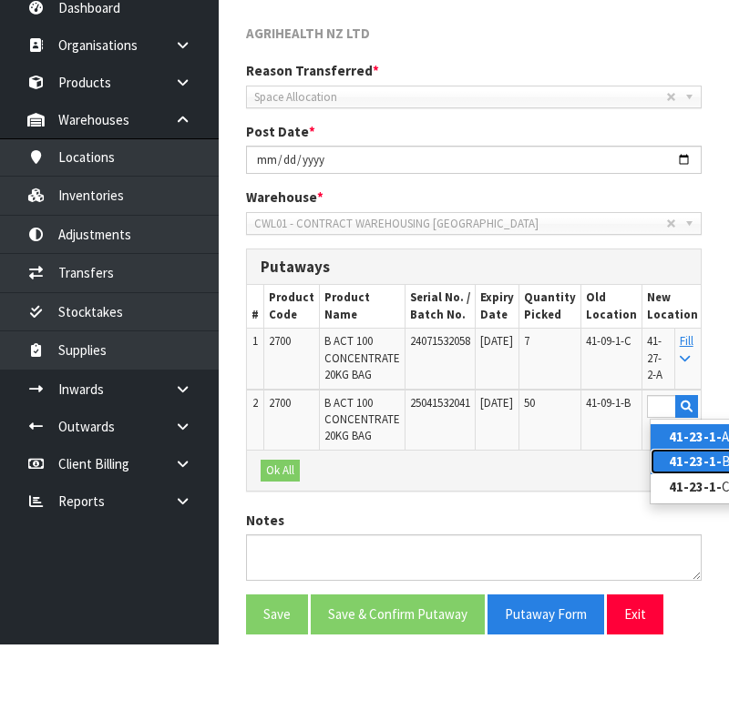
click at [690, 526] on strong "41-23-1-" at bounding box center [695, 526] width 53 height 17
type input "41-23-1-B"
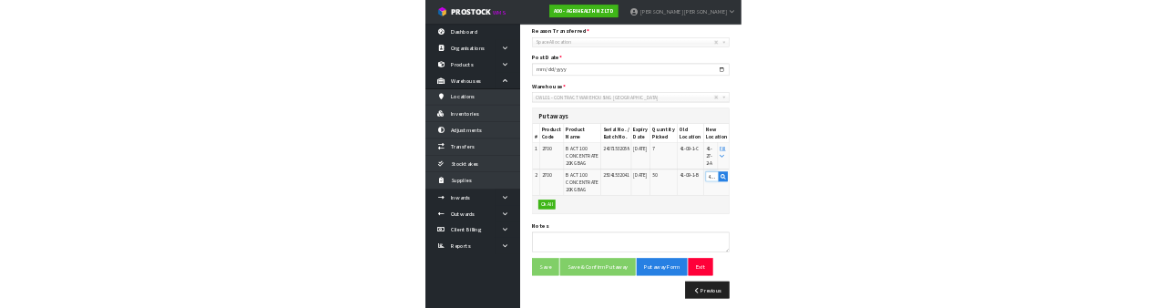
scroll to position [248, 0]
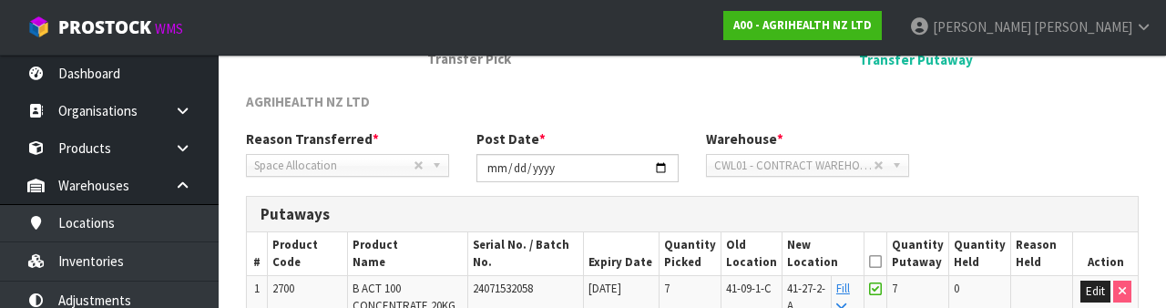
click at [1062, 147] on div "Reason Transferred * Space Allocation Damage Expired Stock Repair QA Space Allo…" at bounding box center [692, 162] width 920 height 66
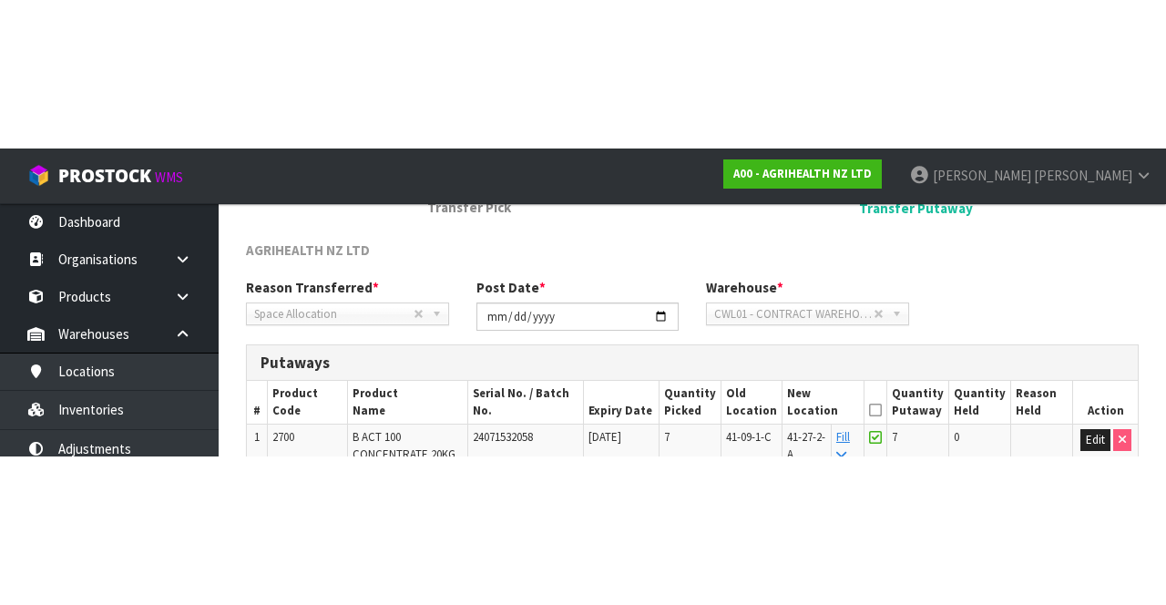
scroll to position [259, 0]
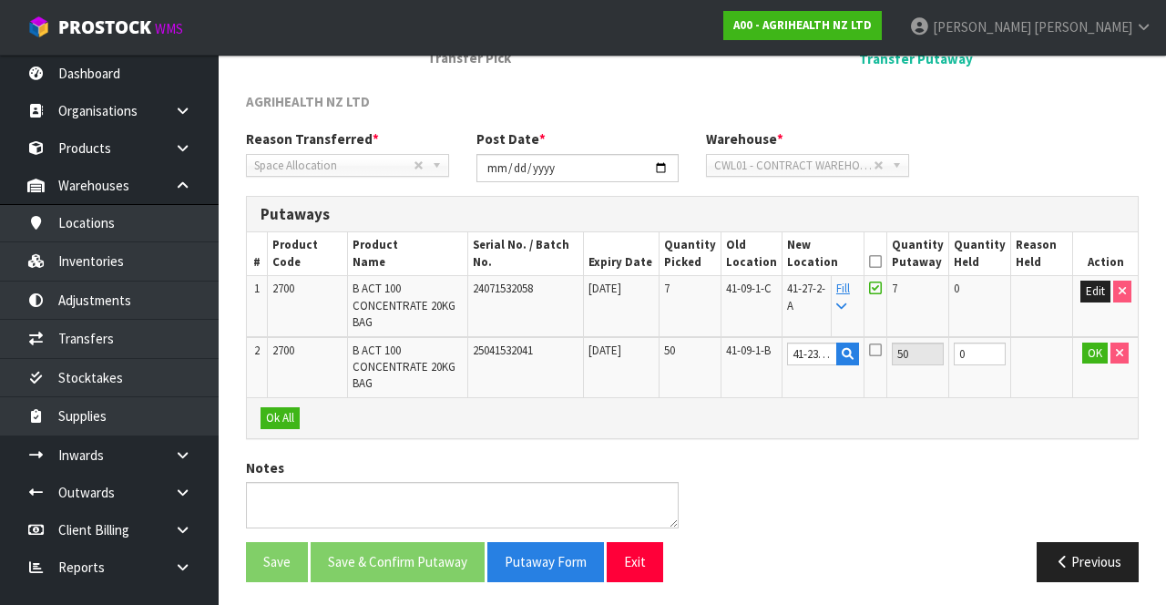
click at [882, 346] on icon at bounding box center [875, 349] width 13 height 15
click at [0, 0] on input "checkbox" at bounding box center [0, 0] width 0 height 0
click at [1085, 344] on button "OK" at bounding box center [1095, 353] width 26 height 22
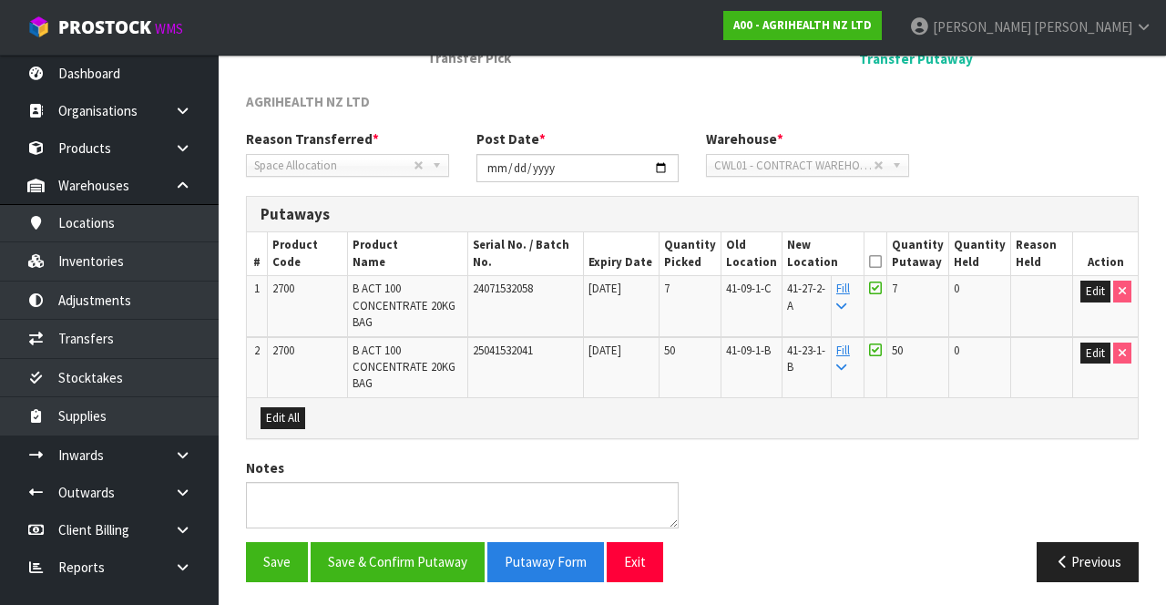
click at [882, 261] on icon at bounding box center [875, 261] width 13 height 1
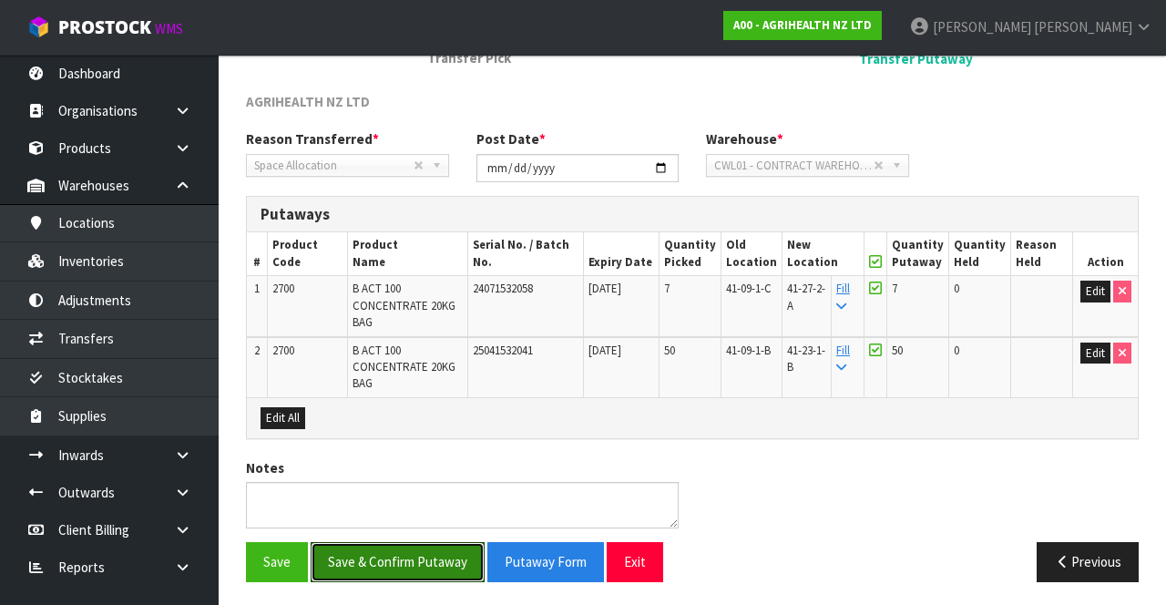
click at [424, 552] on button "Save & Confirm Putaway" at bounding box center [398, 561] width 174 height 39
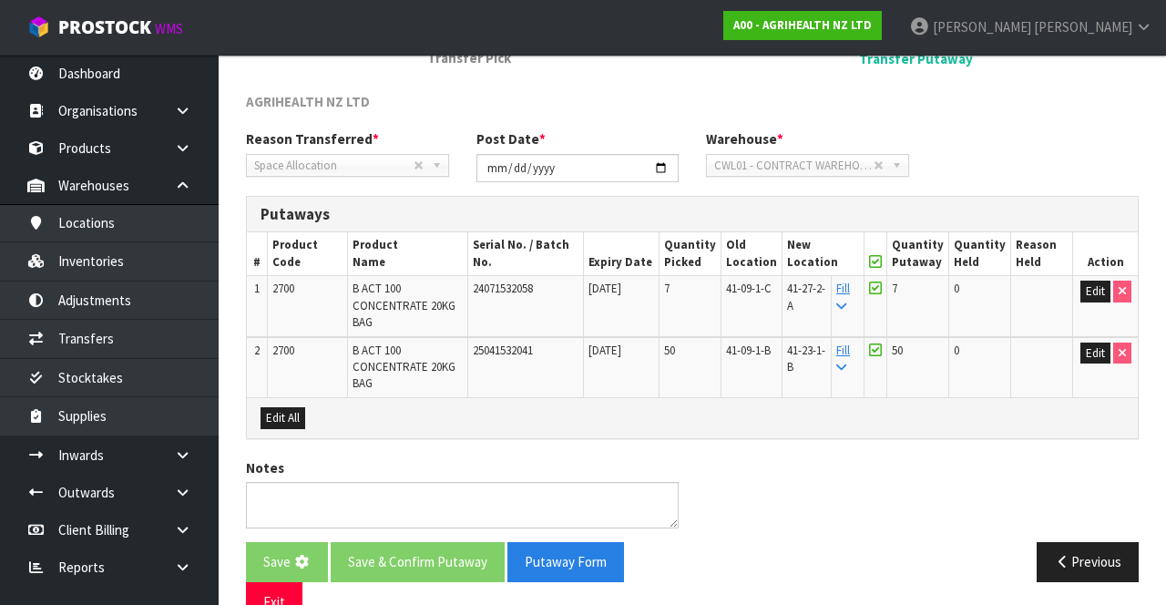
scroll to position [0, 0]
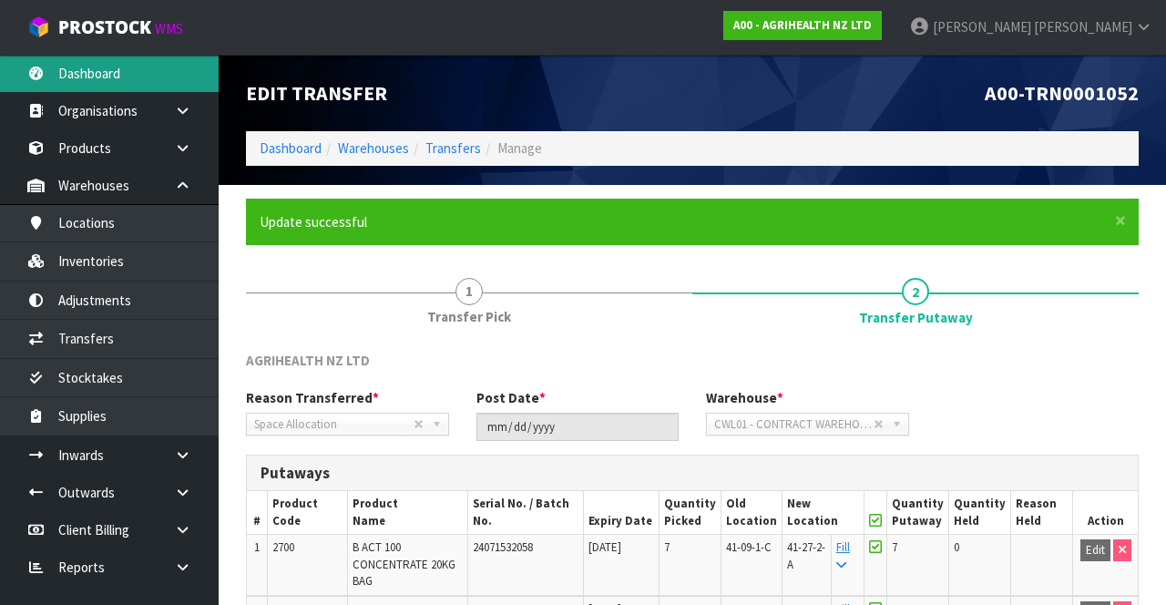
click at [144, 71] on link "Dashboard" at bounding box center [109, 73] width 219 height 37
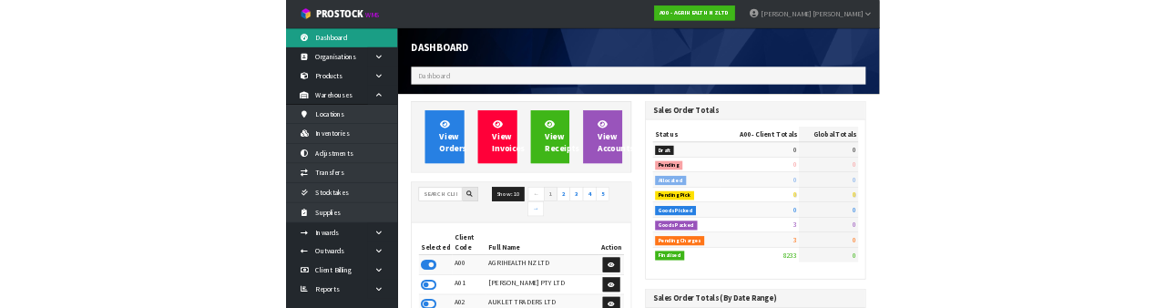
scroll to position [1469, 459]
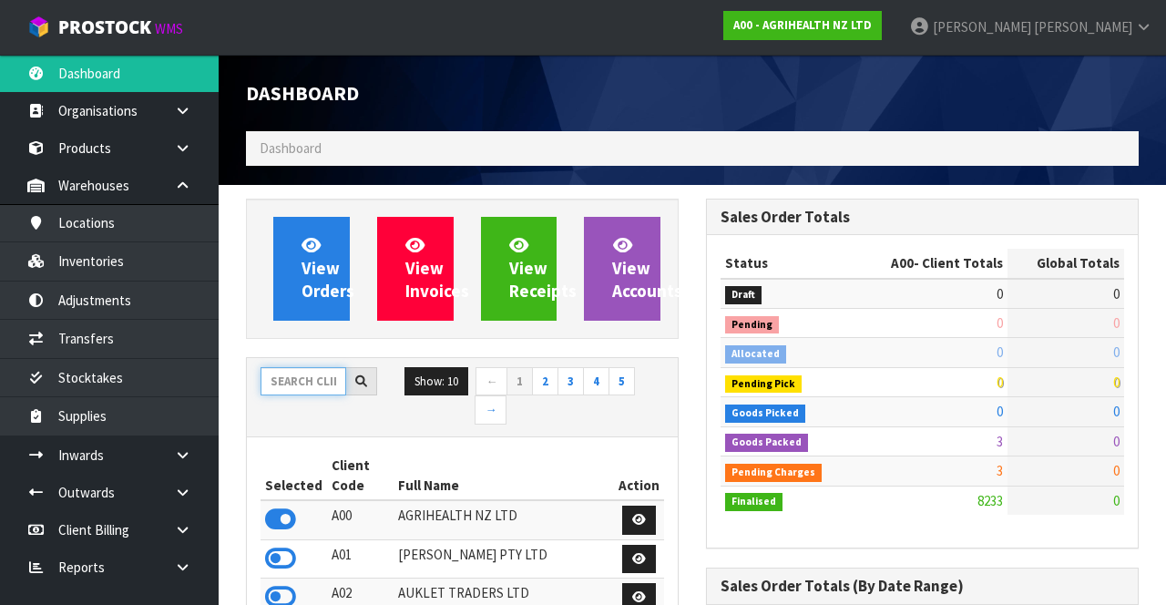
click at [302, 375] on input "text" at bounding box center [304, 381] width 86 height 28
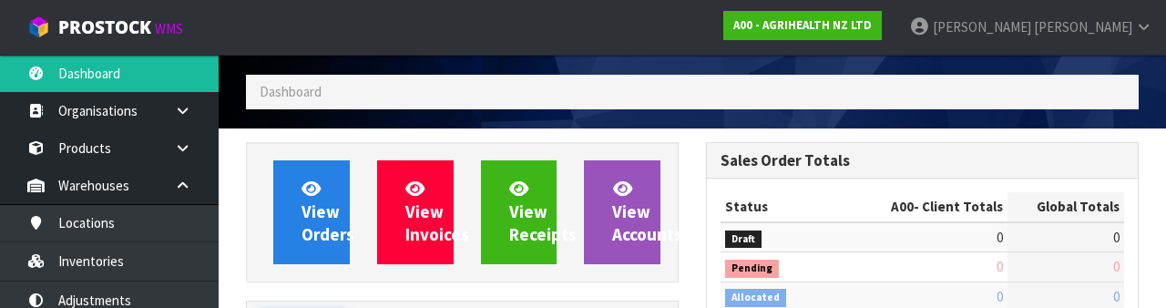
scroll to position [214, 0]
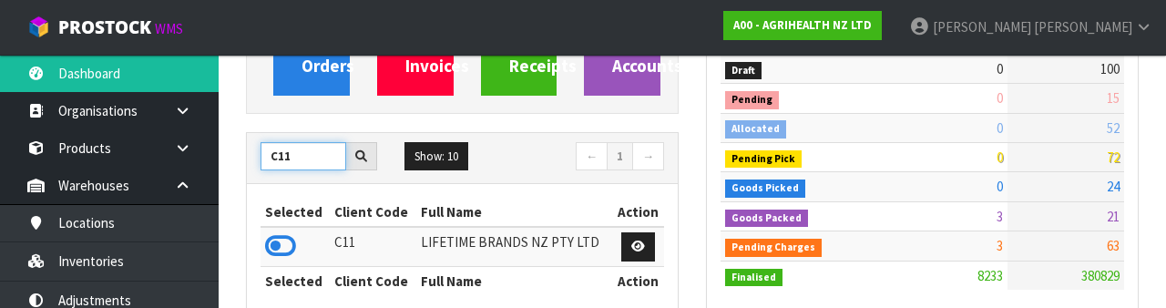
type input "C11"
click at [274, 239] on icon at bounding box center [280, 245] width 31 height 27
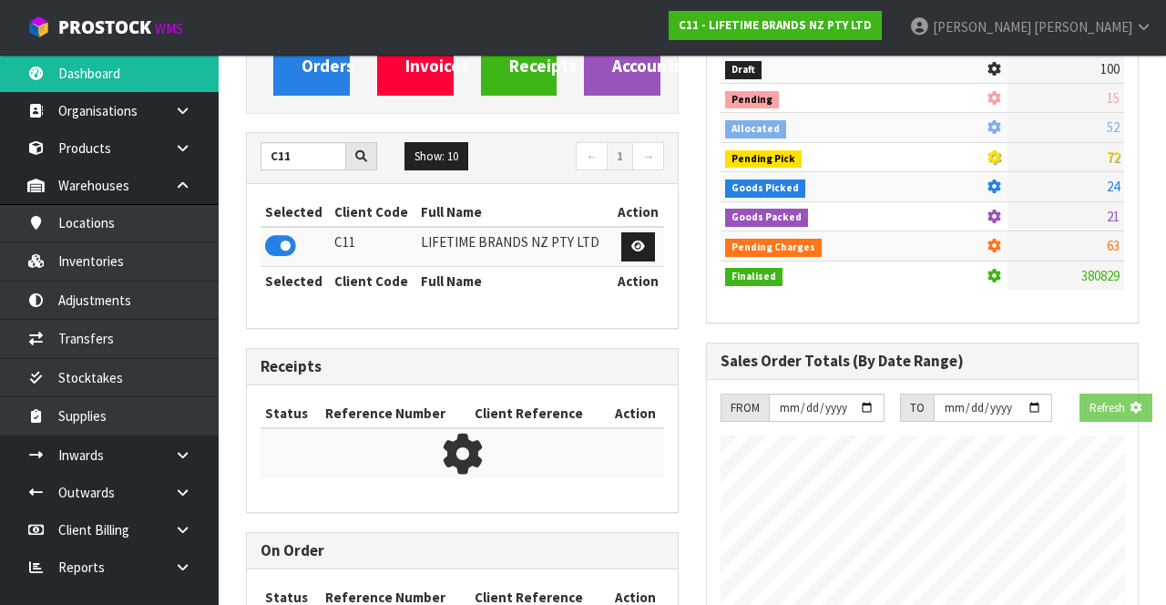
scroll to position [1626, 459]
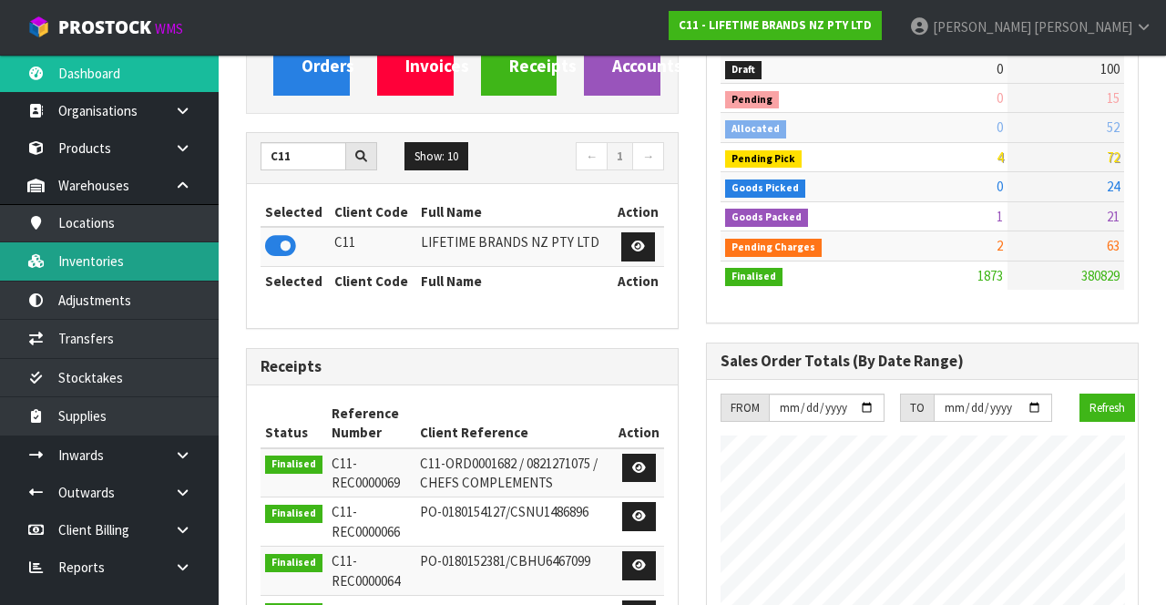
click at [166, 268] on link "Inventories" at bounding box center [109, 260] width 219 height 37
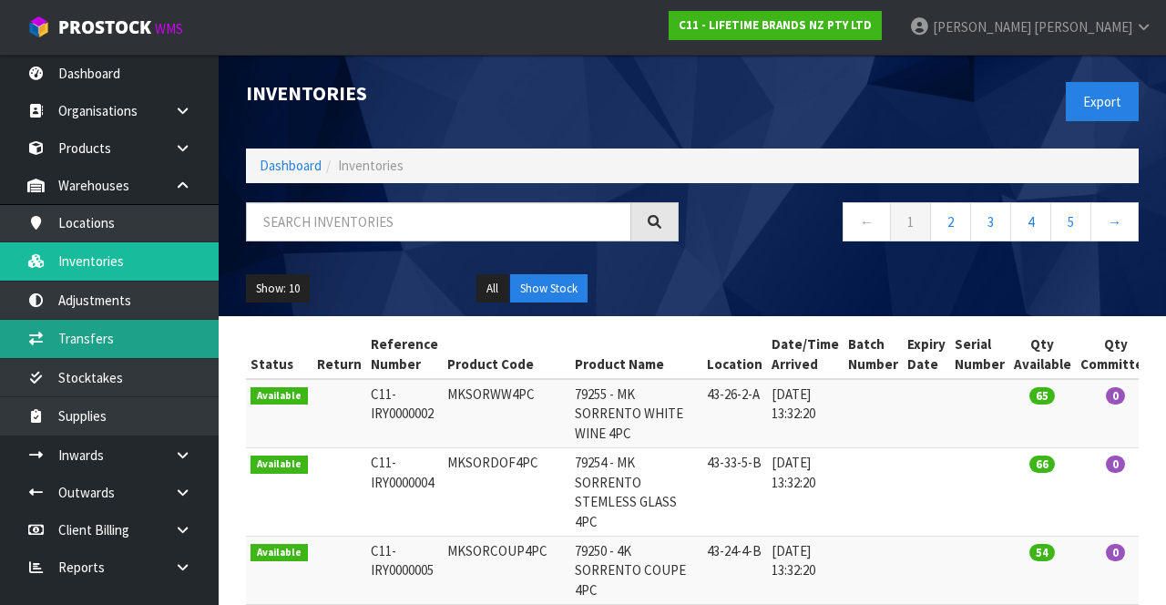
click at [158, 341] on link "Transfers" at bounding box center [109, 338] width 219 height 37
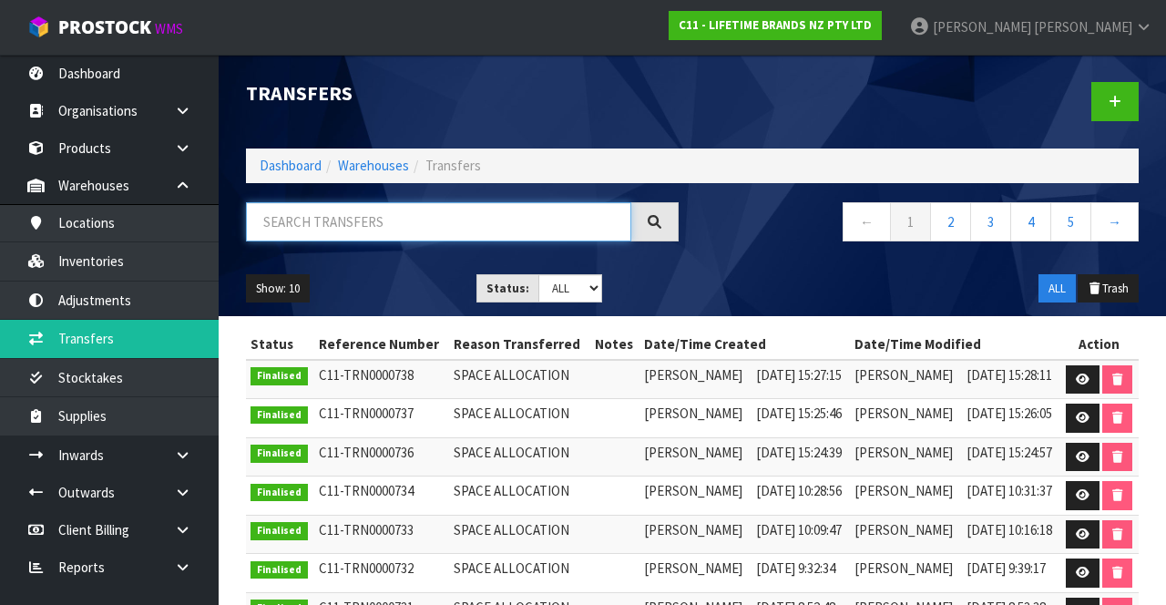
click at [399, 217] on input "text" at bounding box center [438, 221] width 385 height 39
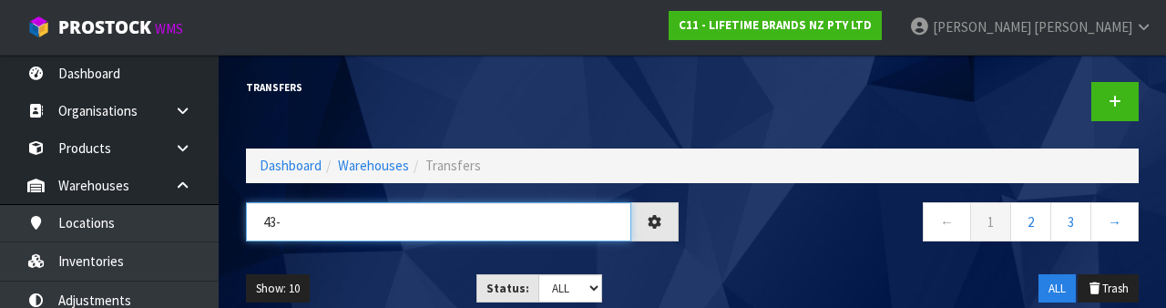
type input "43-"
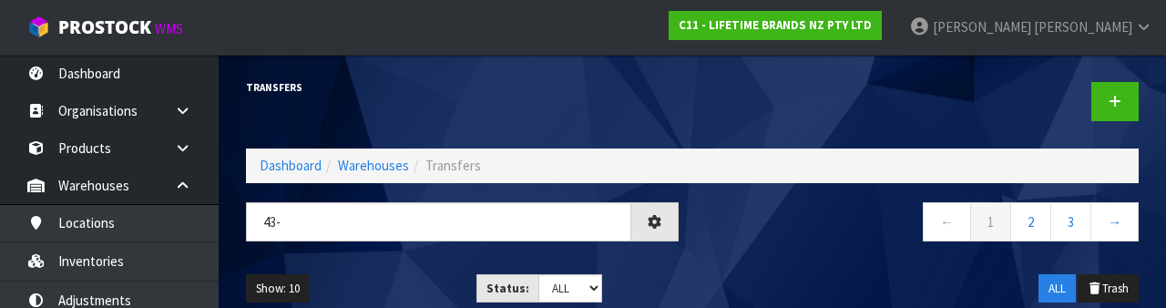
click at [827, 250] on div "← 1 2 3 →" at bounding box center [922, 231] width 460 height 58
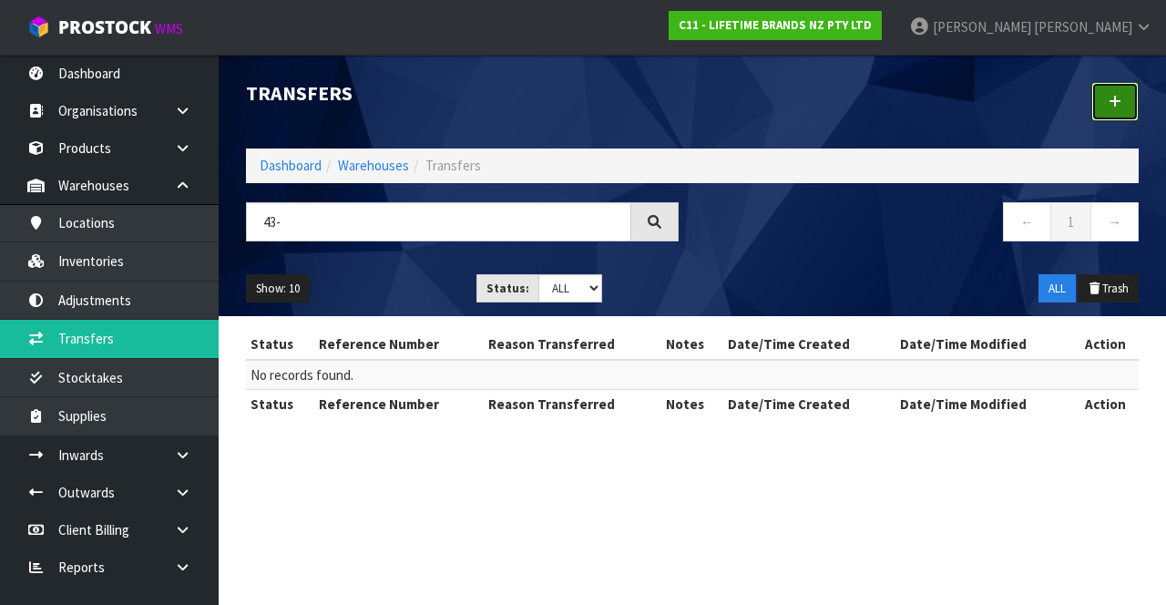
click at [1098, 109] on link at bounding box center [1114, 101] width 47 height 39
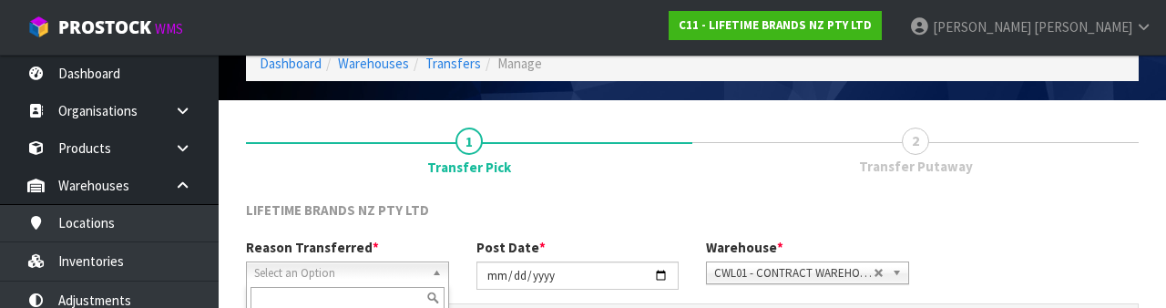
scroll to position [218, 0]
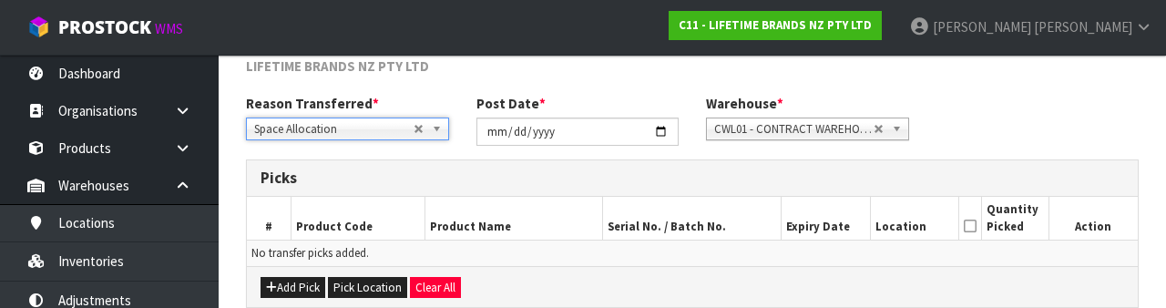
click at [979, 117] on div "Reason Transferred * Space Allocation Damage Expired Stock Repair QA Space Allo…" at bounding box center [692, 127] width 920 height 66
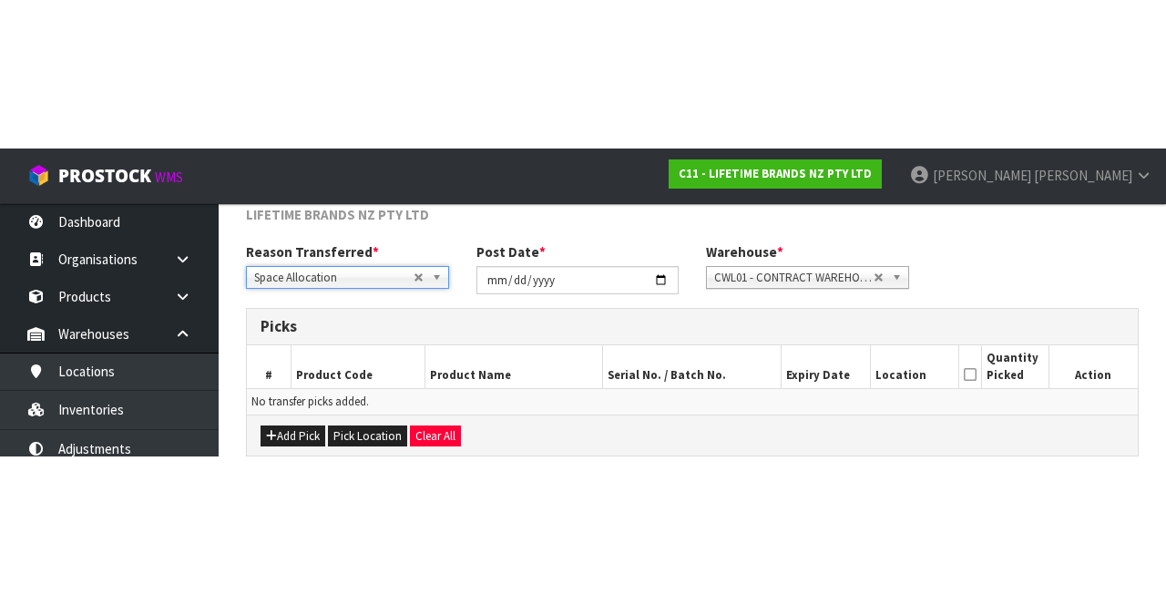
scroll to position [98, 0]
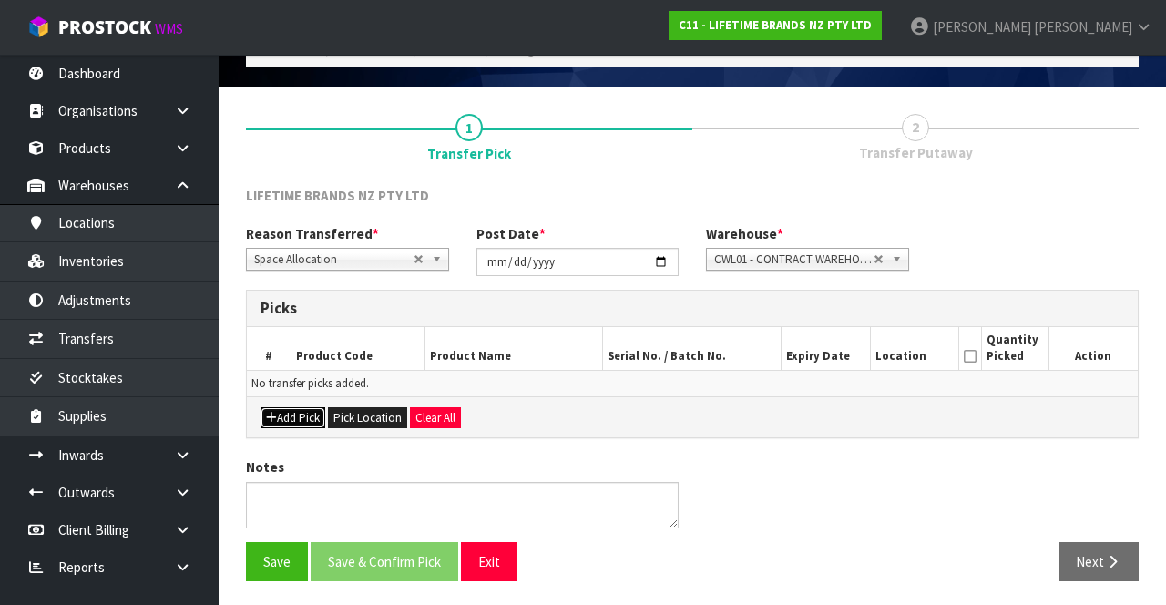
click at [300, 419] on button "Add Pick" at bounding box center [293, 418] width 65 height 22
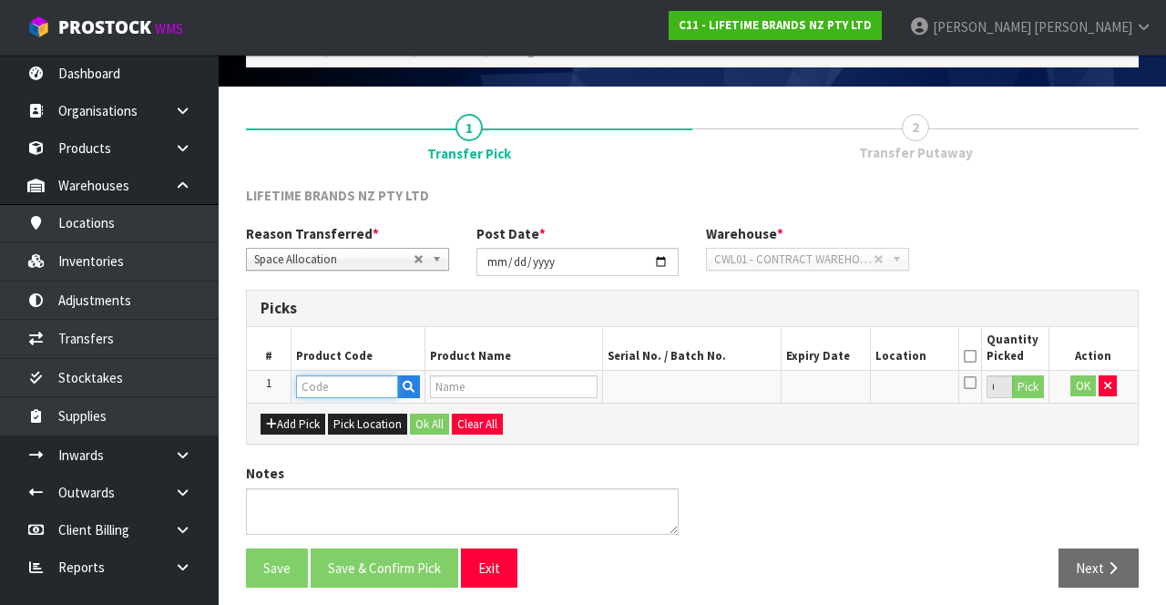
click at [355, 378] on input "text" at bounding box center [347, 386] width 102 height 23
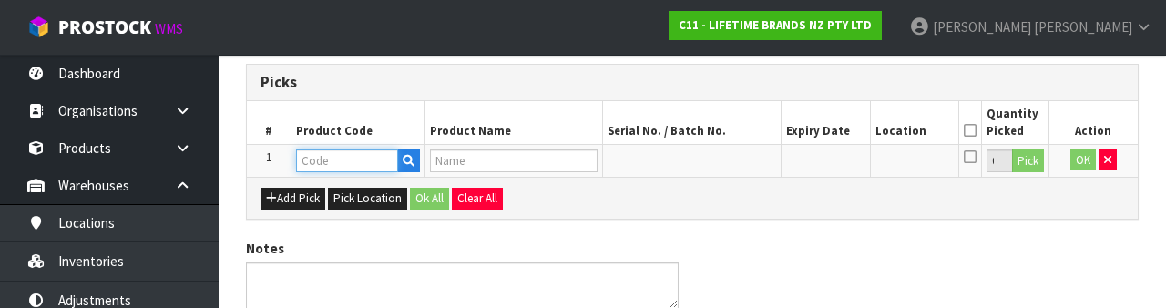
scroll to position [319, 0]
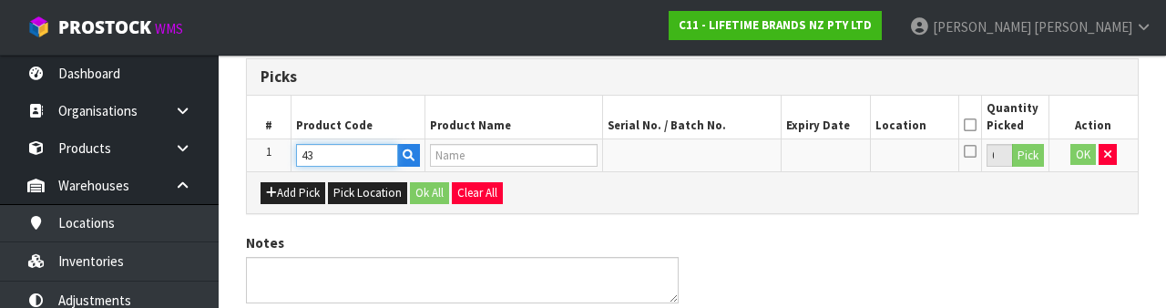
type input "4"
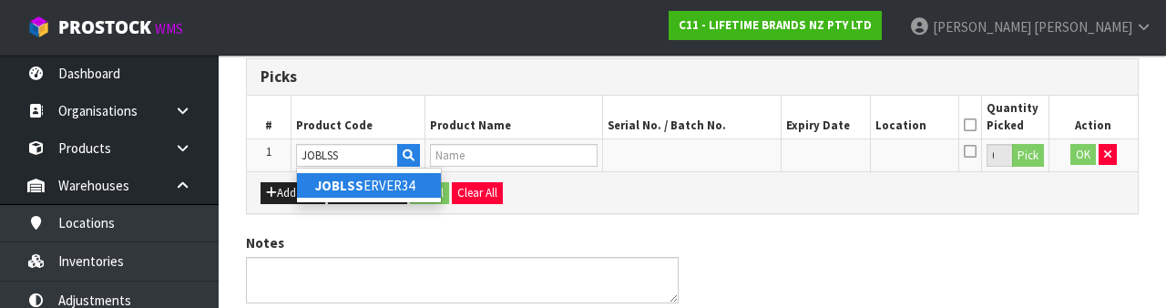
click at [404, 182] on link "JOBLSS ERVER34" at bounding box center [369, 185] width 144 height 25
type input "JOBLSSERVER34"
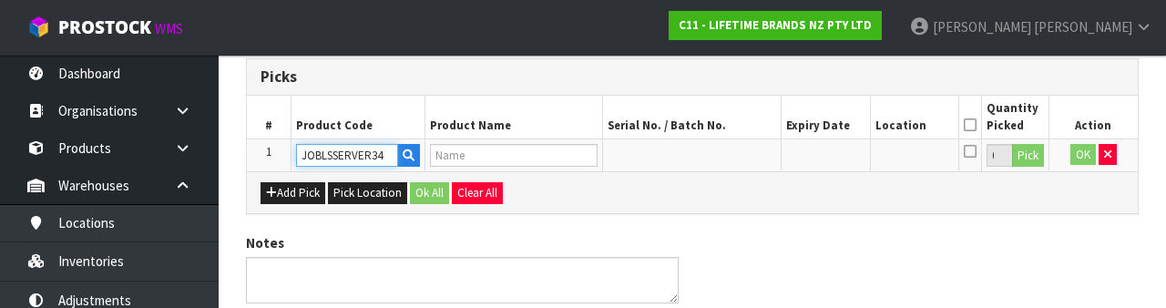
type input "JO BIG LOVE SUPER SERVER 34CM"
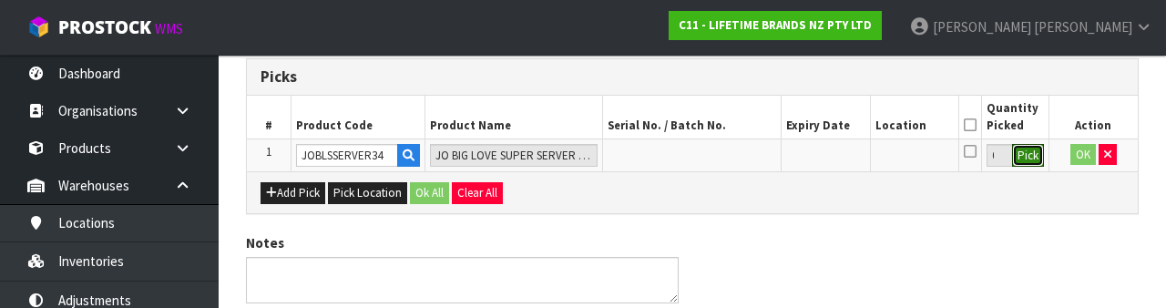
click at [1025, 158] on button "Pick" at bounding box center [1028, 156] width 32 height 24
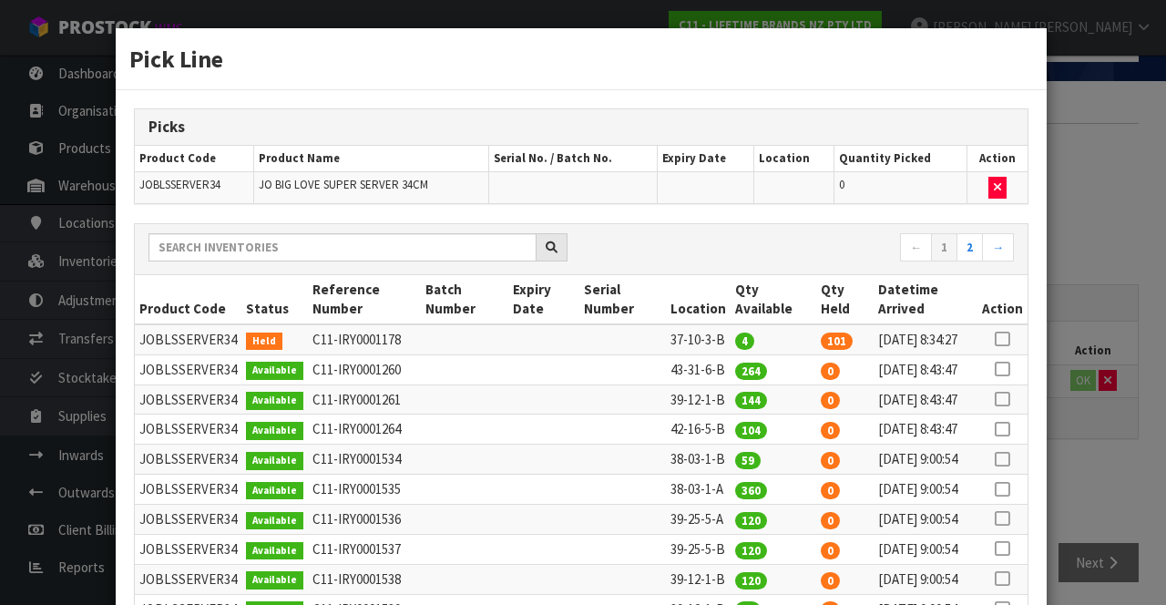
scroll to position [0, 0]
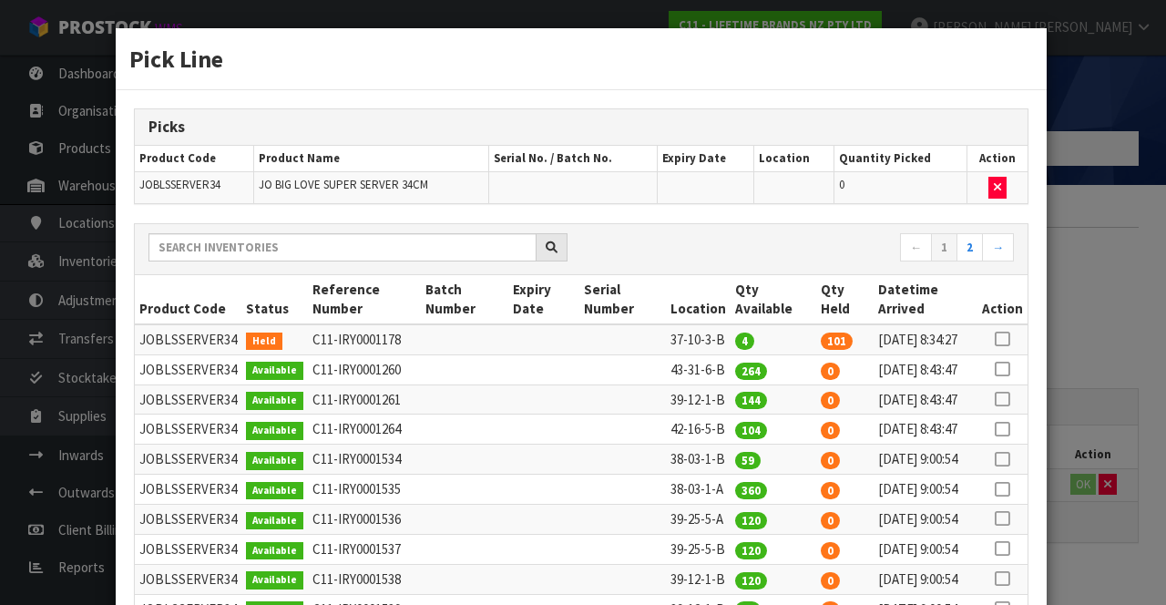
click at [1005, 370] on icon at bounding box center [1002, 369] width 15 height 1
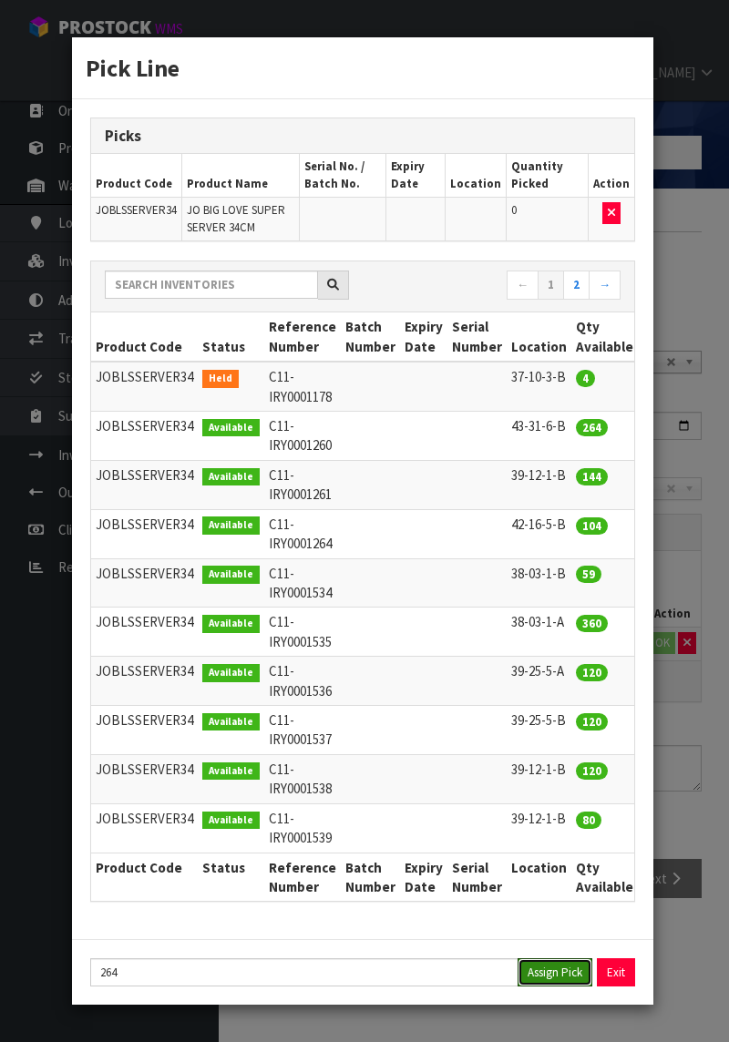
click at [551, 604] on button "Assign Pick" at bounding box center [554, 972] width 75 height 28
type input "264"
click at [678, 604] on div "Pick Line Picks Product Code Product Name Serial No. / Batch No. Expiry Date Lo…" at bounding box center [364, 521] width 729 height 1042
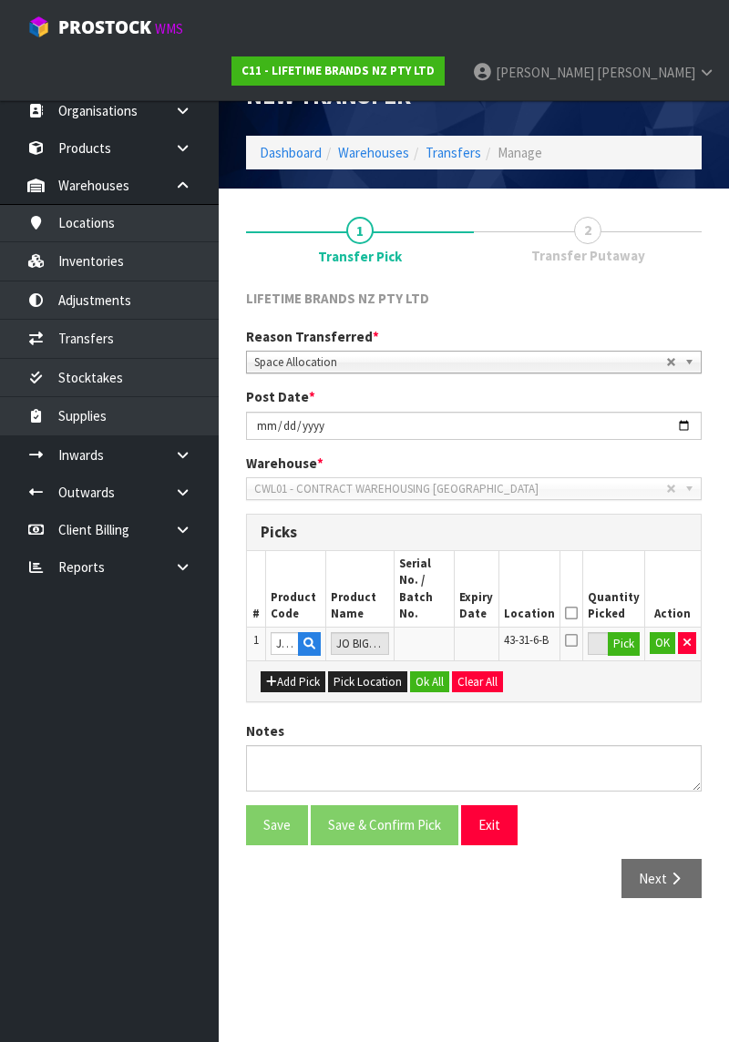
click at [576, 604] on icon at bounding box center [571, 613] width 13 height 1
click at [655, 604] on button "OK" at bounding box center [662, 643] width 26 height 22
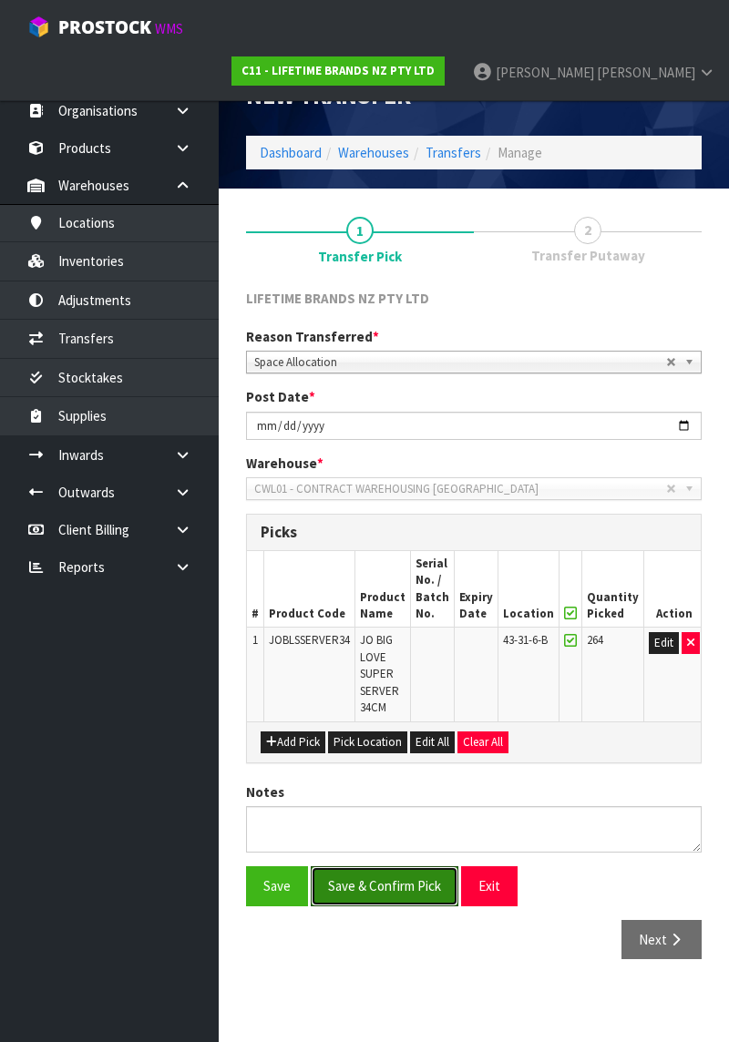
click at [414, 604] on button "Save & Confirm Pick" at bounding box center [385, 885] width 148 height 39
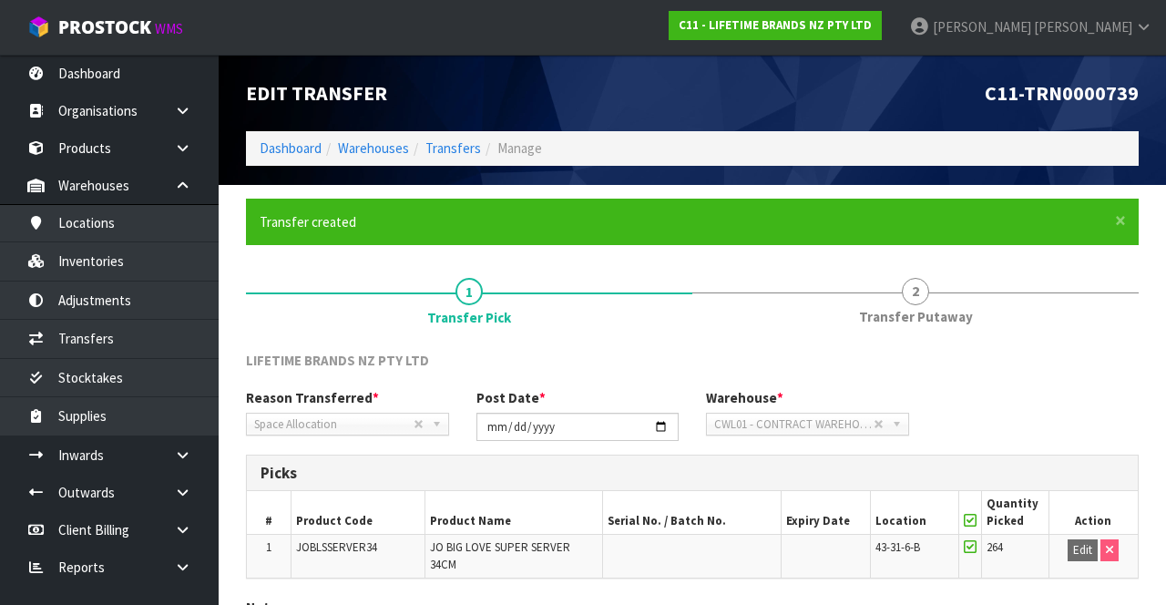
click at [935, 297] on link "2 Transfer Putaway" at bounding box center [915, 300] width 446 height 72
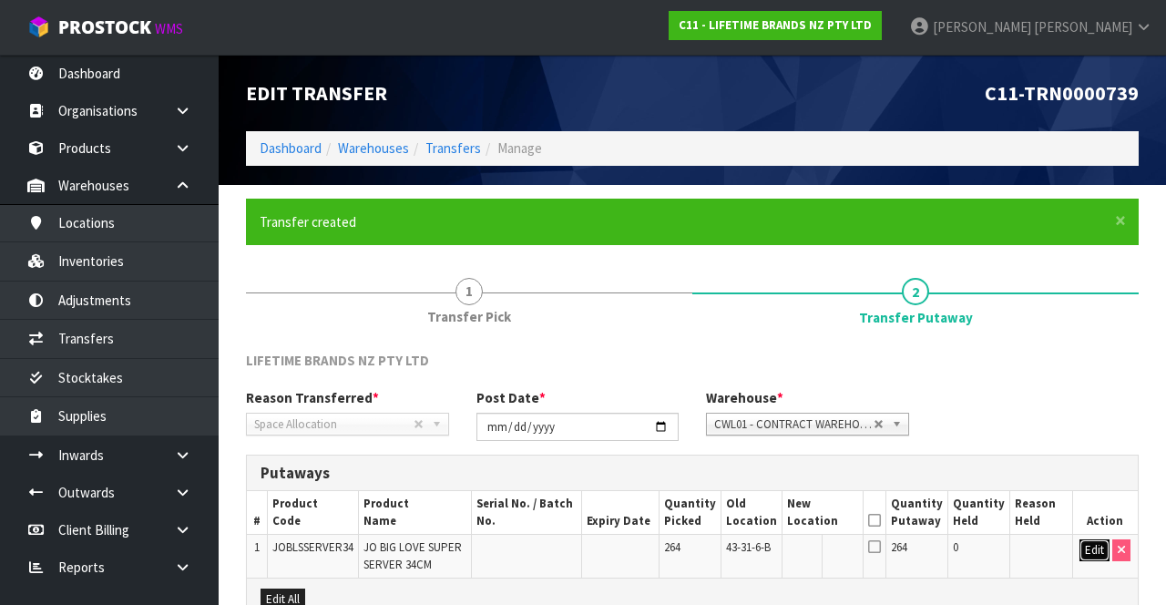
click at [1088, 547] on button "Edit" at bounding box center [1094, 550] width 30 height 22
click at [821, 549] on input "text" at bounding box center [813, 550] width 50 height 23
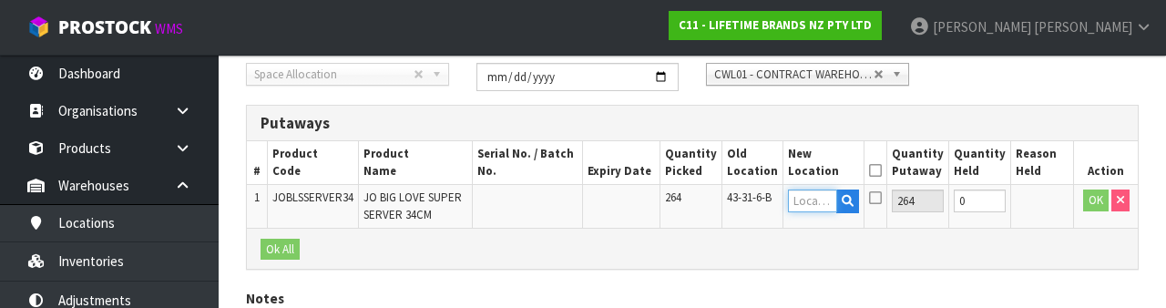
scroll to position [384, 0]
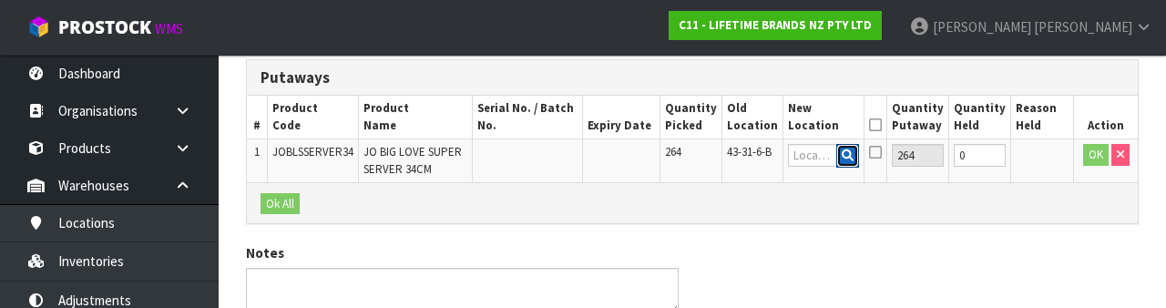
click at [853, 158] on icon "button" at bounding box center [848, 155] width 12 height 12
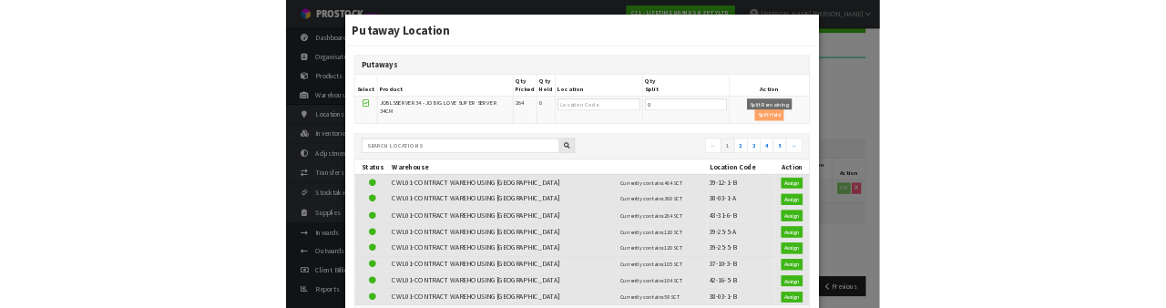
scroll to position [0, 0]
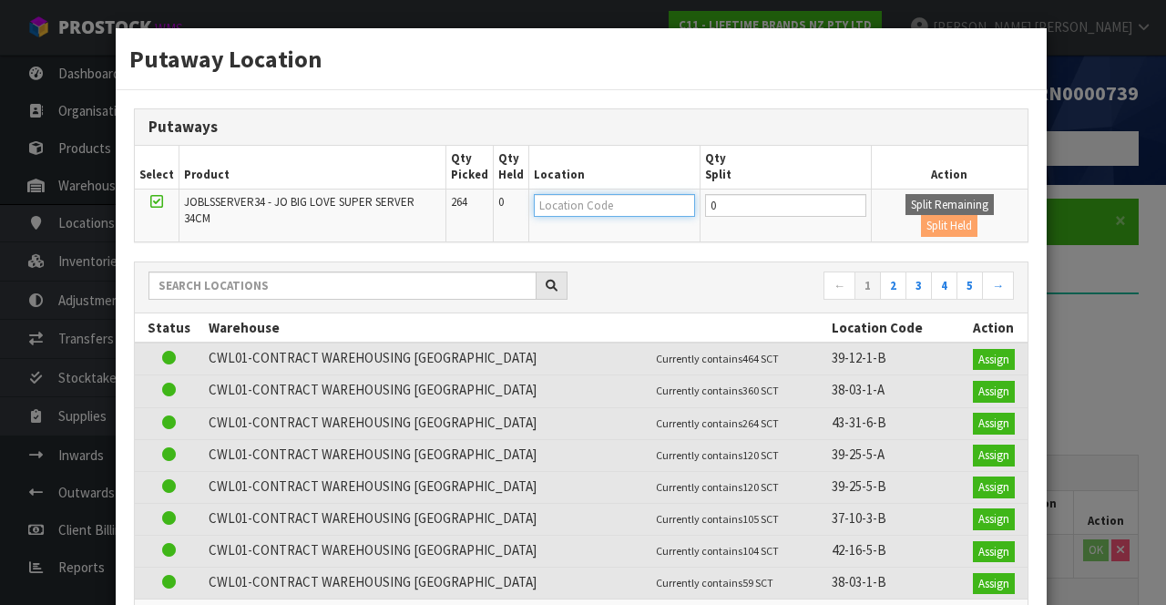
click at [611, 207] on input "text" at bounding box center [614, 205] width 161 height 23
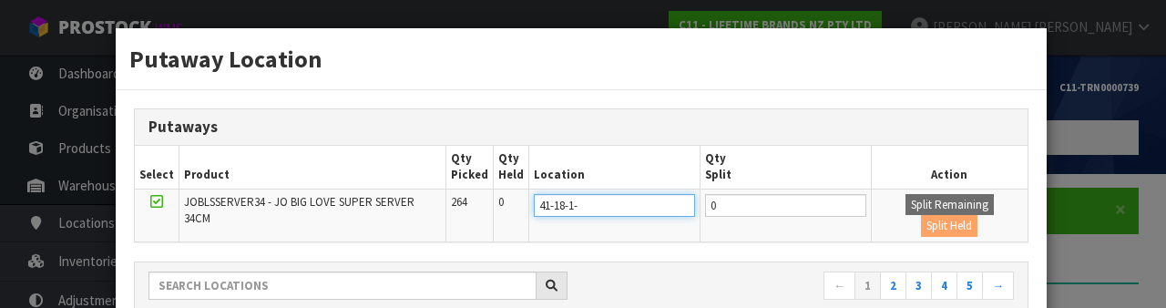
type input "41-18-1-a"
type input "41-18-1-A"
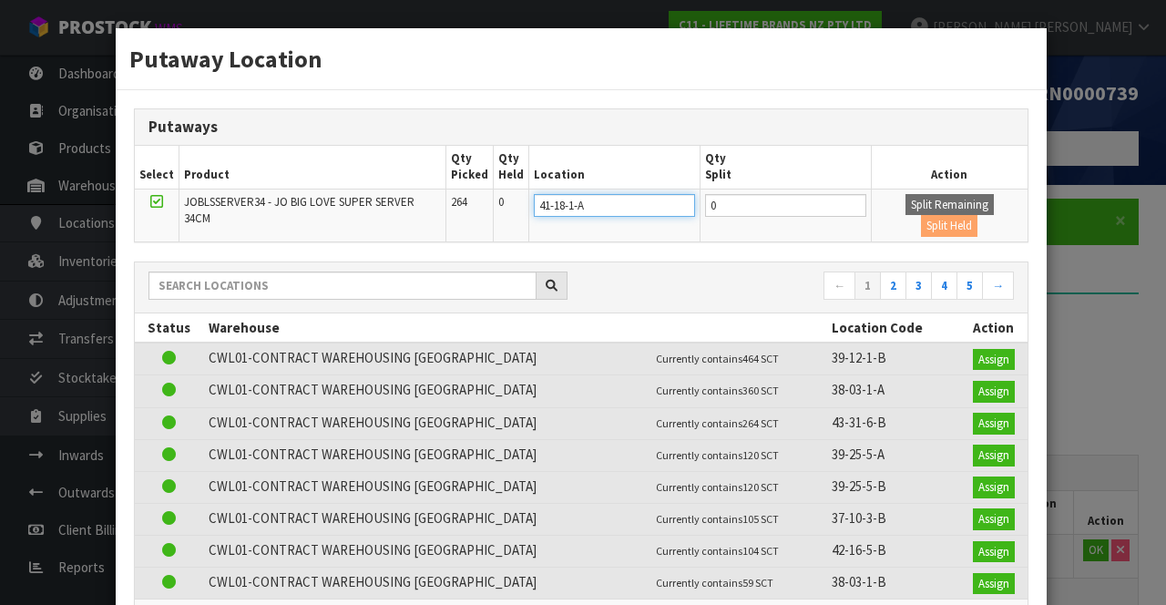
type input "41-18-1-A"
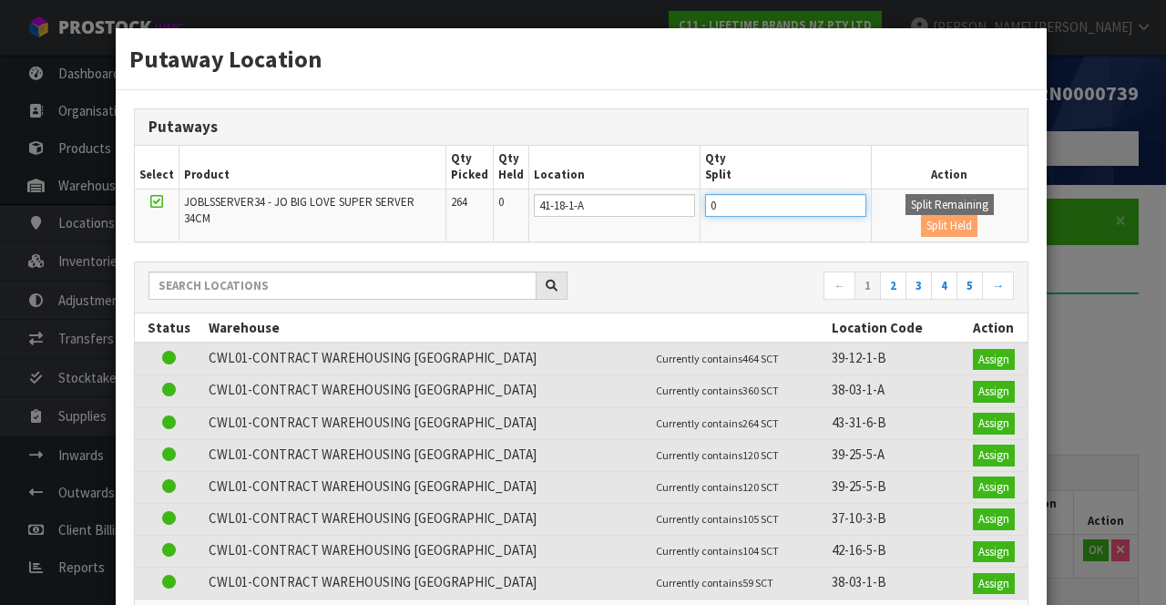
click at [765, 202] on input "0" at bounding box center [785, 205] width 161 height 23
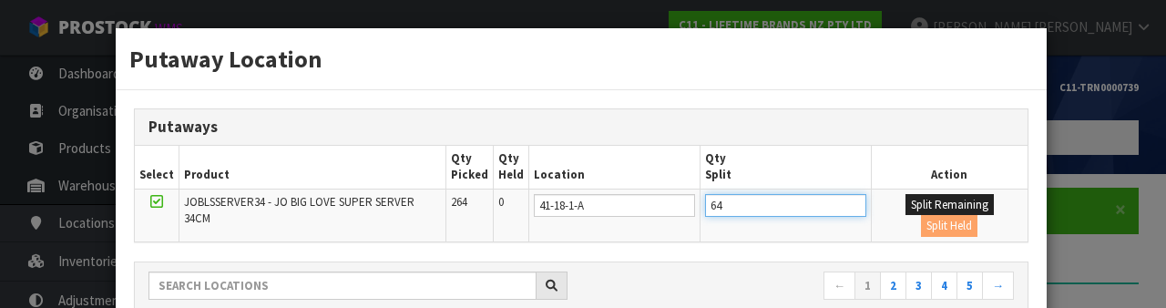
type input "64"
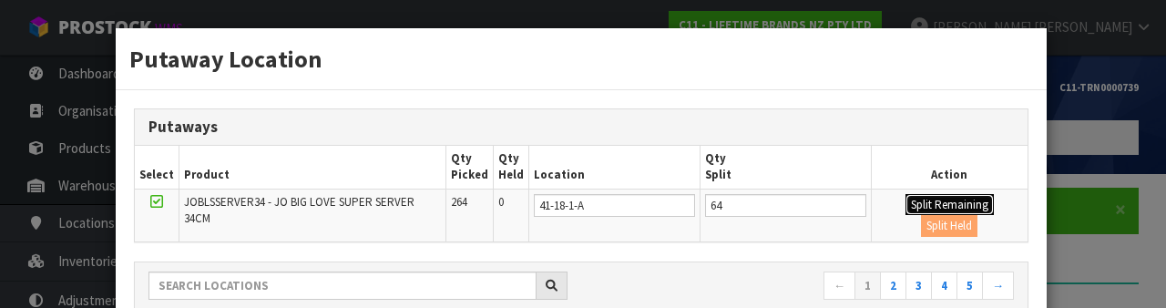
click at [907, 204] on button "Split Remaining" at bounding box center [949, 205] width 88 height 22
type input "64"
type input "0"
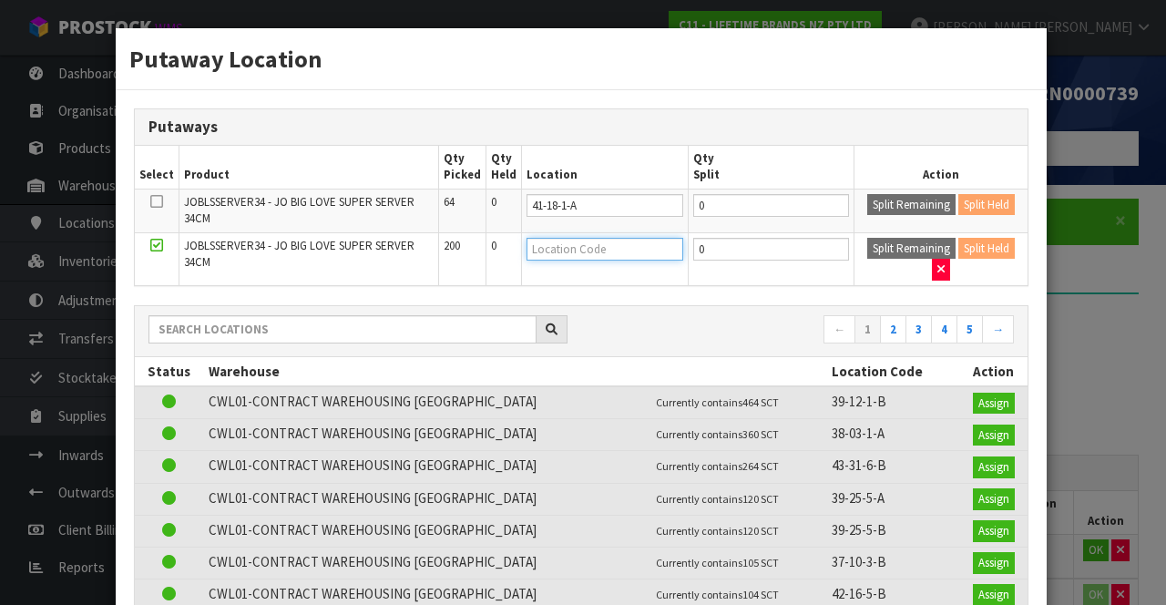
click at [603, 248] on input "text" at bounding box center [604, 249] width 157 height 23
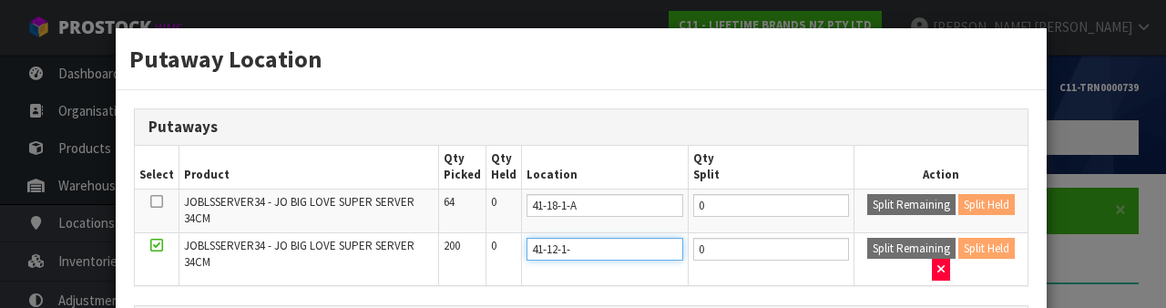
type input "41-12-1-a"
type input "41-12-1-A"
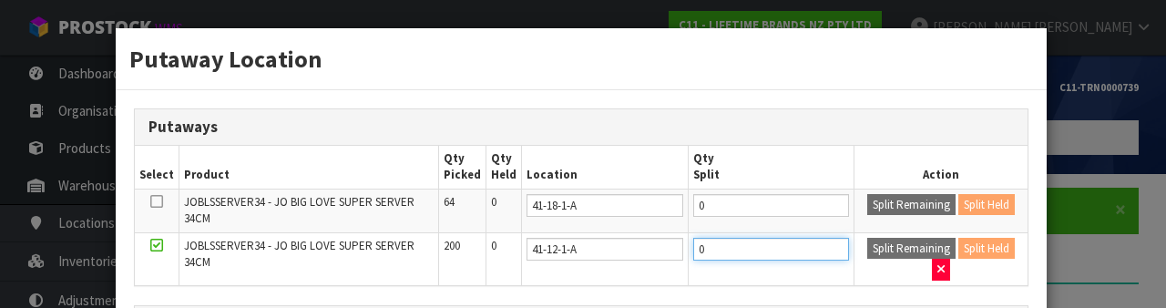
click at [745, 252] on input "0" at bounding box center [771, 249] width 156 height 23
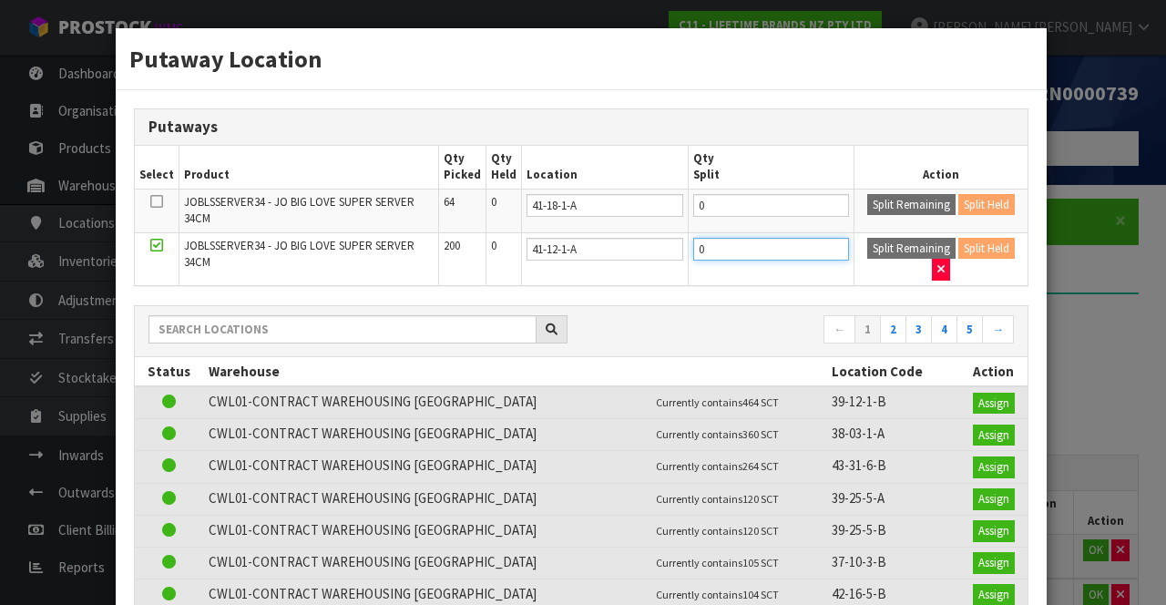
click at [750, 245] on input "0" at bounding box center [771, 249] width 156 height 23
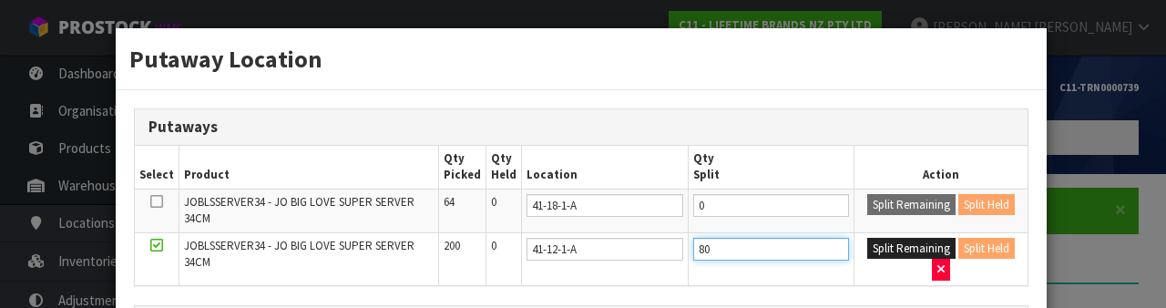
type input "80"
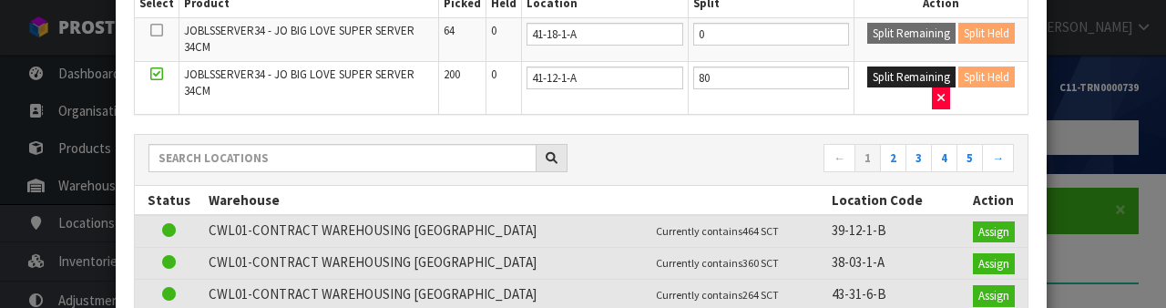
click at [1109, 261] on div "Putaway Location Putaways Select Product Qty Picked Qty Held Location Qty Split…" at bounding box center [583, 154] width 1166 height 308
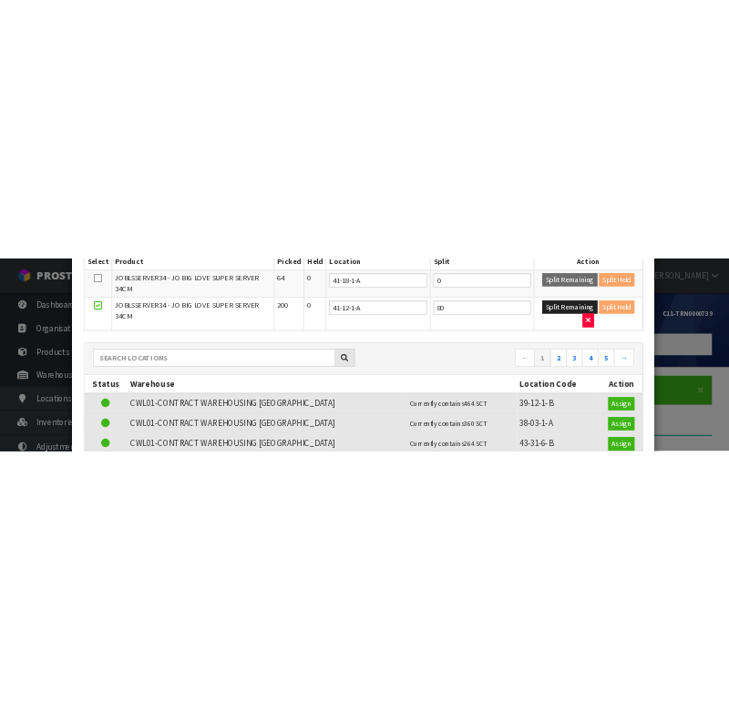
scroll to position [0, 0]
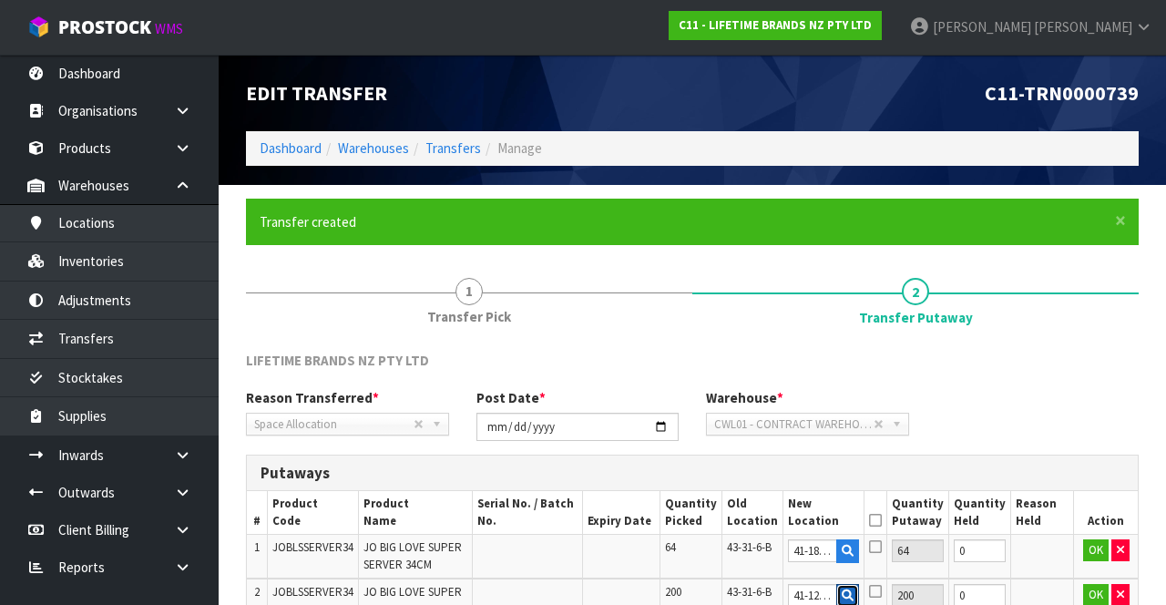
click at [853, 592] on icon "button" at bounding box center [848, 595] width 12 height 12
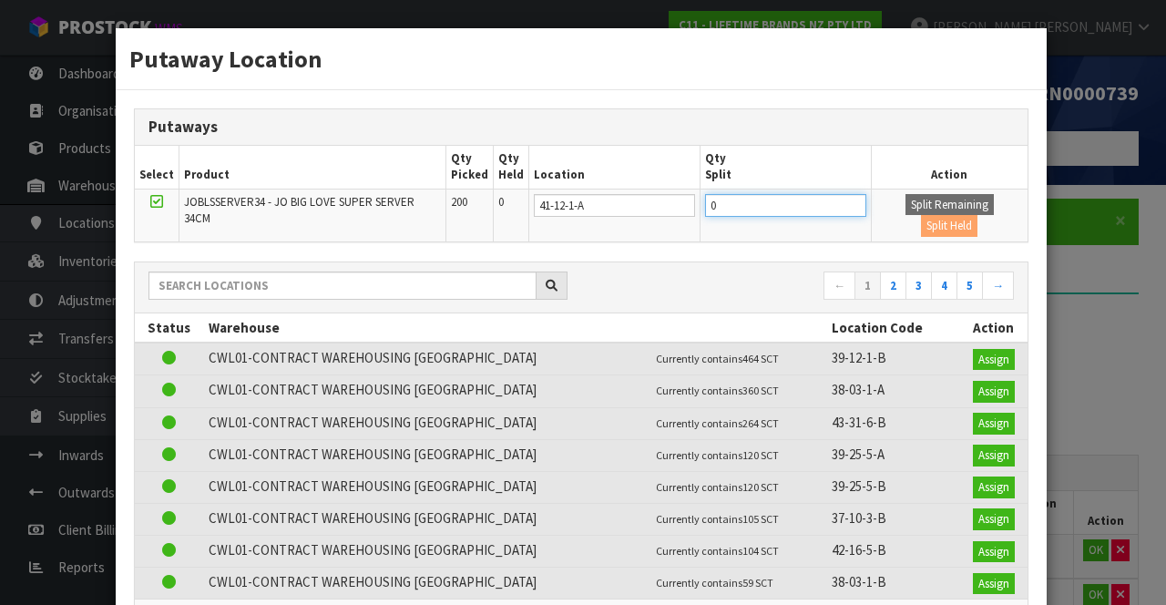
click at [733, 208] on input "0" at bounding box center [785, 205] width 161 height 23
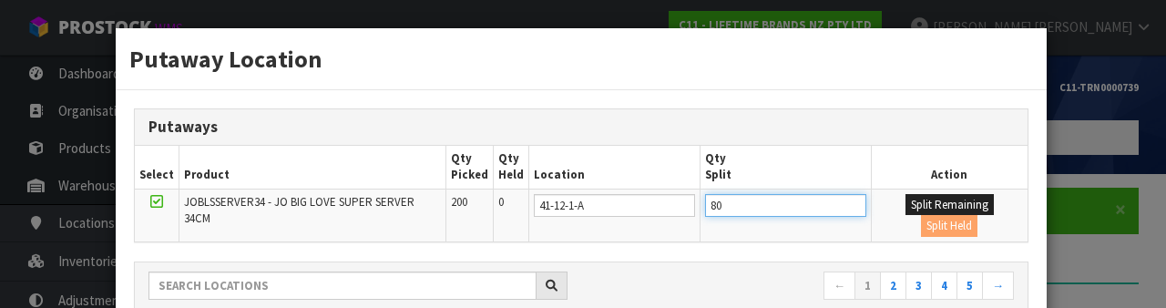
type input "80"
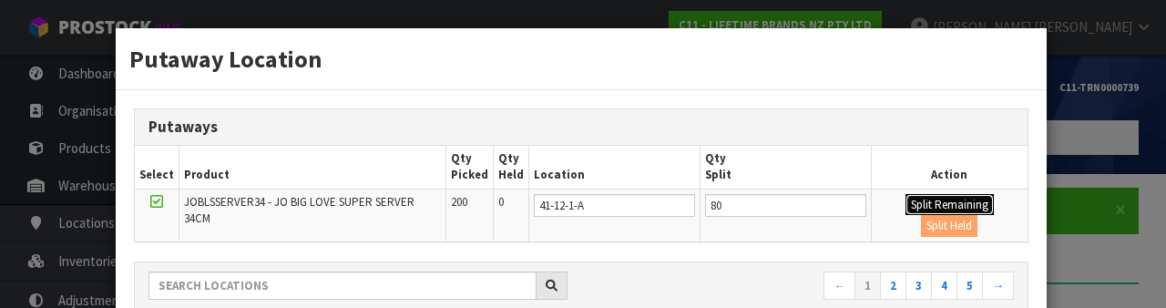
click at [913, 206] on button "Split Remaining" at bounding box center [949, 205] width 88 height 22
type input "80"
type input "0"
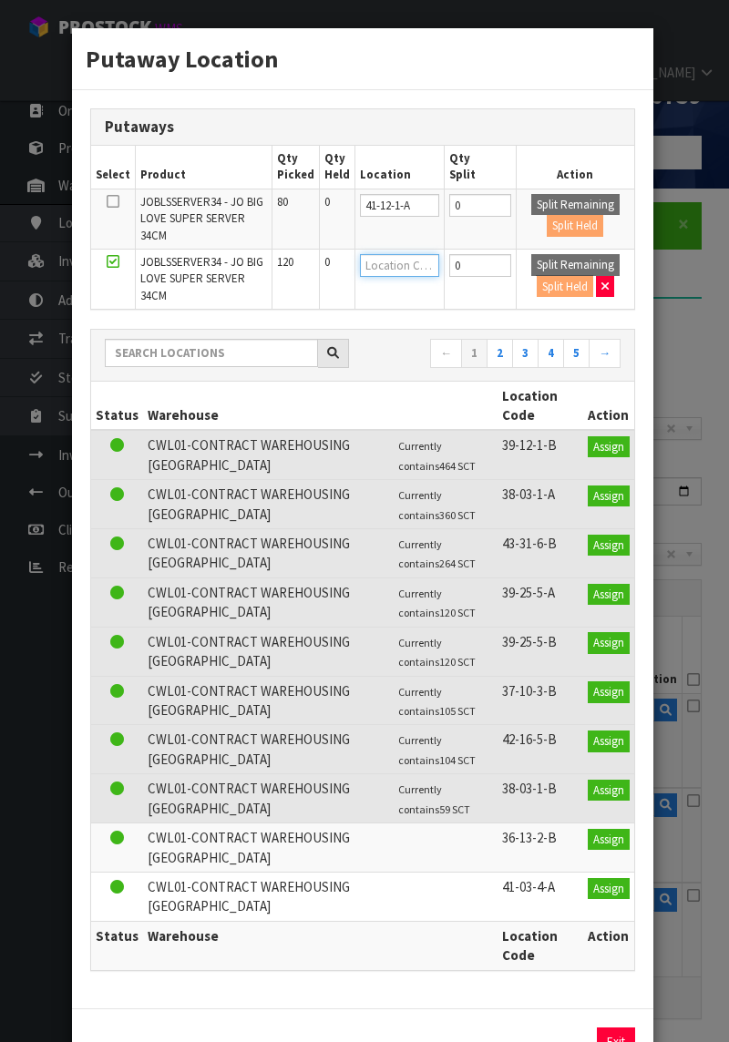
click at [386, 254] on input "text" at bounding box center [399, 265] width 79 height 23
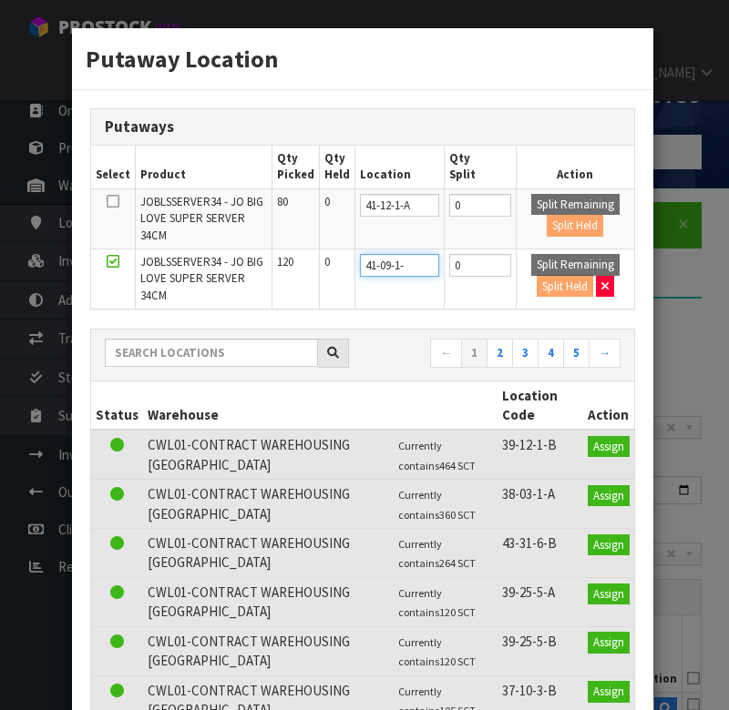
type input "41-09-1-b"
type input "41-09-1-B"
click at [679, 342] on div "Putaway Location Putaways Select Product Qty Picked Qty Held Location Qty Split…" at bounding box center [364, 355] width 729 height 710
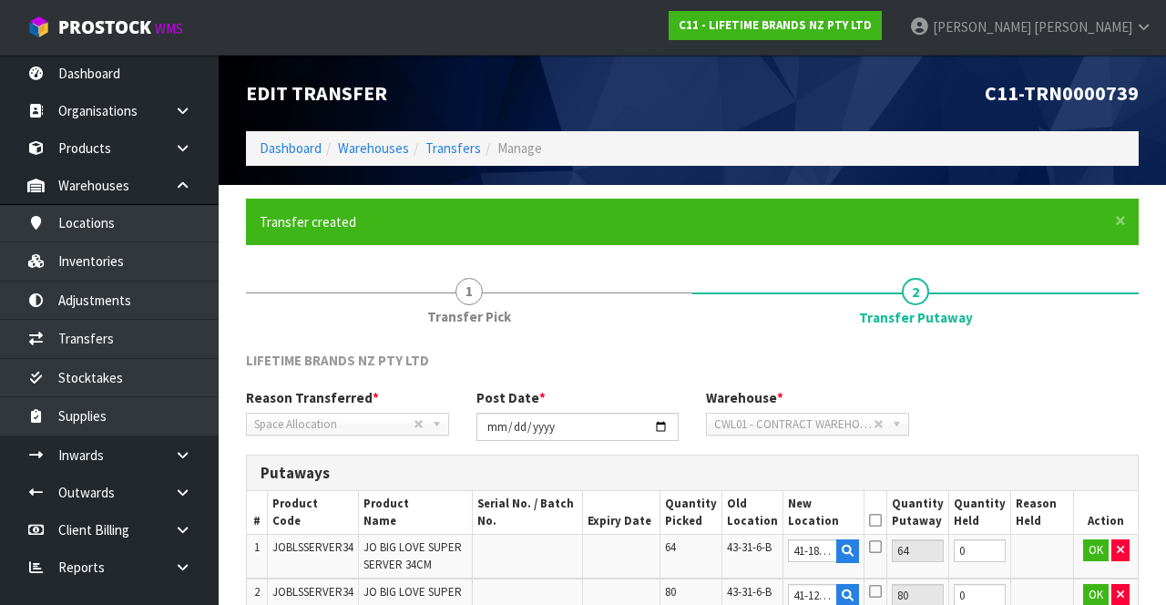
click at [882, 520] on icon at bounding box center [875, 520] width 13 height 1
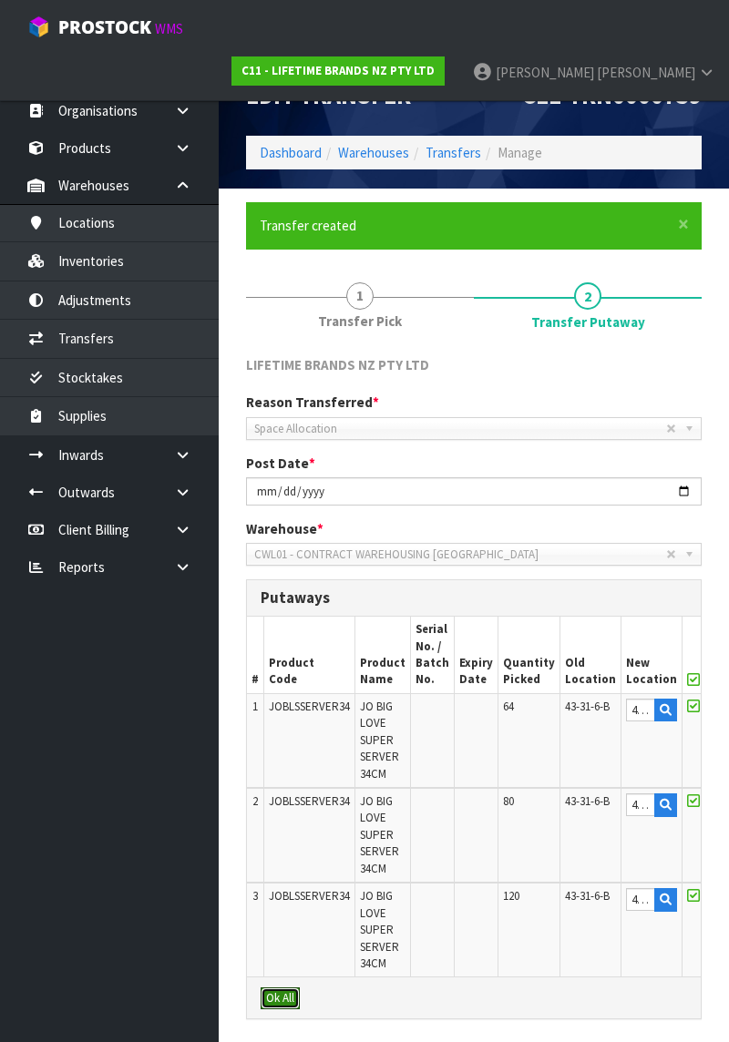
click at [274, 604] on button "Ok All" at bounding box center [280, 998] width 39 height 22
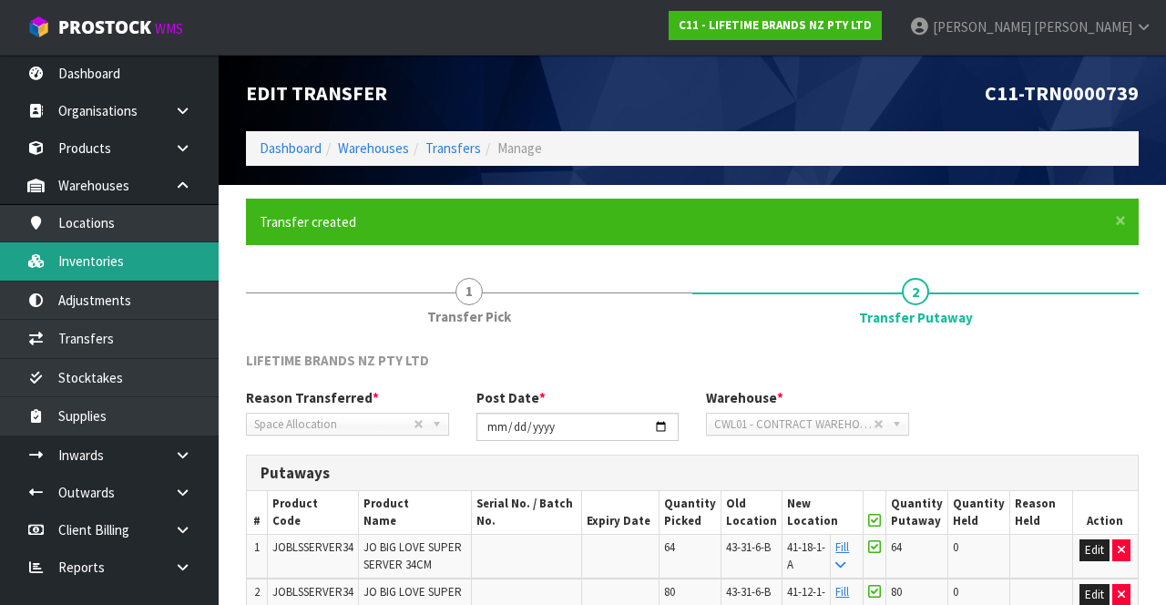
click at [73, 271] on link "Inventories" at bounding box center [109, 260] width 219 height 37
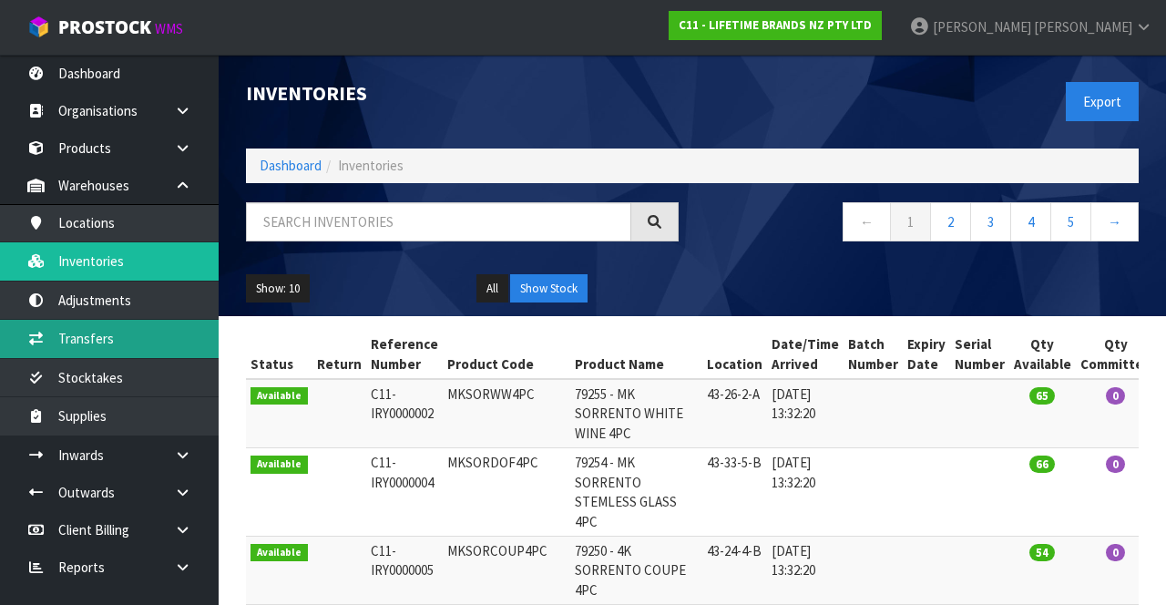
click at [87, 342] on link "Transfers" at bounding box center [109, 338] width 219 height 37
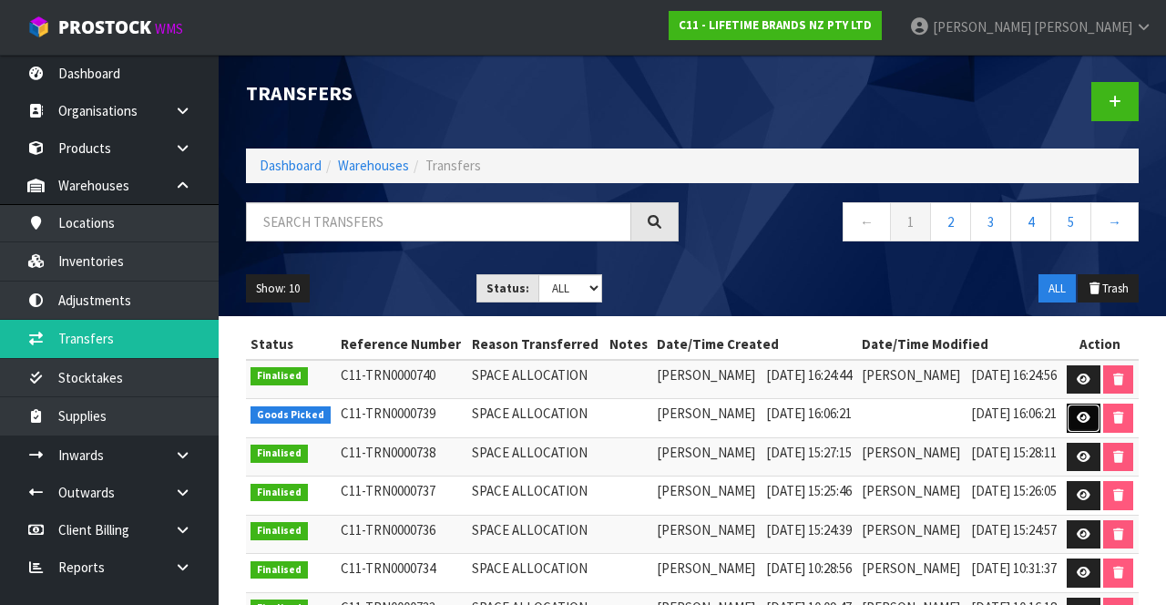
click at [1089, 433] on link at bounding box center [1084, 418] width 34 height 29
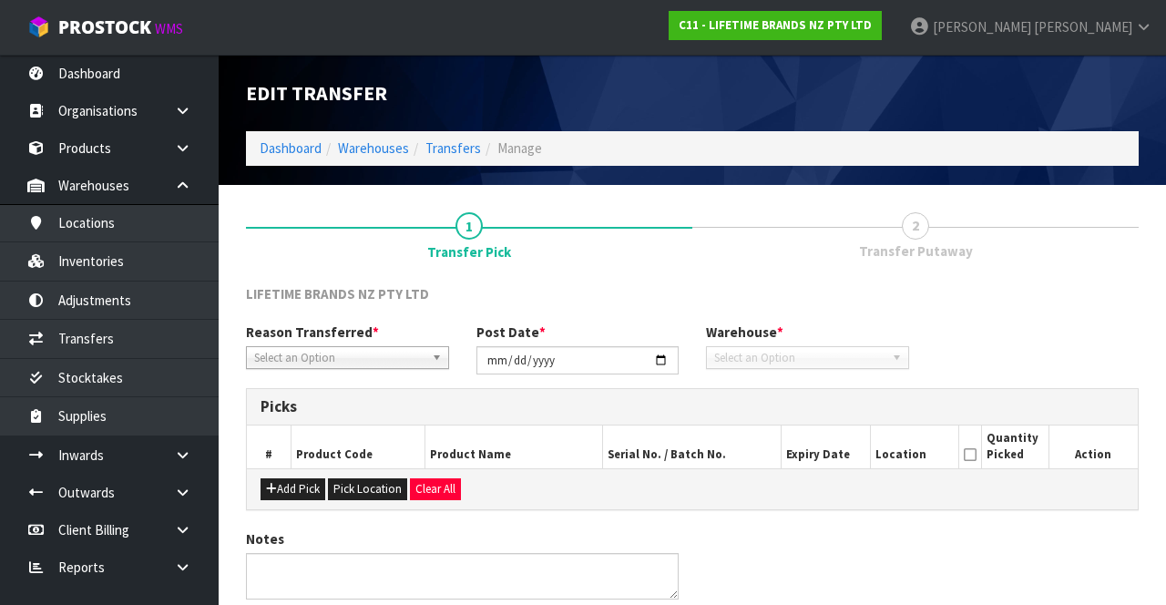
type input "[DATE]"
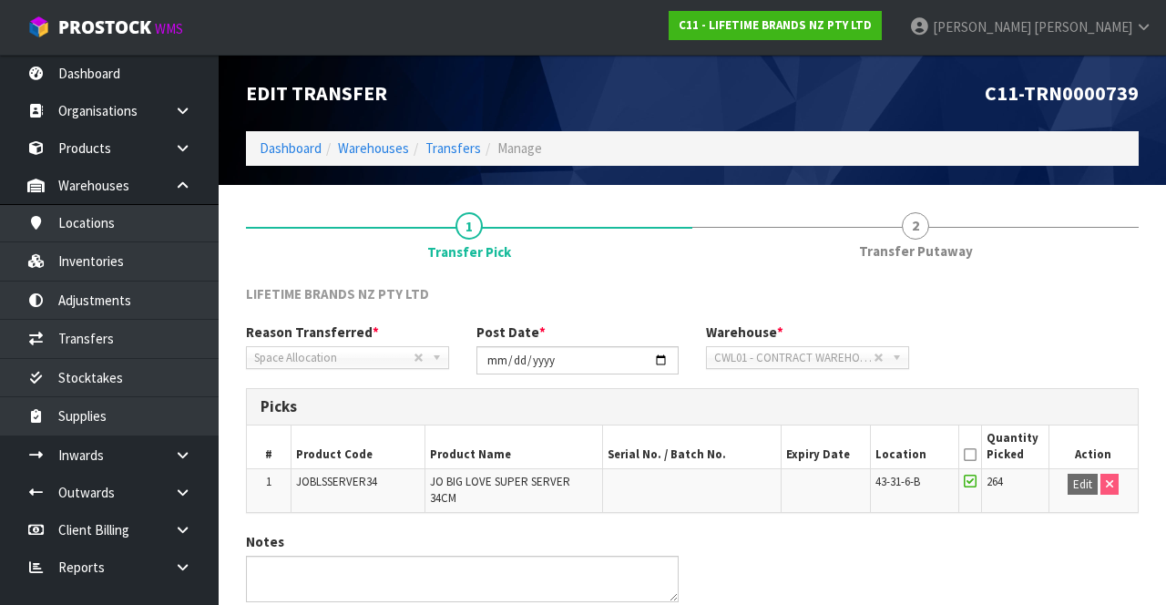
click at [937, 224] on link "2 Transfer Putaway" at bounding box center [915, 235] width 446 height 72
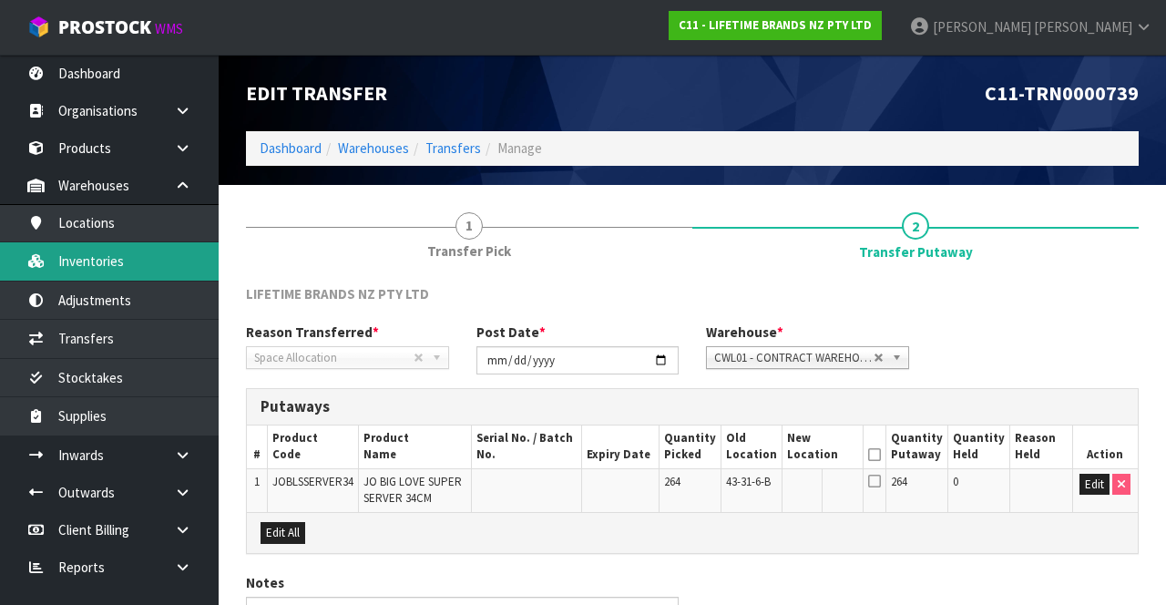
click at [126, 265] on link "Inventories" at bounding box center [109, 260] width 219 height 37
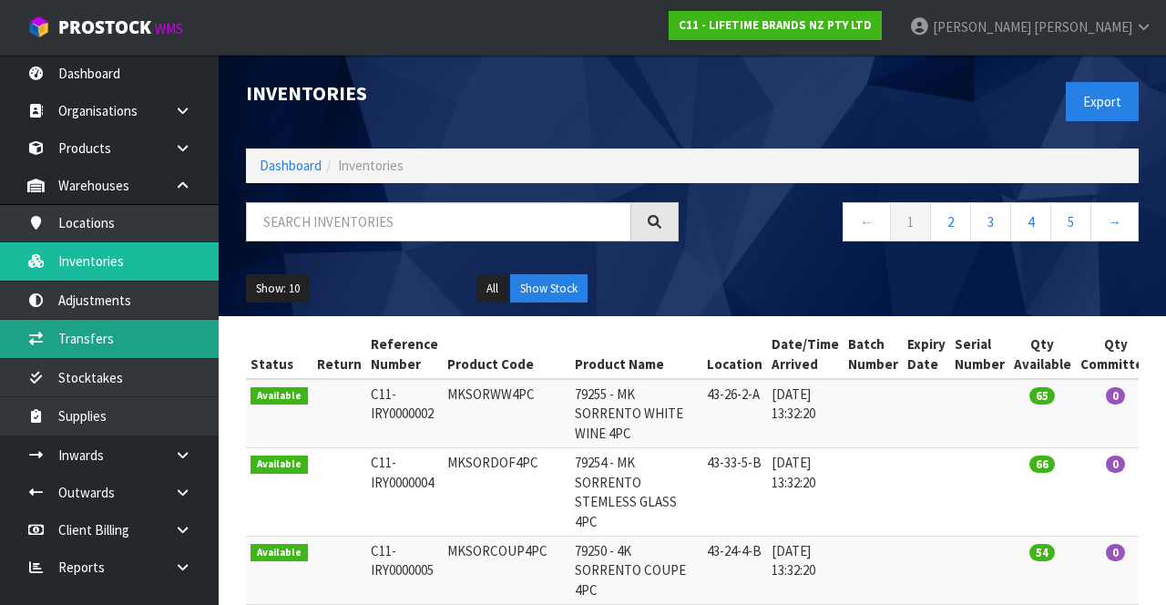
click at [157, 342] on link "Transfers" at bounding box center [109, 338] width 219 height 37
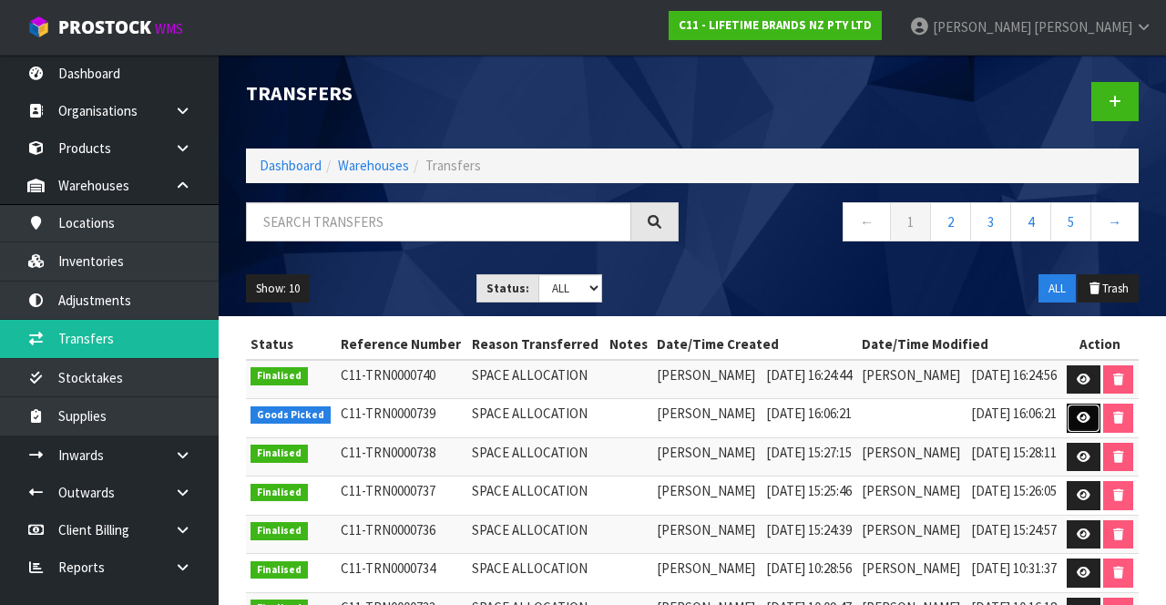
click at [1100, 433] on link at bounding box center [1084, 418] width 34 height 29
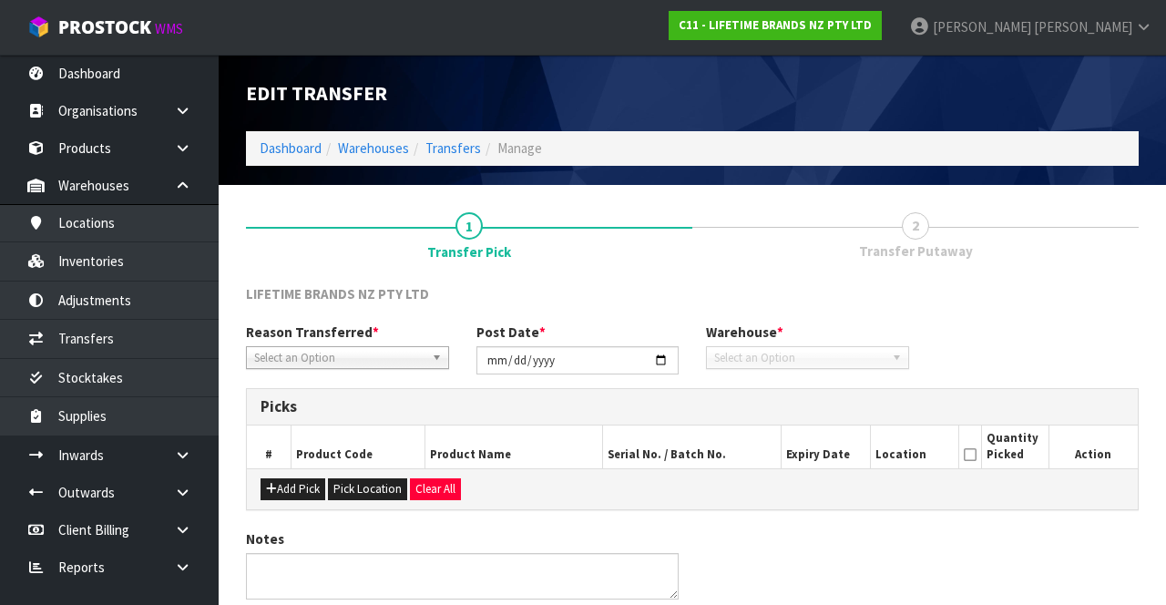
type input "[DATE]"
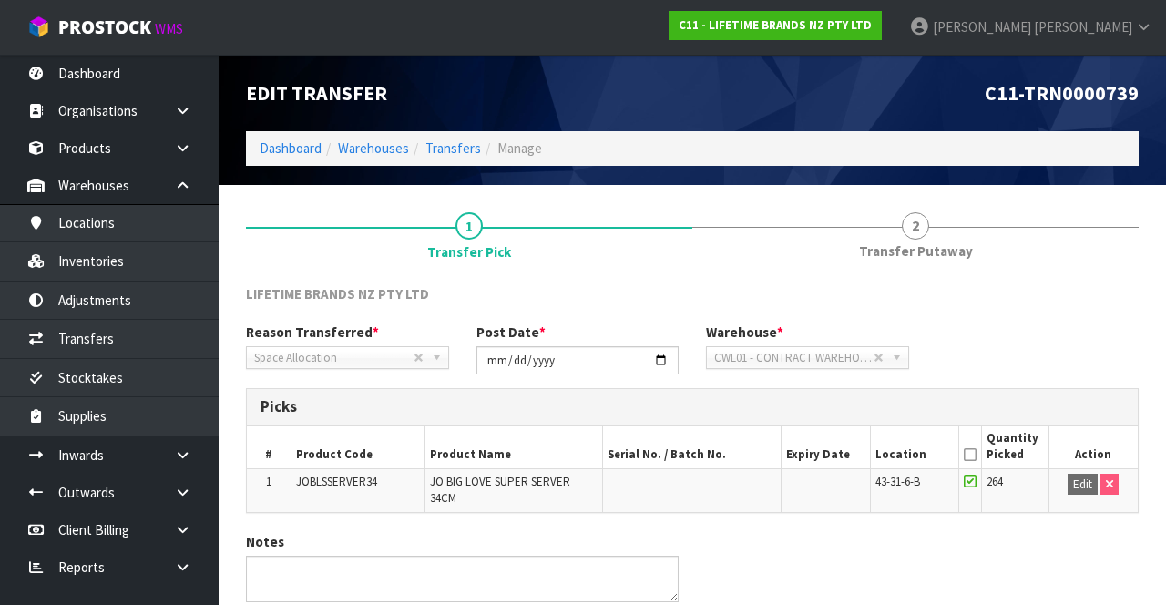
click at [916, 230] on span "2" at bounding box center [915, 225] width 27 height 27
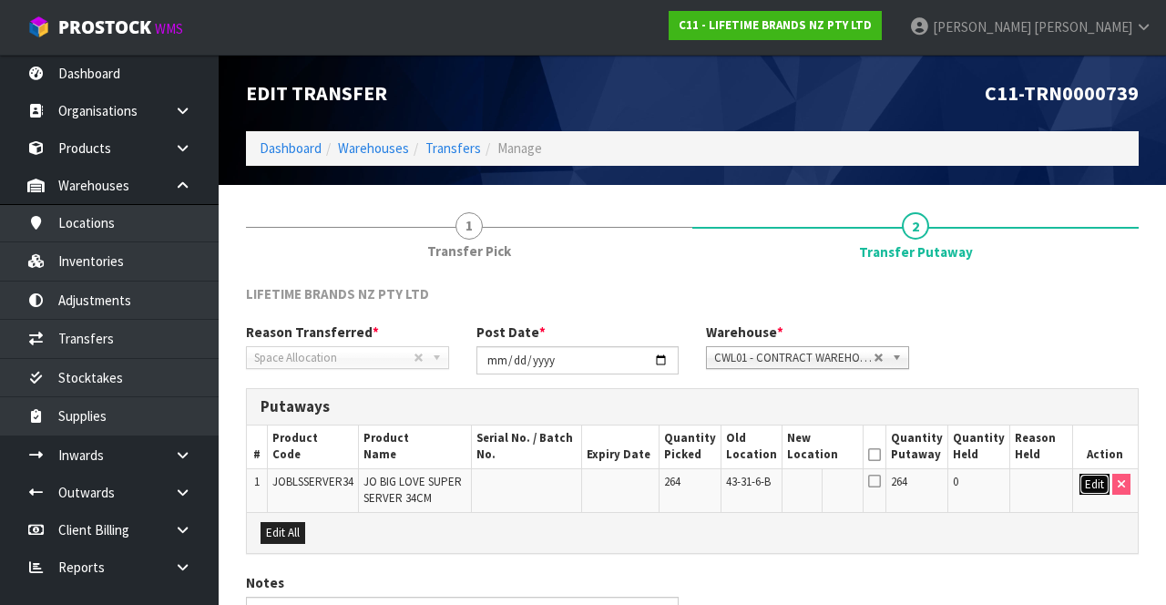
click at [1088, 484] on button "Edit" at bounding box center [1094, 485] width 30 height 22
click at [815, 477] on input "text" at bounding box center [813, 485] width 50 height 23
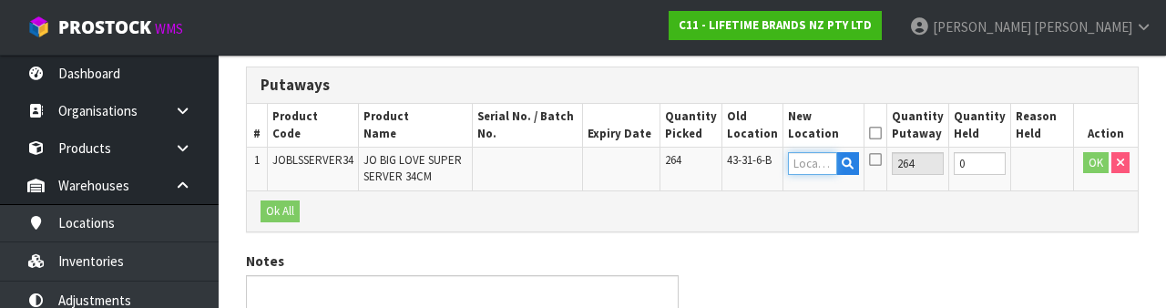
scroll to position [319, 0]
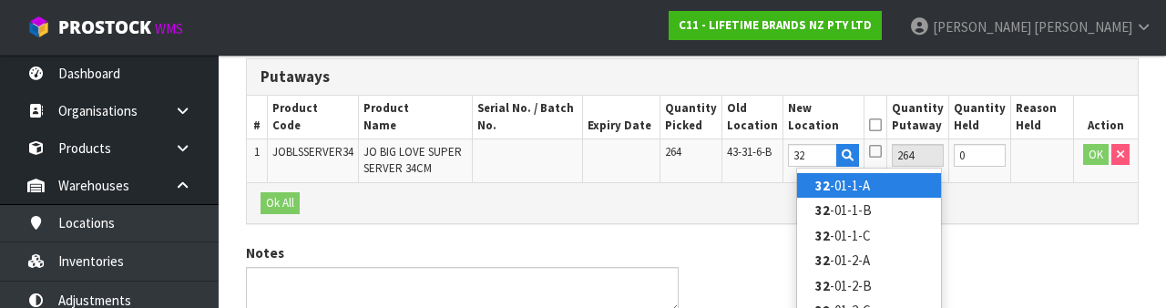
click at [907, 183] on link "32 -01-1-A" at bounding box center [869, 185] width 144 height 25
type input "32-01-1-A"
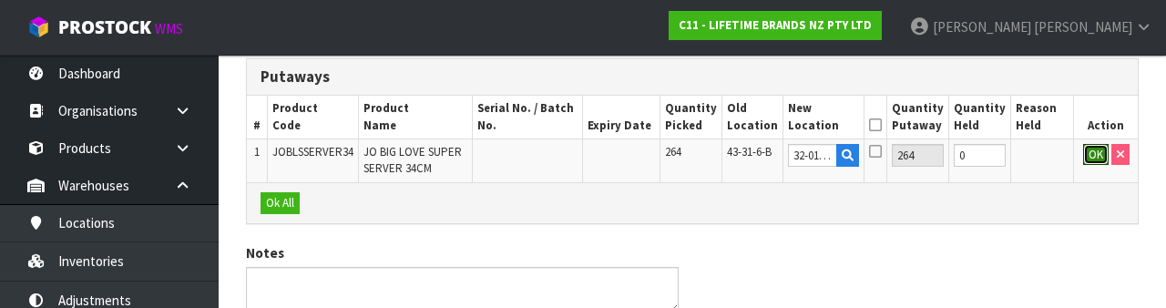
click at [1089, 152] on button "OK" at bounding box center [1096, 155] width 26 height 22
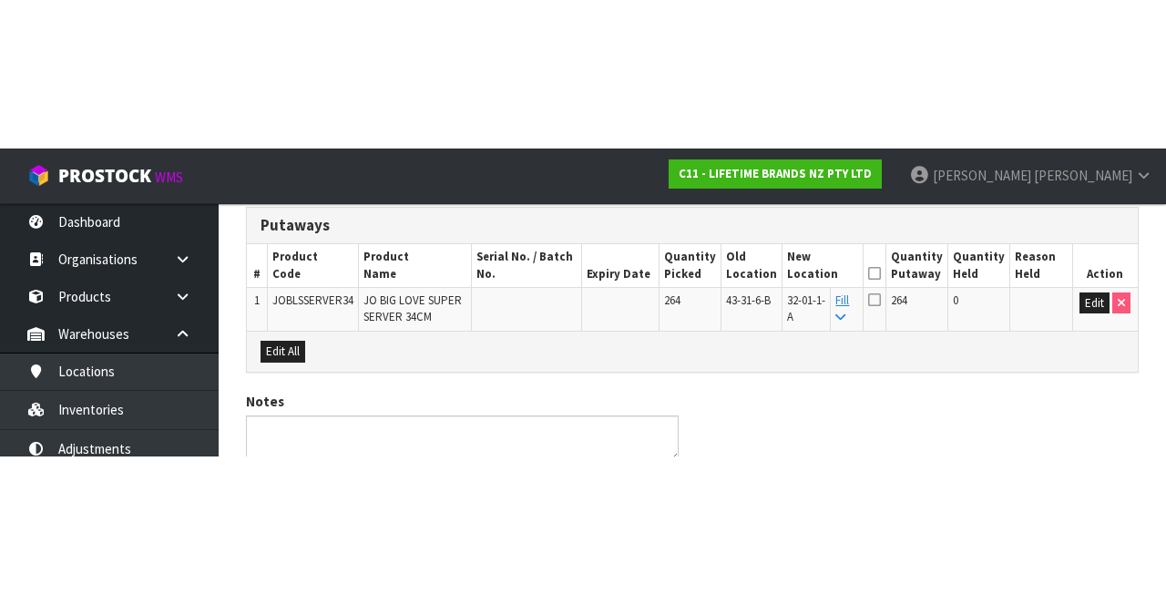
scroll to position [115, 0]
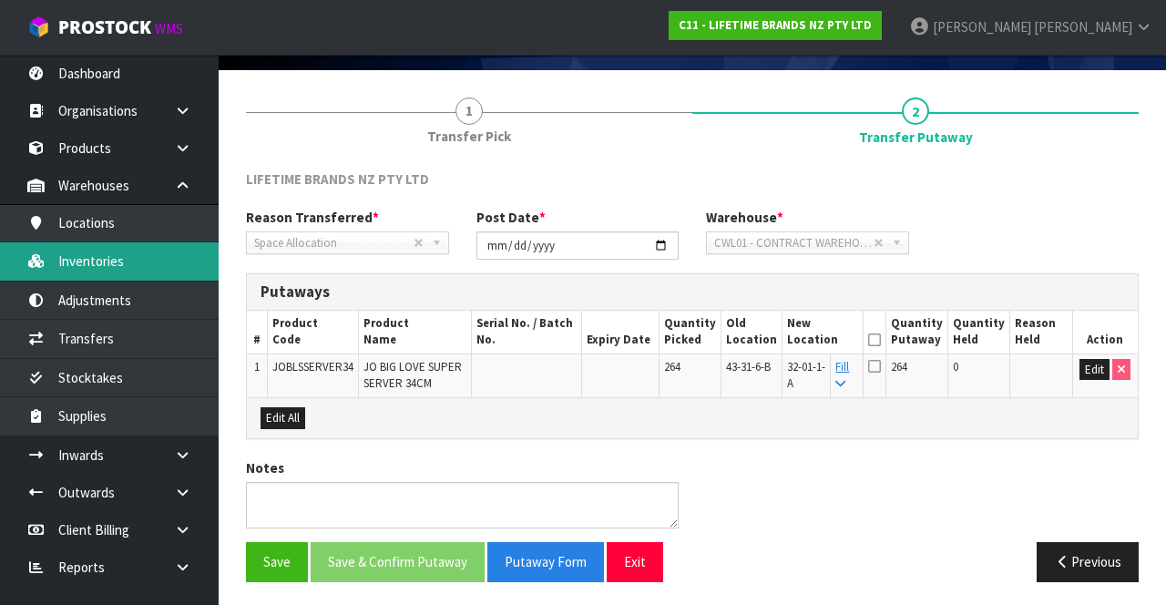
click at [138, 257] on link "Inventories" at bounding box center [109, 260] width 219 height 37
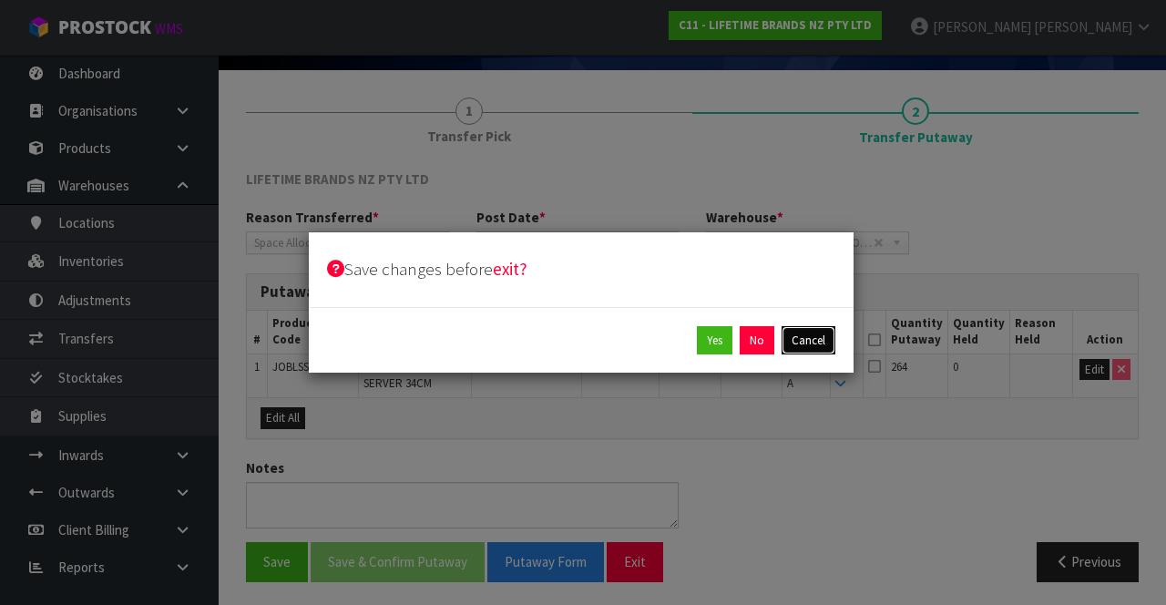
click at [821, 332] on button "Cancel" at bounding box center [809, 340] width 54 height 29
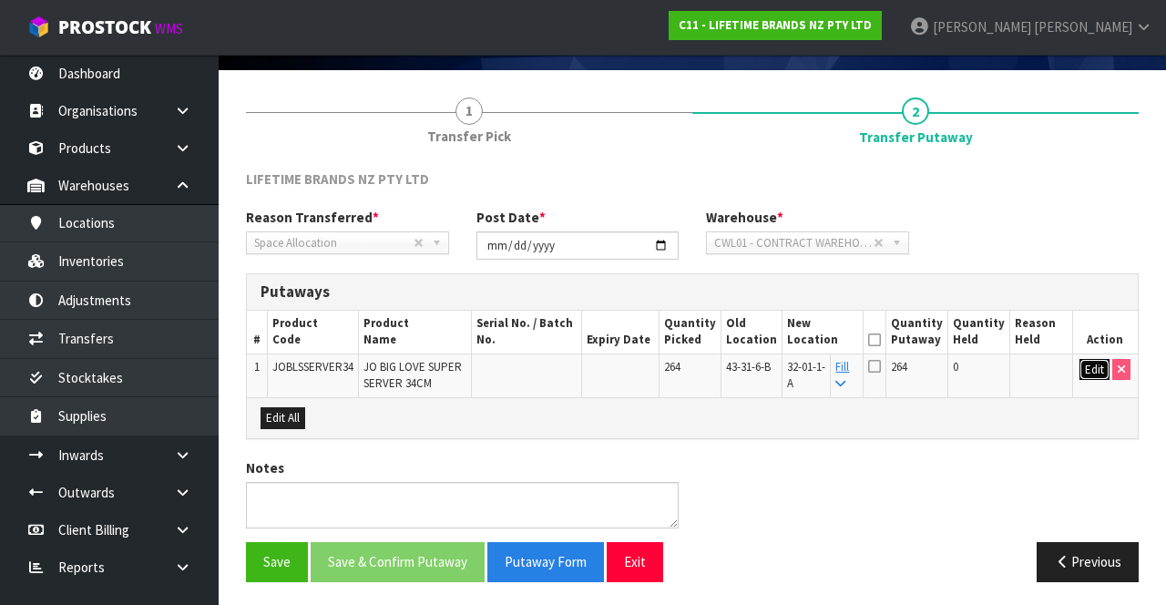
click at [1090, 365] on button "Edit" at bounding box center [1094, 370] width 30 height 22
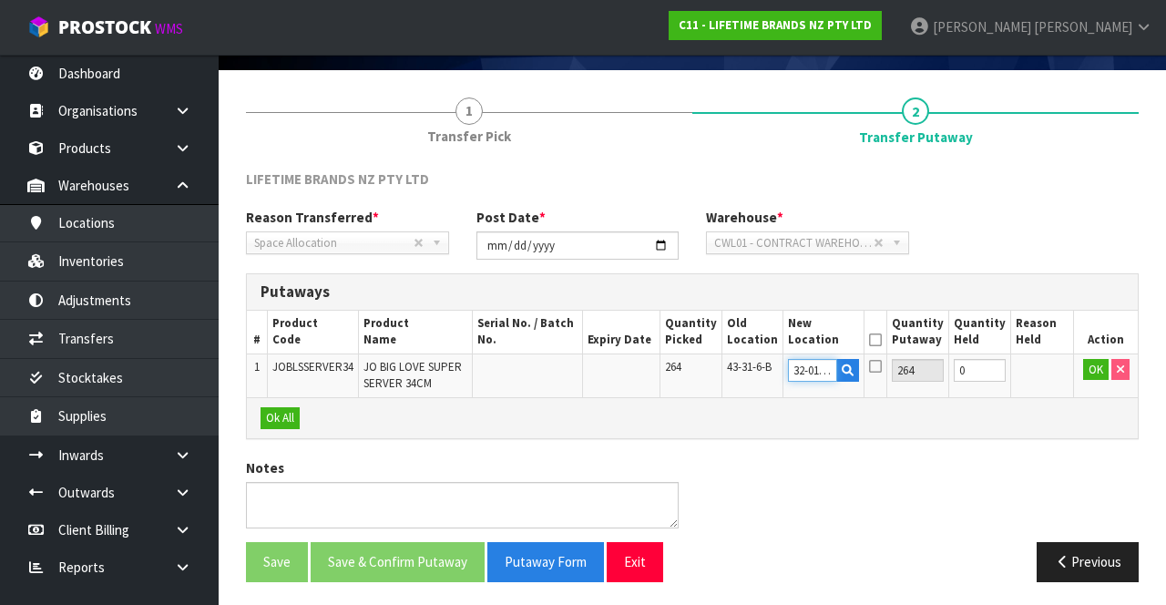
click at [821, 371] on input "32-01-1-A" at bounding box center [813, 370] width 50 height 23
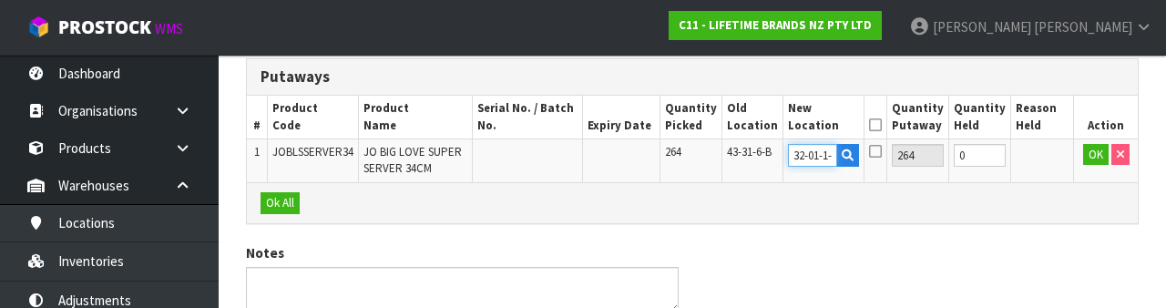
scroll to position [0, 0]
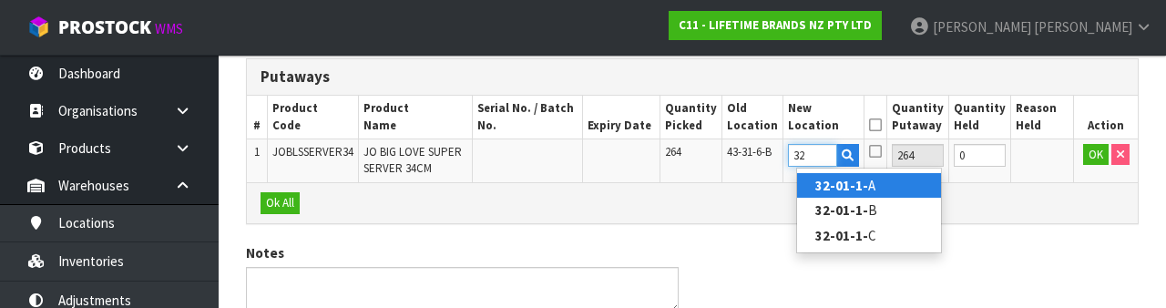
type input "3"
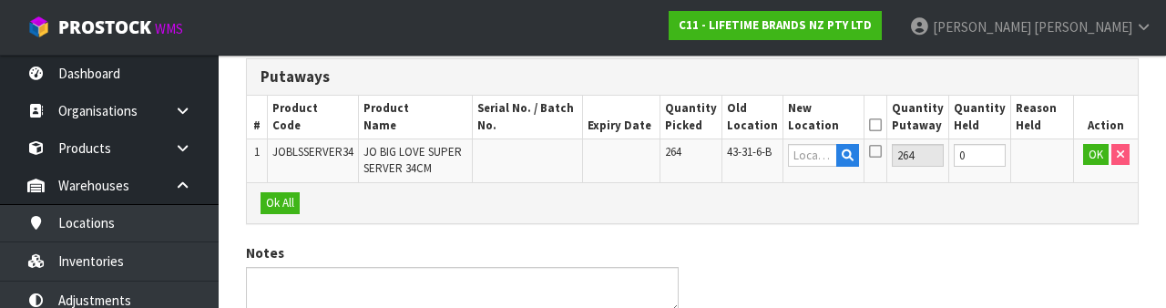
click at [1030, 217] on div "Ok All" at bounding box center [692, 202] width 891 height 41
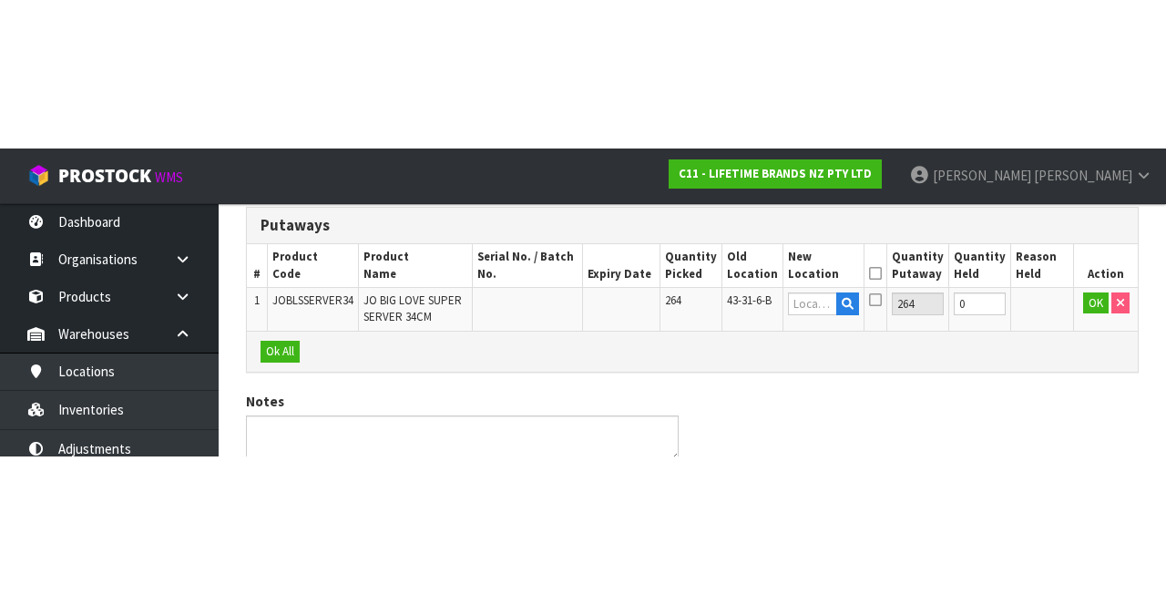
scroll to position [115, 0]
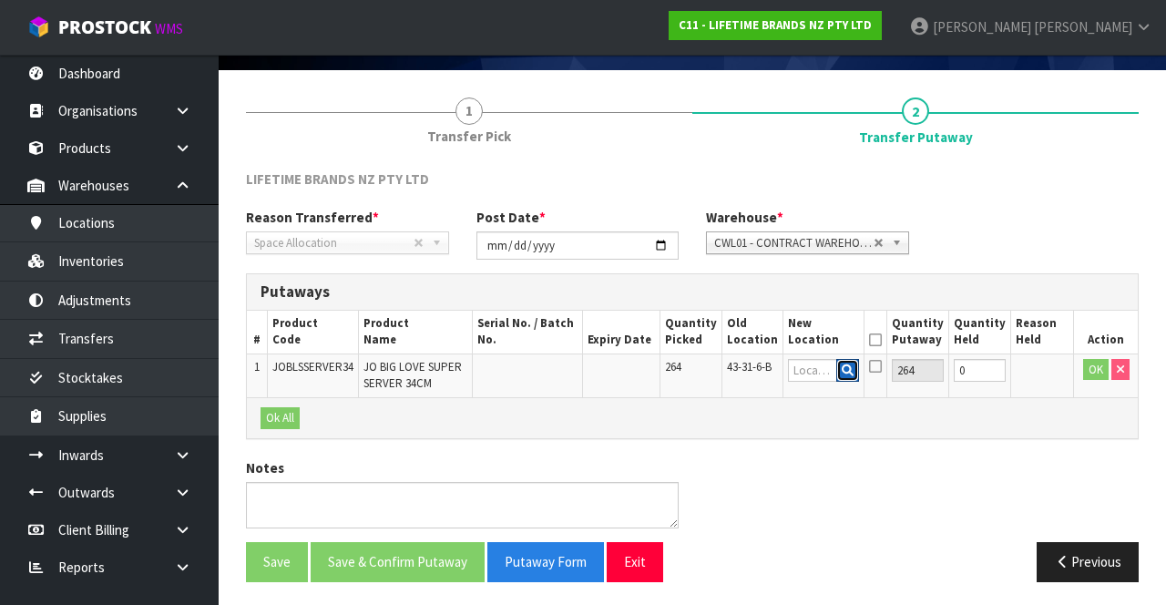
click at [858, 360] on button "button" at bounding box center [847, 371] width 23 height 24
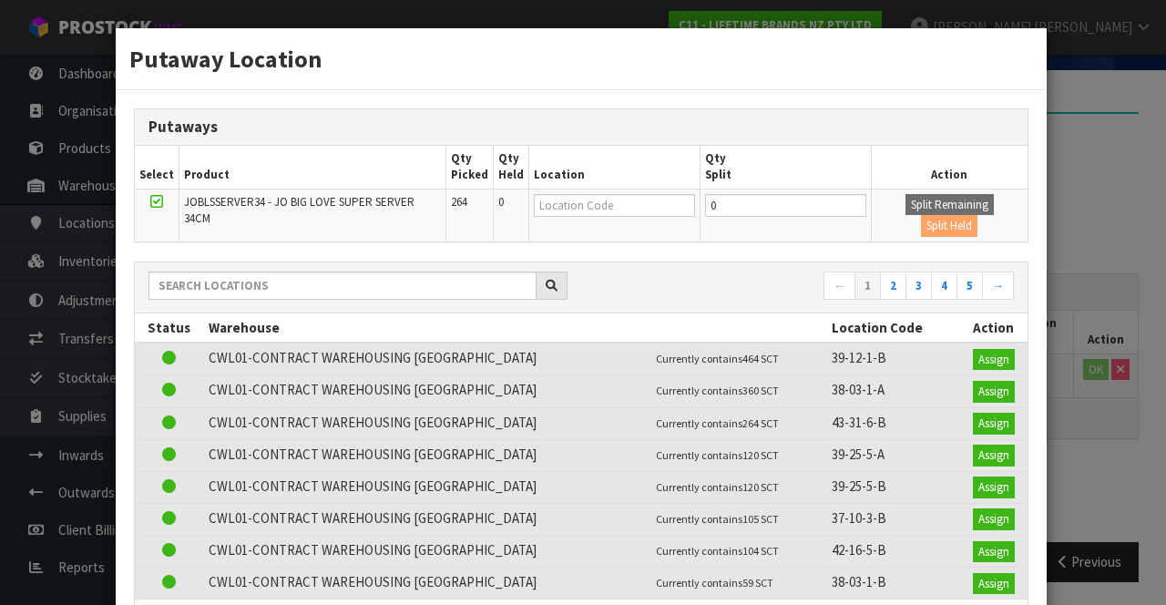
click at [1113, 160] on div "Putaway Location Putaways Select Product Qty Picked Qty Held Location Qty Split…" at bounding box center [583, 302] width 1166 height 605
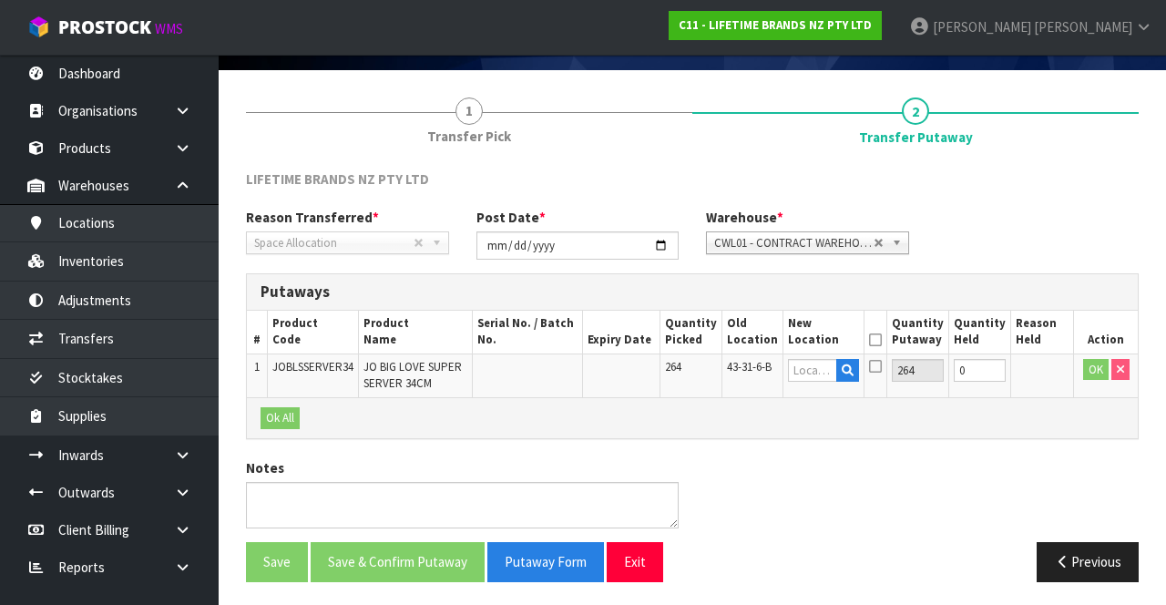
click at [485, 144] on span "Transfer Pick" at bounding box center [469, 136] width 84 height 19
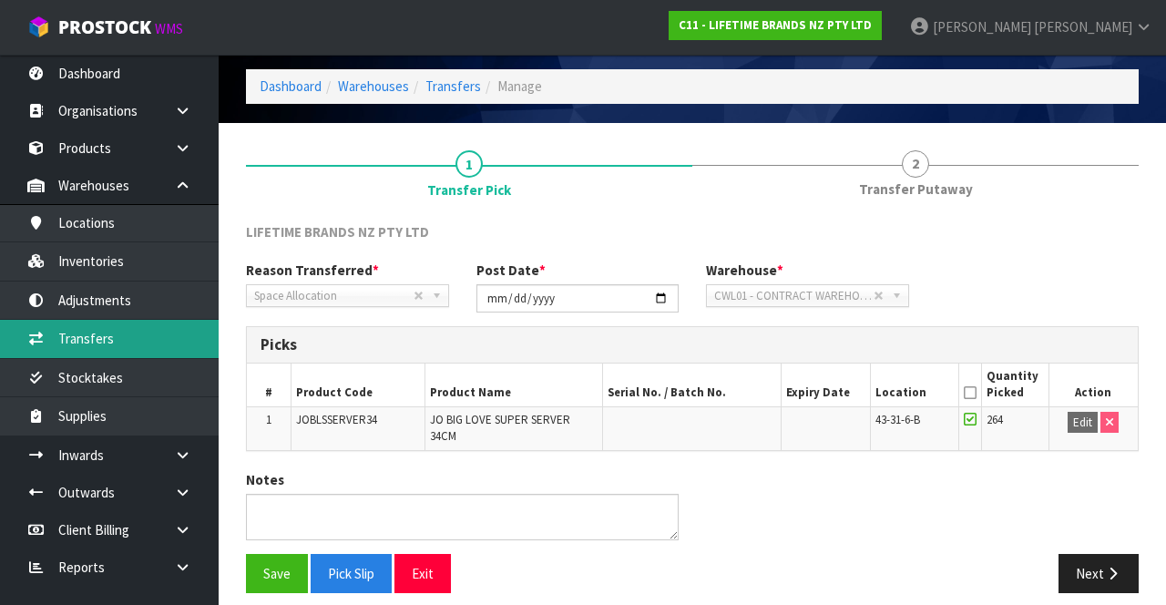
click at [126, 341] on link "Transfers" at bounding box center [109, 338] width 219 height 37
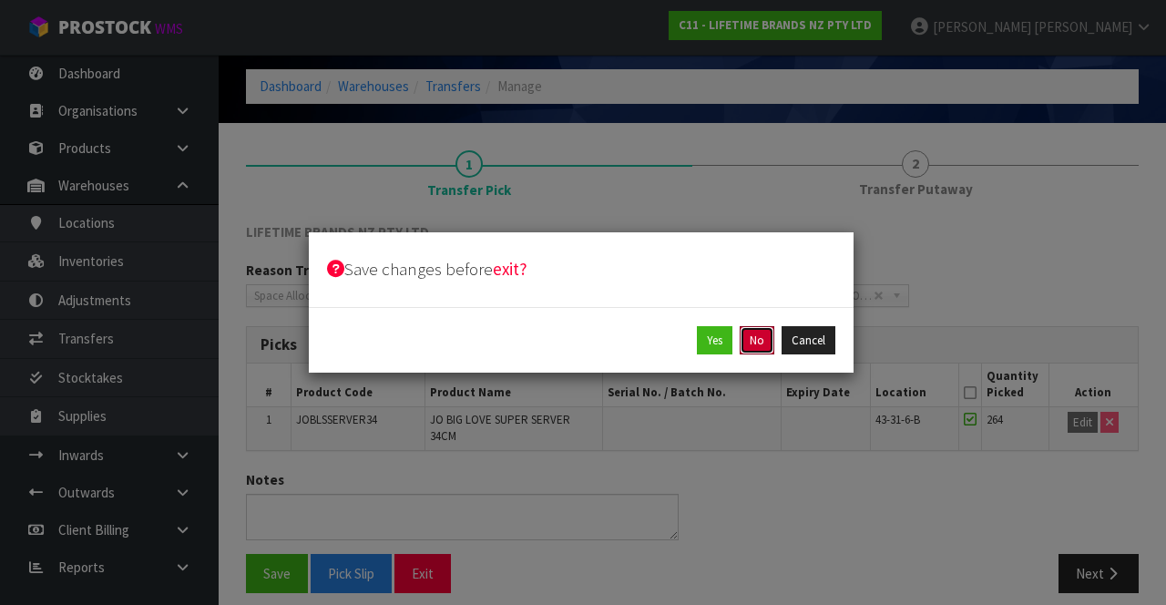
click at [767, 345] on button "No" at bounding box center [757, 340] width 35 height 29
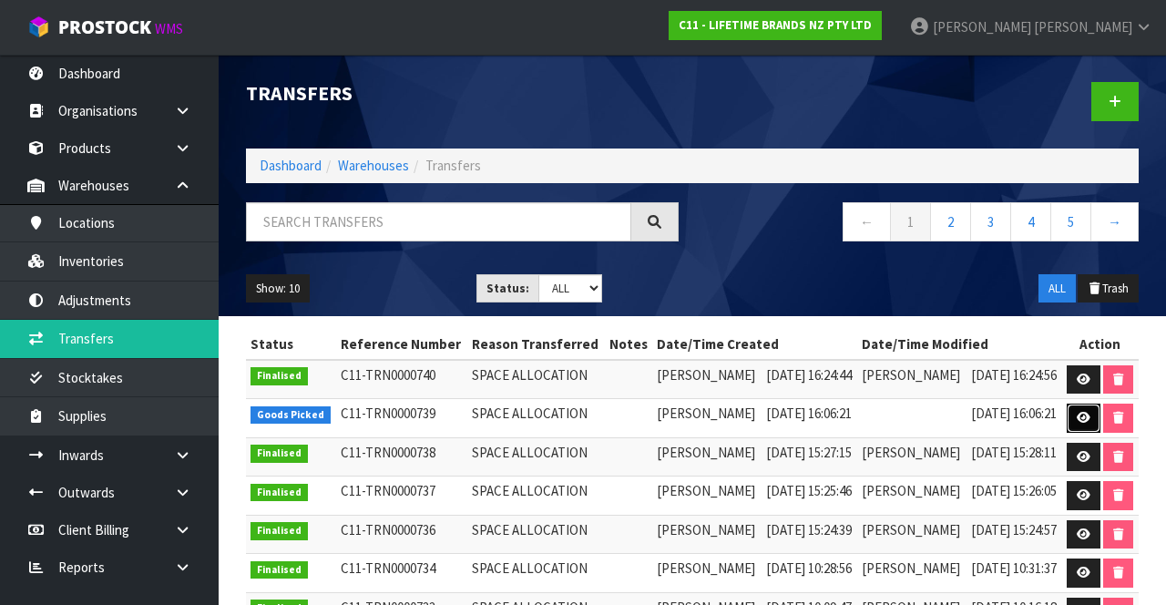
click at [1090, 424] on icon at bounding box center [1084, 418] width 14 height 12
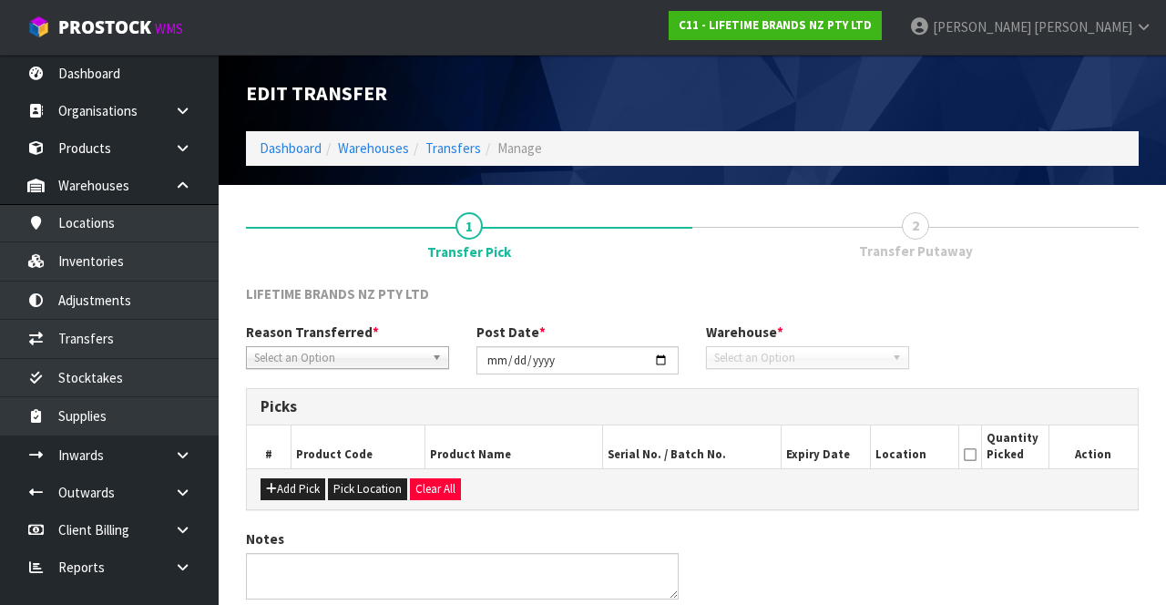
type input "[DATE]"
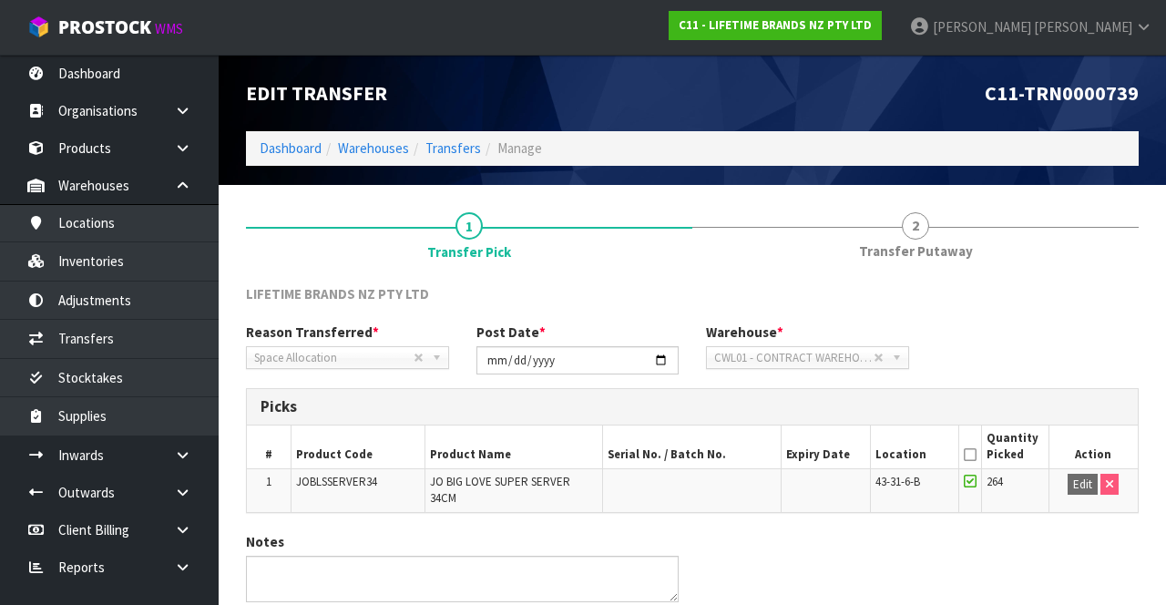
click at [911, 242] on span "Transfer Putaway" at bounding box center [916, 250] width 114 height 19
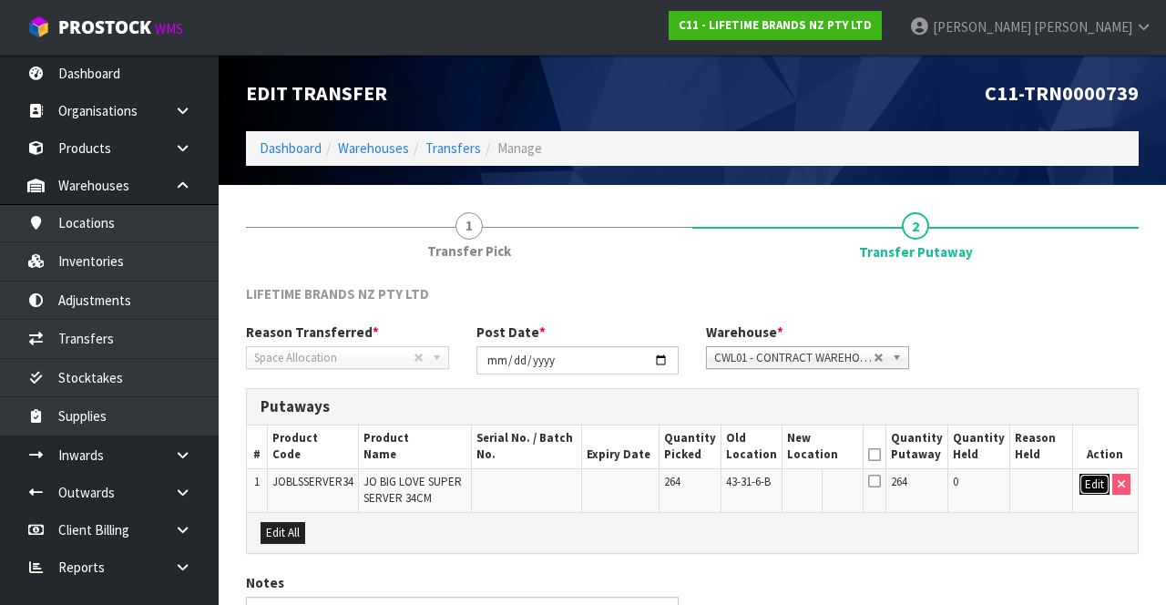
click at [1093, 477] on button "Edit" at bounding box center [1094, 485] width 30 height 22
click at [817, 483] on input "text" at bounding box center [813, 485] width 50 height 23
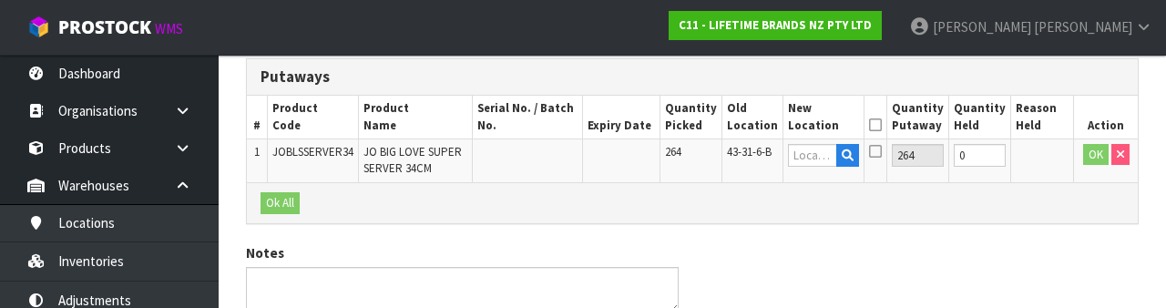
click at [706, 193] on div "Ok All" at bounding box center [692, 202] width 891 height 41
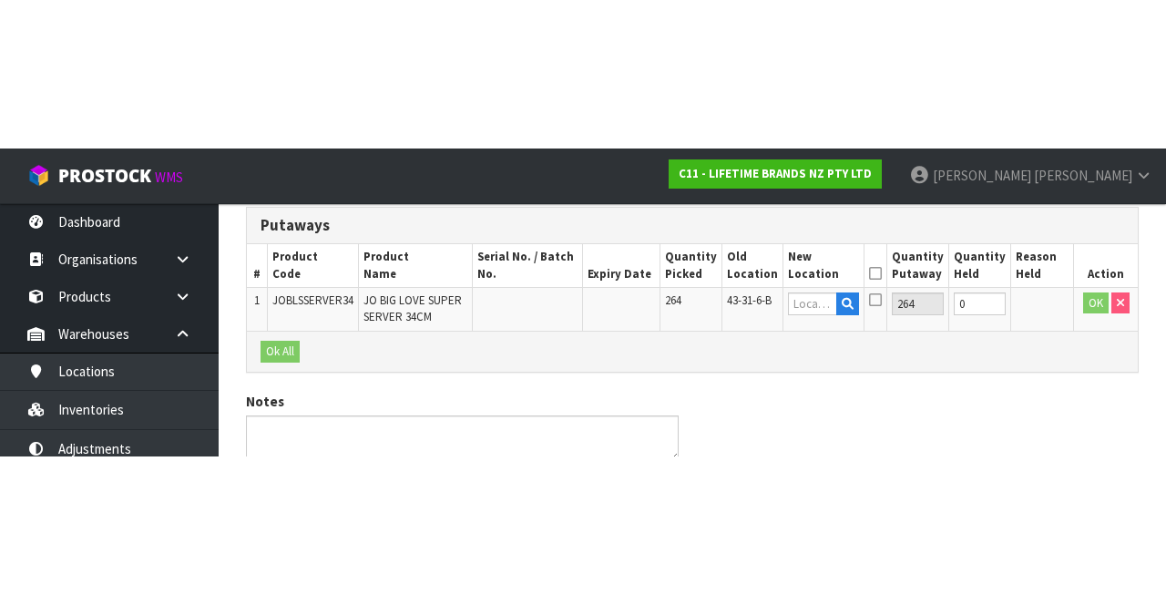
scroll to position [115, 0]
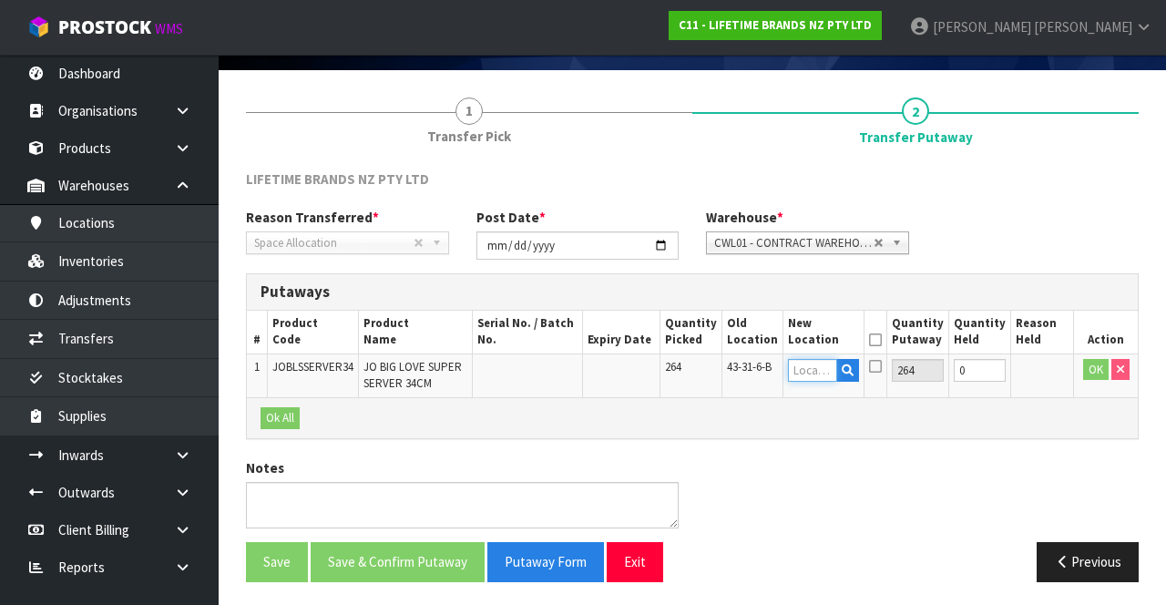
click at [812, 364] on input "text" at bounding box center [813, 370] width 50 height 23
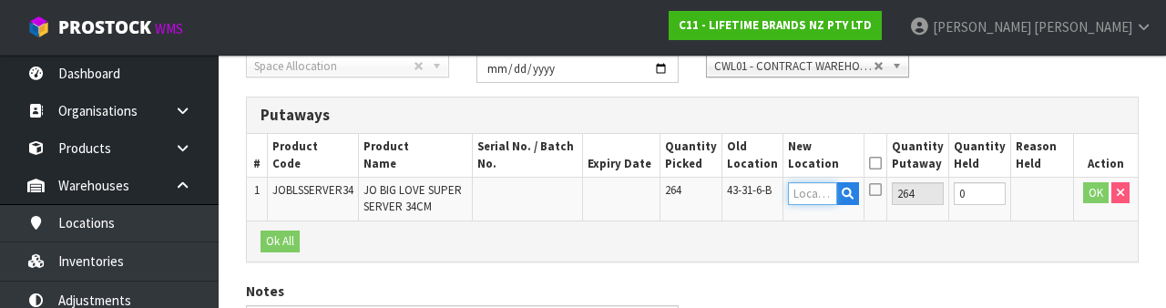
scroll to position [319, 0]
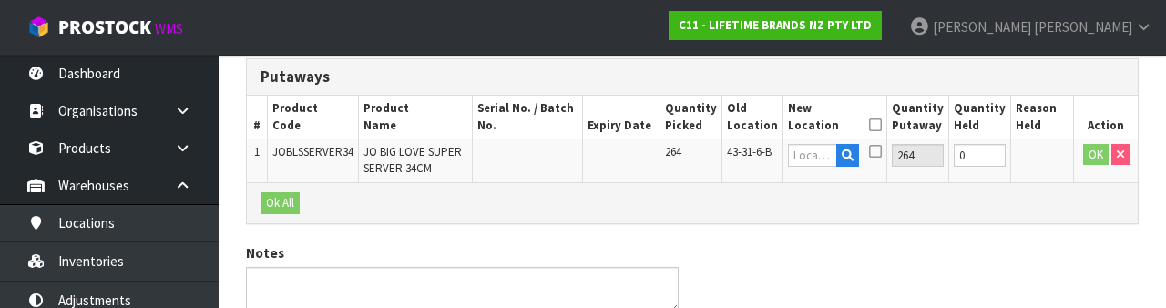
click at [1020, 244] on div "Notes" at bounding box center [692, 285] width 920 height 84
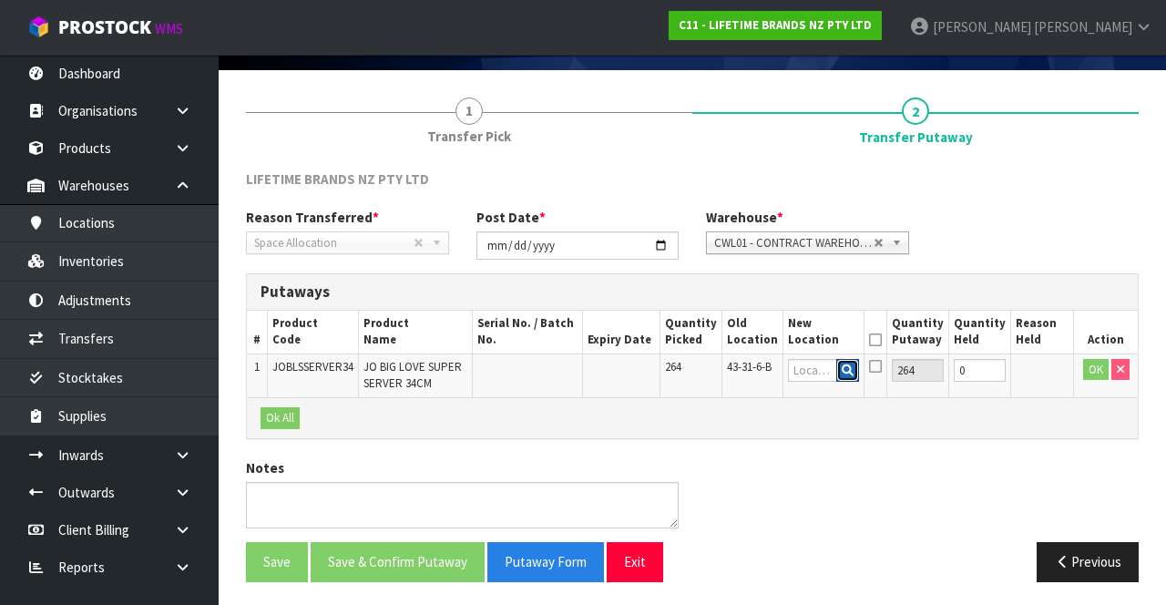
click at [852, 373] on button "button" at bounding box center [847, 371] width 23 height 24
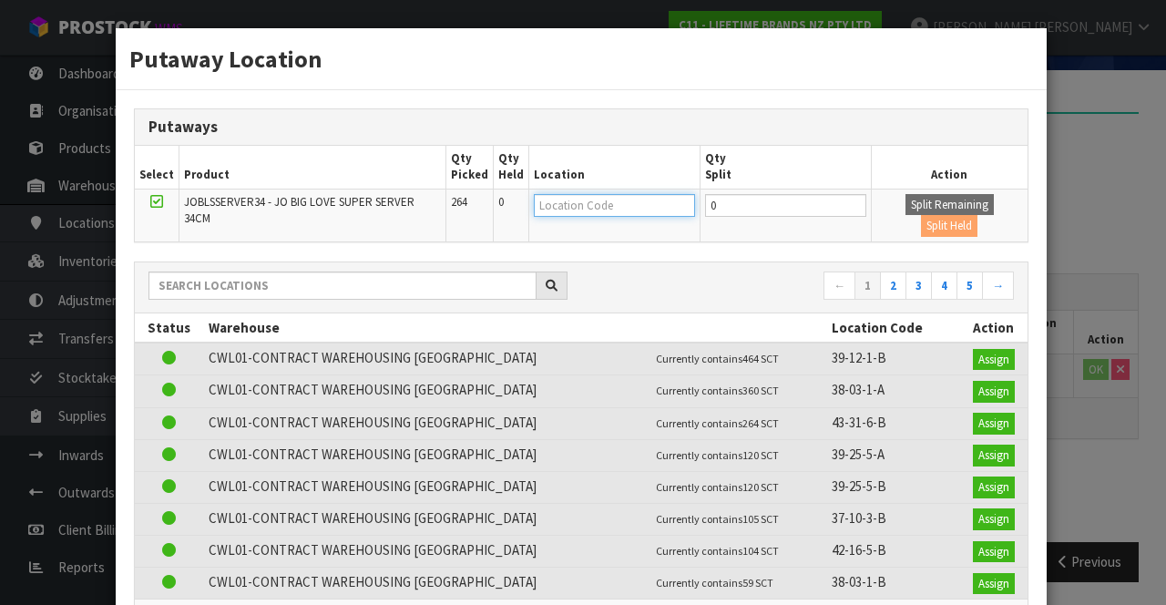
click at [581, 200] on input "text" at bounding box center [614, 205] width 161 height 23
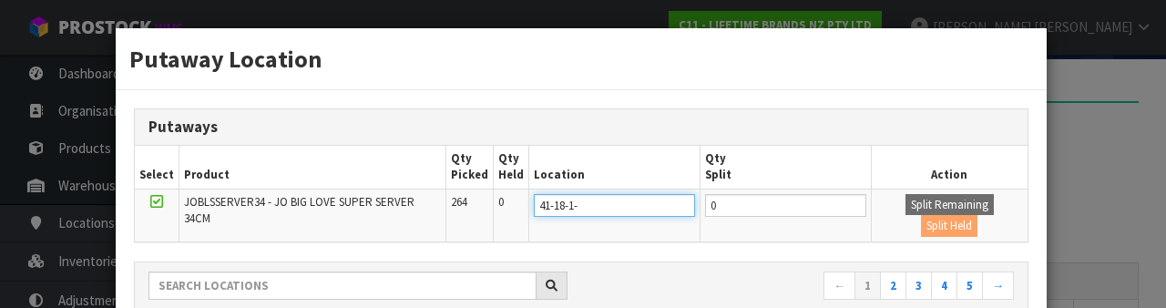
type input "41-18-1-a"
type input "41-18-1-A"
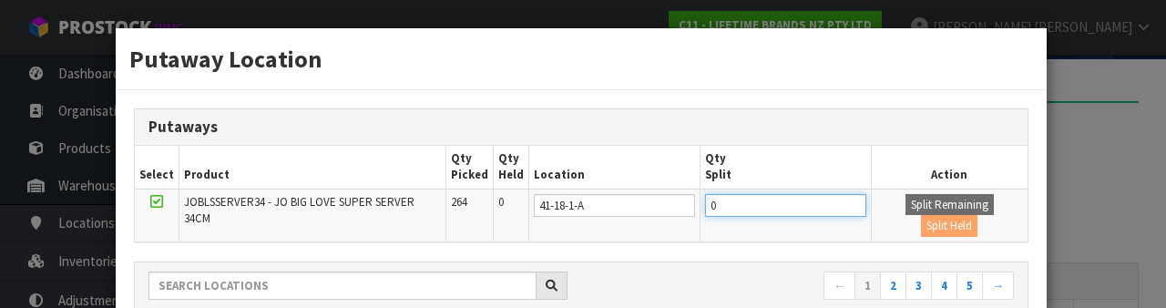
click at [732, 207] on input "0" at bounding box center [785, 205] width 161 height 23
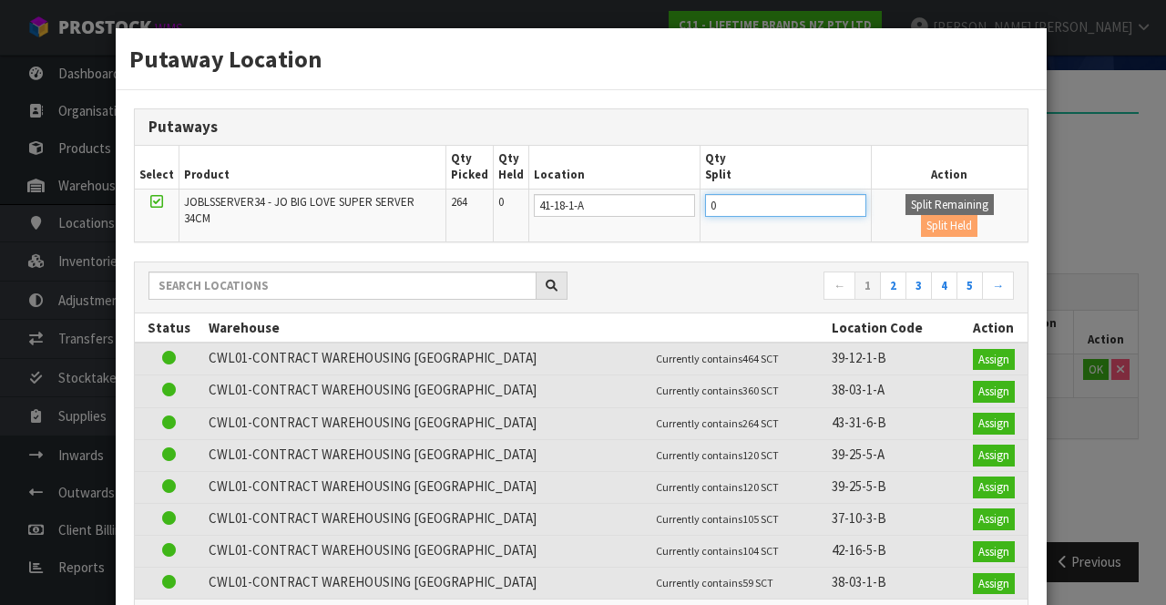
click at [767, 204] on input "0" at bounding box center [785, 205] width 161 height 23
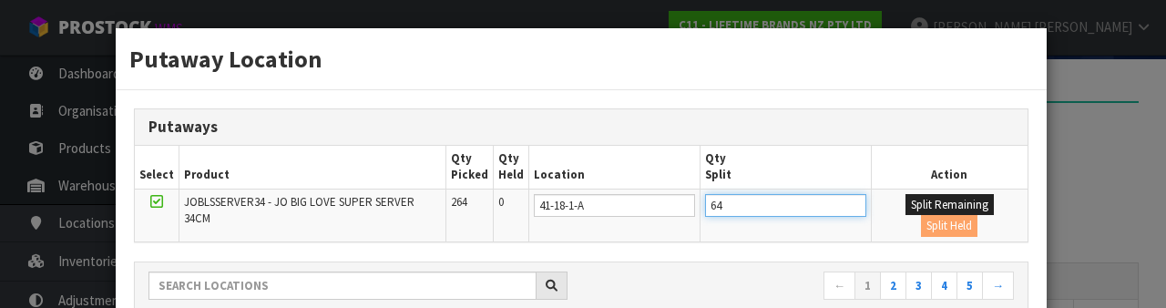
type input "64"
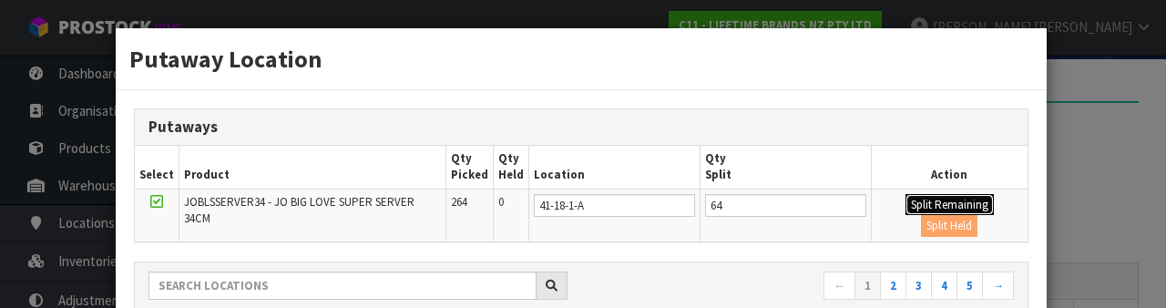
click at [909, 204] on button "Split Remaining" at bounding box center [949, 205] width 88 height 22
type input "64"
type input "0"
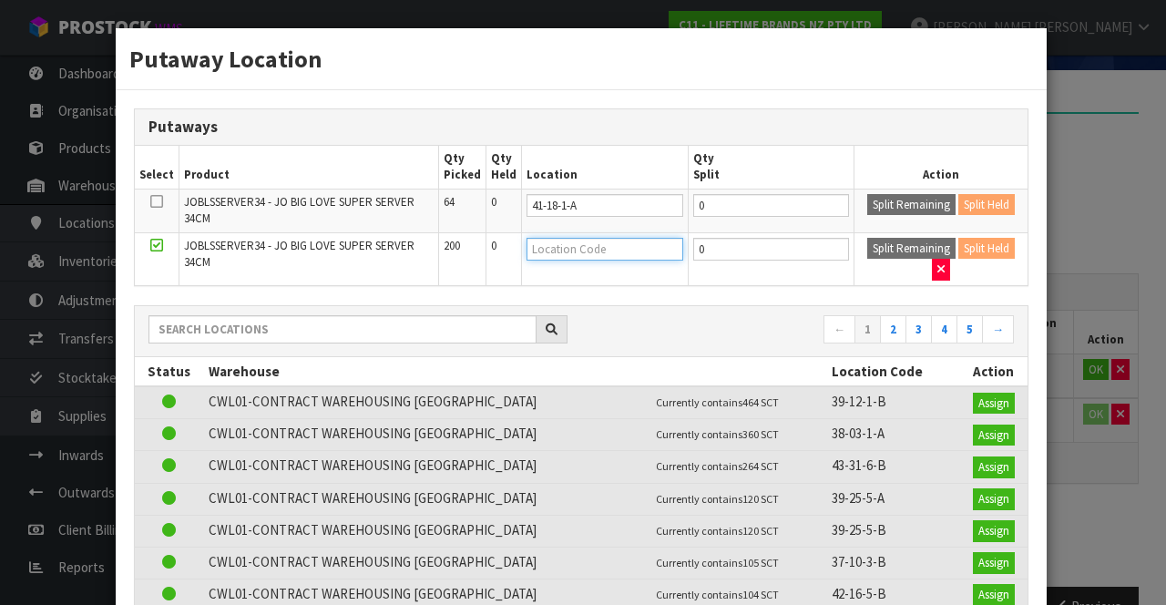
click at [592, 245] on input "text" at bounding box center [604, 249] width 157 height 23
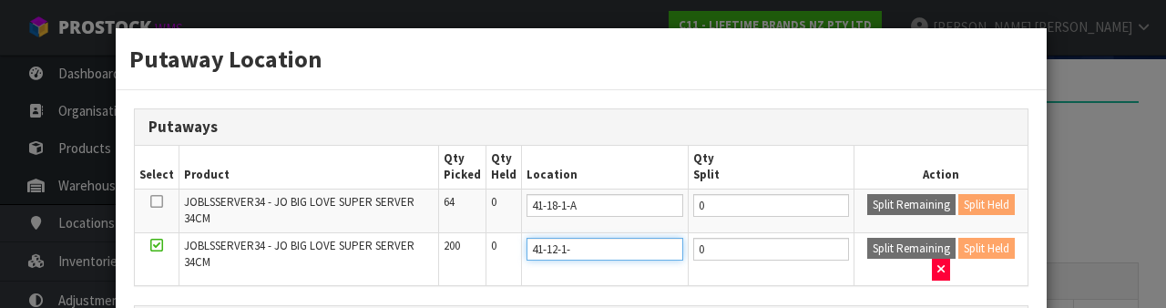
type input "41-12-1-a"
type input "41-12-1-A"
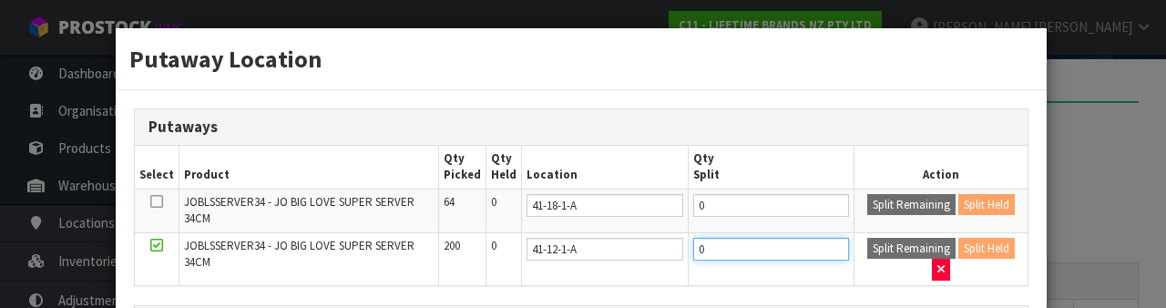
click at [720, 247] on input "0" at bounding box center [771, 249] width 156 height 23
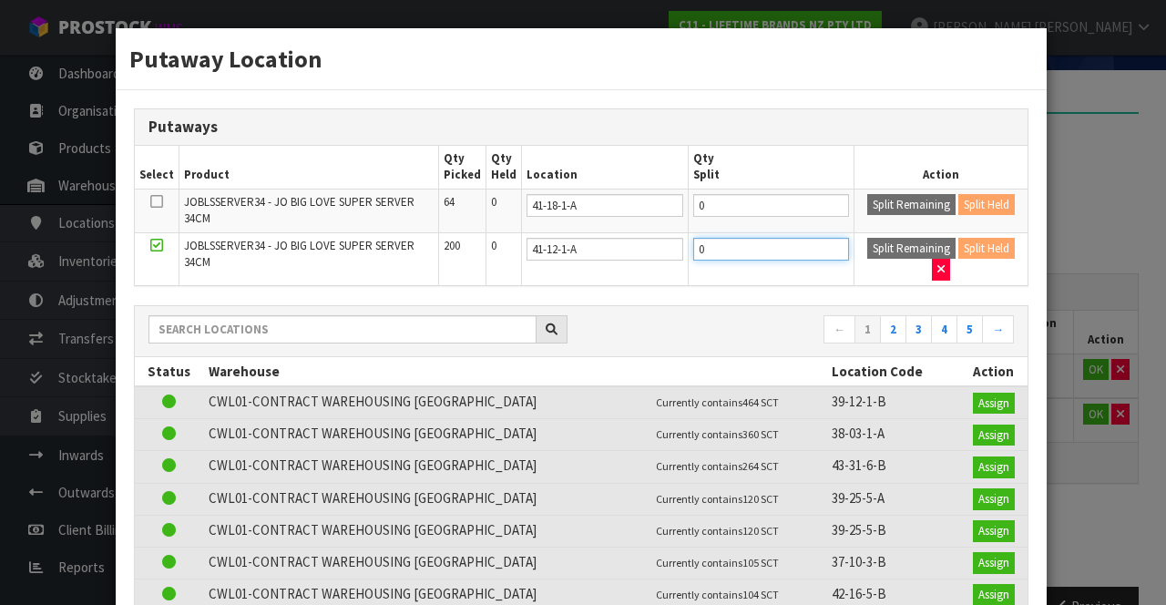
click at [734, 246] on input "0" at bounding box center [771, 249] width 156 height 23
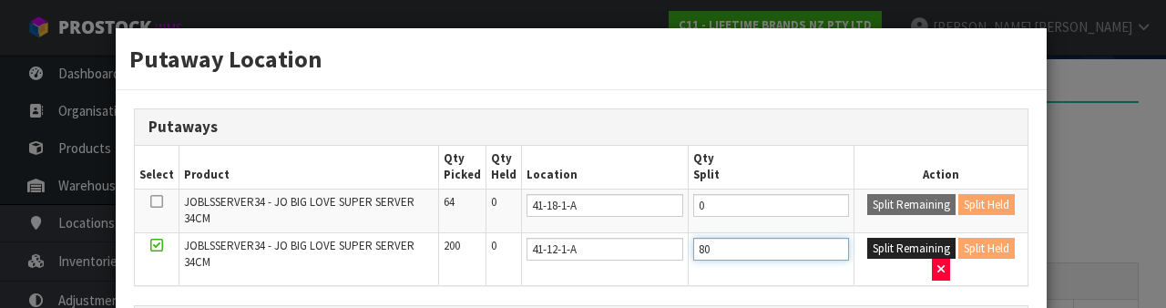
type input "80"
click at [897, 246] on button "Split Remaining" at bounding box center [911, 249] width 88 height 22
type input "80"
type input "0"
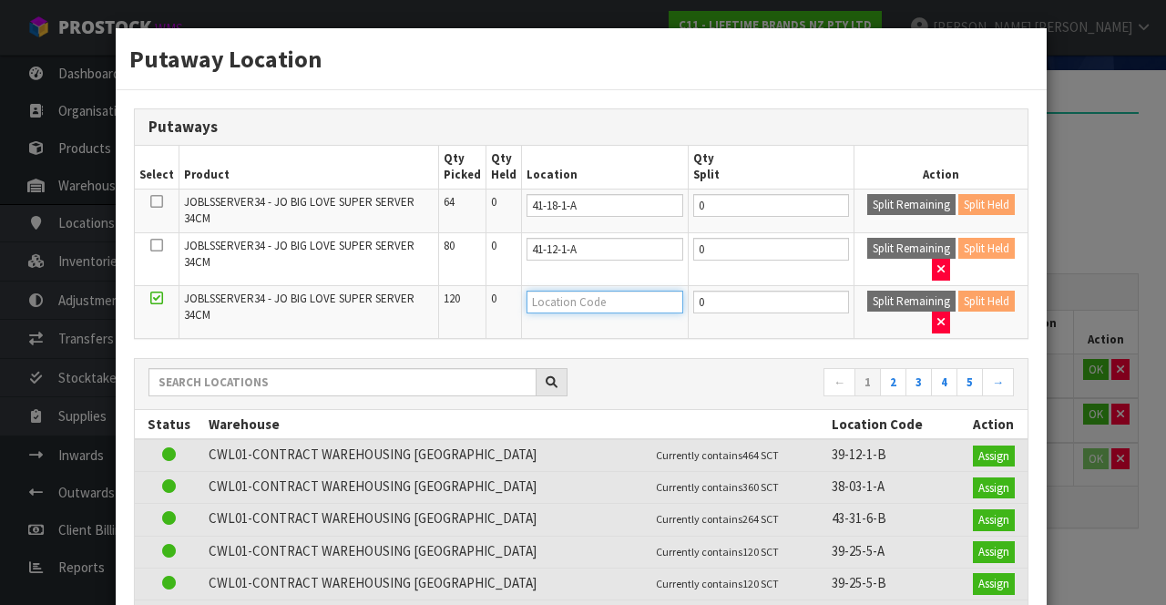
click at [594, 297] on input "text" at bounding box center [604, 302] width 157 height 23
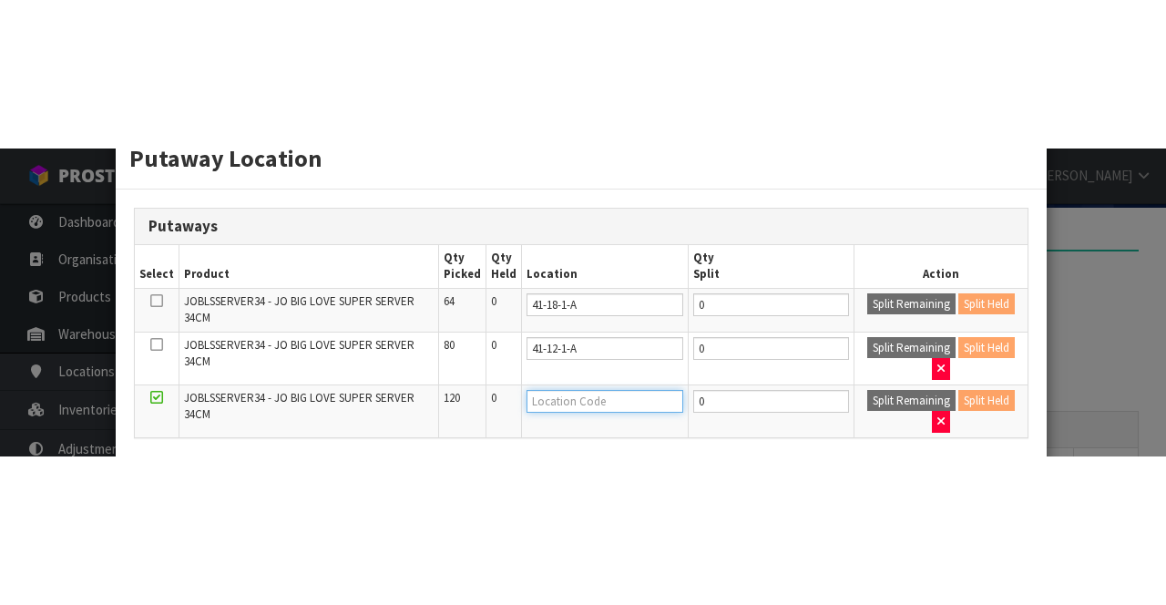
scroll to position [144, 0]
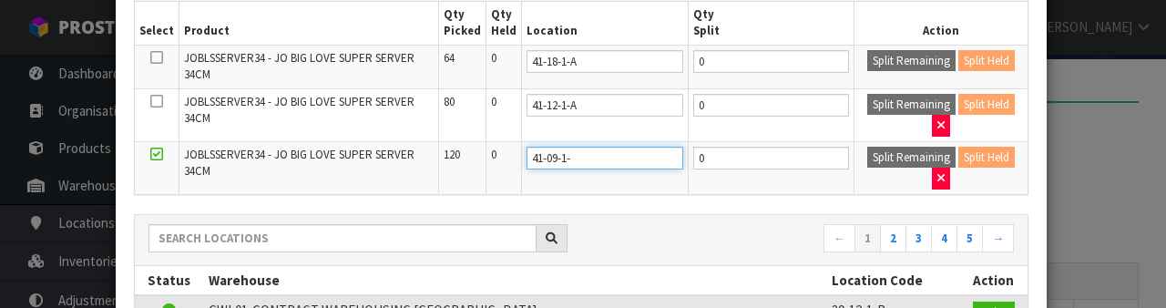
type input "41-09-1-b"
type input "41-09-1-B"
click at [1097, 216] on div "Putaway Location Putaways Select Product Qty Picked Qty Held Location Qty Split…" at bounding box center [583, 154] width 1166 height 308
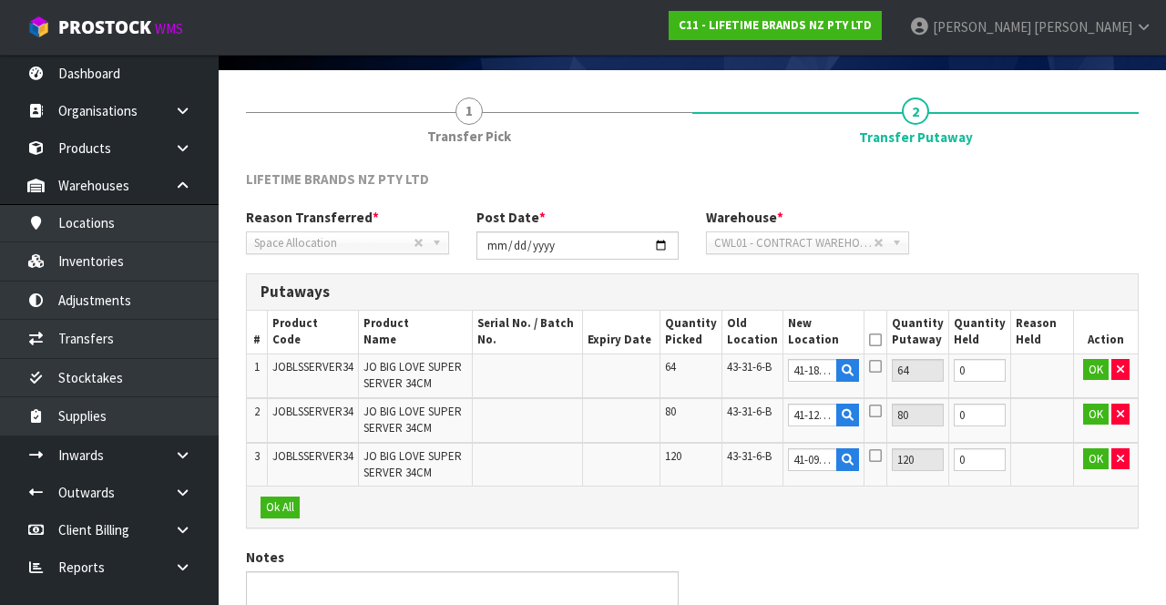
click at [882, 340] on icon at bounding box center [875, 340] width 13 height 1
click at [280, 499] on button "Ok All" at bounding box center [280, 507] width 39 height 22
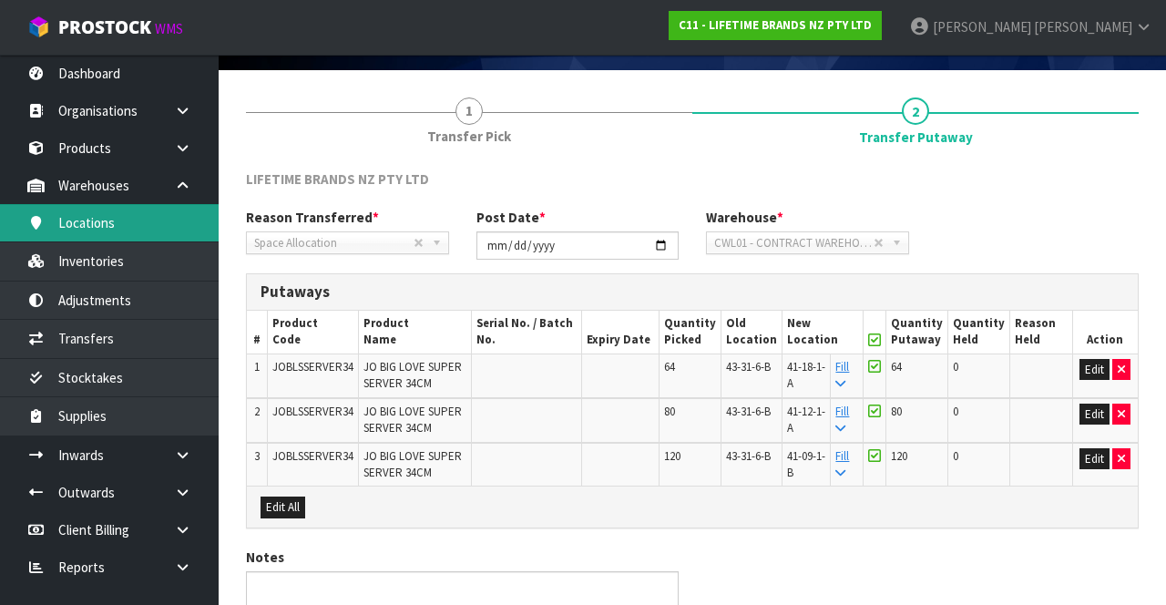
click at [161, 237] on link "Locations" at bounding box center [109, 222] width 219 height 37
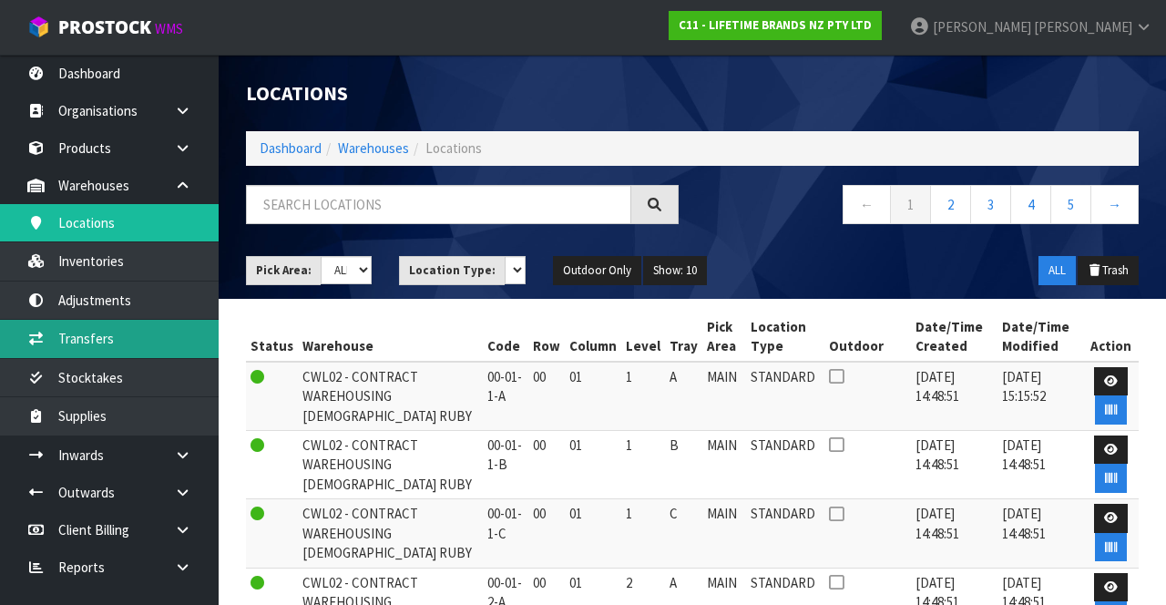
click at [158, 341] on link "Transfers" at bounding box center [109, 338] width 219 height 37
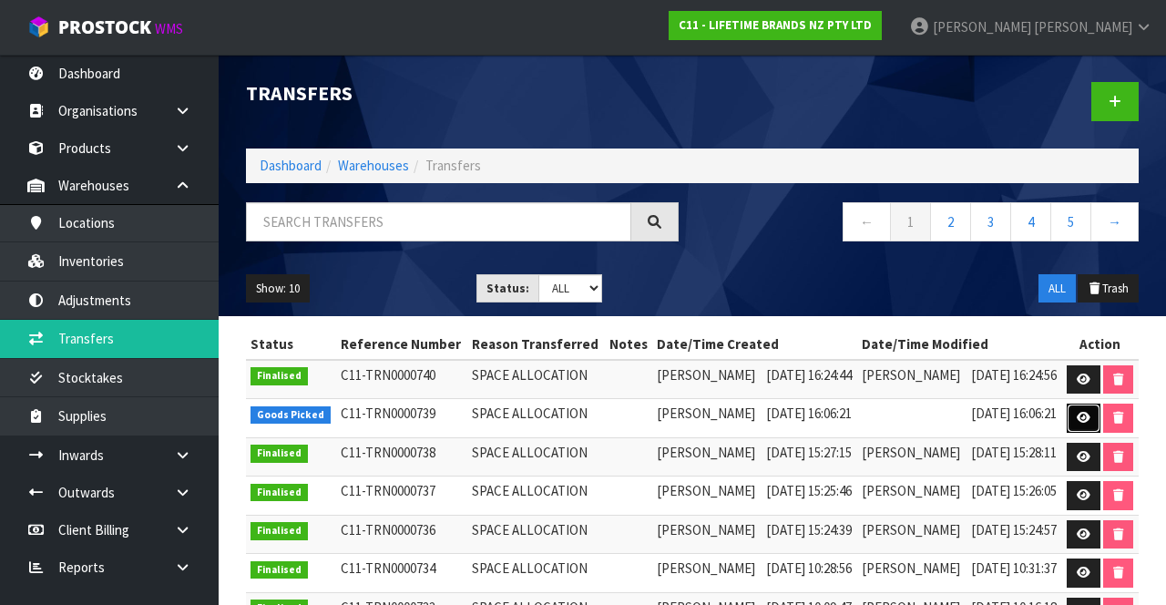
click at [1094, 433] on link at bounding box center [1084, 418] width 34 height 29
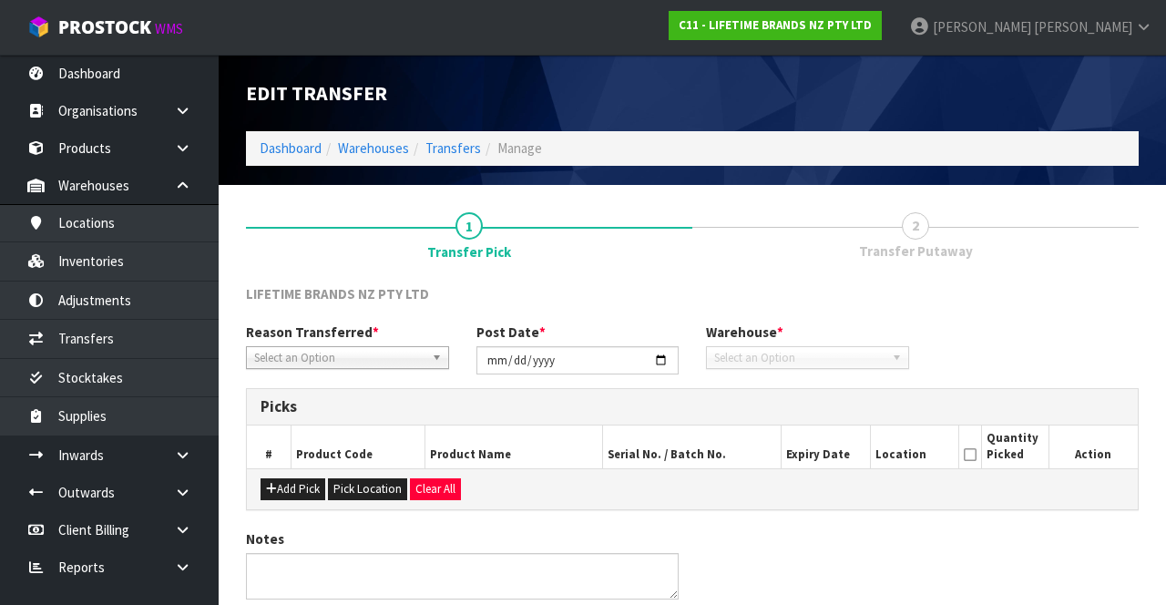
type input "[DATE]"
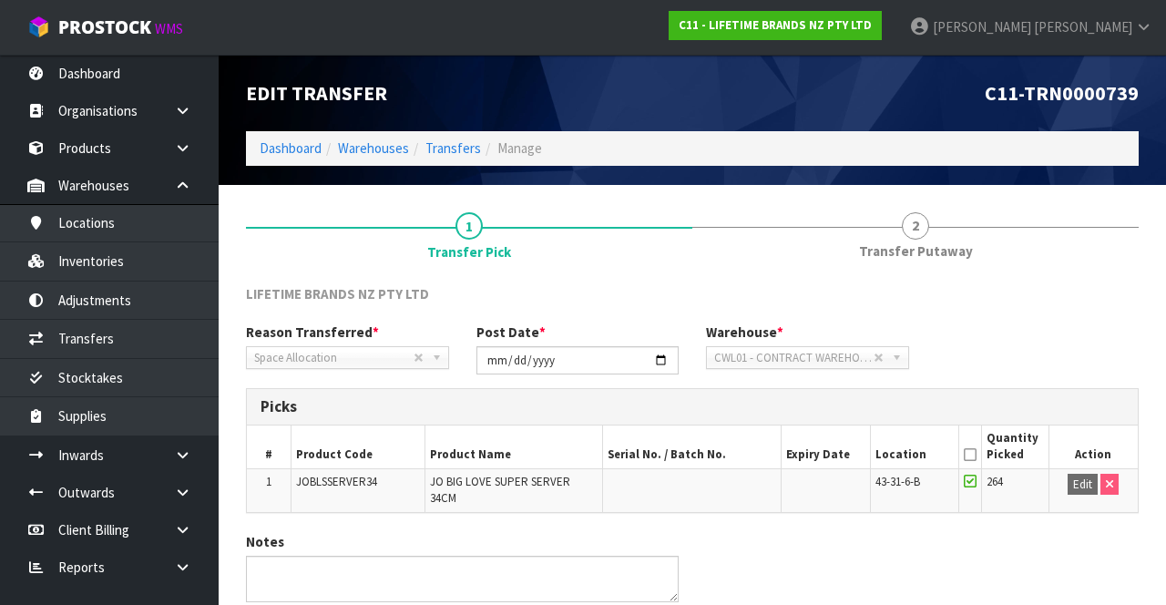
click at [923, 231] on span "2" at bounding box center [915, 225] width 27 height 27
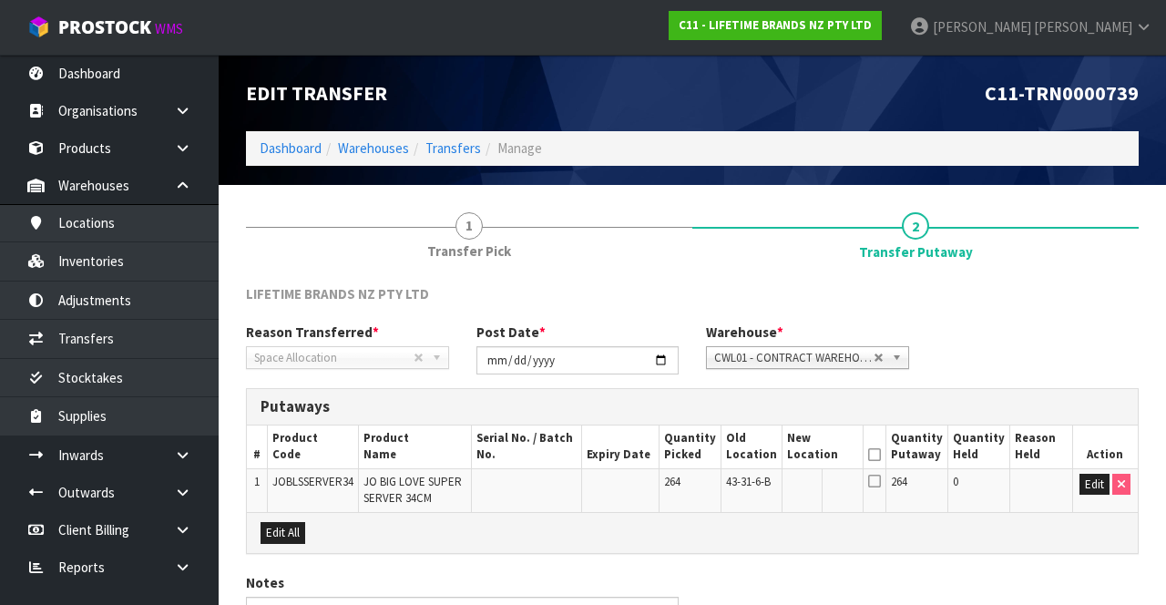
click at [924, 567] on div "LIFETIME BRANDS NZ PTY LTD Reason Transferred * Space Allocation Damage Expired…" at bounding box center [692, 496] width 893 height 425
click at [1079, 487] on button "Edit" at bounding box center [1094, 485] width 30 height 22
click at [820, 481] on input "text" at bounding box center [813, 485] width 50 height 23
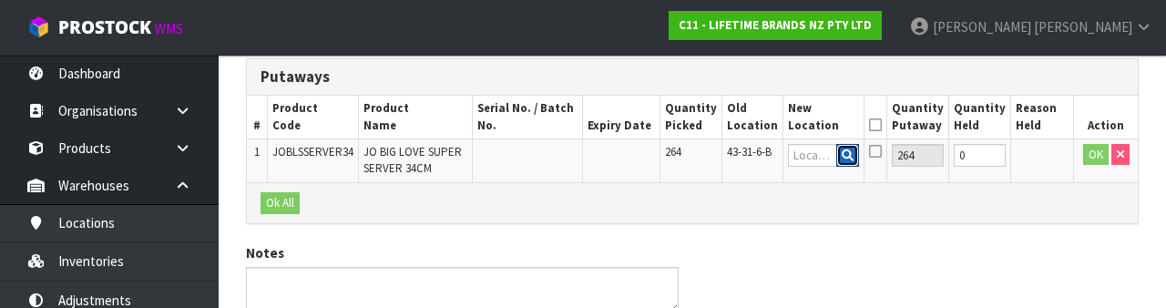
click at [859, 156] on button "button" at bounding box center [847, 156] width 23 height 24
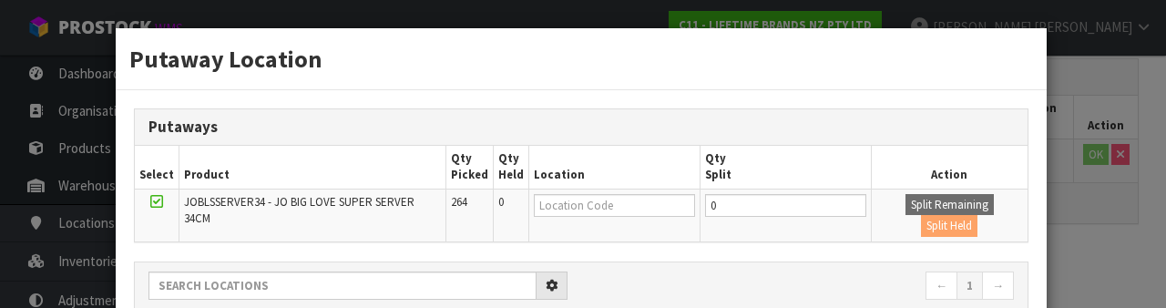
scroll to position [115, 0]
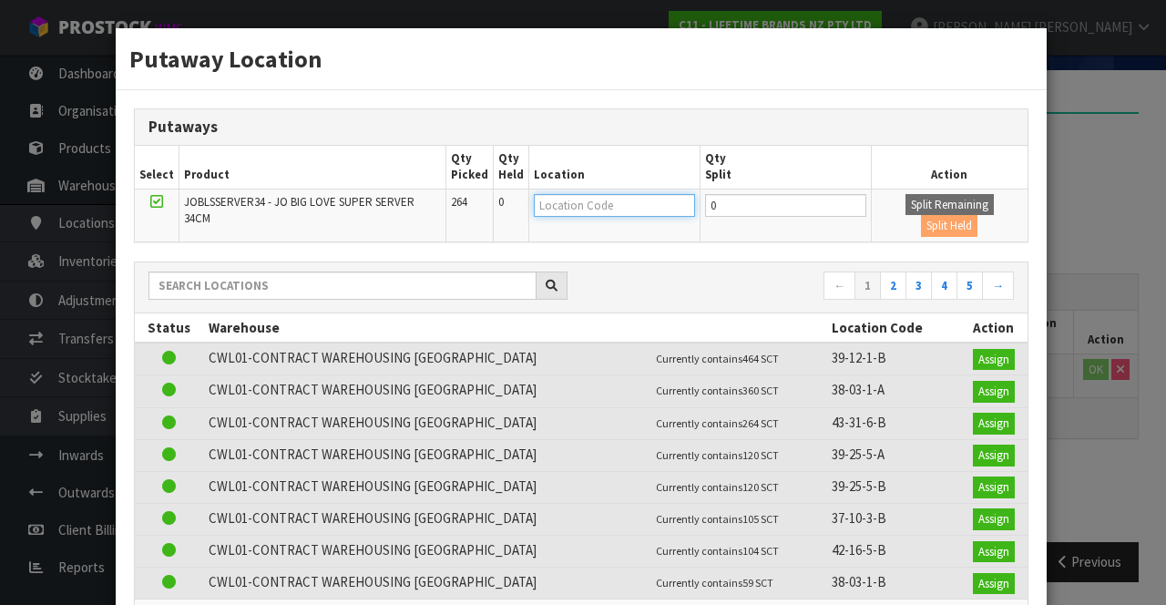
click at [612, 205] on input "text" at bounding box center [614, 205] width 161 height 23
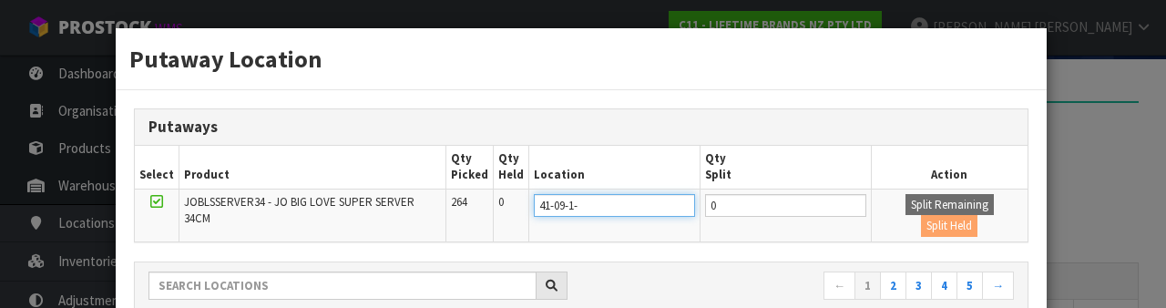
type input "41-09-1-b"
type input "41-09-1-B"
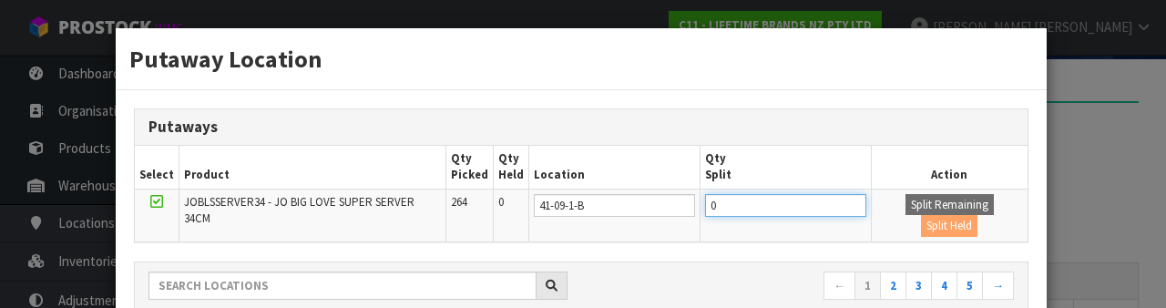
click at [743, 207] on input "0" at bounding box center [785, 205] width 161 height 23
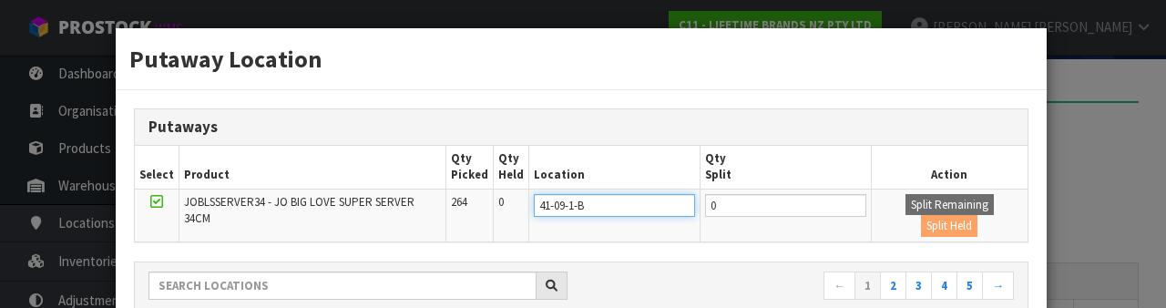
click at [608, 204] on input "41-09-1-B" at bounding box center [614, 205] width 161 height 23
type input "41-09-1-"
type input "41-18-1-a"
type input "41-18-1-A"
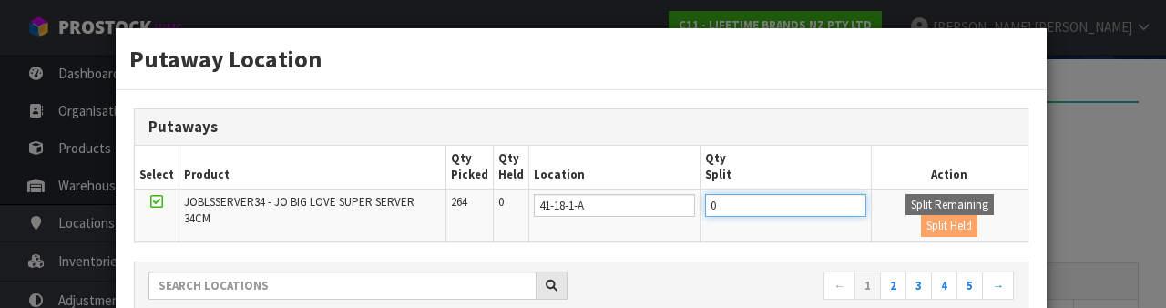
click at [741, 206] on input "0" at bounding box center [785, 205] width 161 height 23
type input "64"
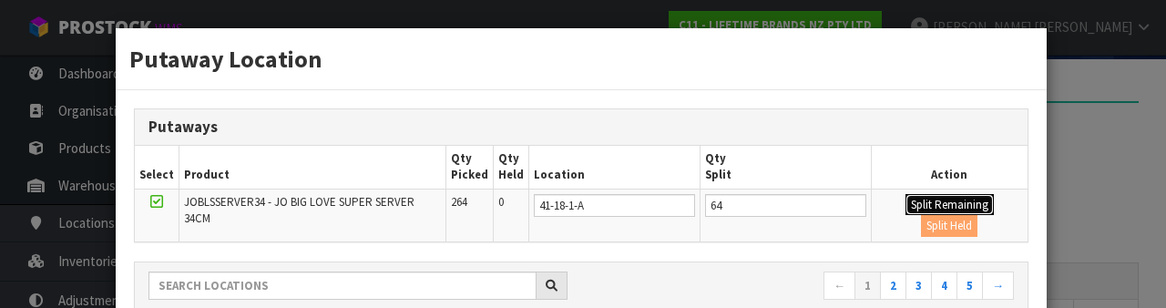
click at [909, 205] on button "Split Remaining" at bounding box center [949, 205] width 88 height 22
type input "64"
type input "0"
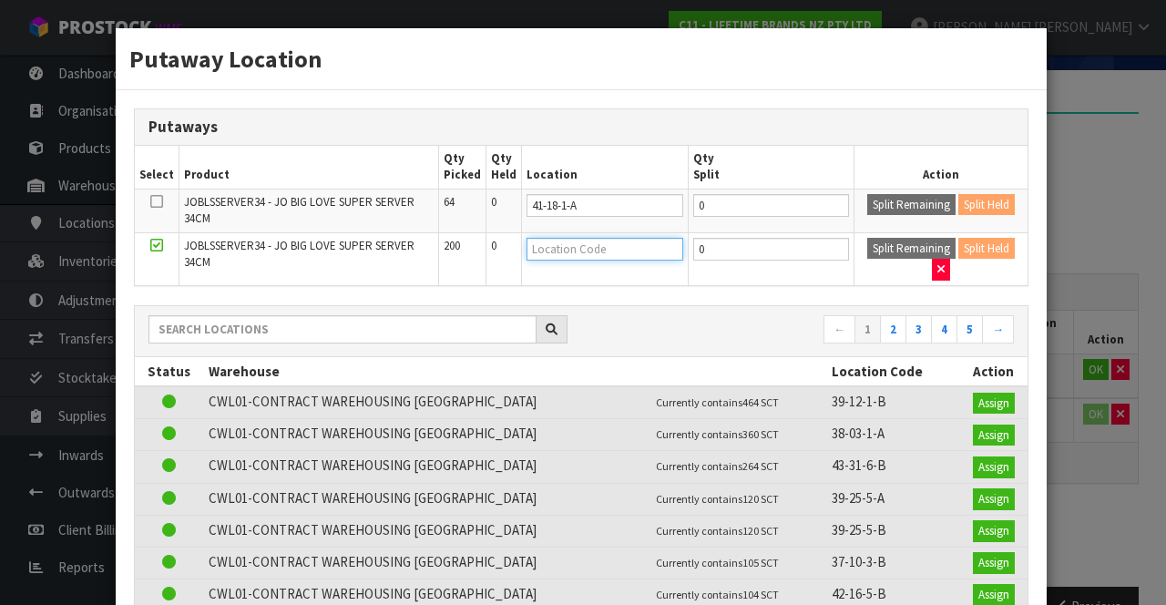
click at [592, 243] on input "text" at bounding box center [604, 249] width 157 height 23
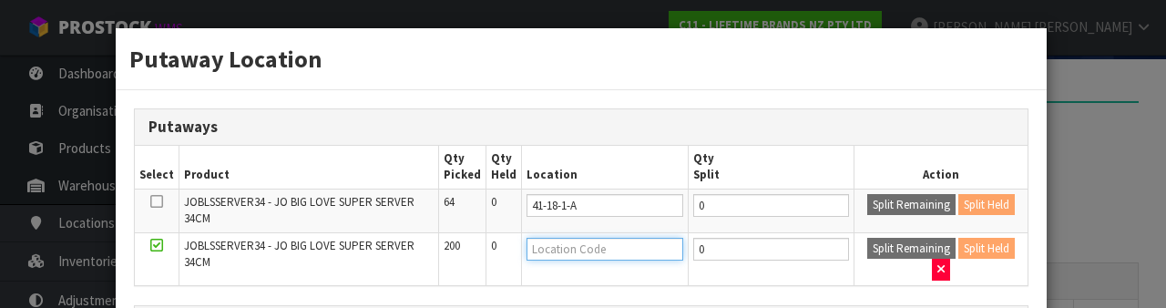
click at [574, 248] on input "text" at bounding box center [604, 249] width 157 height 23
type input "41-12-1-a"
type input "41-12-1-A"
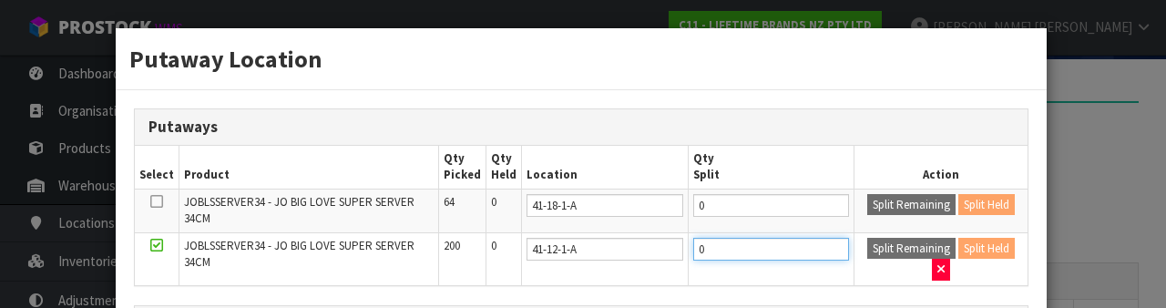
click at [733, 247] on input "0" at bounding box center [771, 249] width 156 height 23
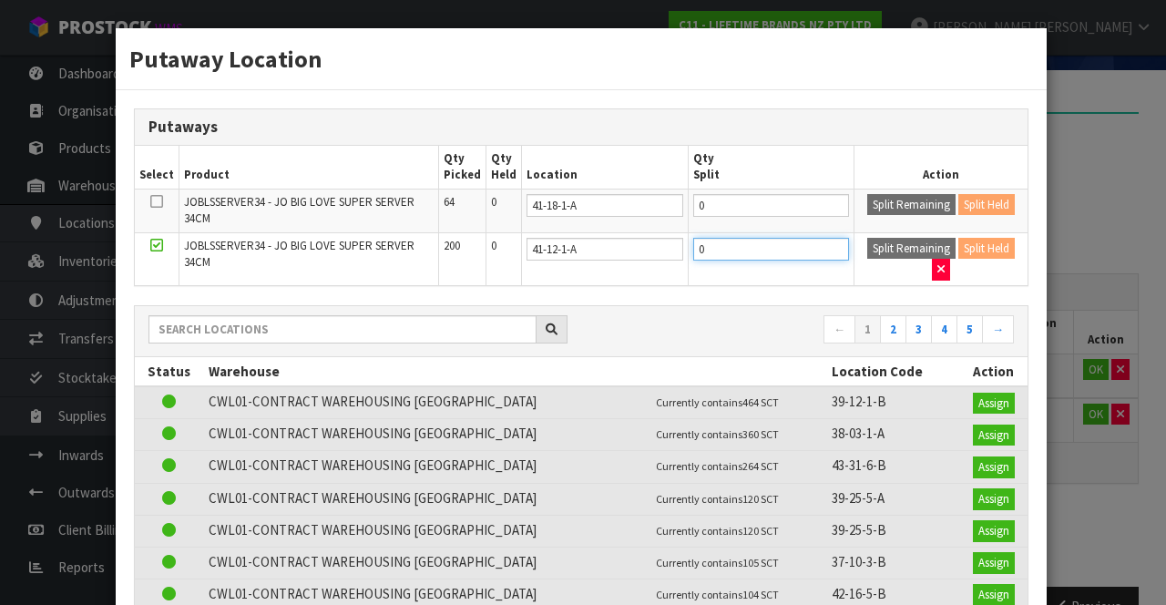
click at [734, 252] on input "0" at bounding box center [771, 249] width 156 height 23
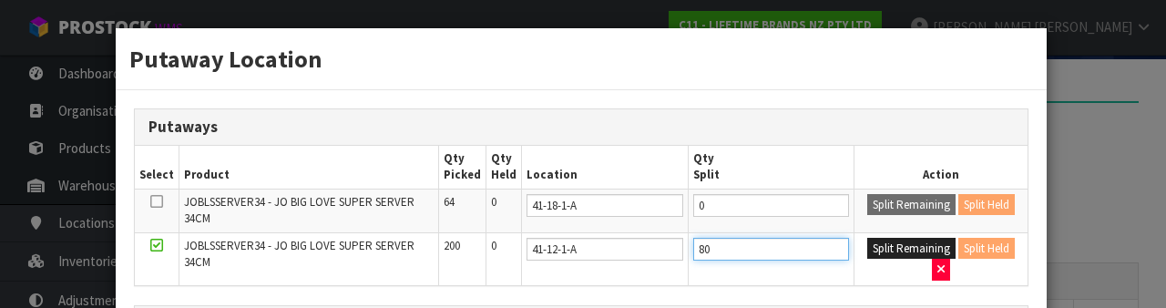
type input "80"
click at [883, 247] on button "Split Remaining" at bounding box center [911, 249] width 88 height 22
type input "80"
type input "0"
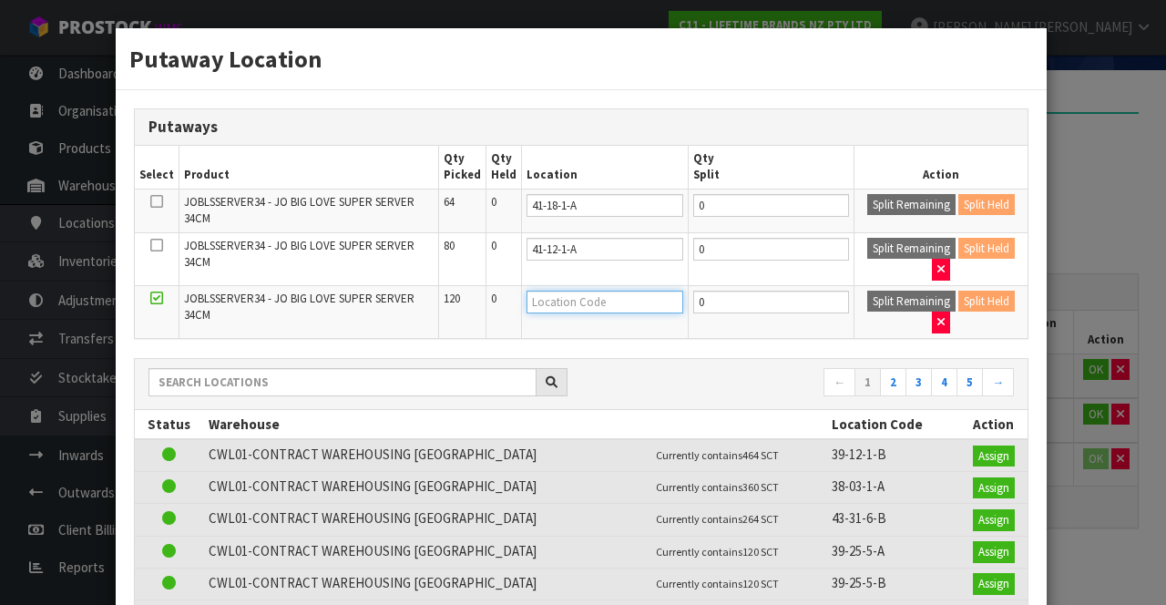
click at [588, 299] on input "text" at bounding box center [604, 302] width 157 height 23
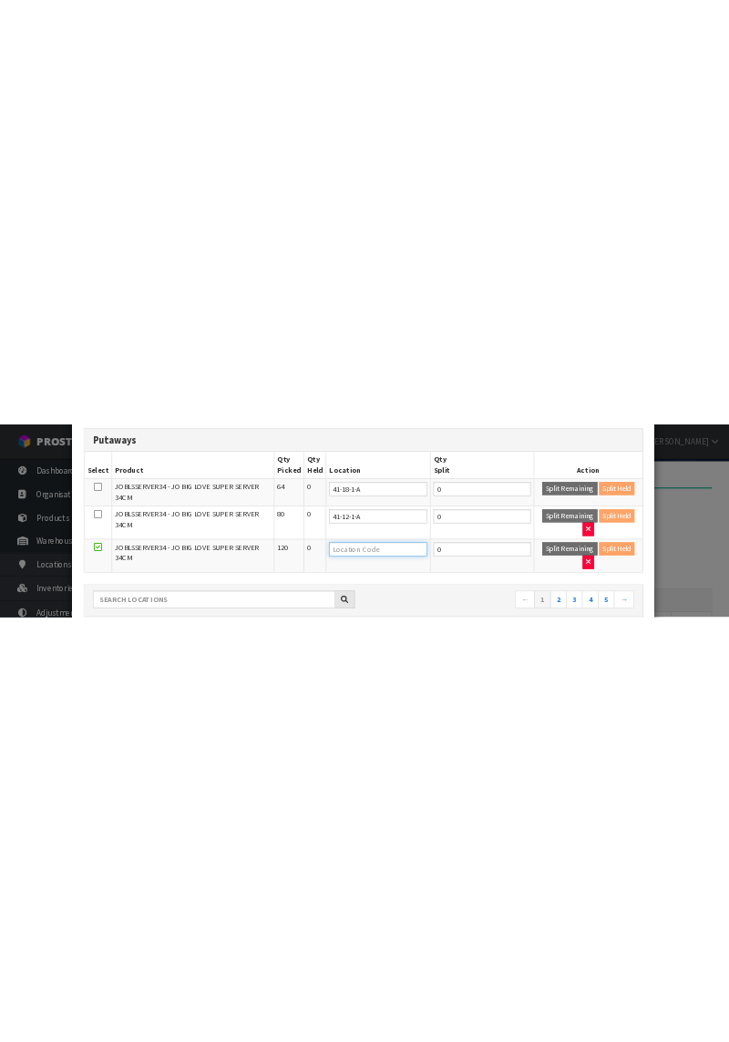
scroll to position [144, 0]
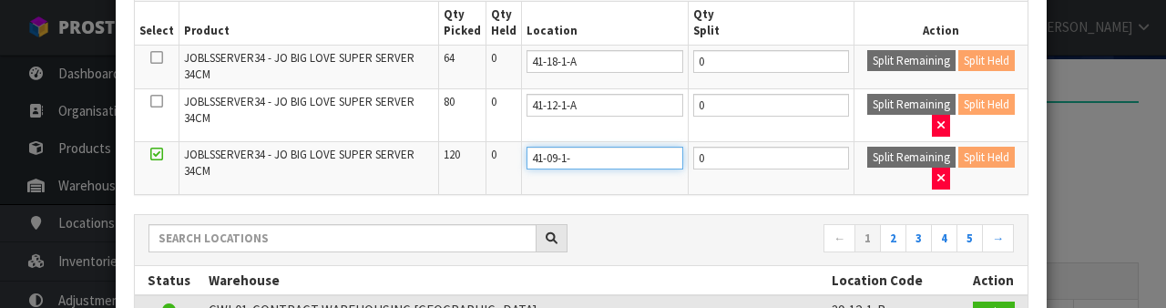
type input "41-09-1-b"
type input "41-09-1-B"
click at [743, 240] on nav "← 1 2 3 4 5 →" at bounding box center [804, 240] width 419 height 32
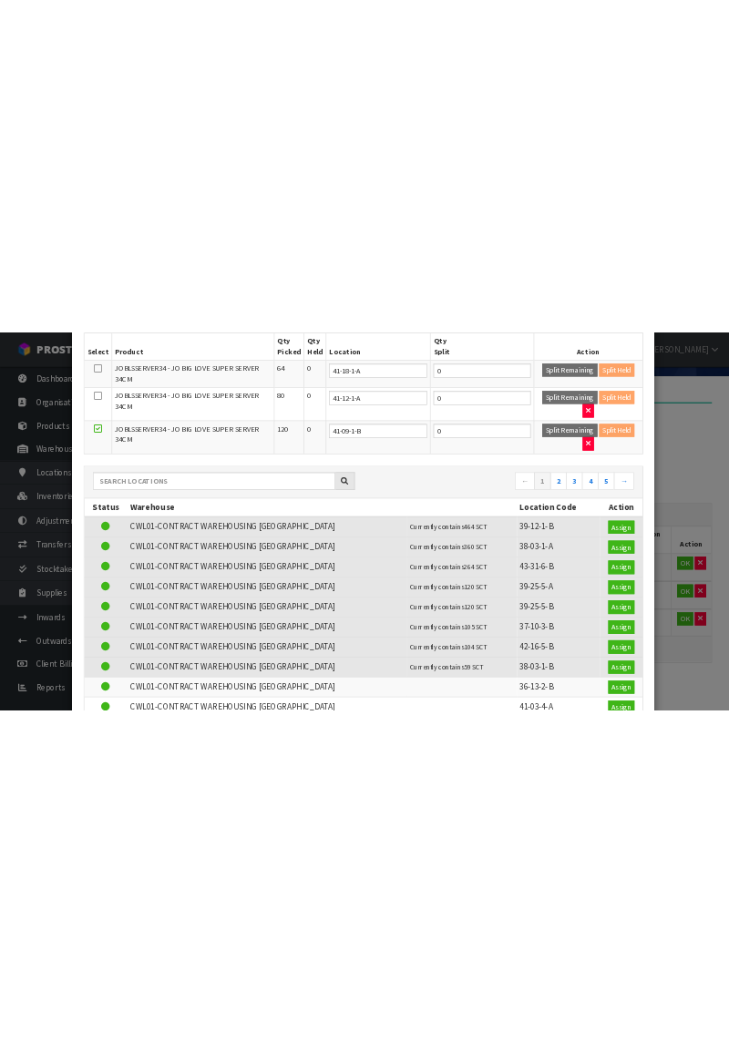
scroll to position [86, 0]
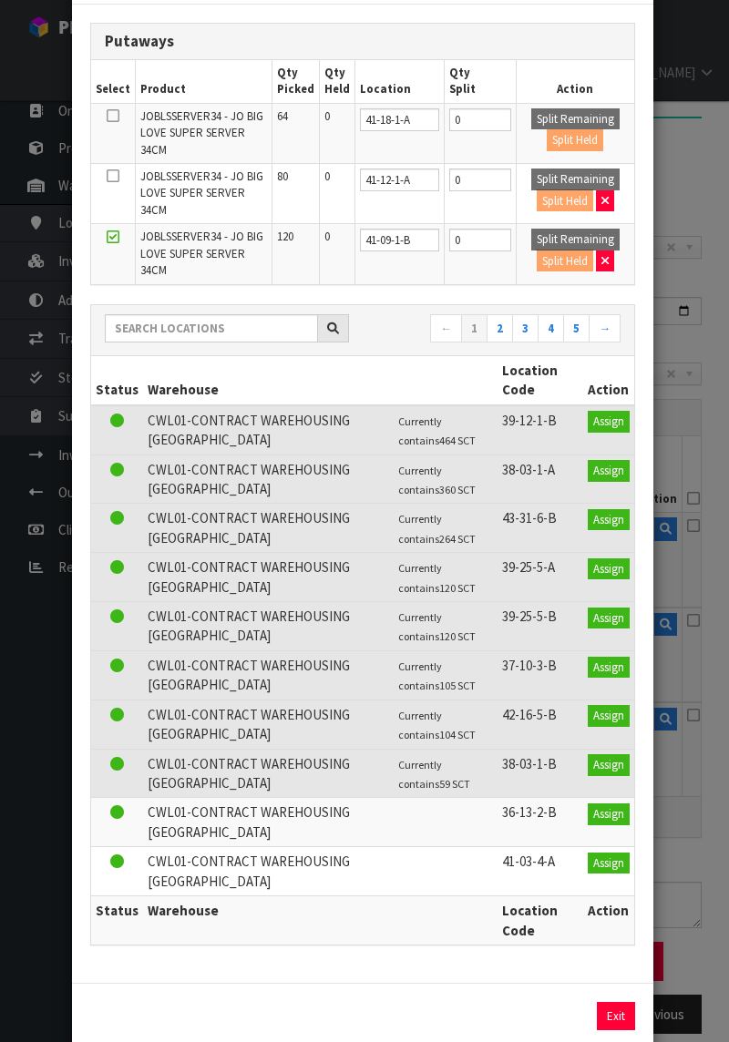
click at [672, 189] on div "Putaway Location Putaways Select Product Qty Picked Qty Held Location Qty Split…" at bounding box center [364, 521] width 729 height 1042
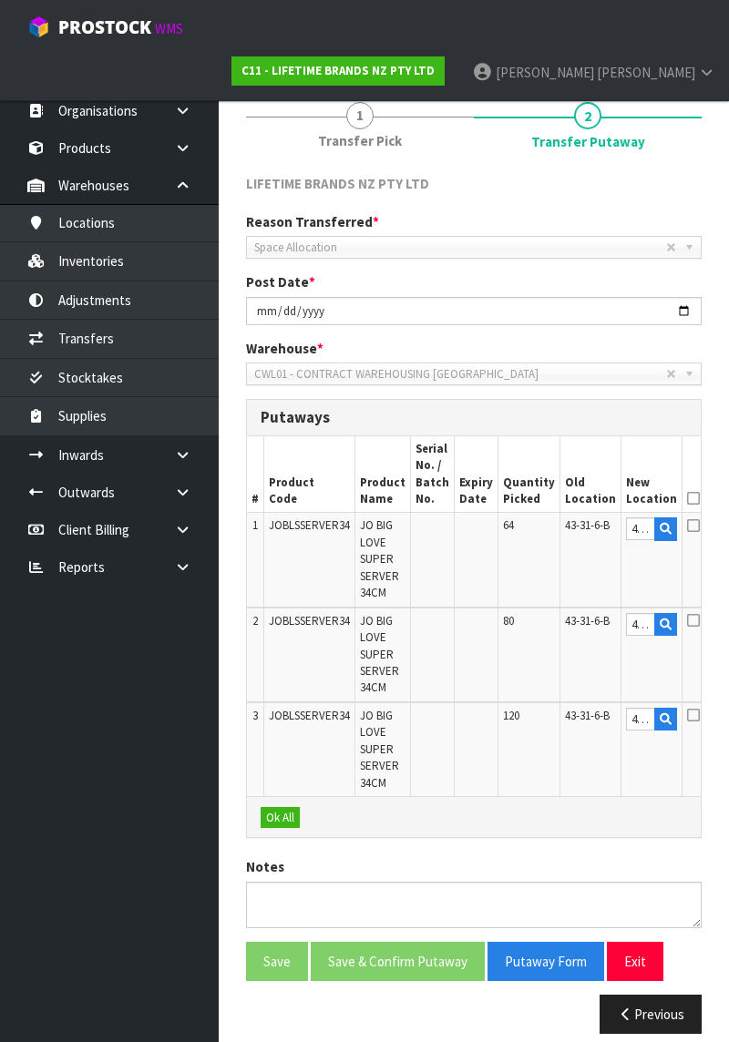
click at [687, 498] on icon at bounding box center [693, 498] width 13 height 1
click at [284, 604] on button "Ok All" at bounding box center [280, 818] width 39 height 22
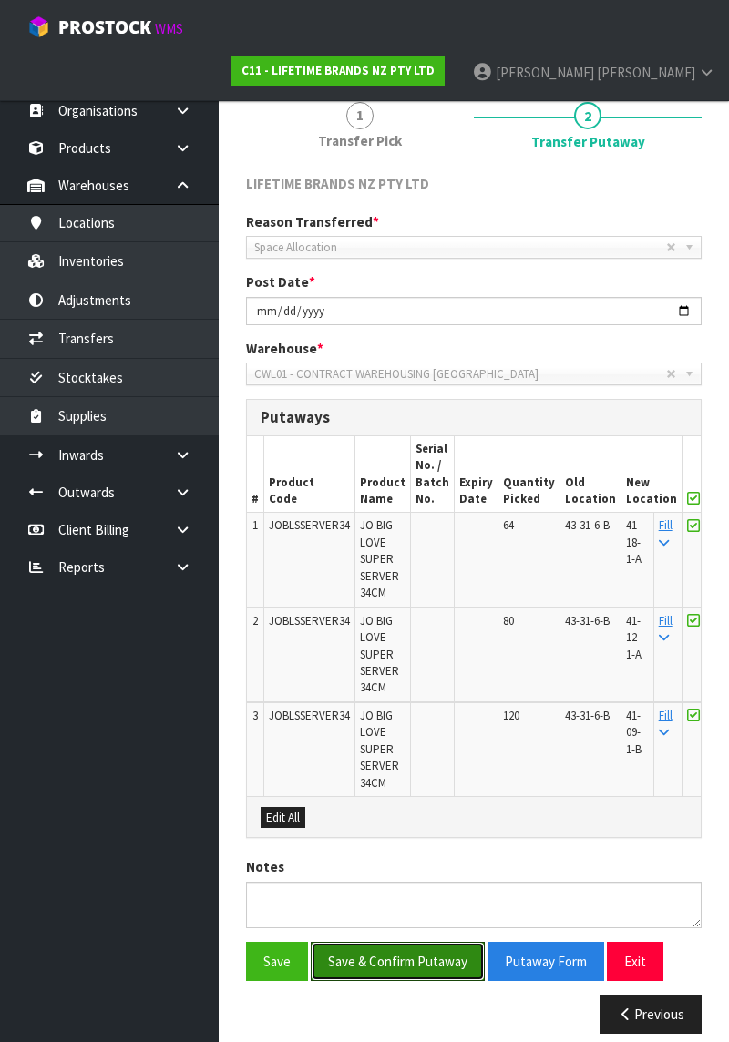
click at [413, 604] on button "Save & Confirm Putaway" at bounding box center [398, 961] width 174 height 39
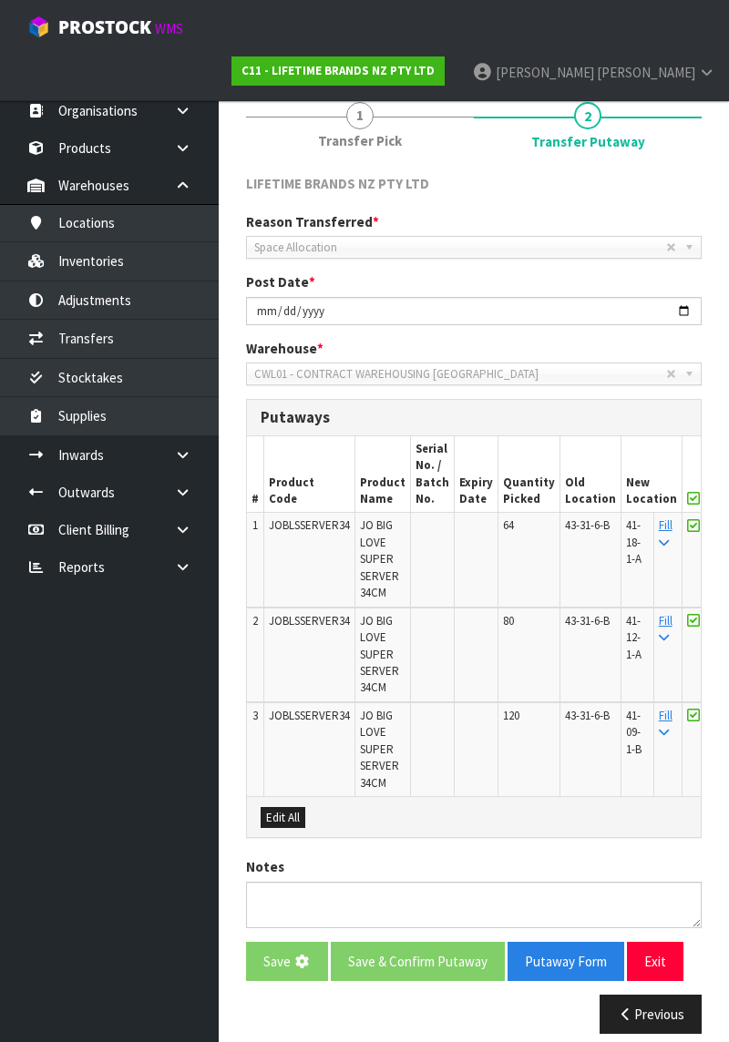
scroll to position [0, 0]
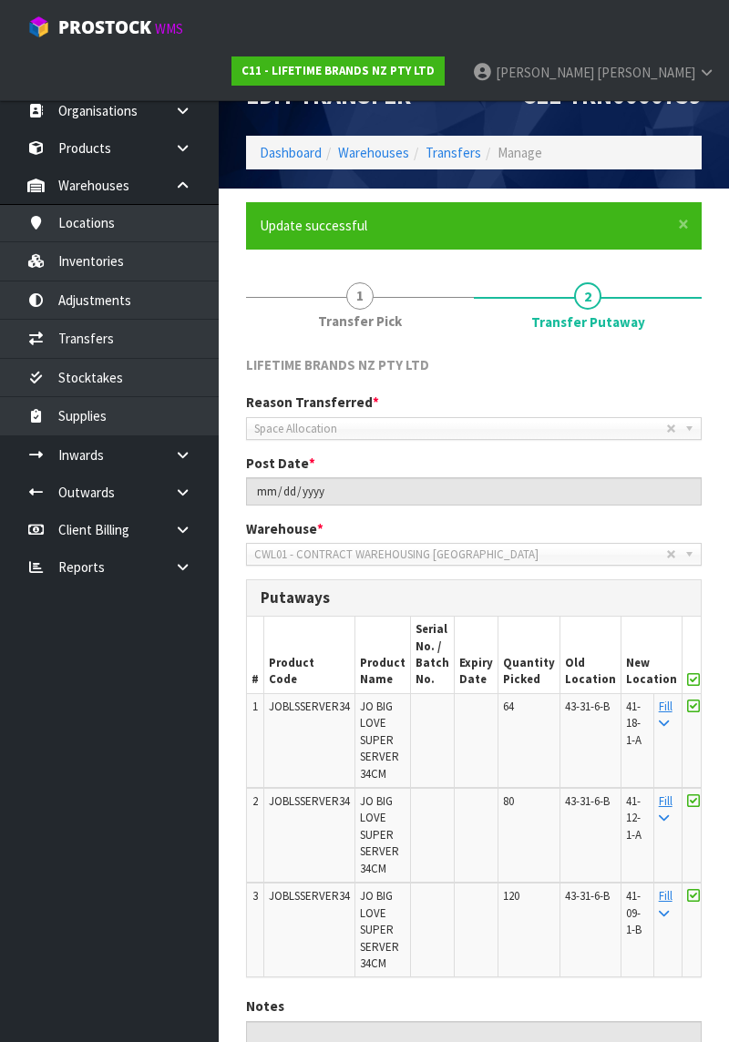
click at [99, 62] on link "Dashboard" at bounding box center [109, 73] width 219 height 37
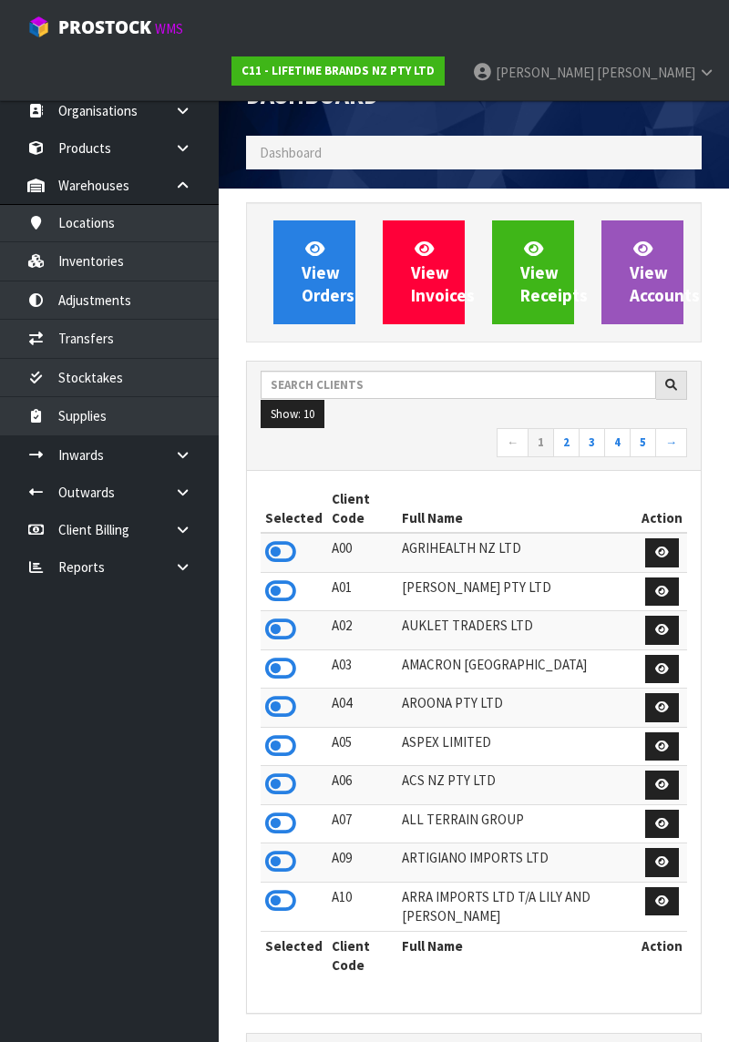
scroll to position [1671, 483]
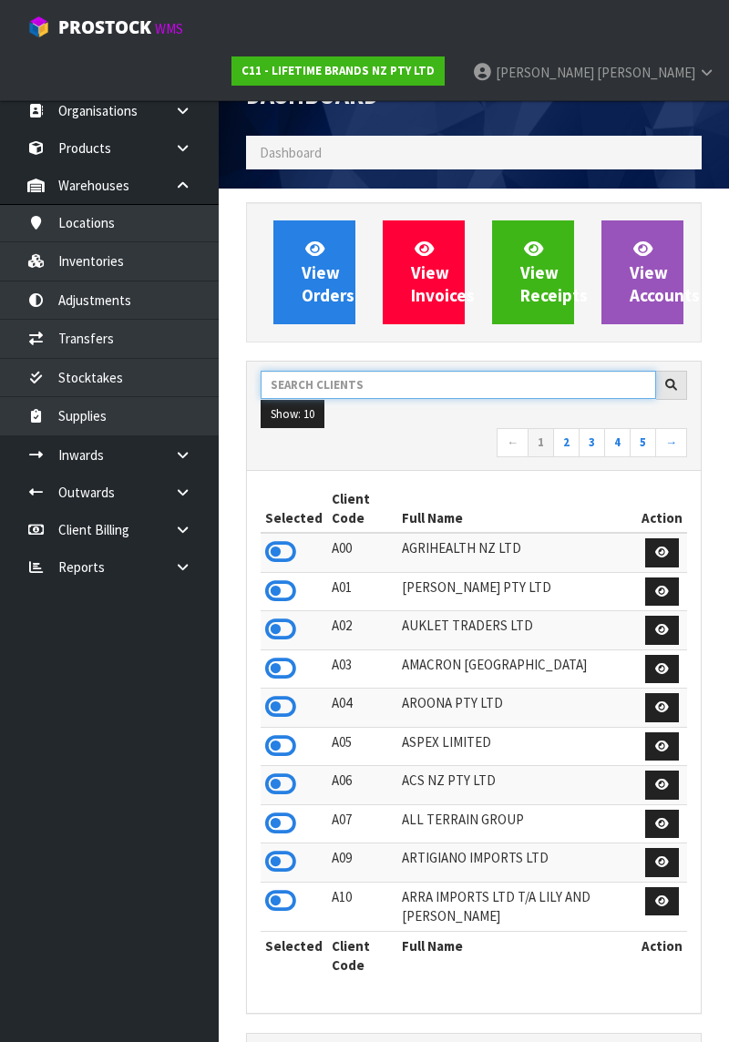
click at [373, 388] on input "text" at bounding box center [458, 385] width 395 height 28
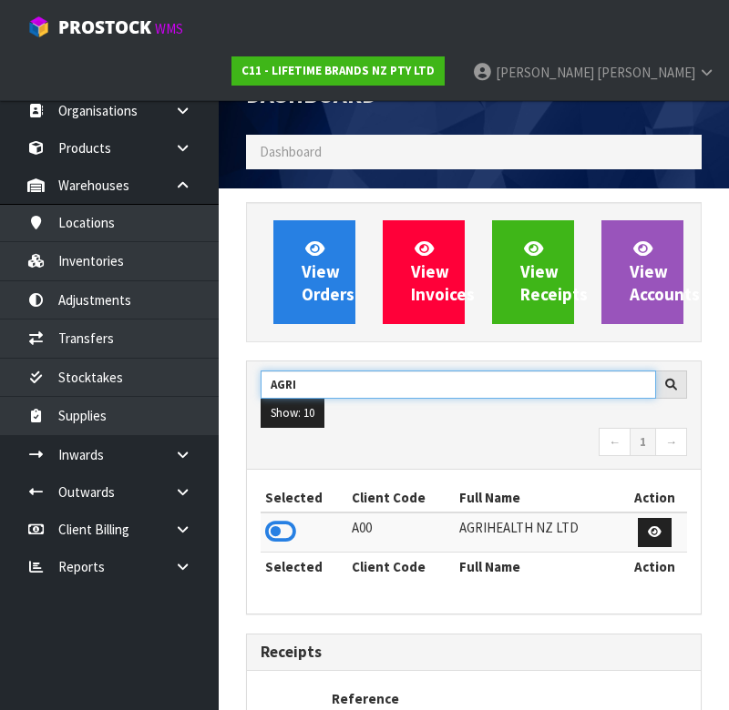
type input "AGRI"
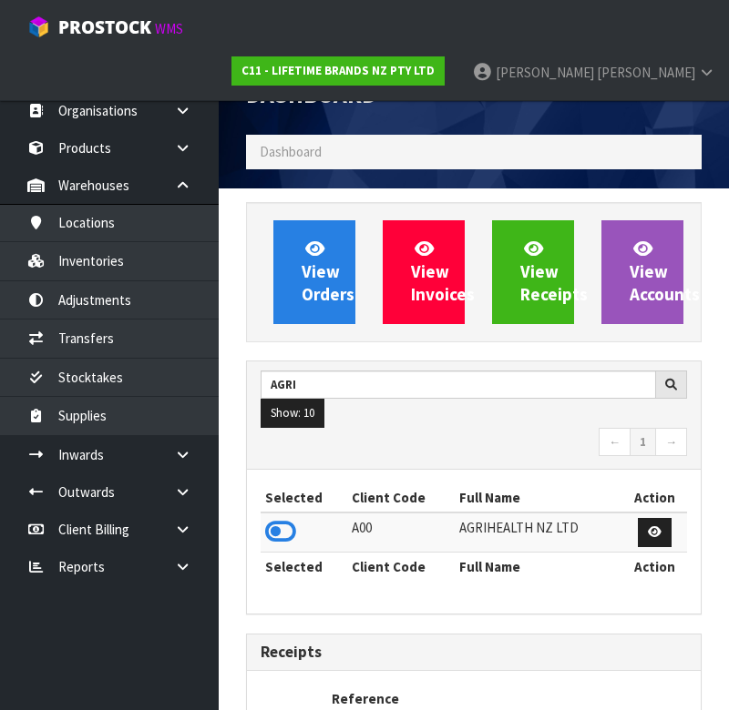
click at [288, 525] on icon at bounding box center [280, 531] width 31 height 27
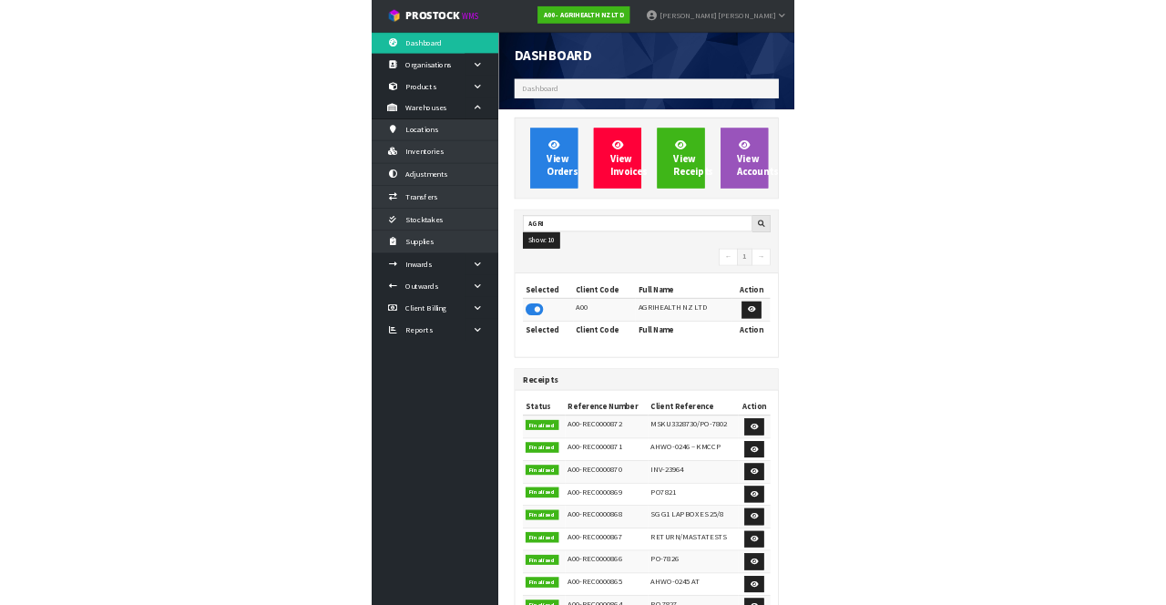
scroll to position [1476, 483]
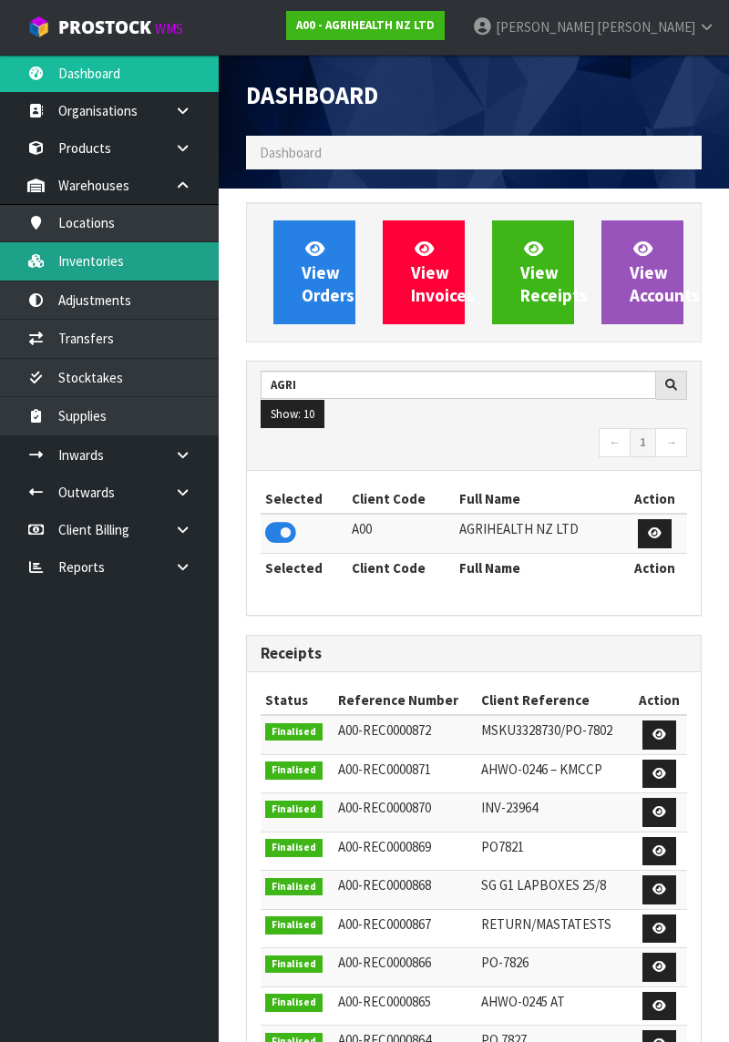
click at [164, 266] on link "Inventories" at bounding box center [109, 260] width 219 height 37
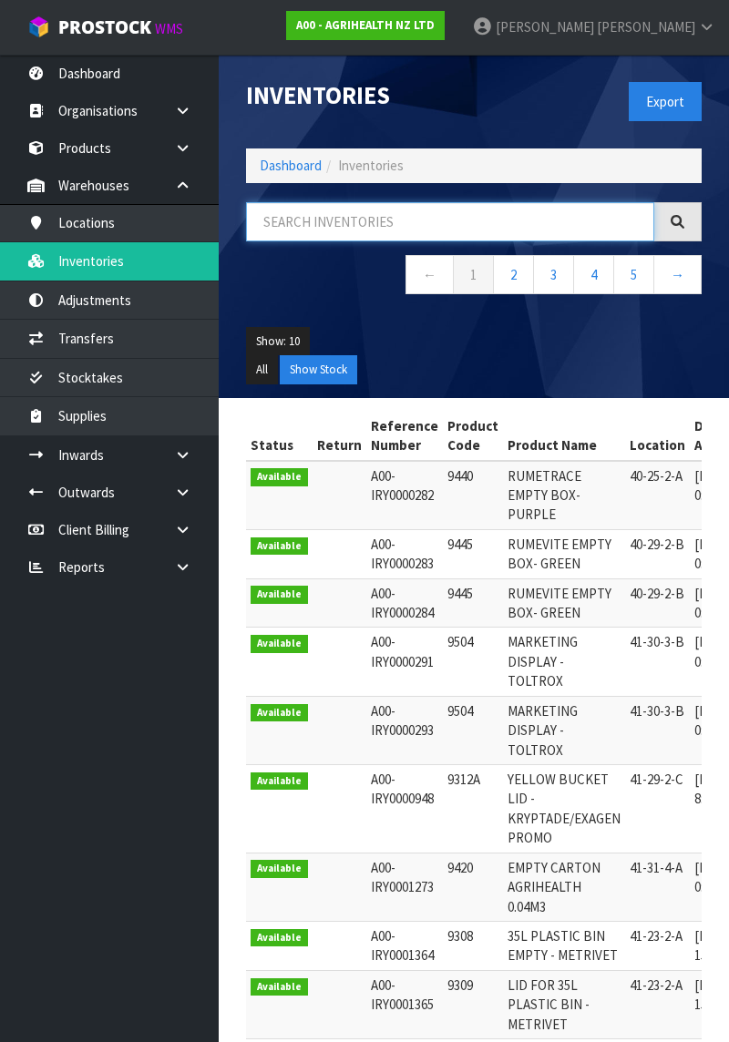
click at [306, 220] on input "text" at bounding box center [450, 221] width 408 height 39
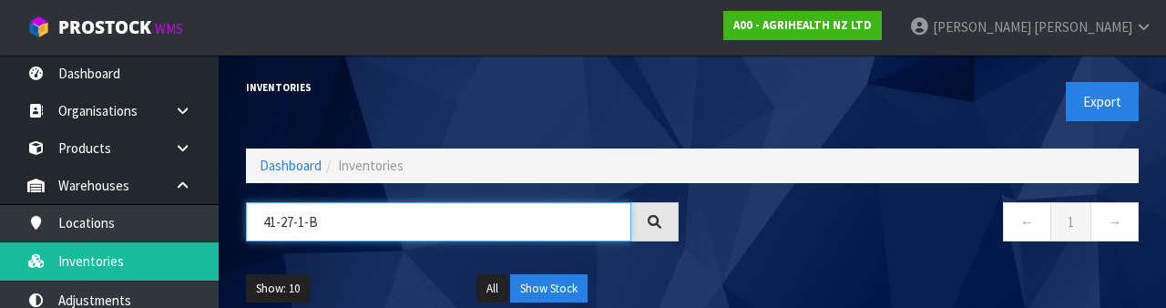
type input "41-27-1-B"
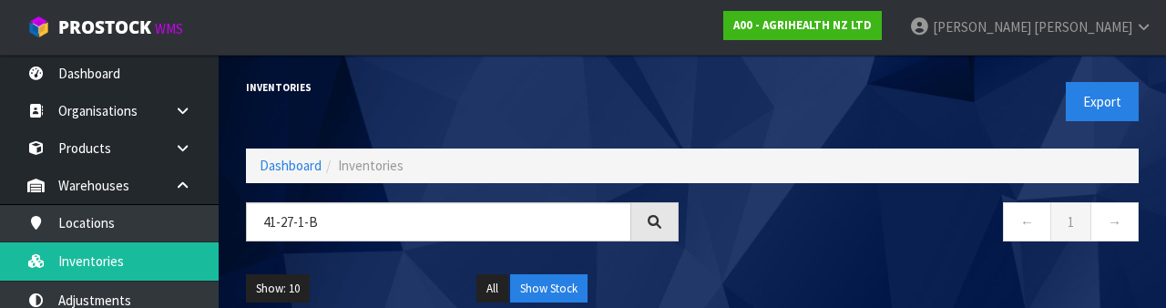
click at [856, 264] on div "Show: 10 5 10 25 50 All Show Stock" at bounding box center [692, 289] width 920 height 56
click at [492, 100] on div "Inventories" at bounding box center [462, 88] width 460 height 66
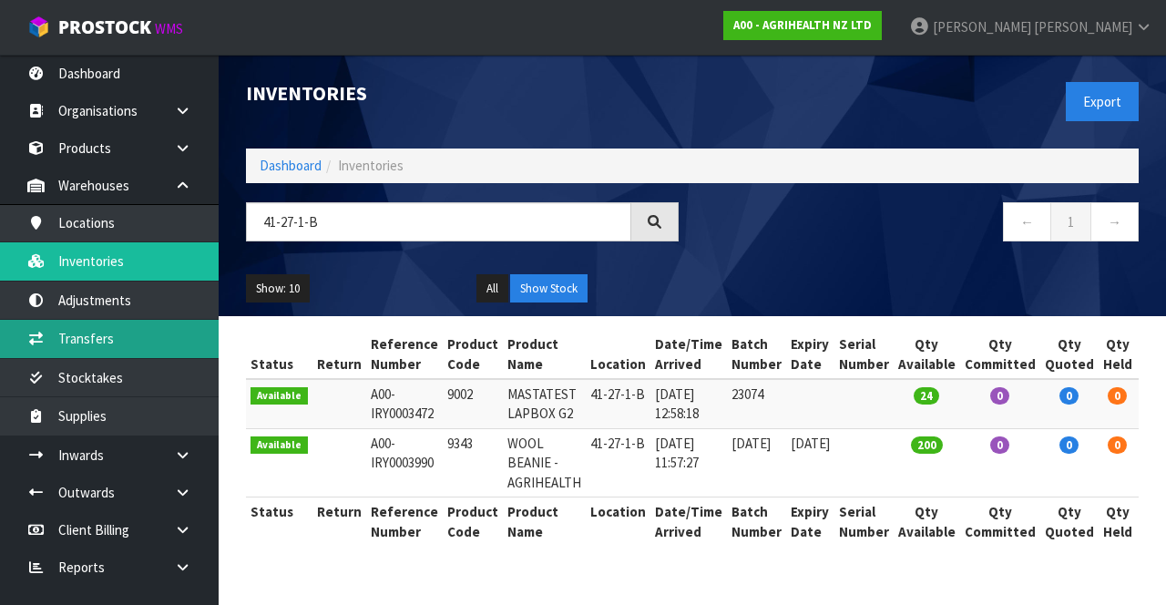
click at [151, 332] on link "Transfers" at bounding box center [109, 338] width 219 height 37
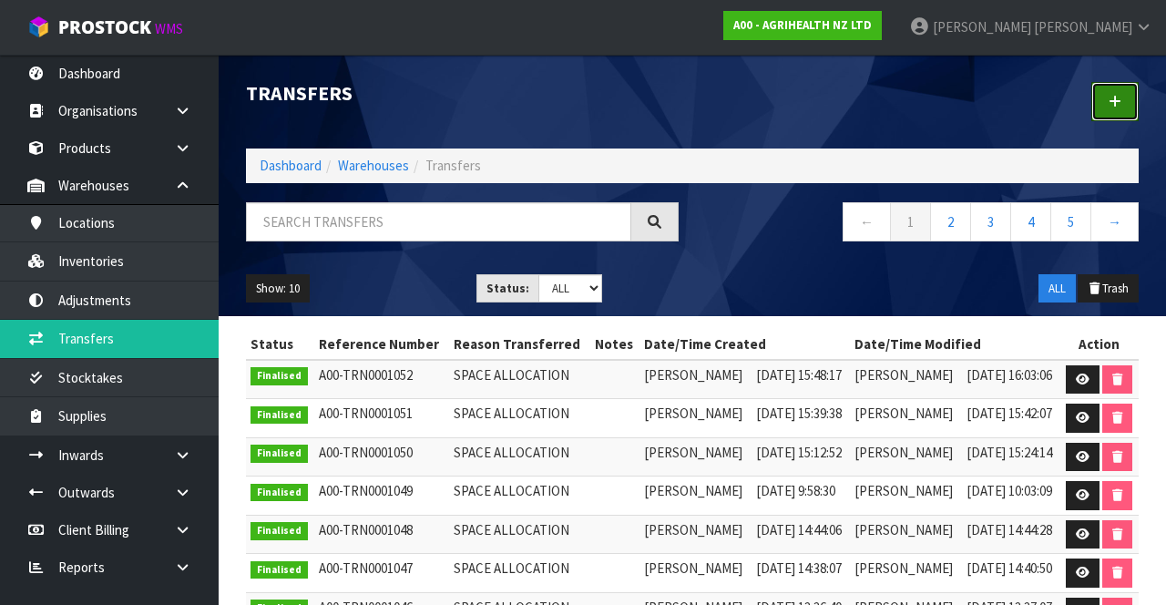
click at [1133, 106] on link at bounding box center [1114, 101] width 47 height 39
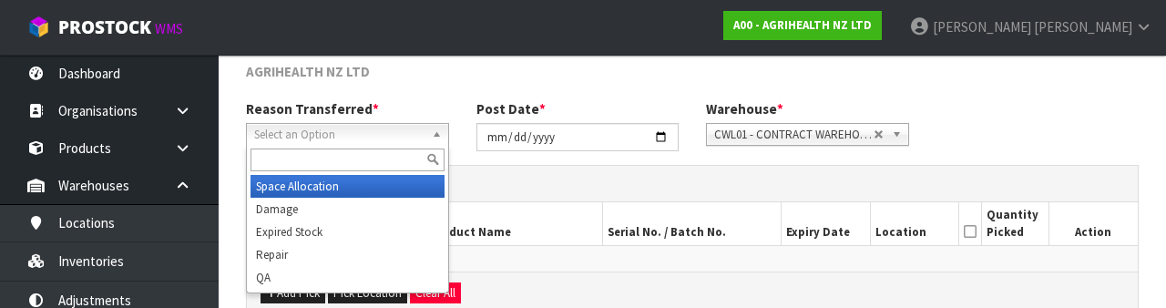
scroll to position [218, 0]
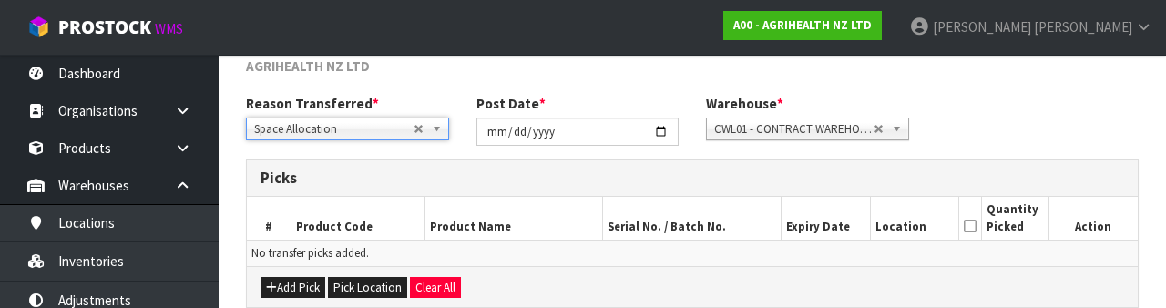
click at [1007, 110] on div "Reason Transferred * Space Allocation Damage Expired Stock Repair QA Space Allo…" at bounding box center [692, 127] width 920 height 66
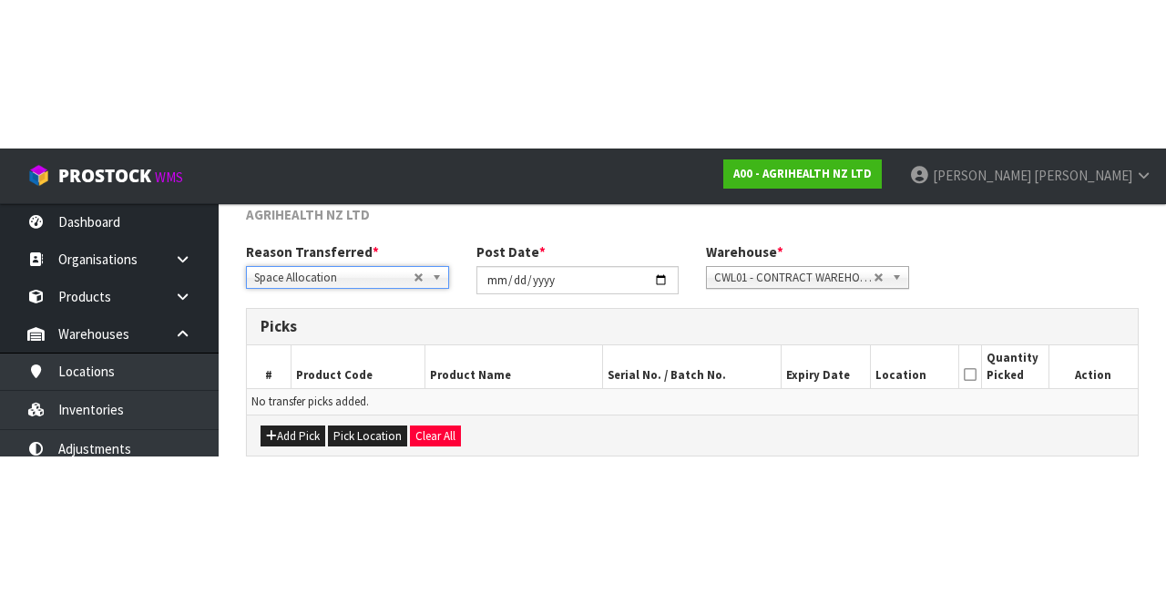
scroll to position [98, 0]
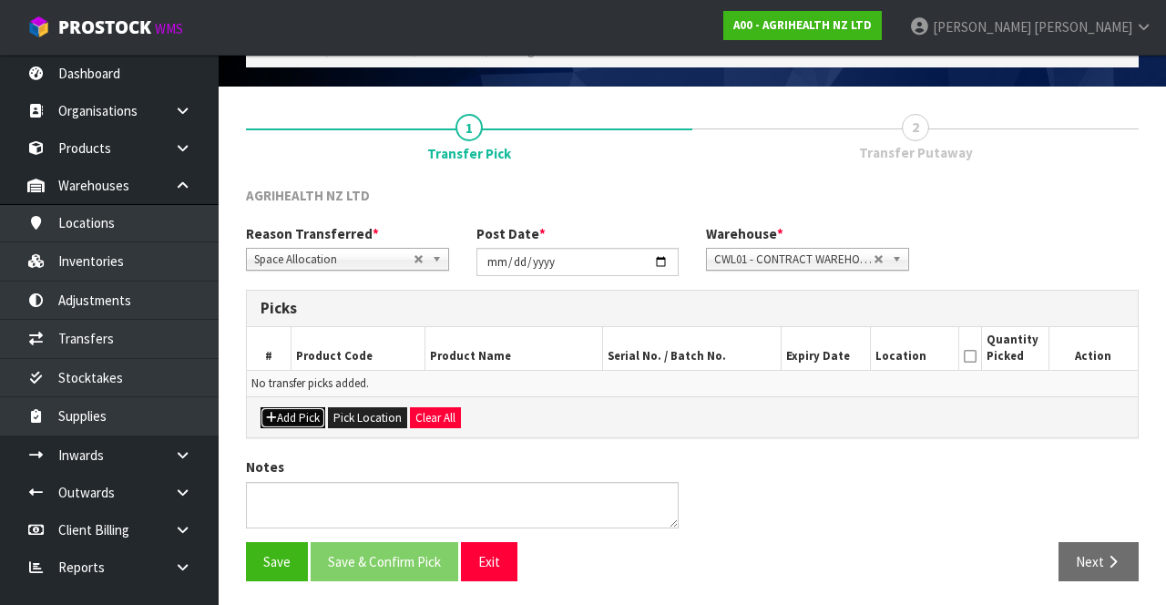
click at [290, 417] on button "Add Pick" at bounding box center [293, 418] width 65 height 22
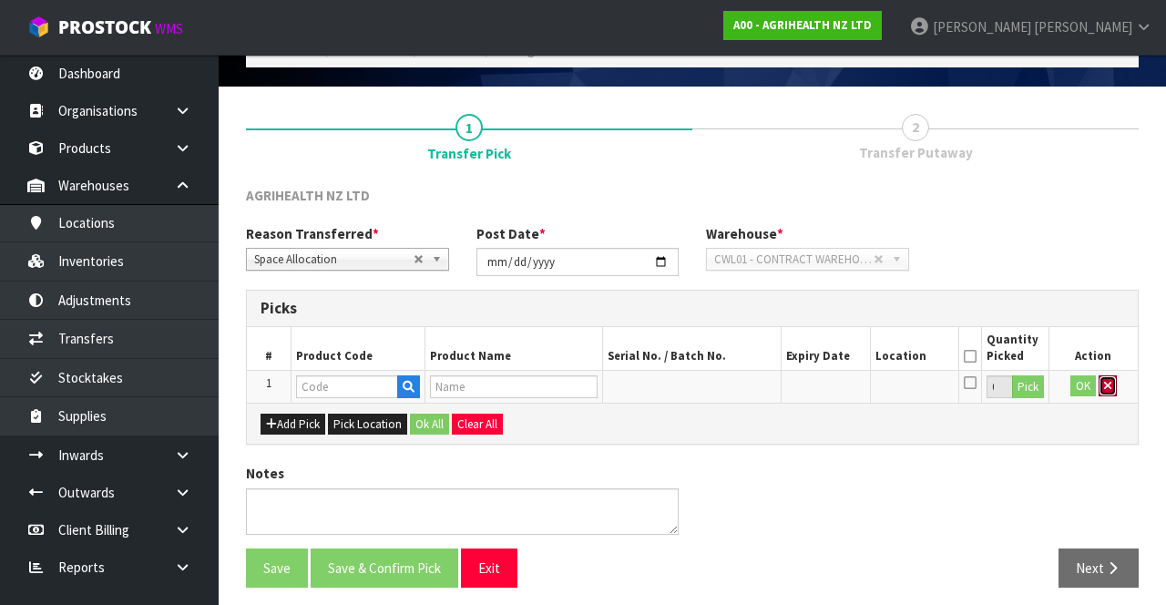
click at [1105, 386] on icon "button" at bounding box center [1107, 386] width 7 height 12
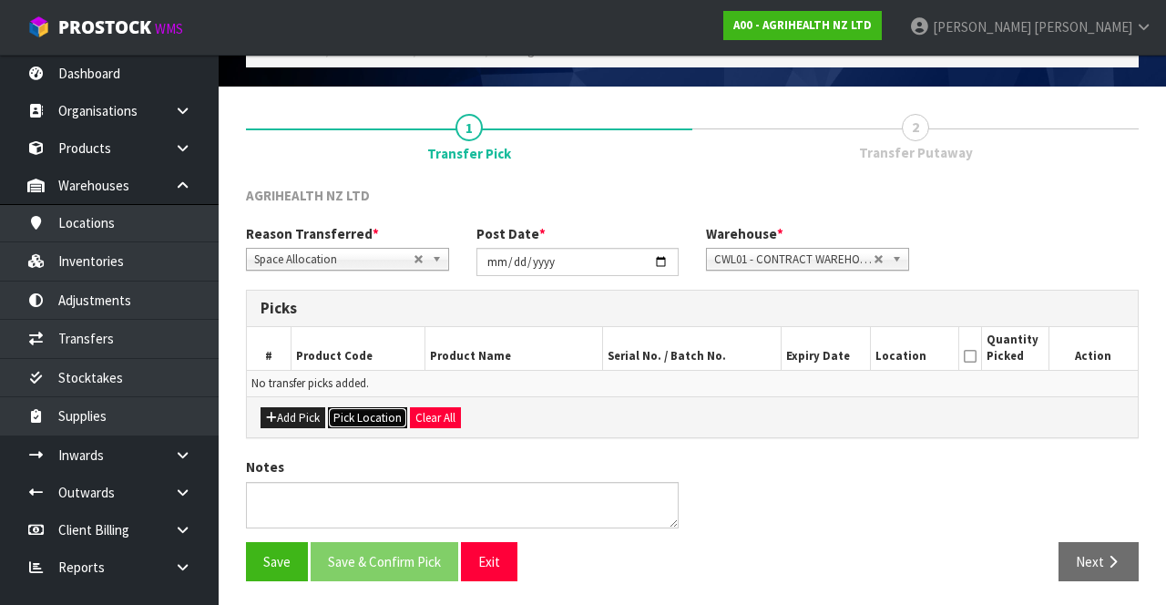
click at [373, 414] on button "Pick Location" at bounding box center [367, 418] width 79 height 22
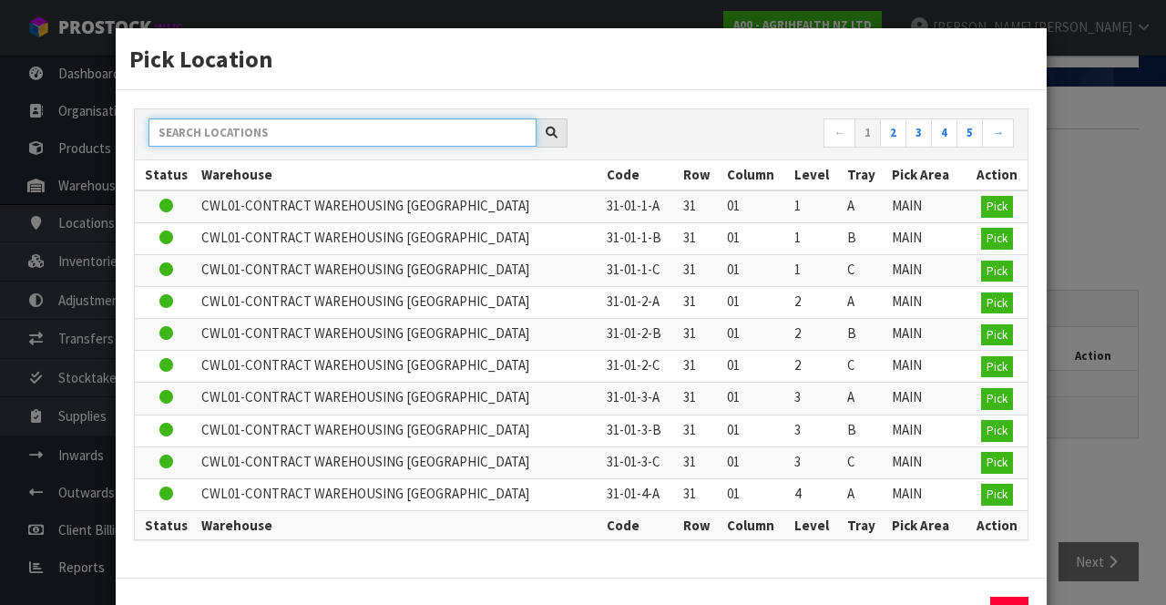
paste input "41-27-1-B"
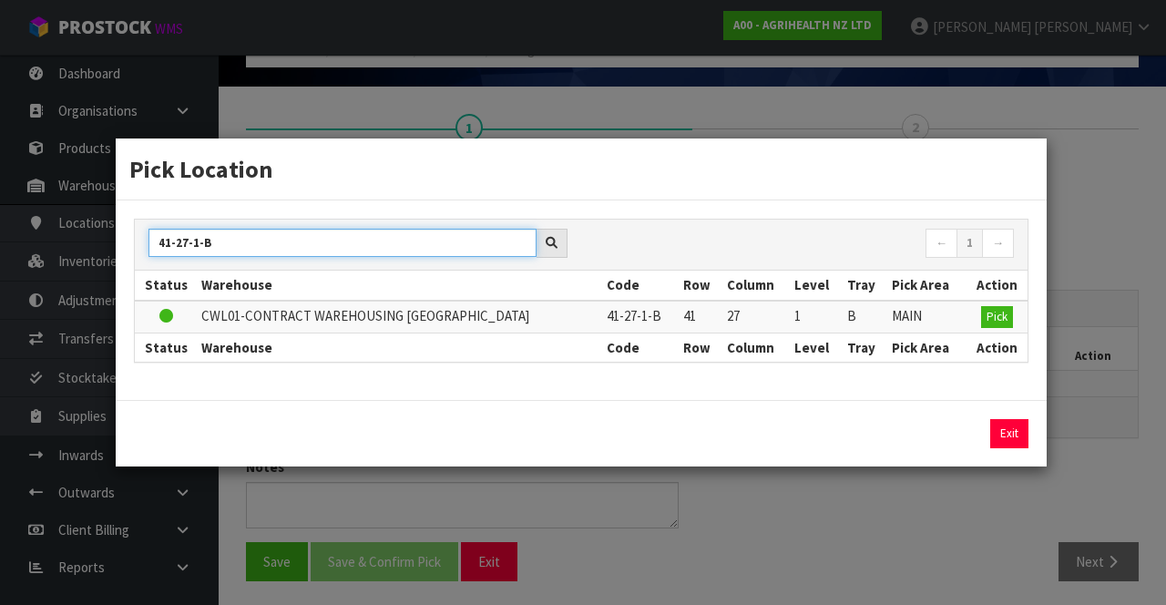
type input "41-27-1-B"
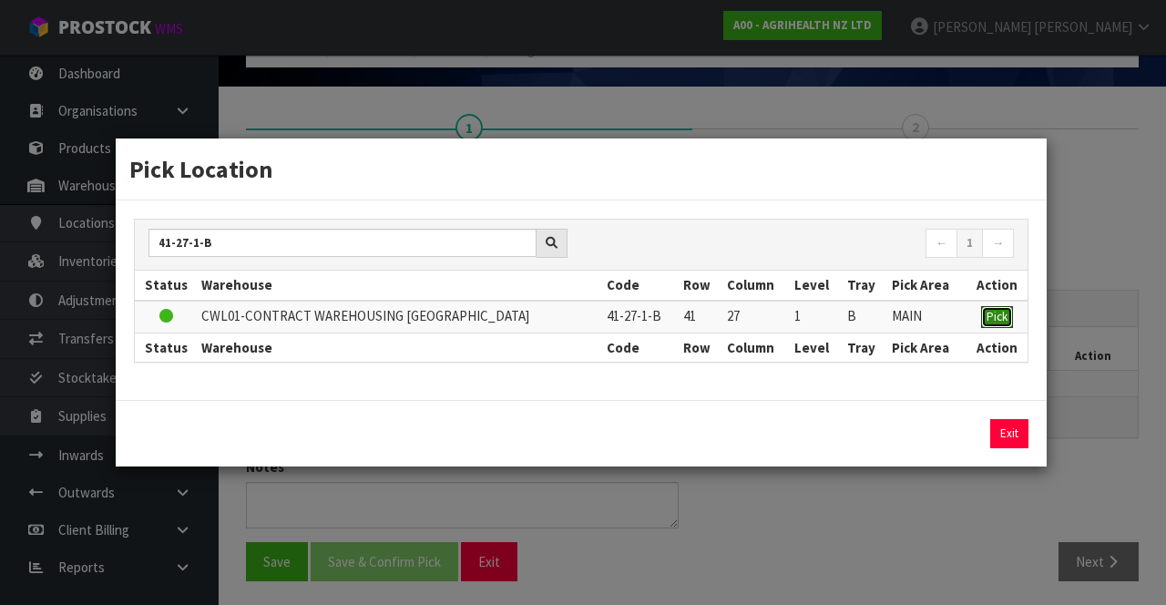
click at [999, 324] on button "Pick" at bounding box center [997, 317] width 32 height 22
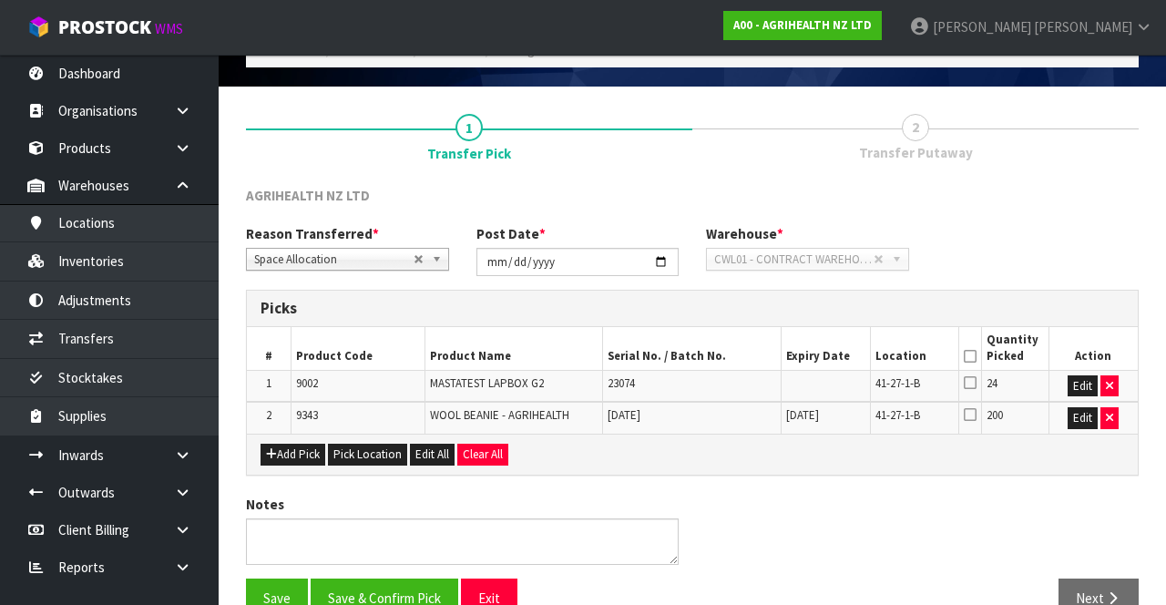
click at [967, 356] on icon at bounding box center [970, 356] width 13 height 1
click at [404, 585] on button "Save & Confirm Pick" at bounding box center [385, 597] width 148 height 39
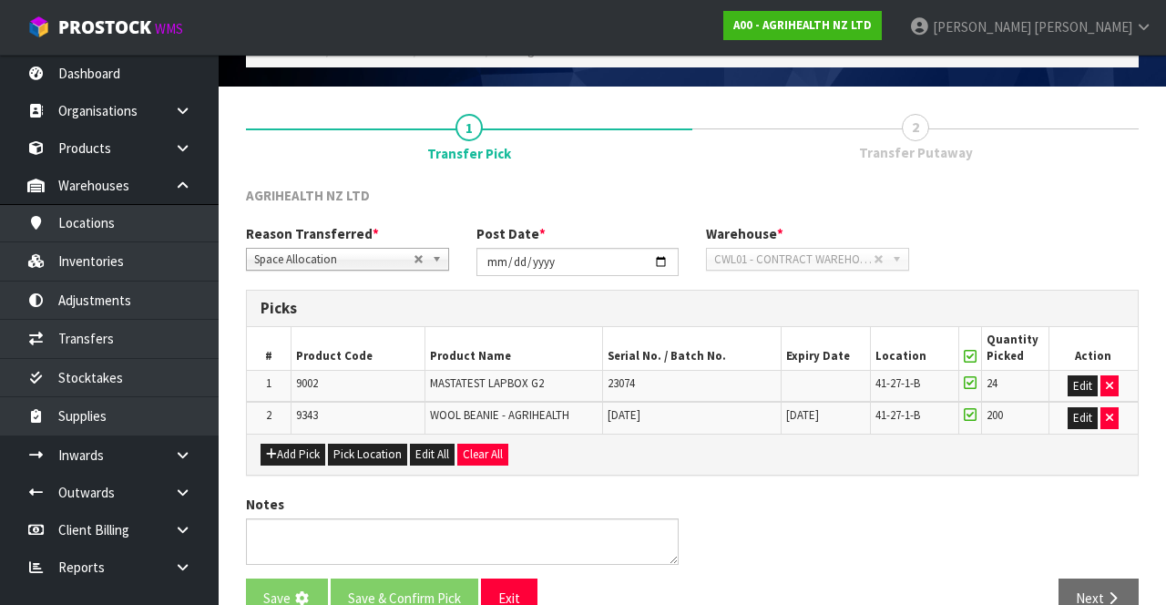
scroll to position [0, 0]
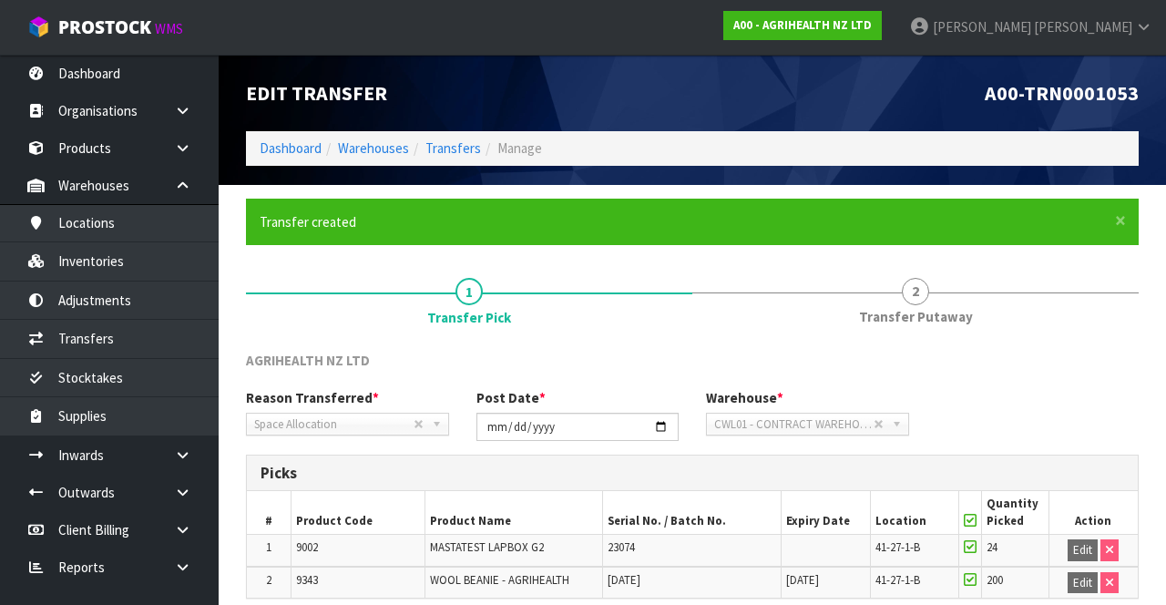
click at [925, 304] on link "2 Transfer Putaway" at bounding box center [915, 300] width 446 height 72
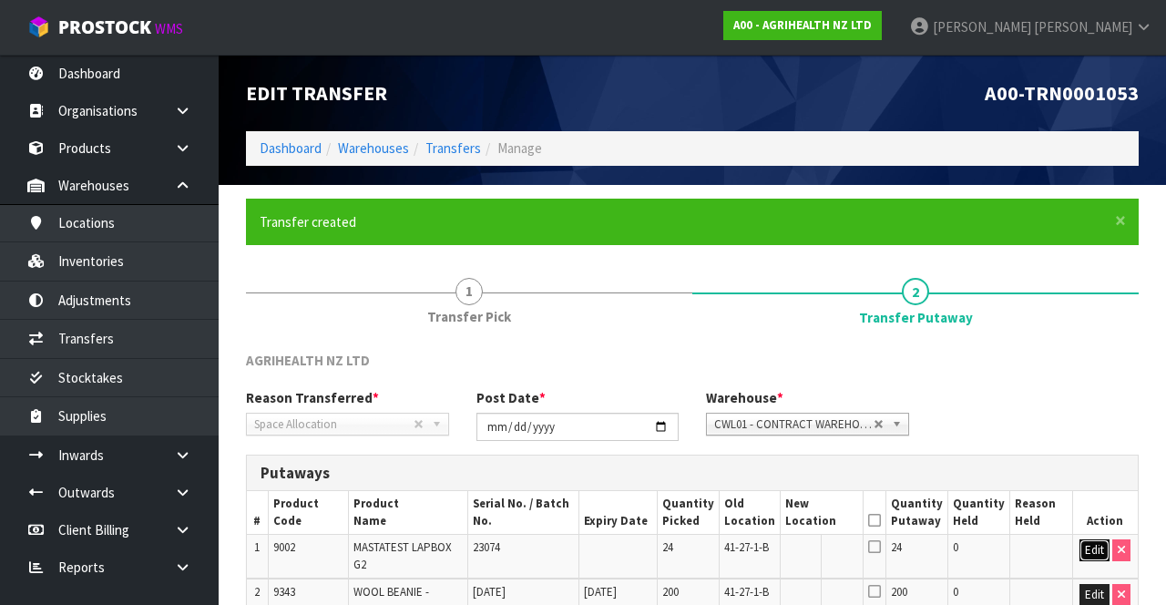
click at [1088, 552] on button "Edit" at bounding box center [1094, 550] width 30 height 22
click at [1092, 591] on button "Edit" at bounding box center [1094, 595] width 30 height 22
click at [816, 547] on input "text" at bounding box center [811, 550] width 50 height 23
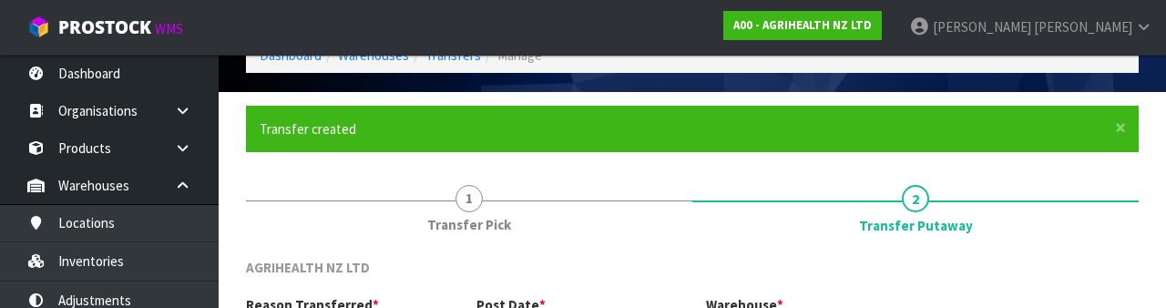
scroll to position [384, 0]
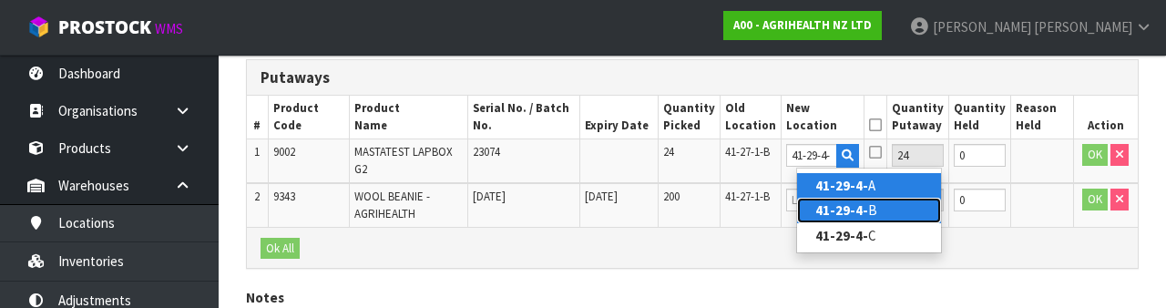
click at [874, 206] on link "41-29-4- B" at bounding box center [869, 210] width 144 height 25
type input "41-29-4-B"
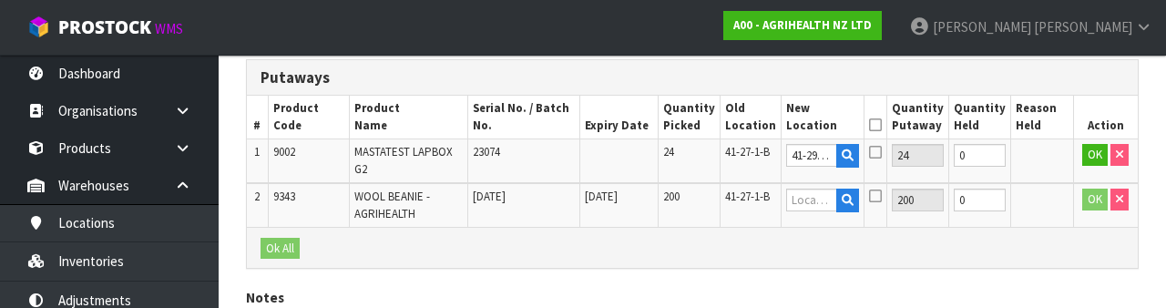
click at [882, 149] on icon at bounding box center [875, 152] width 13 height 15
click at [0, 0] on input "checkbox" at bounding box center [0, 0] width 0 height 0
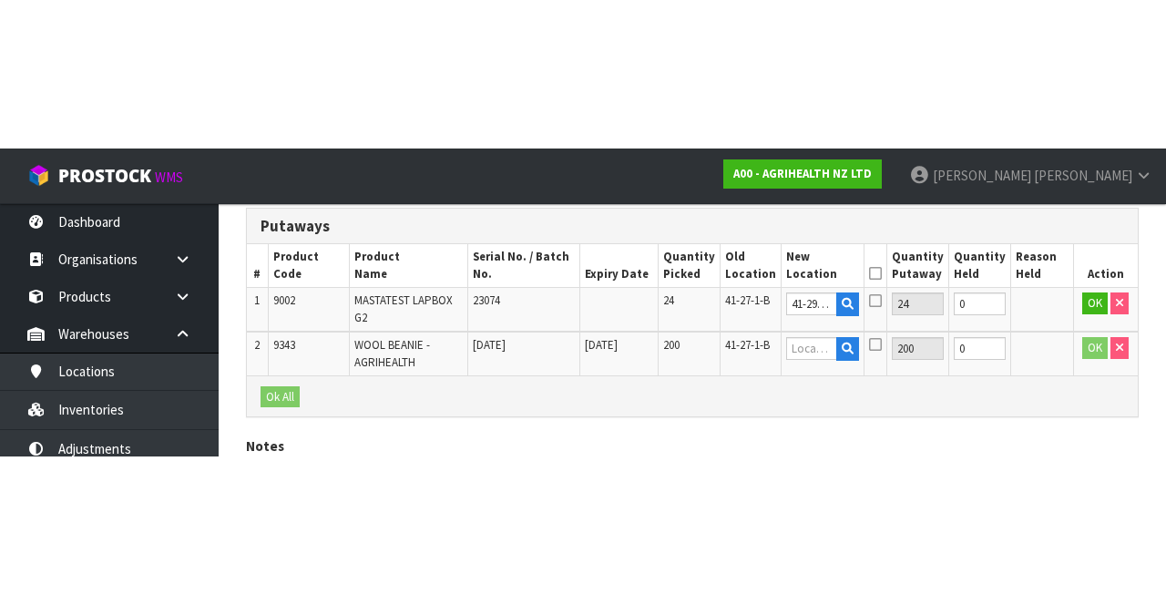
scroll to position [226, 0]
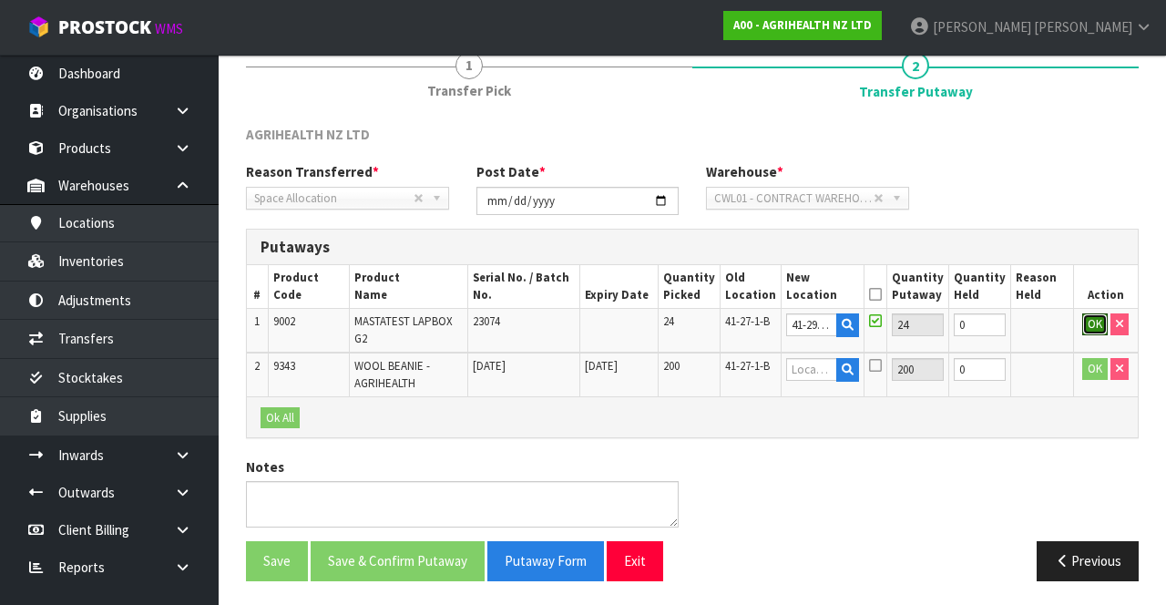
click at [1087, 322] on button "OK" at bounding box center [1095, 324] width 26 height 22
click at [849, 322] on link "Fill" at bounding box center [842, 329] width 14 height 32
type input "41-29-4-B"
click at [904, 297] on th "Quantity Putaway" at bounding box center [916, 286] width 62 height 43
click at [881, 294] on icon at bounding box center [874, 294] width 13 height 1
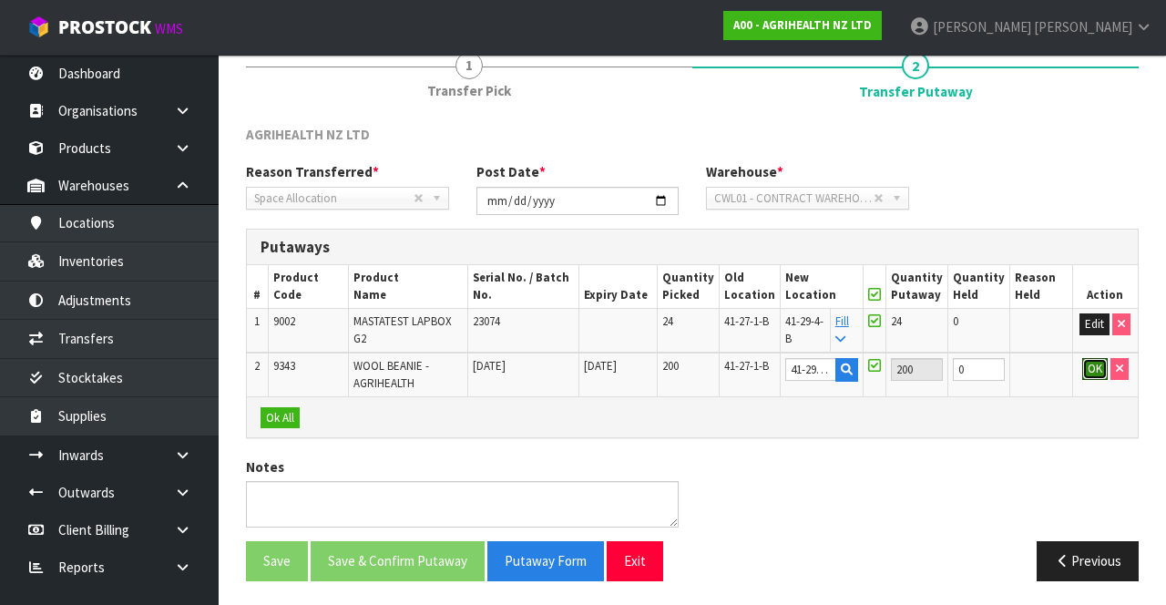
click at [1083, 368] on button "OK" at bounding box center [1095, 369] width 26 height 22
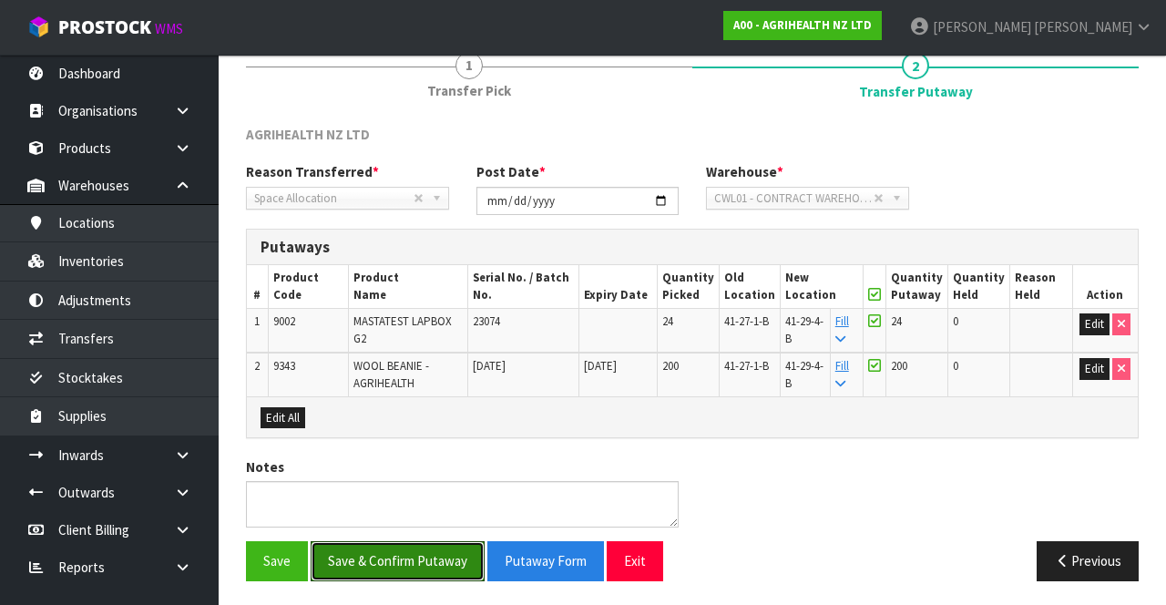
click at [423, 561] on button "Save & Confirm Putaway" at bounding box center [398, 560] width 174 height 39
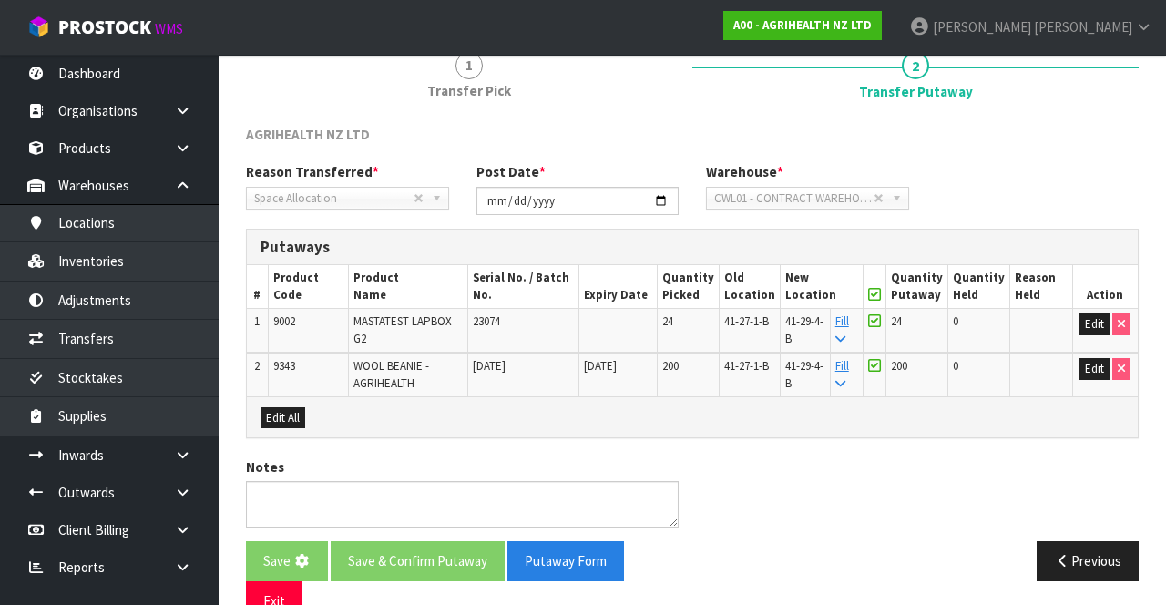
scroll to position [0, 0]
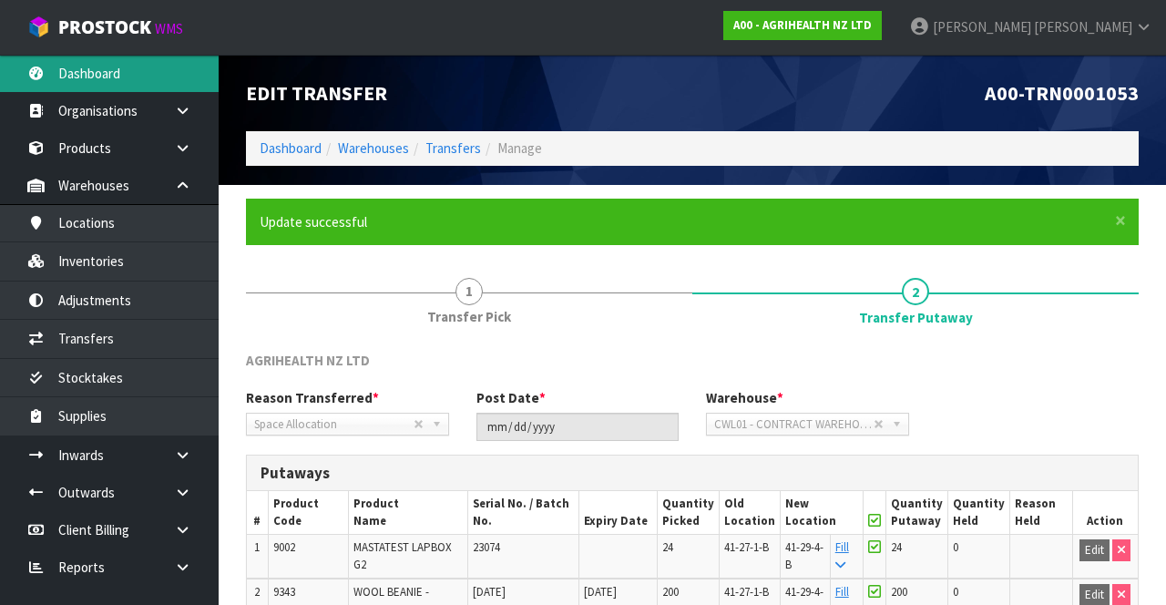
click at [118, 76] on link "Dashboard" at bounding box center [109, 73] width 219 height 37
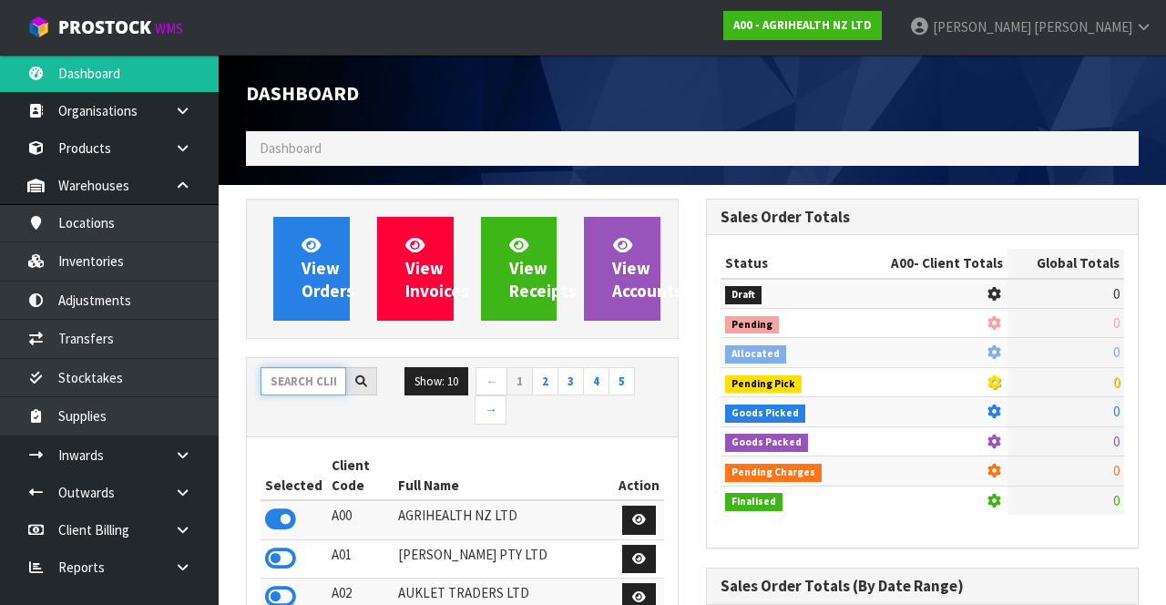
click at [304, 378] on input "text" at bounding box center [304, 381] width 86 height 28
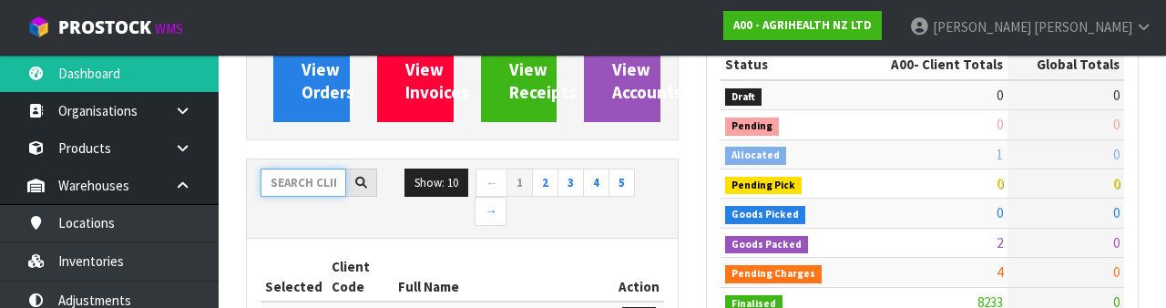
scroll to position [1469, 459]
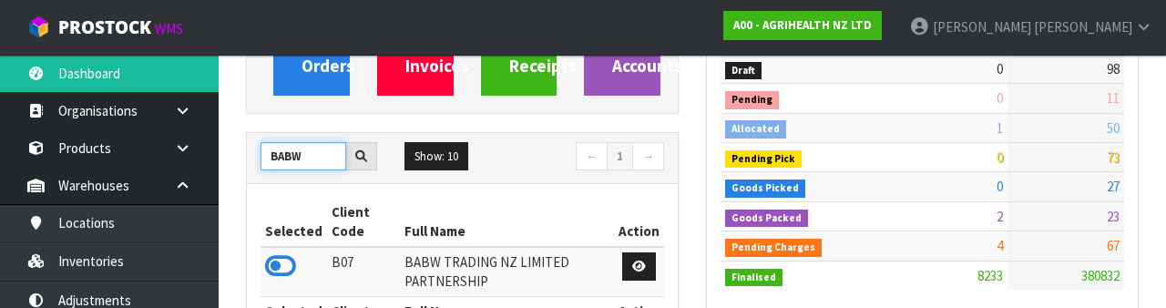
type input "BABW"
click at [276, 261] on icon at bounding box center [280, 265] width 31 height 27
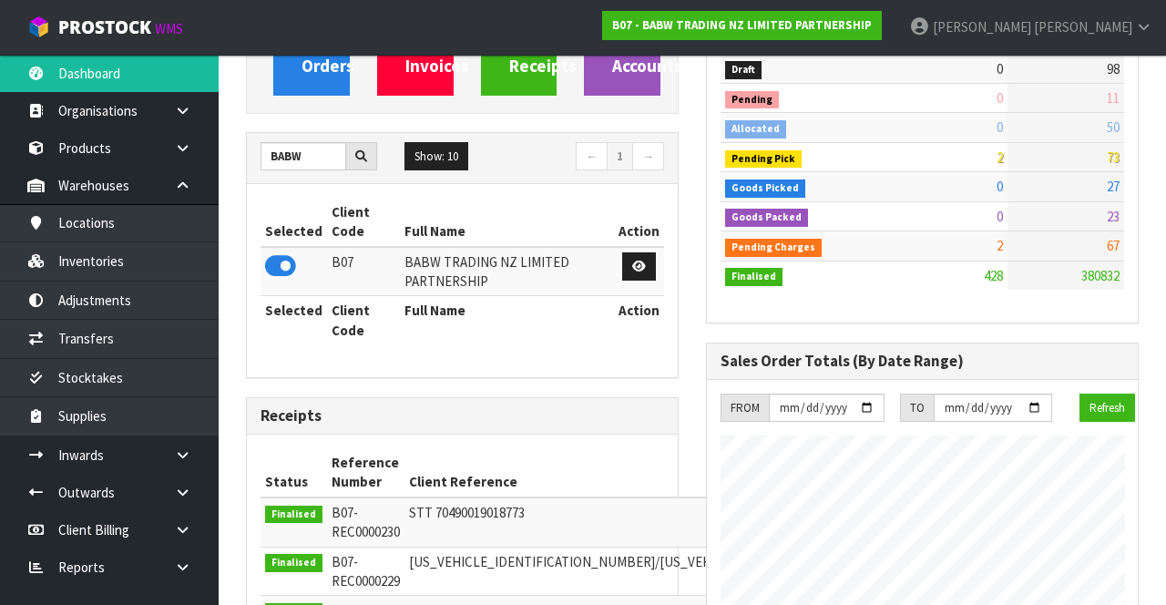
scroll to position [1372, 459]
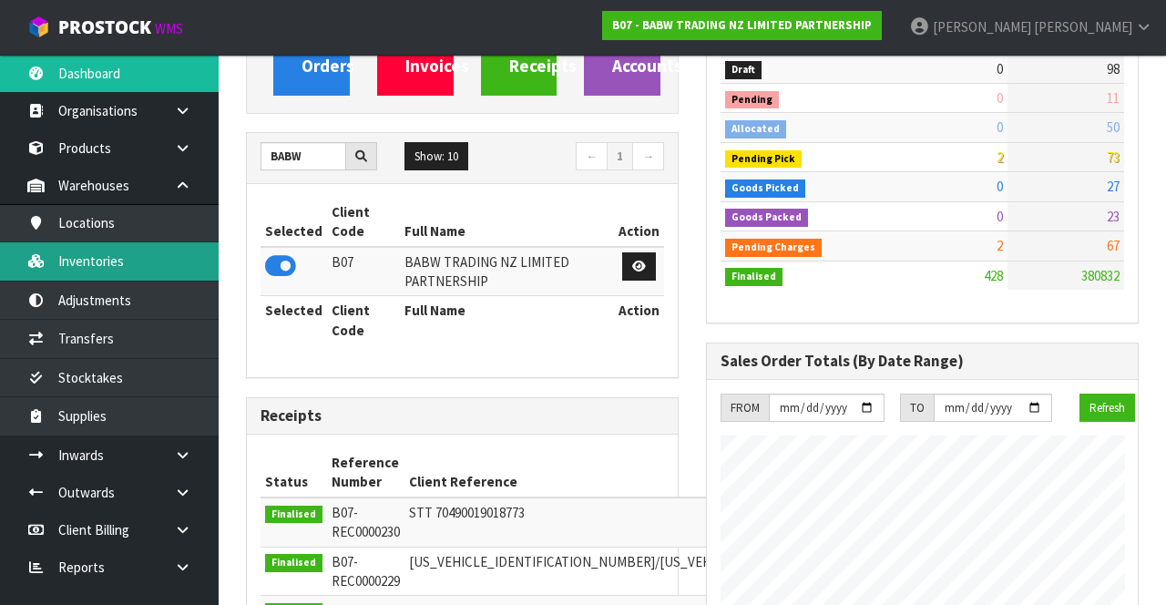
click at [166, 262] on link "Inventories" at bounding box center [109, 260] width 219 height 37
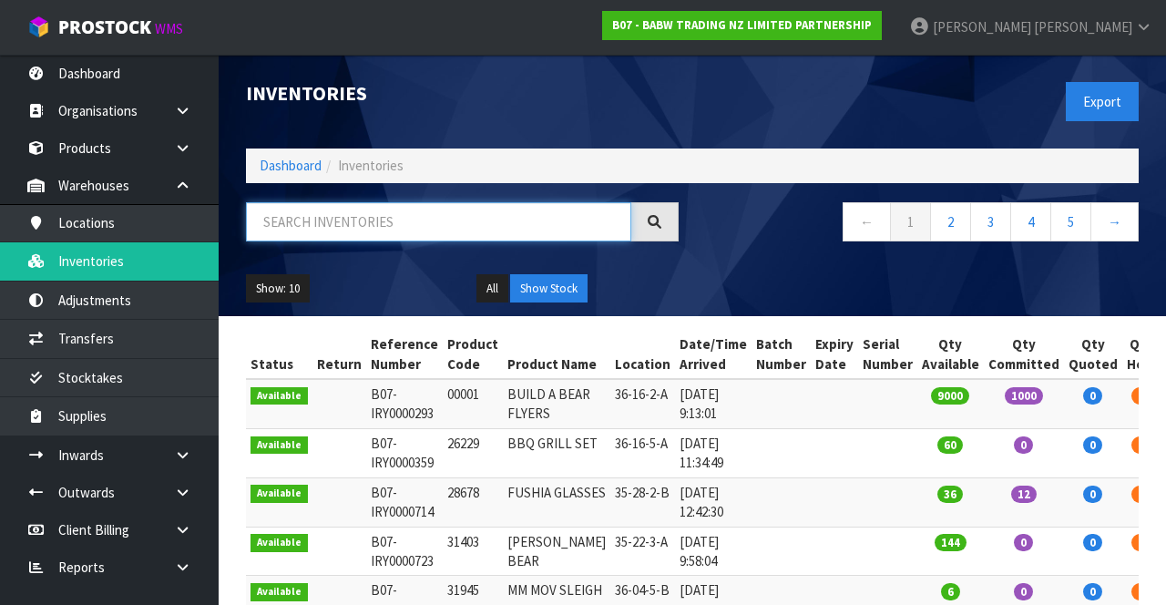
click at [404, 215] on input "text" at bounding box center [438, 221] width 385 height 39
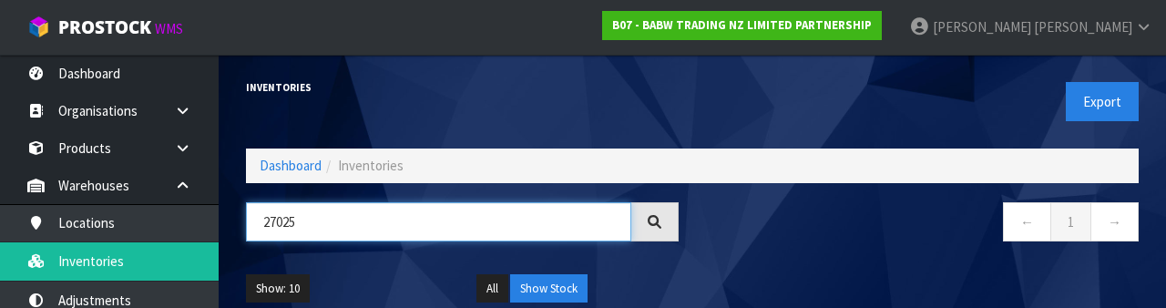
type input "27025"
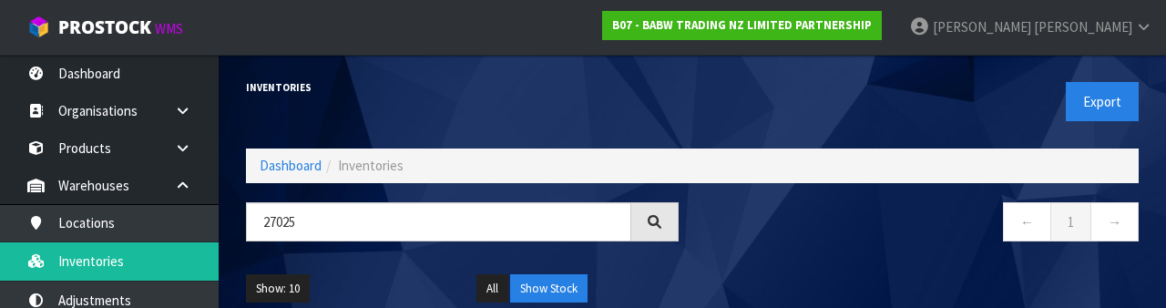
click at [791, 240] on nav "← 1 →" at bounding box center [922, 224] width 433 height 45
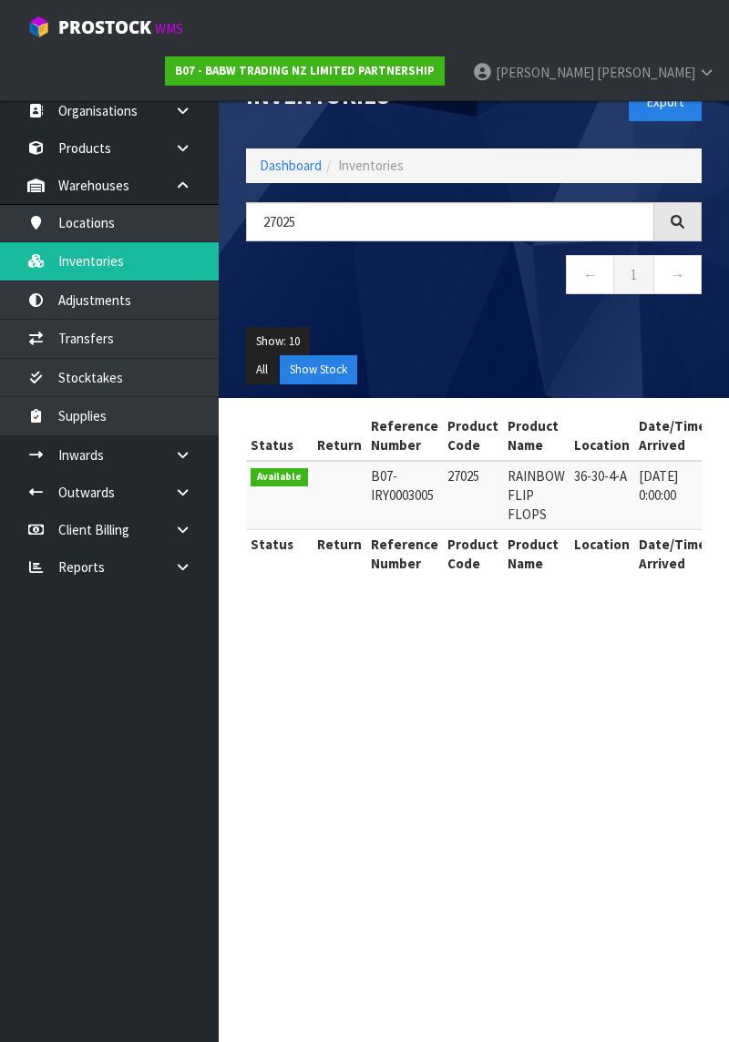
click at [687, 466] on td "[DATE] 0:00:00" at bounding box center [672, 495] width 77 height 69
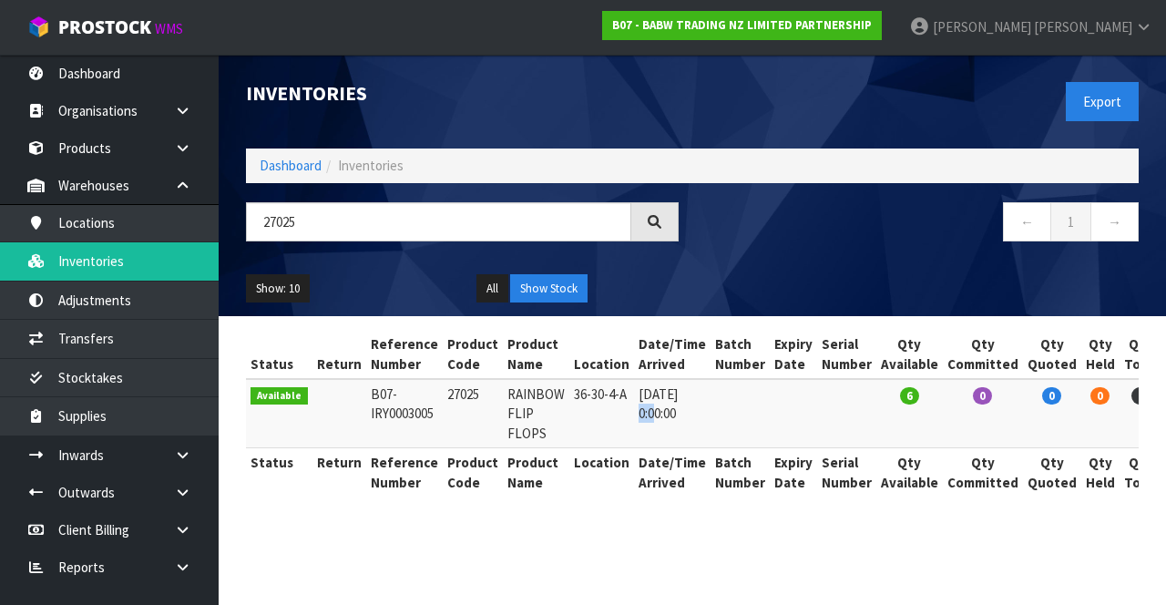
click at [1122, 29] on span "[PERSON_NAME]" at bounding box center [1083, 26] width 98 height 17
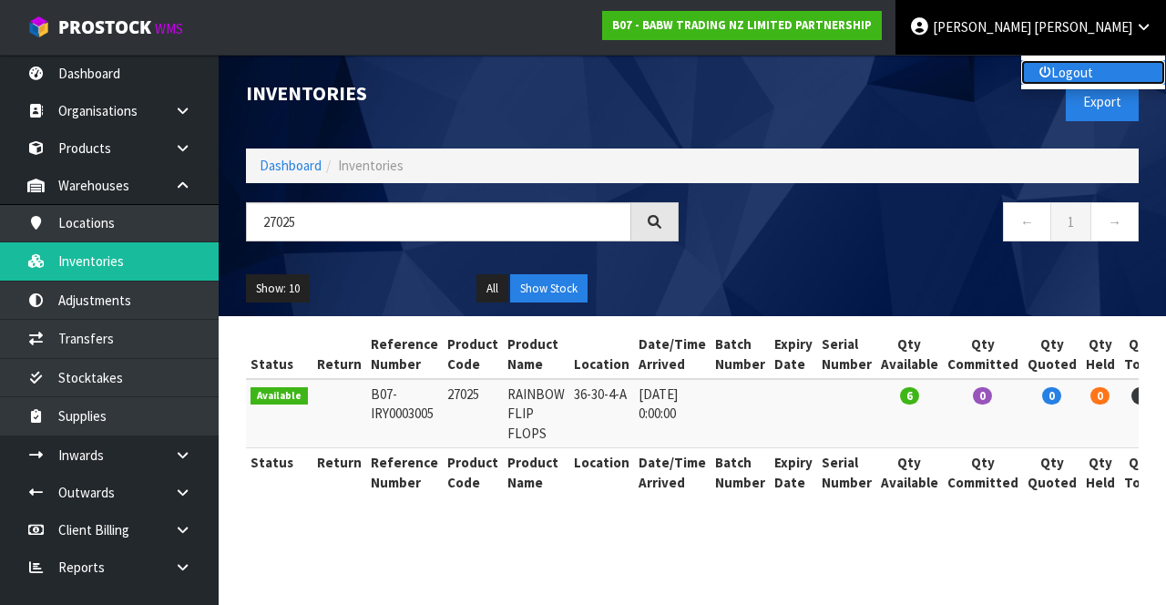
click at [1095, 77] on link "Logout" at bounding box center [1093, 72] width 144 height 25
